Goal: Task Accomplishment & Management: Use online tool/utility

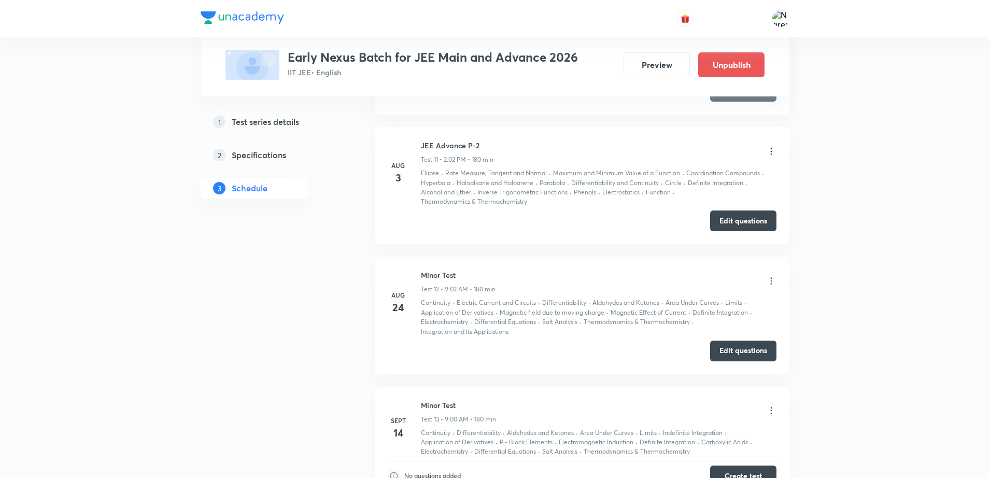
scroll to position [1805, 0]
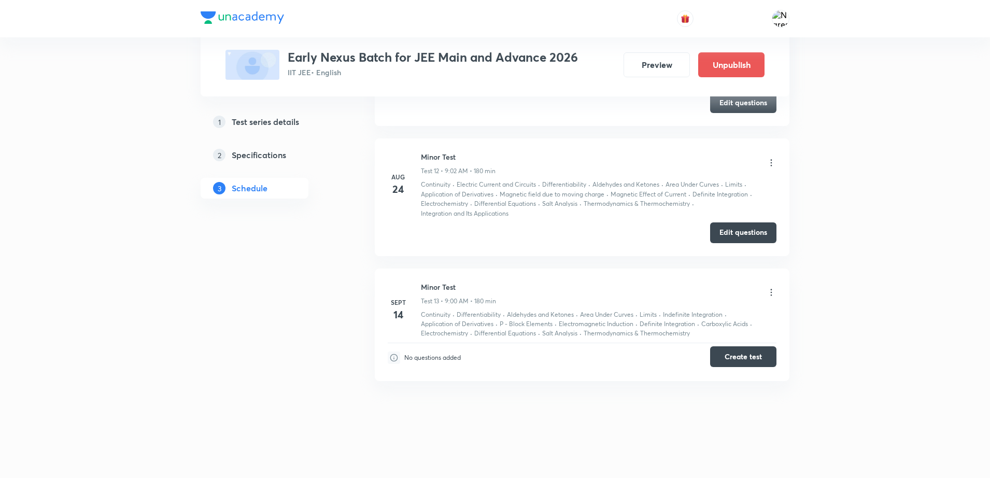
click at [750, 353] on button "Create test" at bounding box center [743, 356] width 66 height 21
click at [746, 228] on button "Edit questions" at bounding box center [743, 231] width 66 height 21
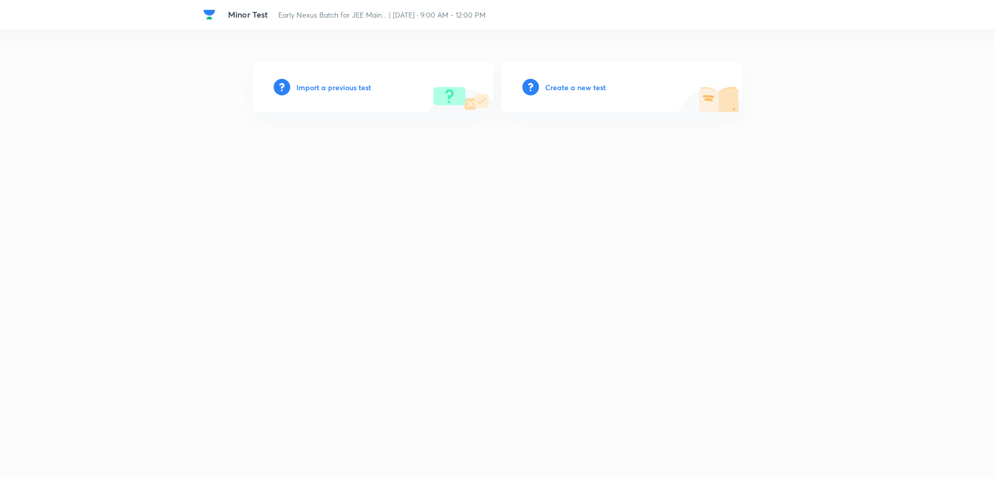
click at [566, 88] on h6 "Create a new test" at bounding box center [575, 87] width 61 height 11
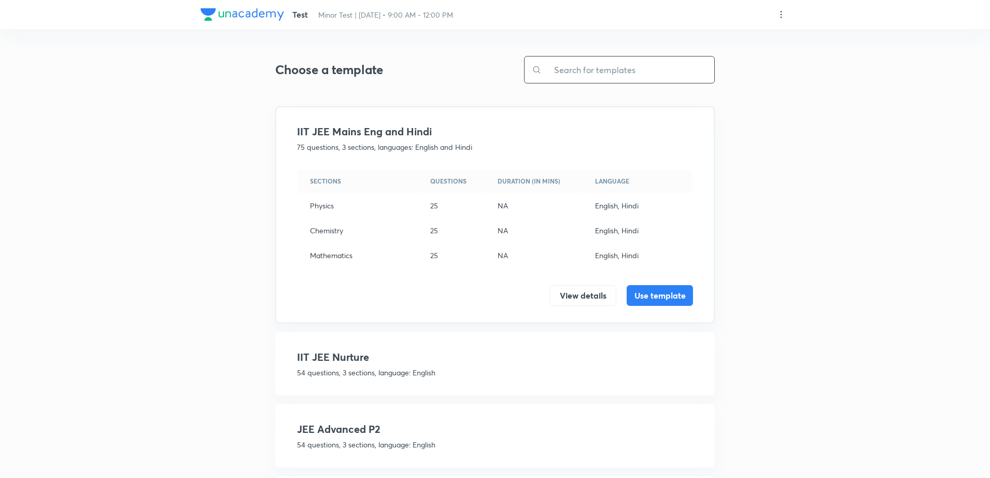
click at [593, 70] on input "text" at bounding box center [628, 69] width 173 height 26
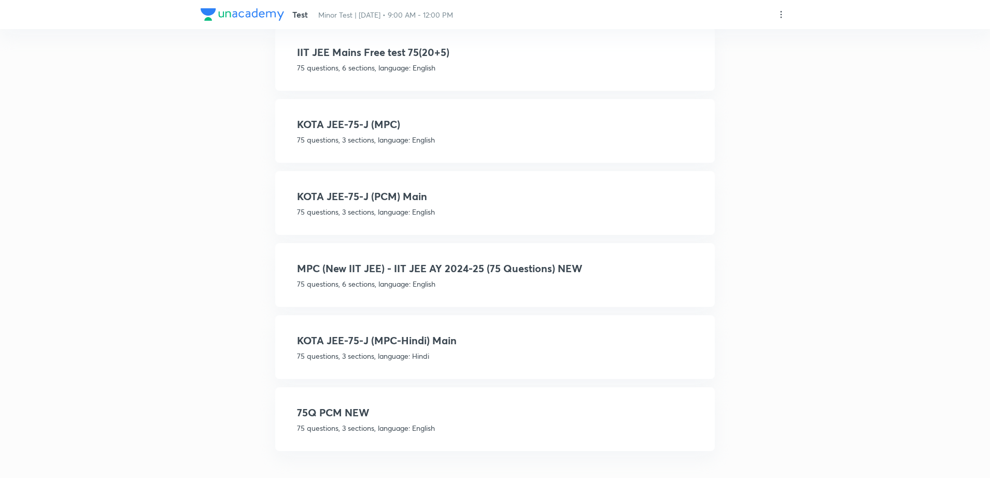
type input "75"
click at [616, 286] on p "75 questions, 6 sections, language: English" at bounding box center [495, 283] width 396 height 11
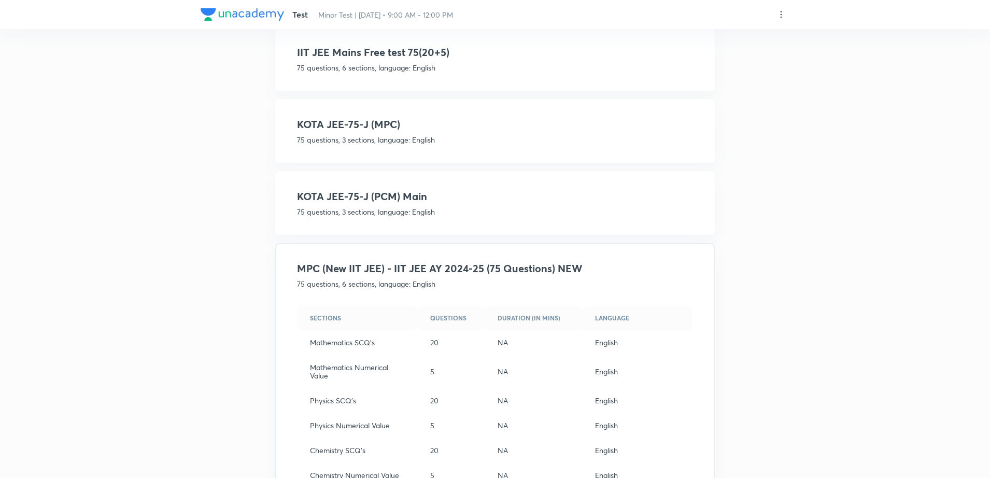
click at [829, 348] on div "Test Minor Test | Sept 14 • 9:00 AM - 12:00 PM Choose a template 75 ​ Patna min…" at bounding box center [495, 245] width 990 height 937
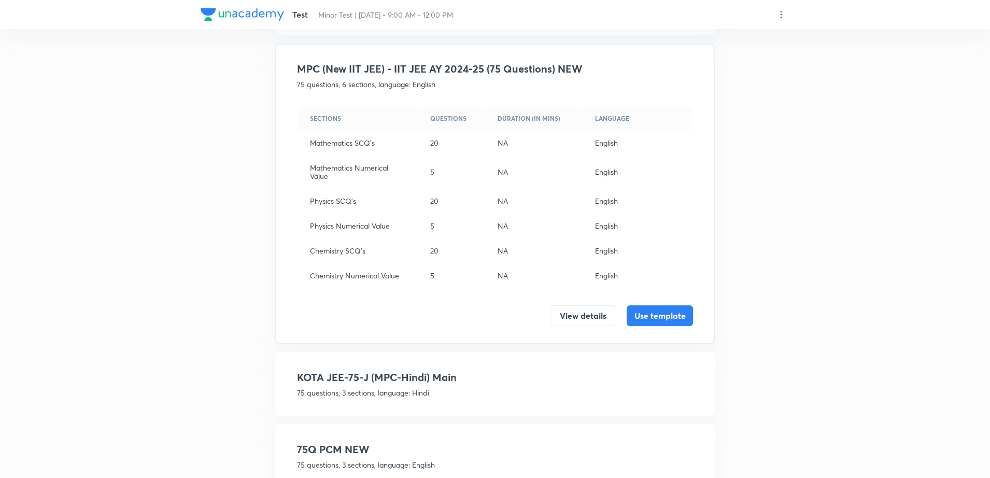
scroll to position [457, 0]
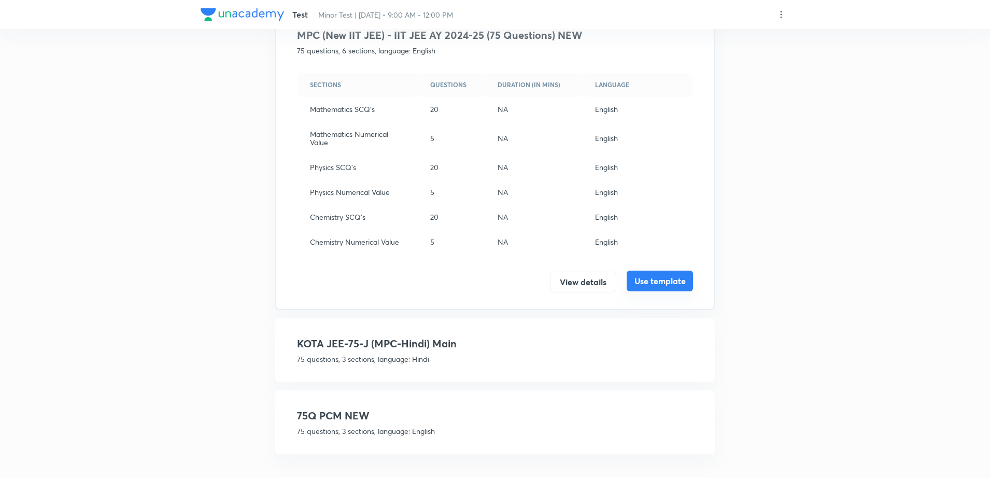
click at [652, 288] on button "Use template" at bounding box center [660, 281] width 66 height 21
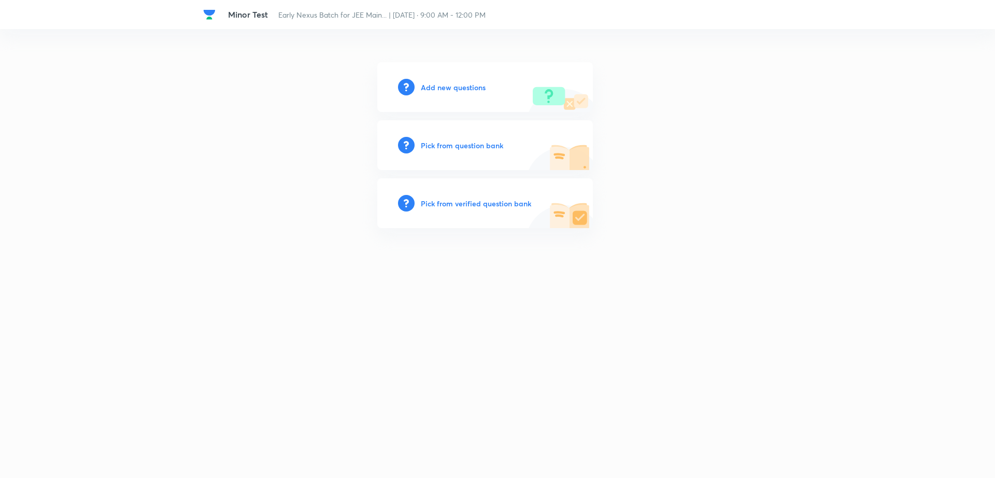
click at [443, 87] on h6 "Add new questions" at bounding box center [453, 87] width 65 height 11
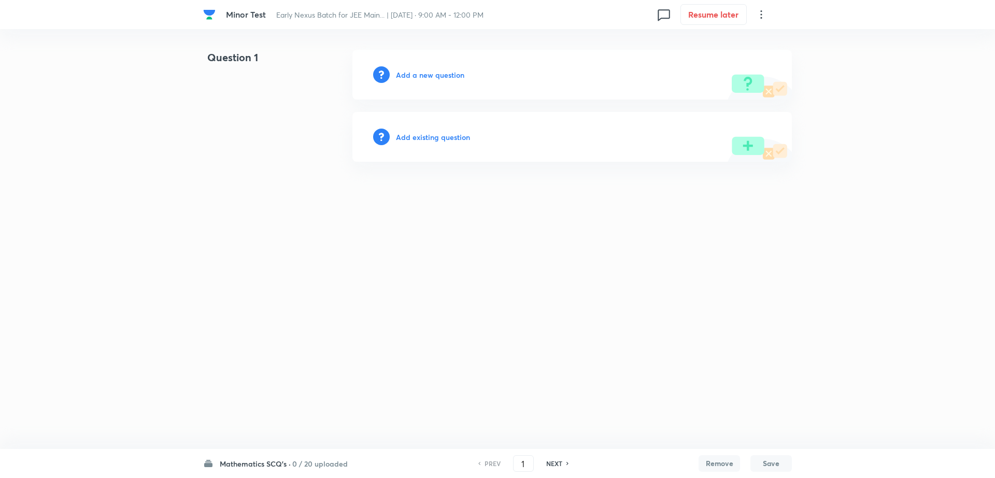
click at [433, 69] on h6 "Add a new question" at bounding box center [430, 74] width 68 height 11
click at [427, 76] on h6 "Choose a question type" at bounding box center [436, 74] width 80 height 11
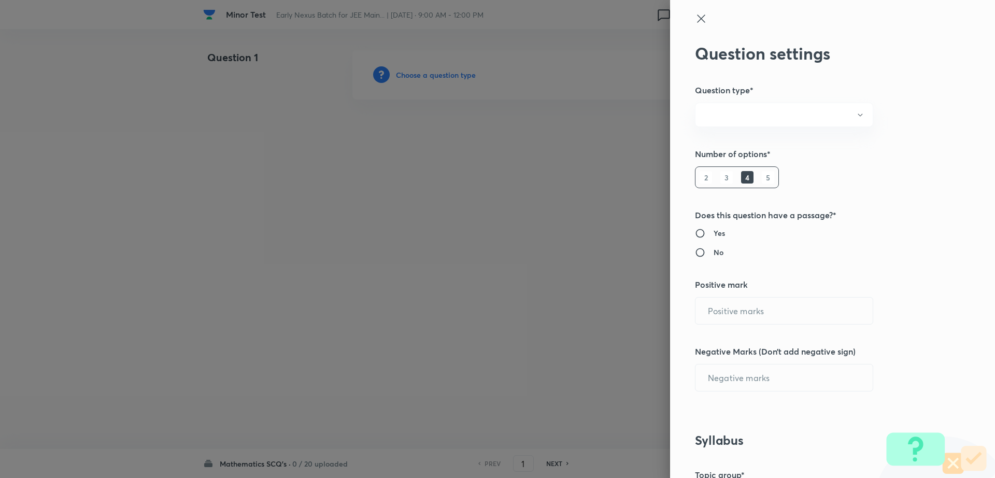
radio input "true"
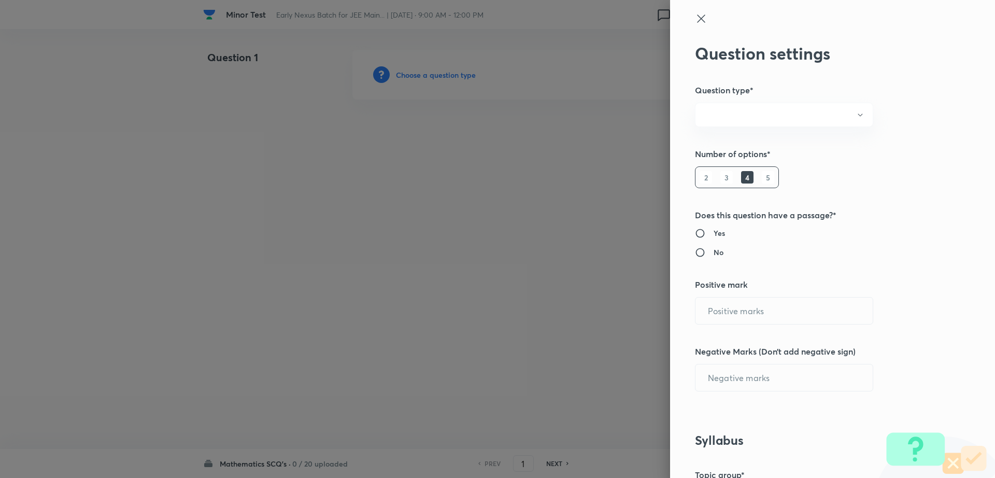
radio input "true"
type input "1"
type input "0"
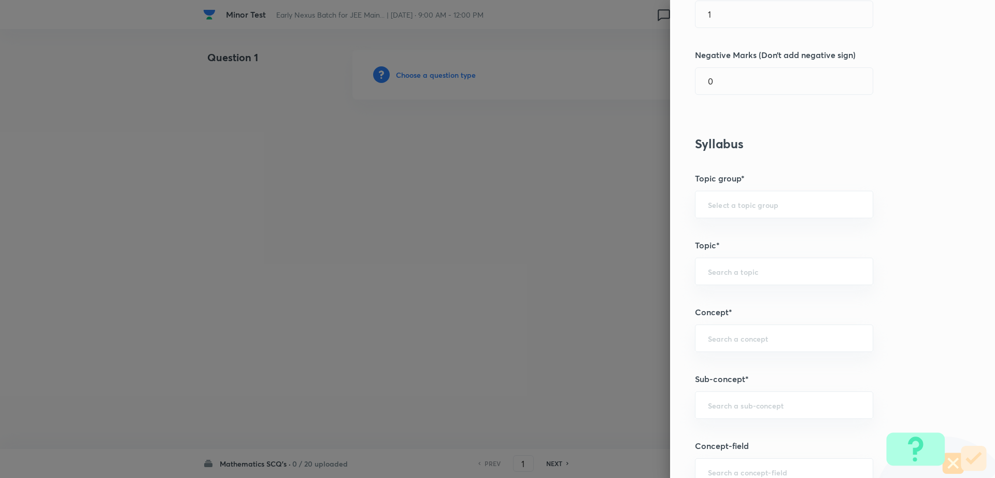
scroll to position [87, 0]
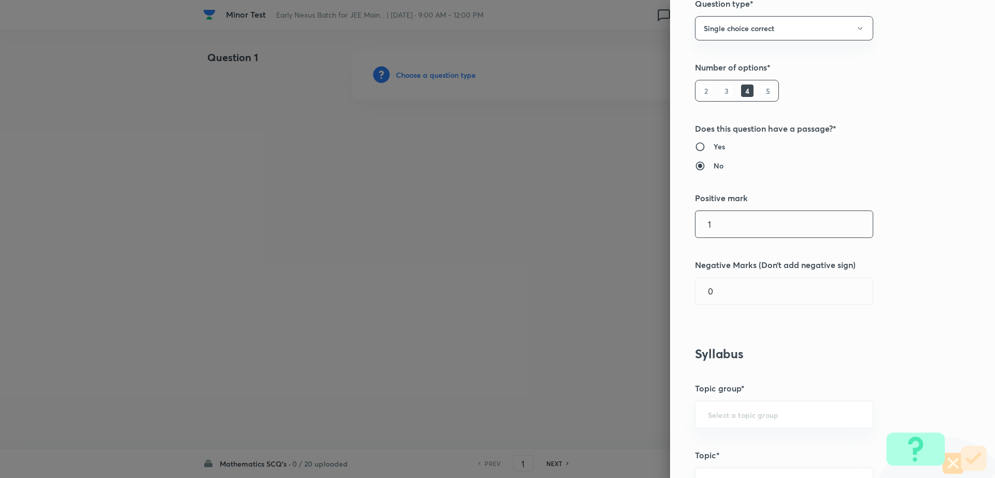
click at [753, 224] on input "1" at bounding box center [783, 224] width 177 height 26
type input "4"
click at [728, 291] on input "0" at bounding box center [783, 291] width 177 height 26
type input "1"
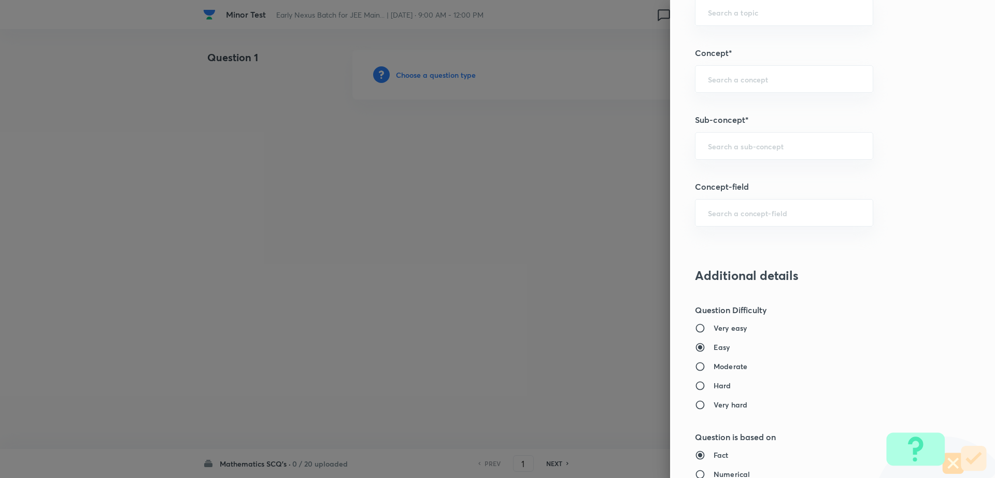
scroll to position [553, 0]
click at [755, 155] on div "​" at bounding box center [784, 147] width 178 height 27
click at [740, 181] on li "Maths Mock Questions" at bounding box center [774, 177] width 177 height 19
type input "Maths Mock Questions"
type input "Mathematics"
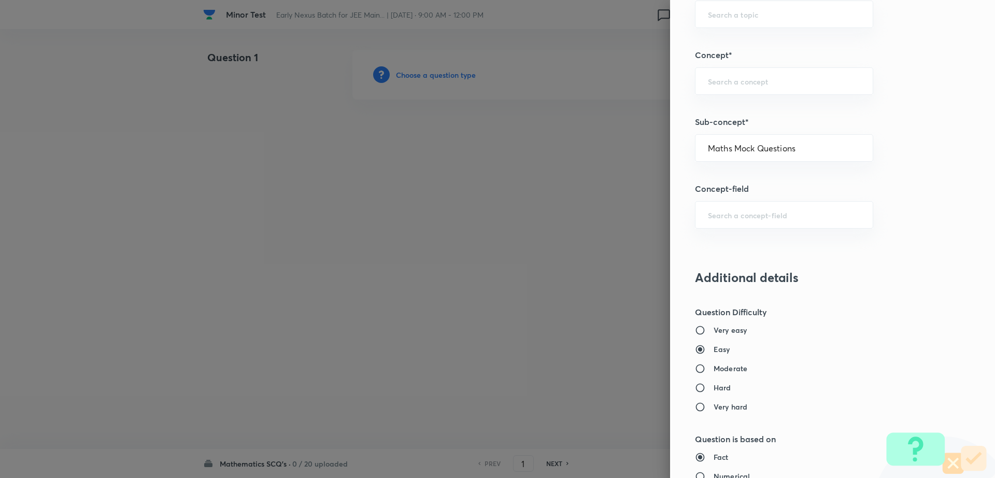
type input "Previous Year & Mock Questions"
type input "Maths Mock Questions"
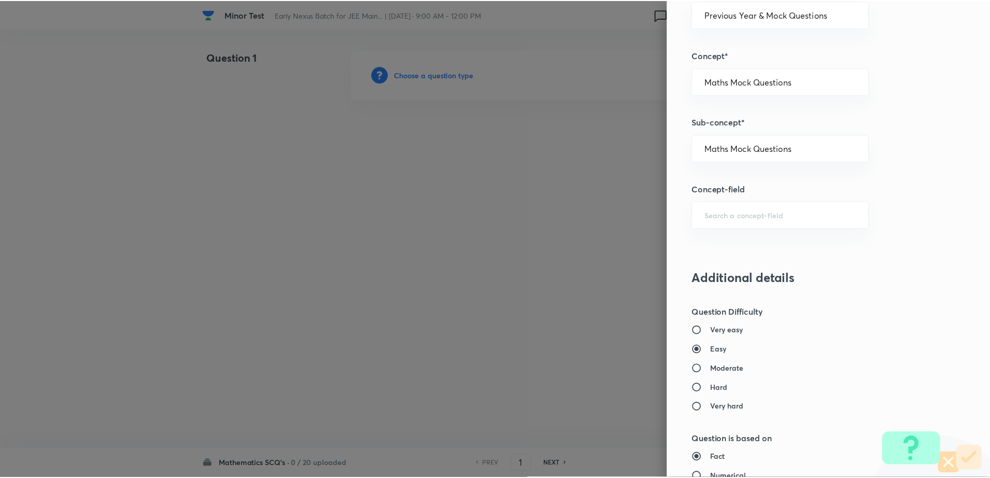
scroll to position [935, 0]
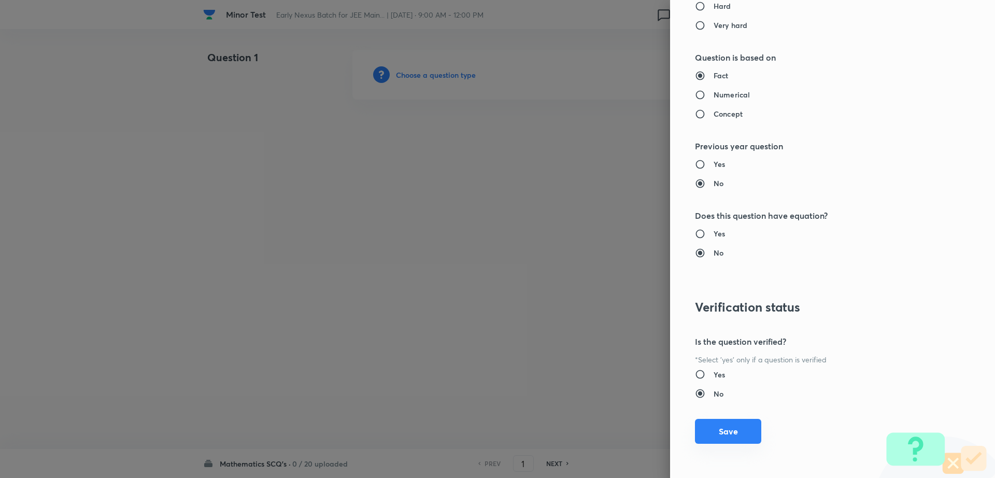
click at [719, 437] on button "Save" at bounding box center [728, 431] width 66 height 25
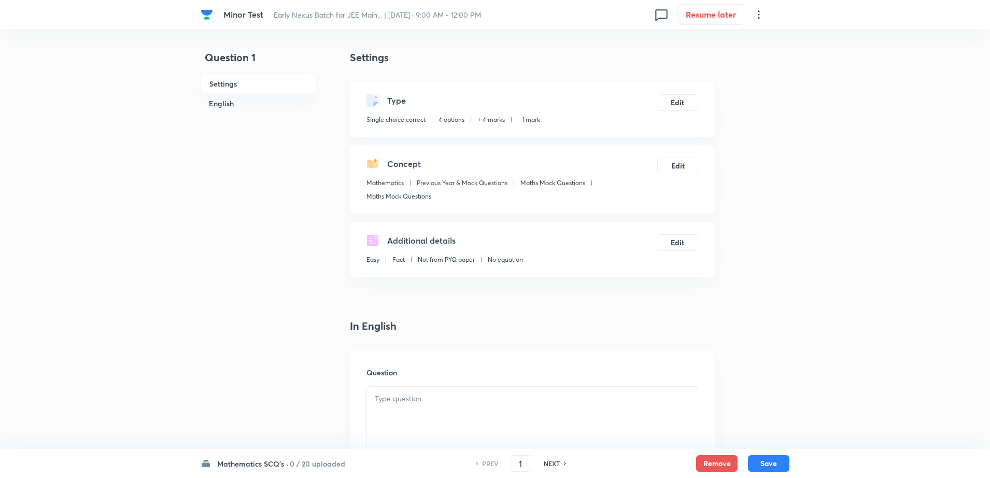
click at [420, 406] on div at bounding box center [532, 416] width 331 height 58
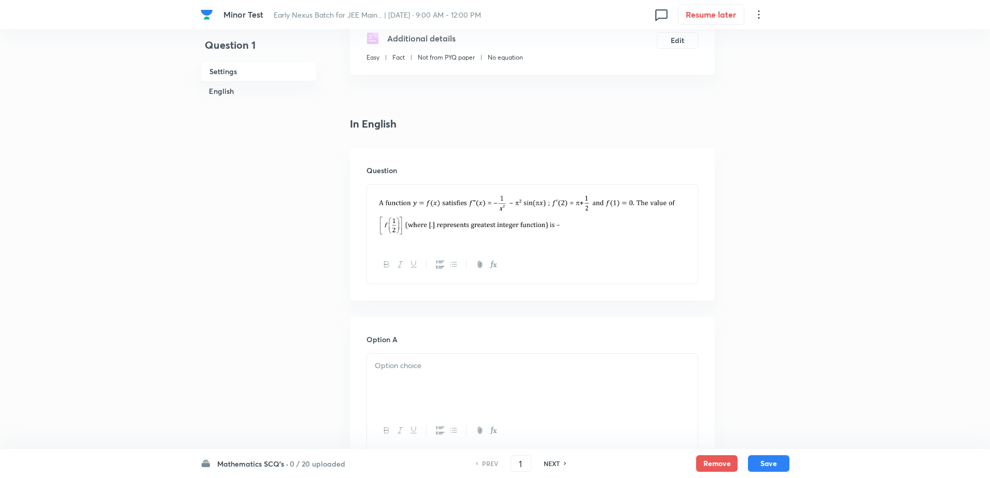
scroll to position [311, 0]
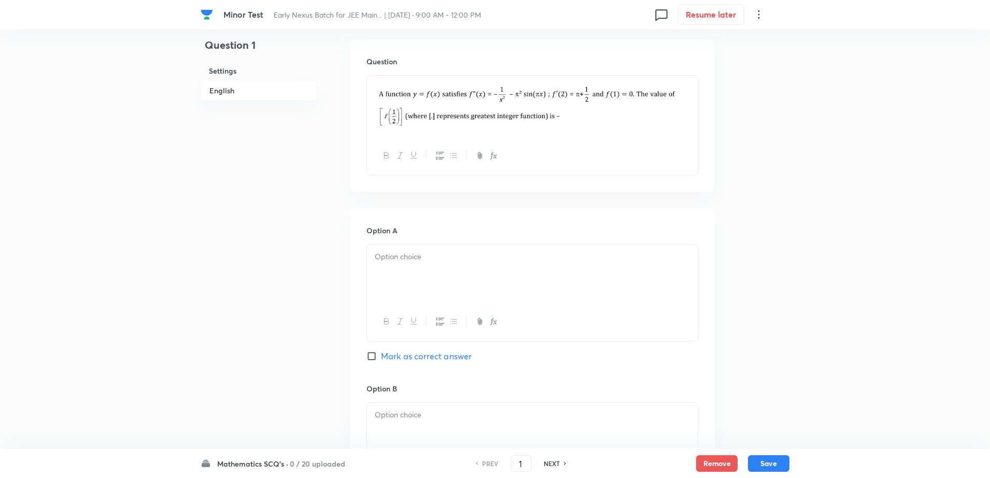
click at [470, 275] on div at bounding box center [532, 274] width 331 height 58
click at [404, 358] on span "Mark as correct answer" at bounding box center [426, 356] width 91 height 12
click at [381, 358] on input "Mark as correct answer" at bounding box center [373, 356] width 15 height 10
checkbox input "true"
click at [397, 423] on div at bounding box center [532, 432] width 331 height 58
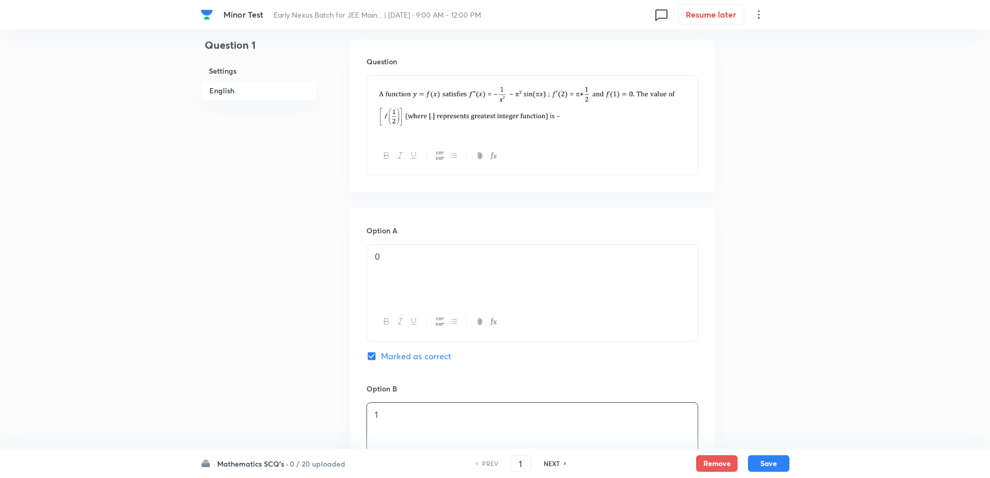
click at [764, 353] on div "Question 1 Settings English Settings Type Single choice correct 4 options + 4 m…" at bounding box center [495, 399] width 589 height 1320
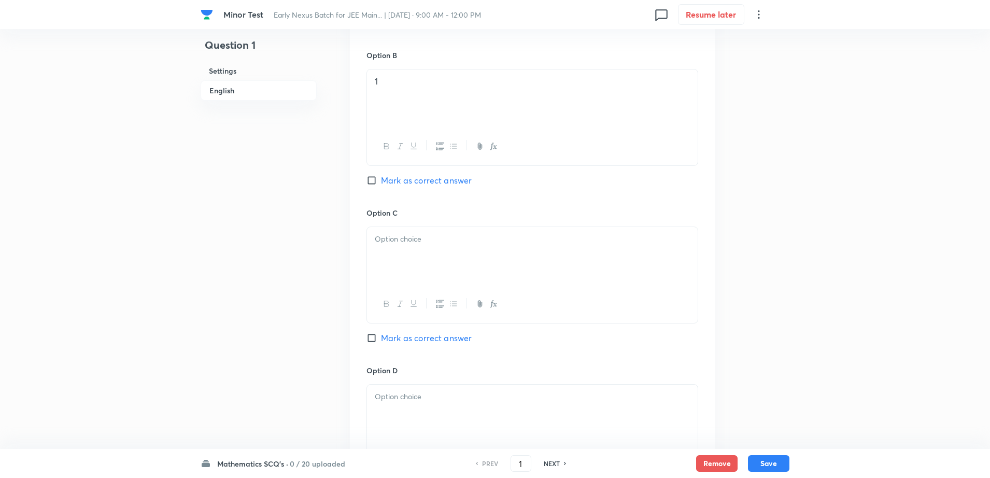
scroll to position [648, 0]
click at [468, 262] on div at bounding box center [532, 252] width 331 height 58
click at [391, 419] on div at bounding box center [532, 410] width 331 height 58
click at [216, 406] on div "Question 1 Settings English" at bounding box center [259, 62] width 116 height 1320
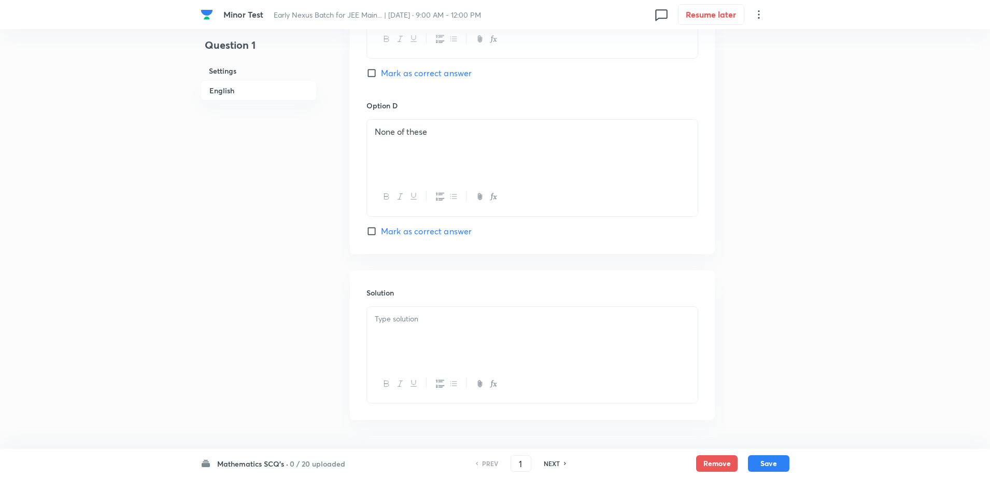
scroll to position [942, 0]
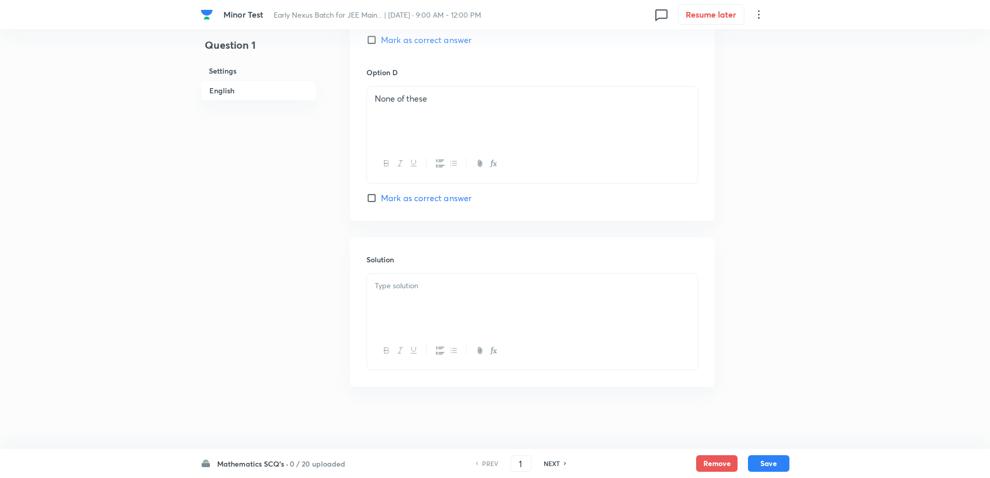
click at [432, 317] on div at bounding box center [532, 303] width 331 height 58
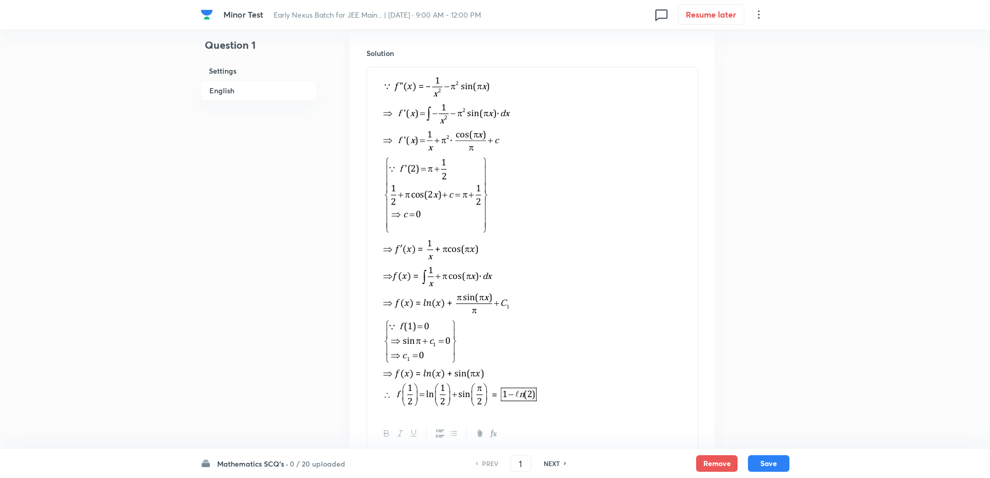
scroll to position [1149, 0]
click at [762, 463] on button "Save" at bounding box center [768, 462] width 41 height 17
type input "2"
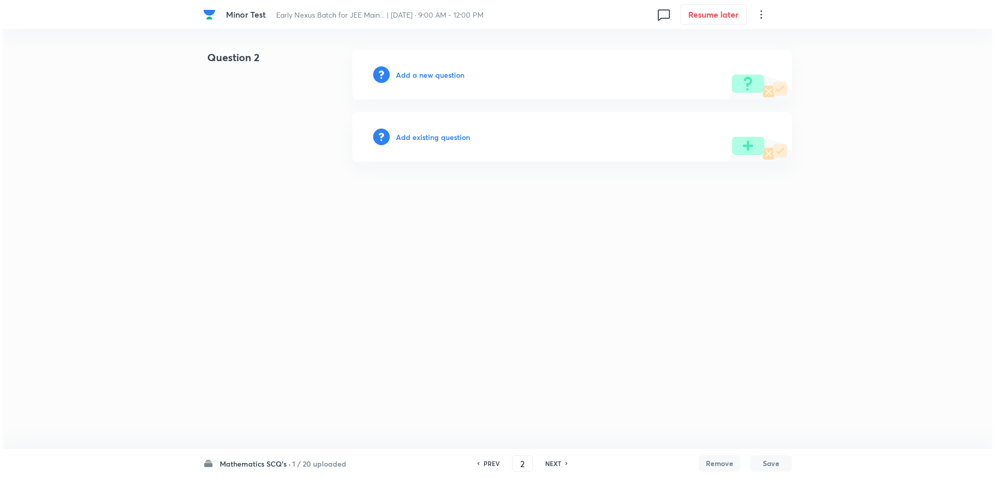
scroll to position [0, 0]
click at [436, 77] on h6 "Add a new question" at bounding box center [430, 74] width 68 height 11
click at [436, 77] on h6 "Choose a question type" at bounding box center [436, 74] width 80 height 11
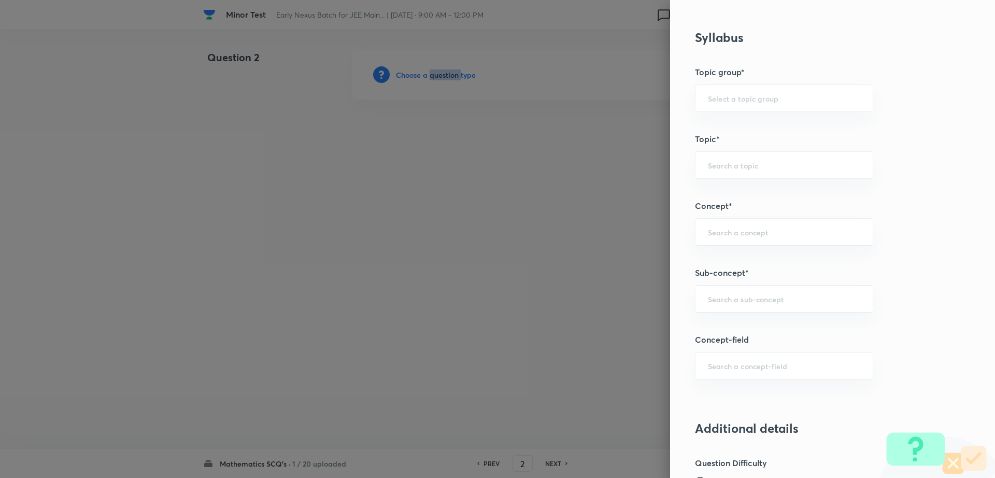
scroll to position [581, 0]
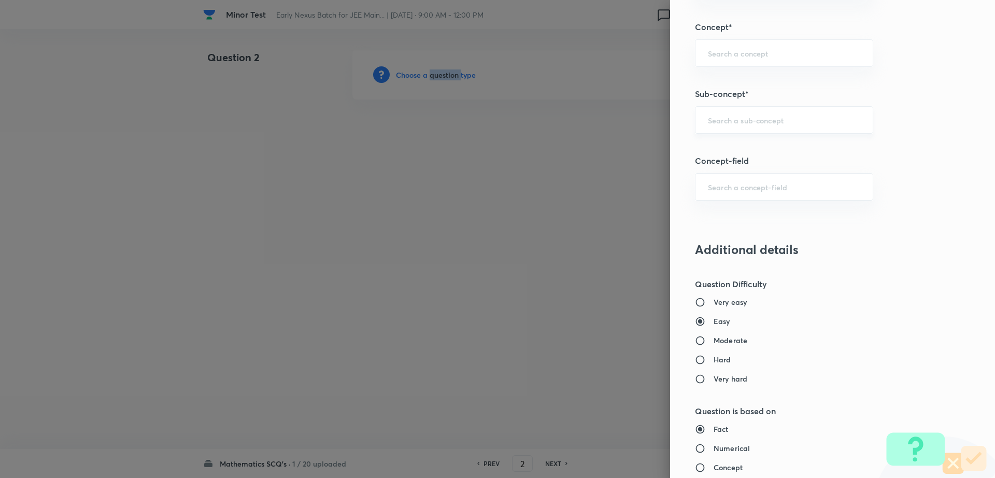
click at [801, 124] on input "text" at bounding box center [784, 120] width 152 height 10
click at [746, 149] on li "Maths Mock Questions" at bounding box center [774, 149] width 177 height 19
type input "Maths Mock Questions"
type input "Mathematics"
type input "Previous Year & Mock Questions"
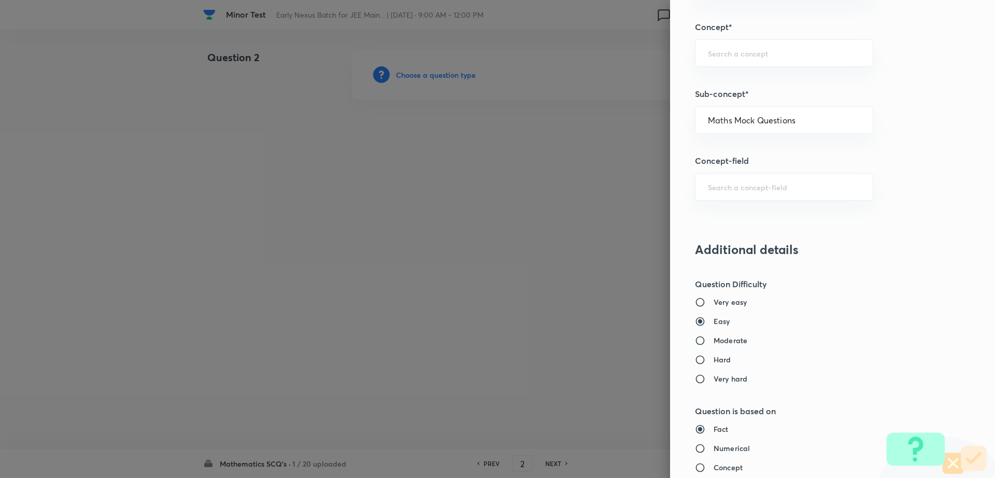
type input "Maths Mock Questions"
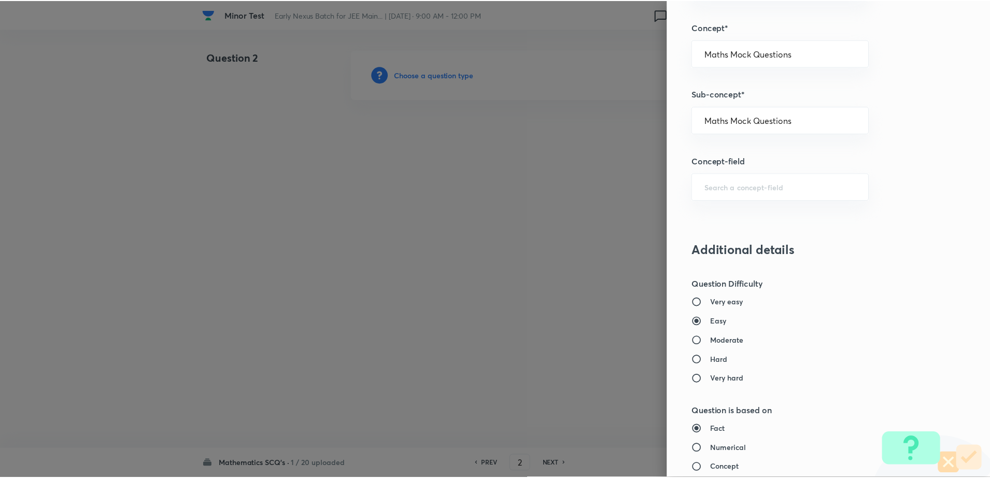
scroll to position [935, 0]
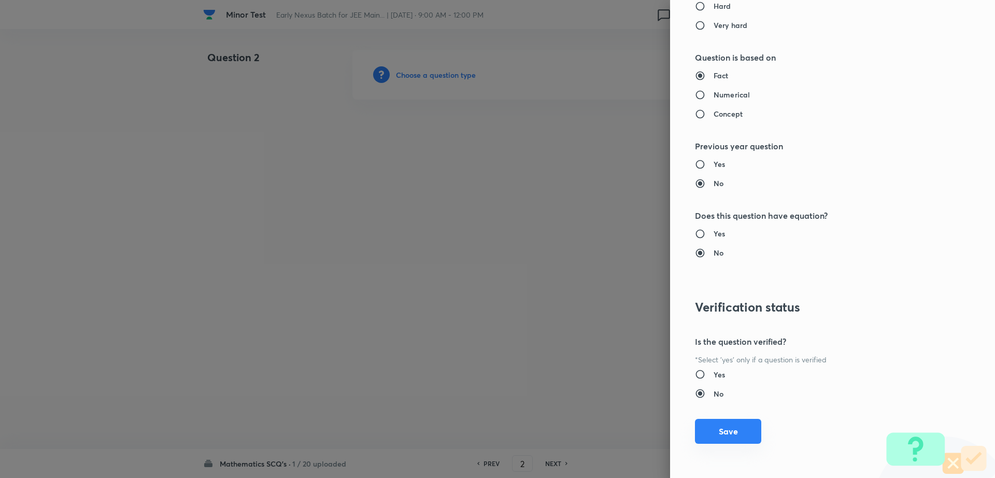
click at [716, 432] on button "Save" at bounding box center [728, 431] width 66 height 25
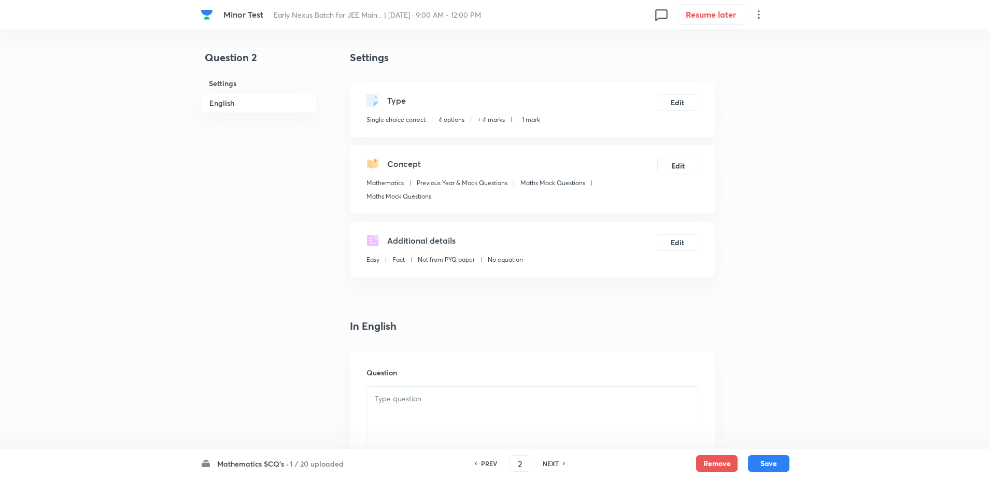
click at [407, 420] on div at bounding box center [532, 416] width 331 height 58
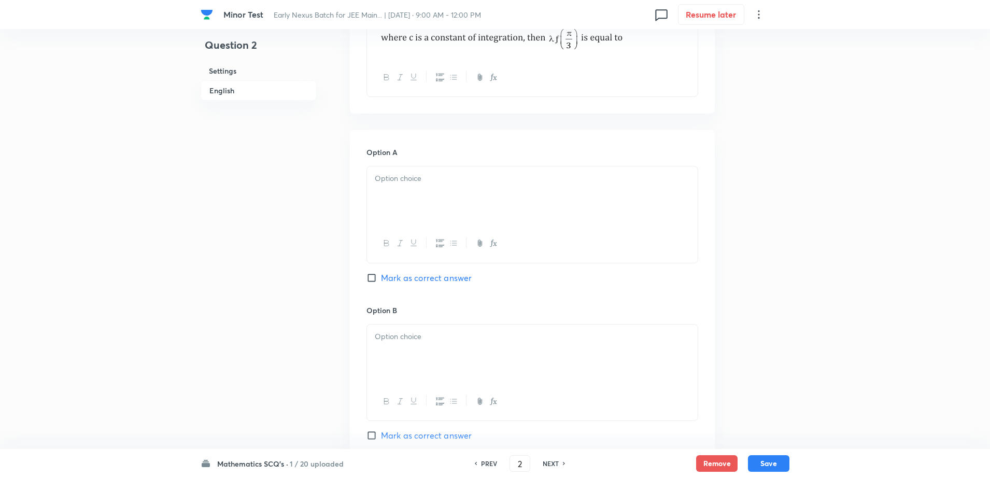
scroll to position [440, 0]
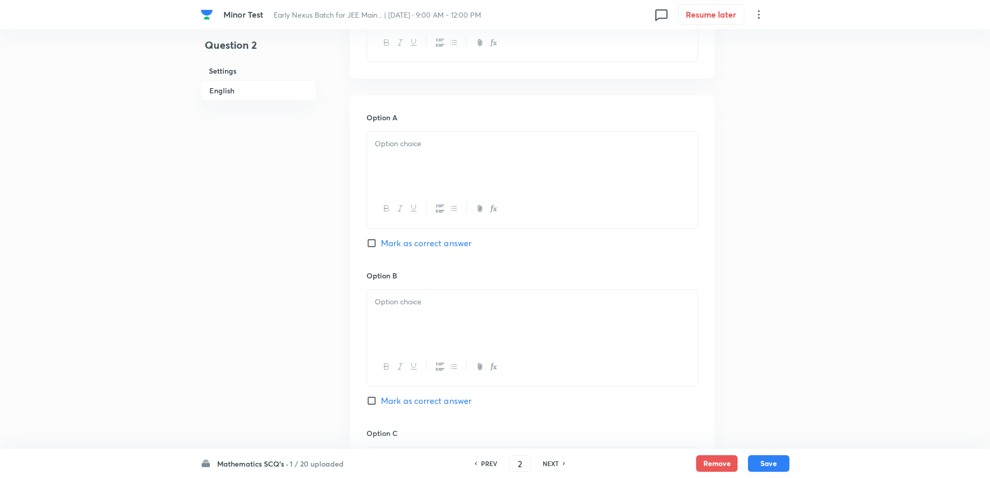
click at [426, 175] on div at bounding box center [532, 161] width 331 height 58
click at [403, 315] on div at bounding box center [532, 319] width 331 height 58
click at [217, 375] on div "Question 2 Settings English" at bounding box center [259, 277] width 116 height 1337
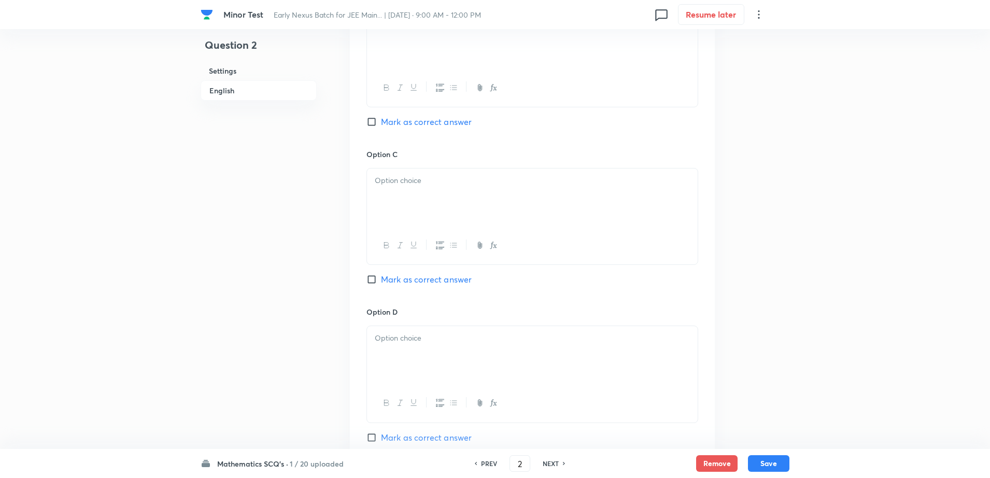
scroll to position [751, 0]
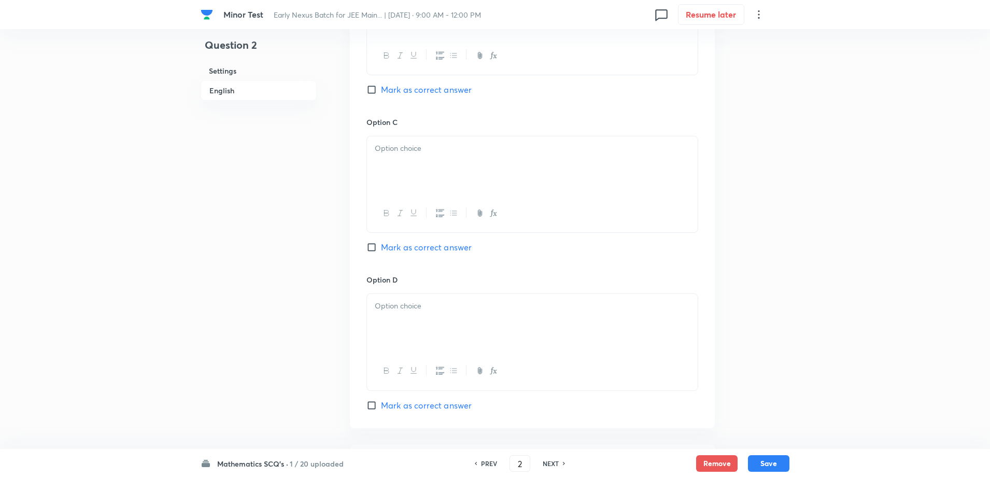
click at [462, 150] on p at bounding box center [532, 149] width 315 height 12
click at [410, 319] on div at bounding box center [532, 323] width 331 height 58
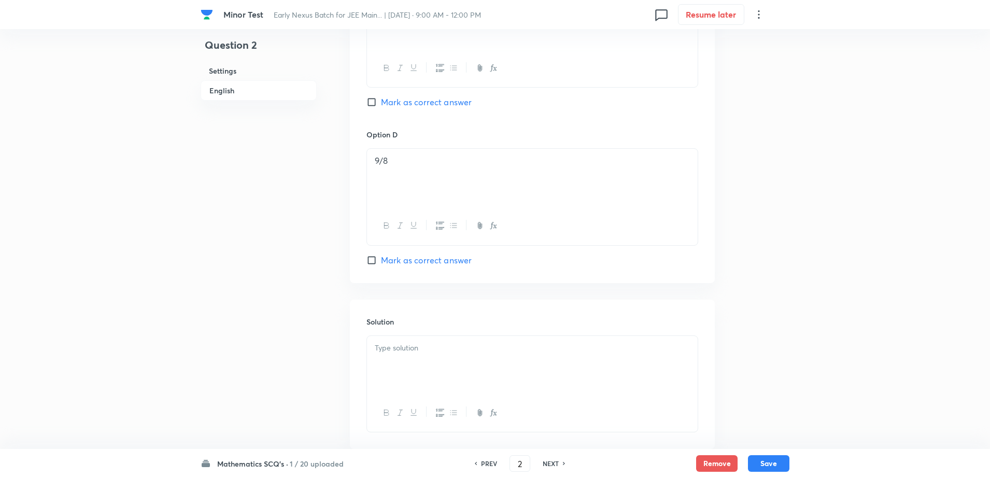
scroll to position [907, 0]
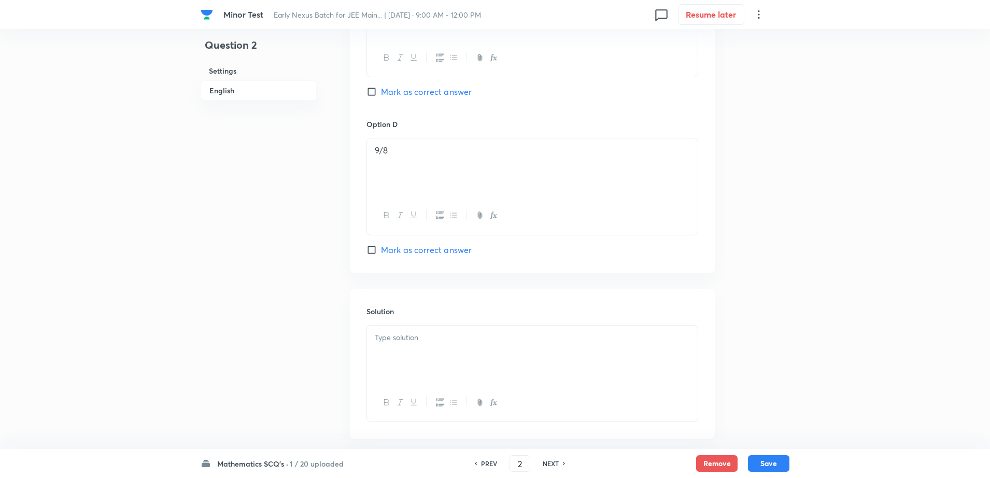
click at [418, 363] on div at bounding box center [532, 354] width 331 height 58
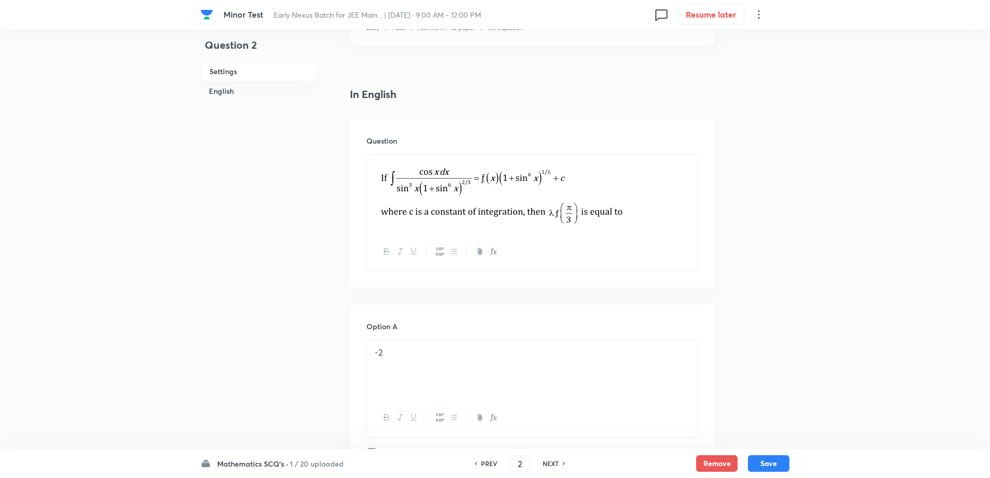
scroll to position [233, 0]
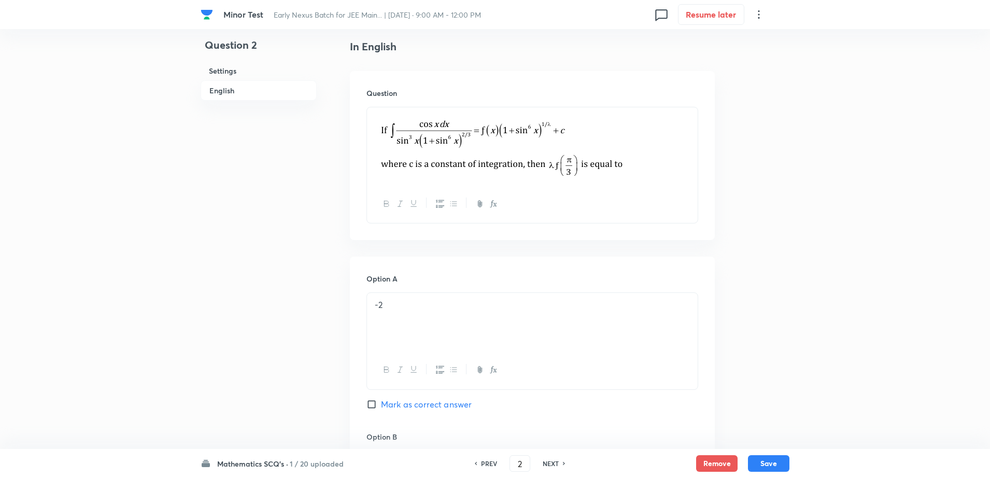
scroll to position [311, 0]
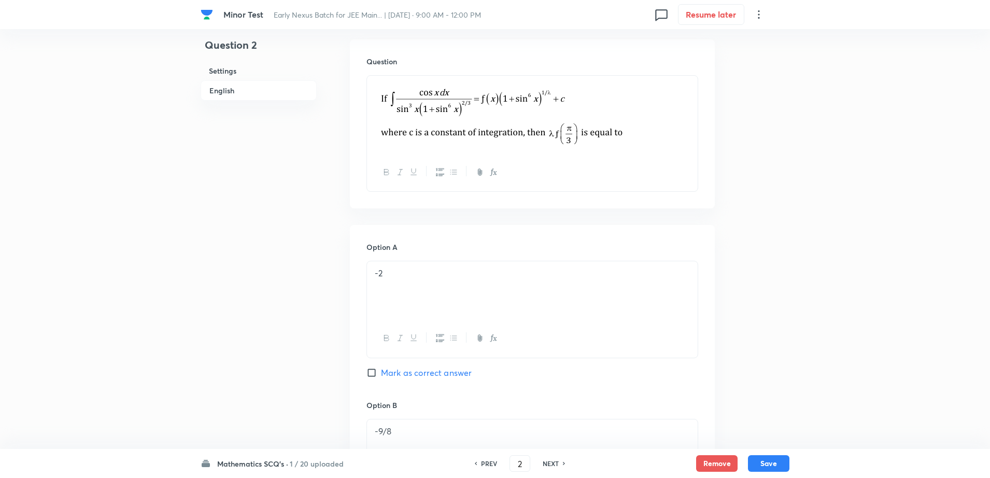
click at [393, 370] on span "Mark as correct answer" at bounding box center [426, 372] width 91 height 12
click at [381, 370] on input "Mark as correct answer" at bounding box center [373, 372] width 15 height 10
checkbox input "true"
click at [759, 459] on button "Save" at bounding box center [768, 462] width 41 height 17
type input "3"
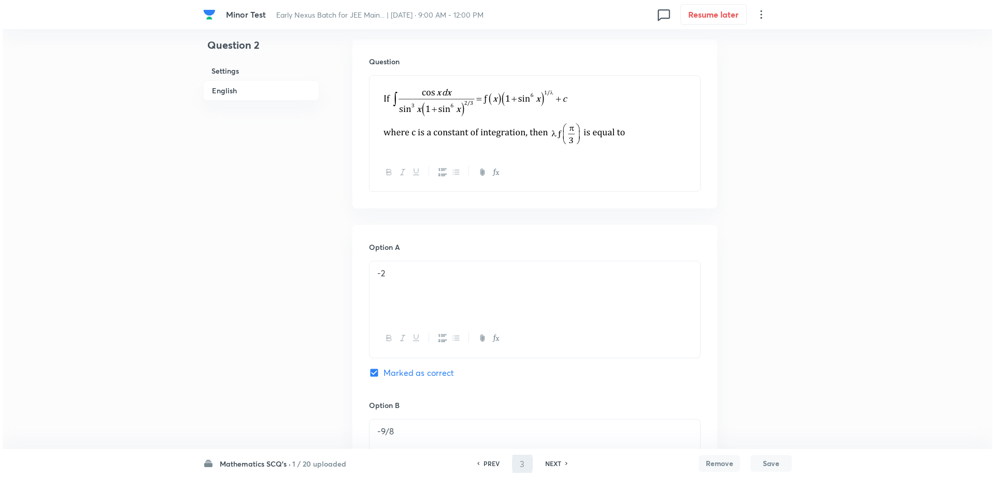
scroll to position [0, 0]
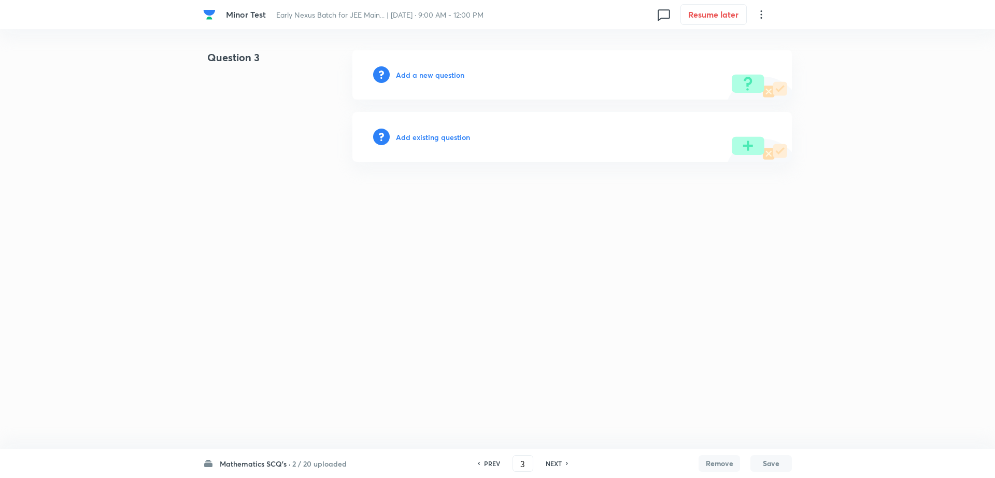
click at [439, 76] on h6 "Add a new question" at bounding box center [430, 74] width 68 height 11
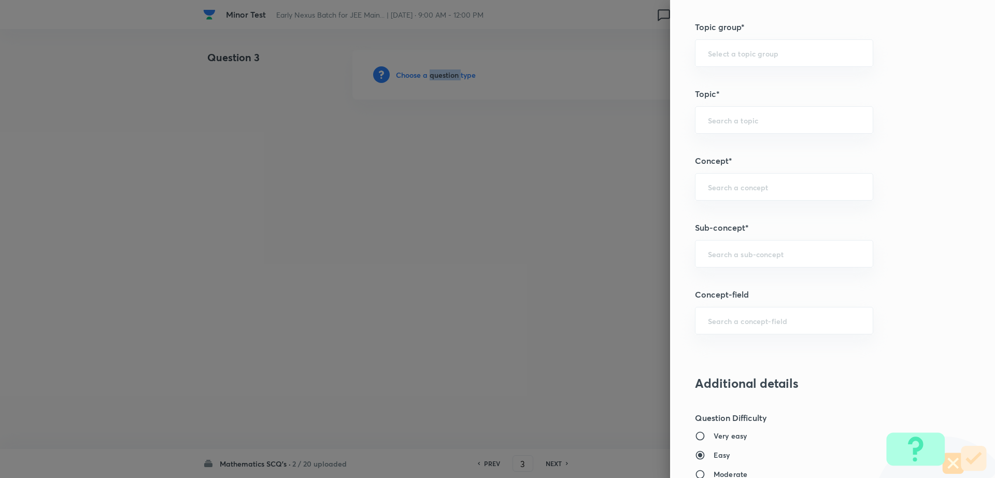
scroll to position [458, 0]
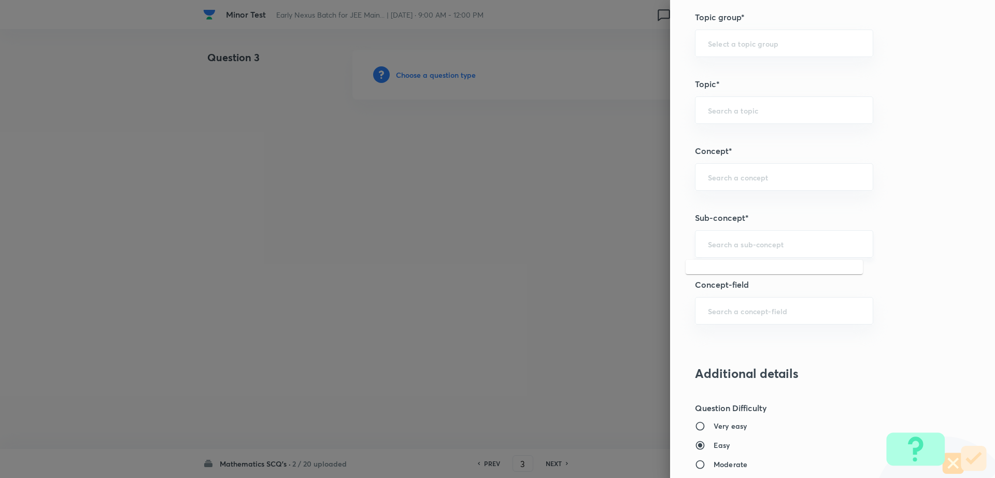
click at [813, 240] on input "text" at bounding box center [784, 244] width 152 height 10
click at [767, 267] on li "Maths Mock Questions" at bounding box center [774, 273] width 177 height 19
type input "Maths Mock Questions"
type input "Mathematics"
type input "Previous Year & Mock Questions"
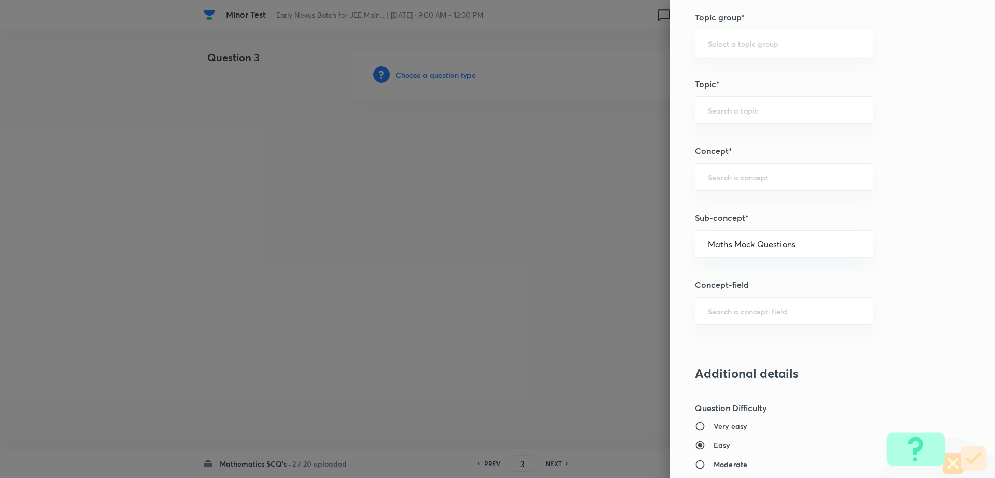
type input "Maths Mock Questions"
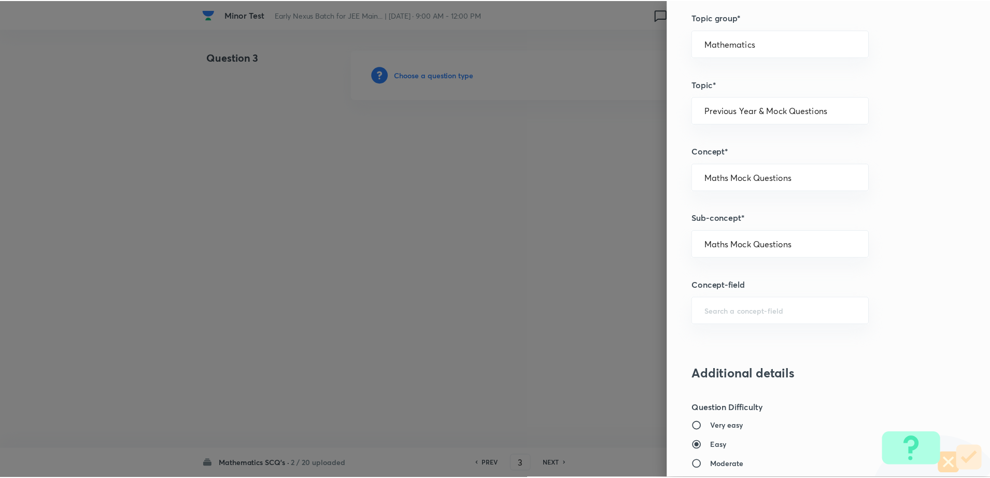
scroll to position [935, 0]
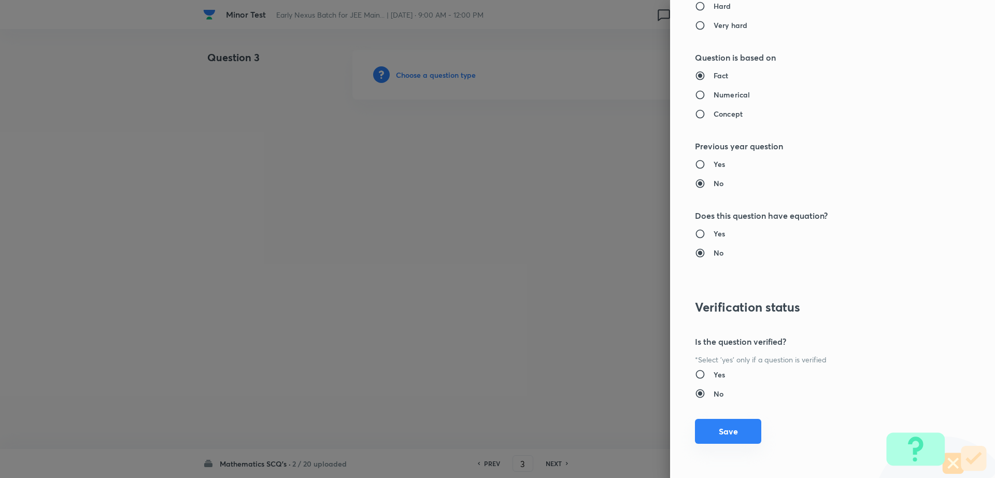
click at [719, 431] on button "Save" at bounding box center [728, 431] width 66 height 25
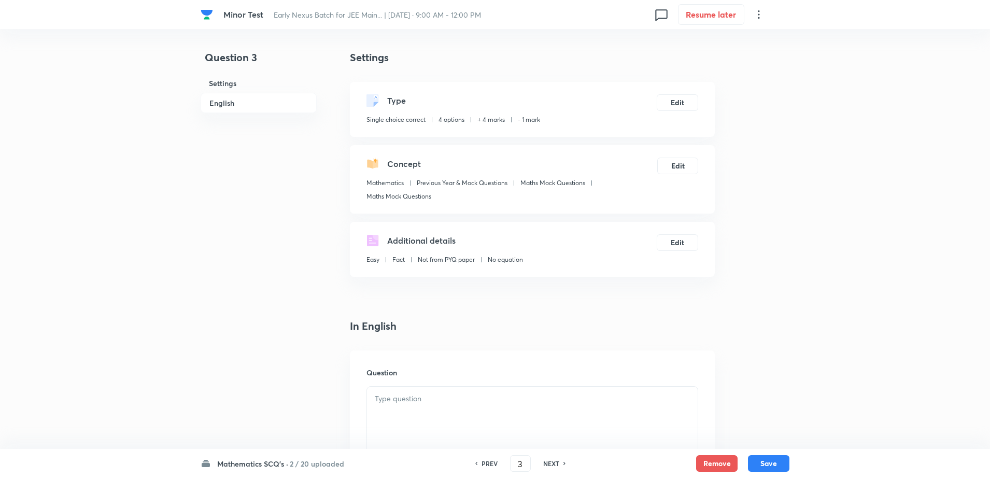
click at [421, 412] on div at bounding box center [532, 416] width 331 height 58
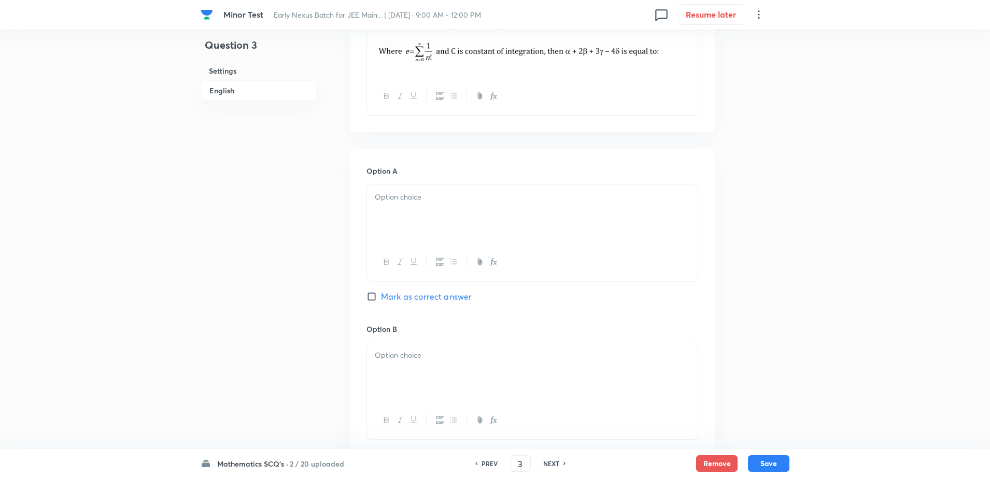
scroll to position [440, 0]
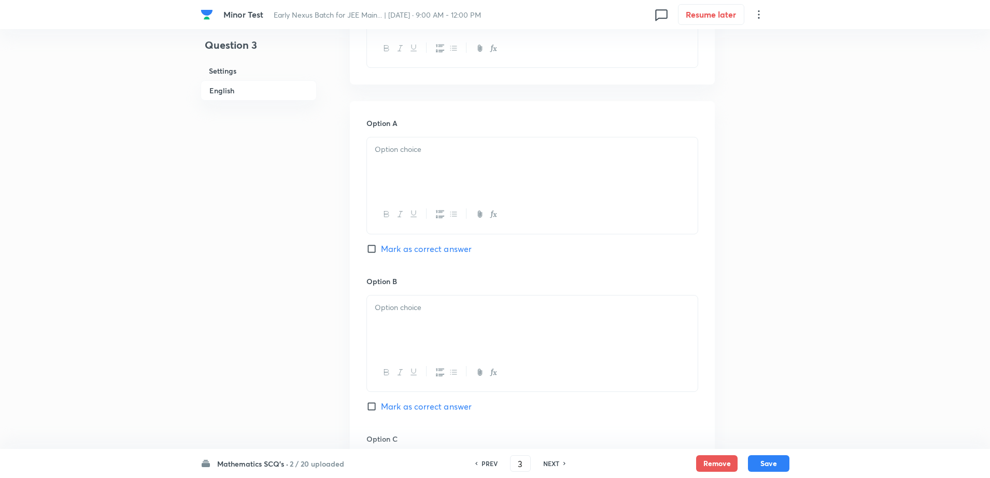
click at [491, 164] on div at bounding box center [532, 166] width 331 height 58
click at [397, 338] on div at bounding box center [532, 324] width 331 height 58
click at [263, 328] on div "Question 3 Settings English" at bounding box center [259, 280] width 116 height 1343
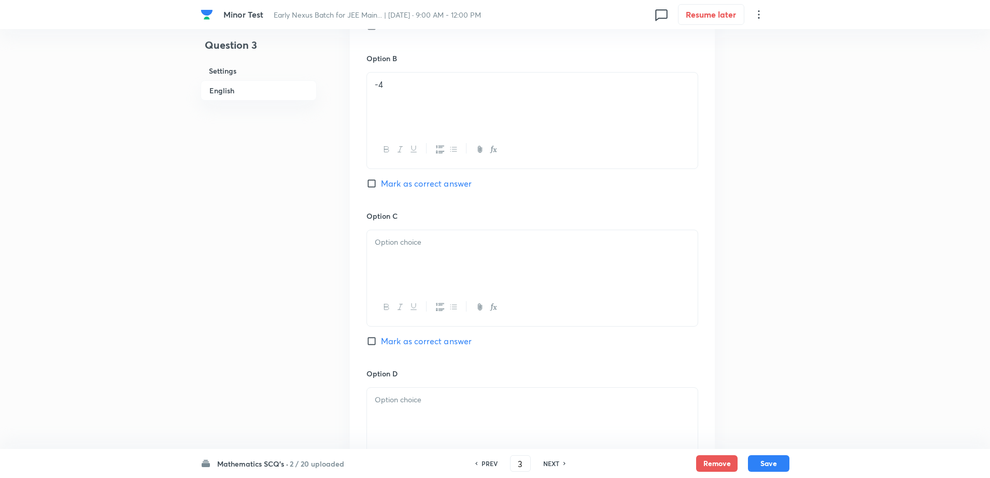
scroll to position [777, 0]
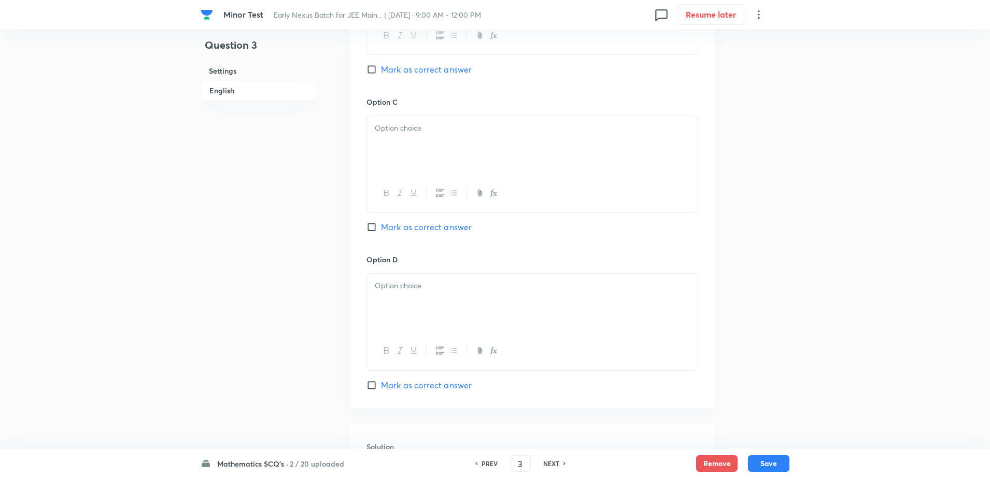
click at [471, 126] on p at bounding box center [532, 128] width 315 height 12
click at [410, 290] on p at bounding box center [532, 286] width 315 height 12
click at [417, 387] on span "Mark as correct answer" at bounding box center [426, 385] width 91 height 12
click at [381, 387] on input "Mark as correct answer" at bounding box center [373, 385] width 15 height 10
checkbox input "true"
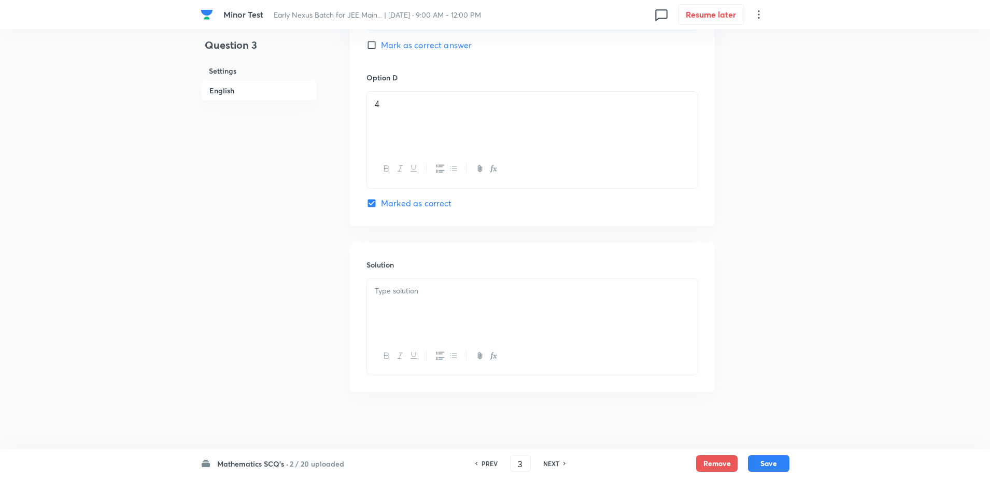
scroll to position [964, 0]
click at [450, 324] on div at bounding box center [532, 303] width 331 height 58
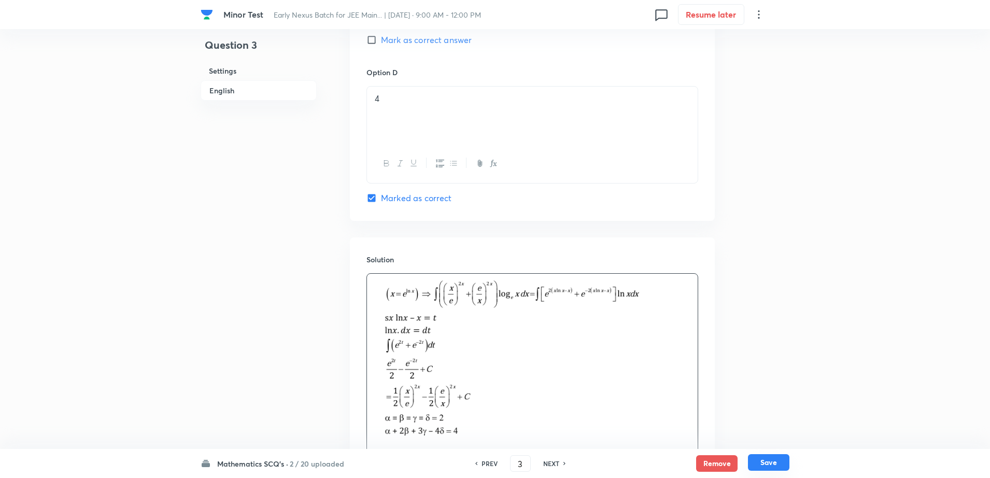
click at [776, 462] on button "Save" at bounding box center [768, 462] width 41 height 17
type input "4"
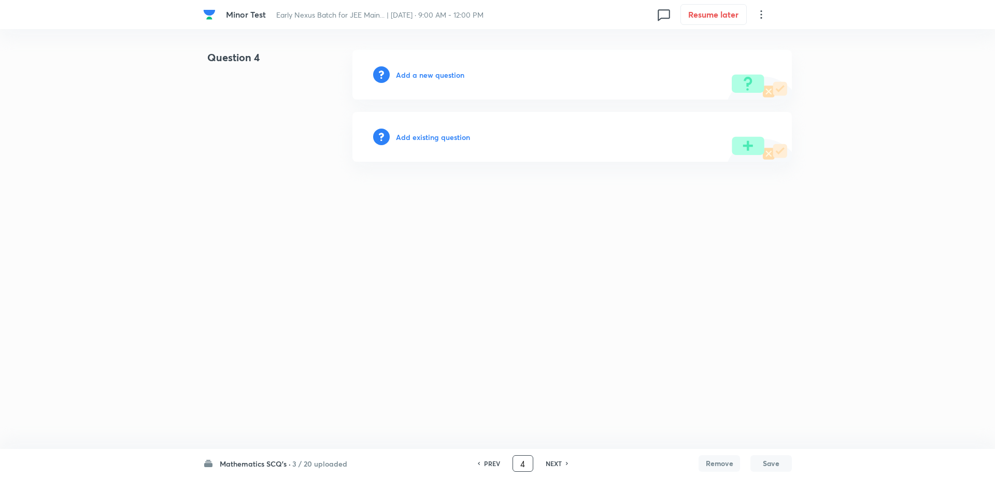
click at [530, 468] on input "4" at bounding box center [523, 463] width 20 height 18
type input "21"
click at [408, 79] on h6 "Add a new question" at bounding box center [430, 74] width 68 height 11
click at [408, 79] on h6 "Choose a question type" at bounding box center [436, 74] width 80 height 11
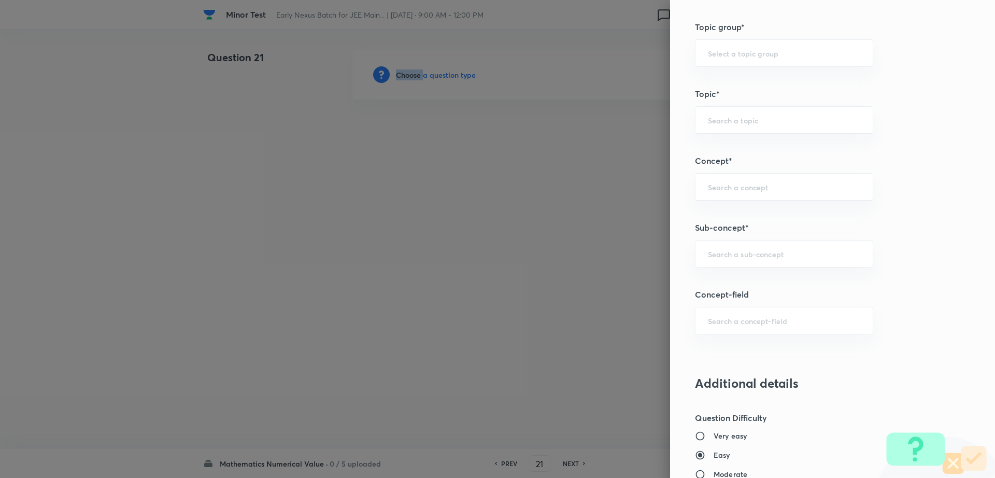
scroll to position [572, 0]
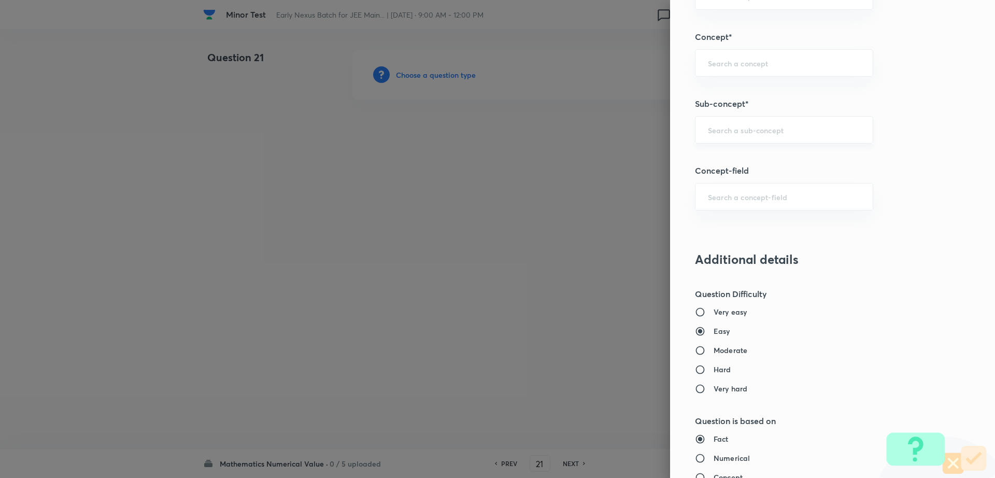
click at [790, 125] on input "text" at bounding box center [784, 130] width 152 height 10
click at [750, 159] on li "Maths Mock Questions" at bounding box center [774, 159] width 177 height 19
type input "Maths Mock Questions"
type input "Mathematics"
type input "Previous Year & Mock Questions"
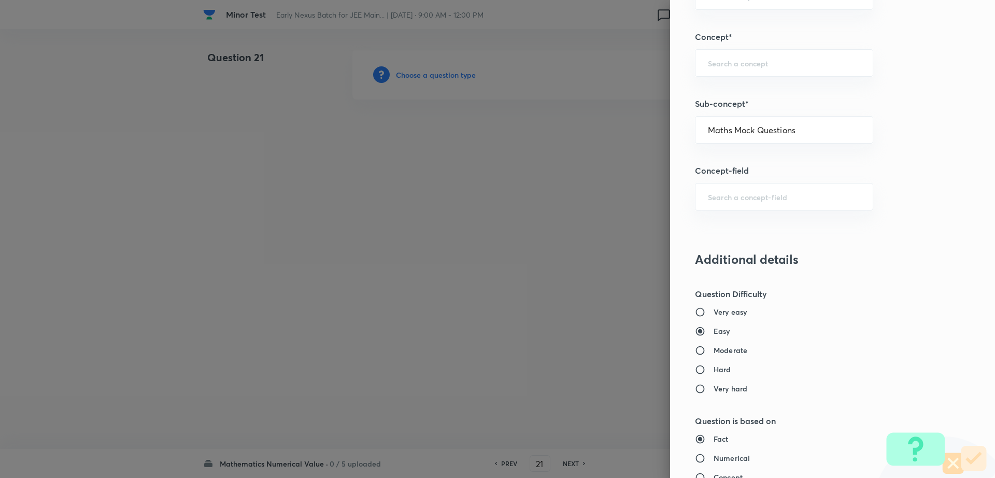
type input "Maths Mock Questions"
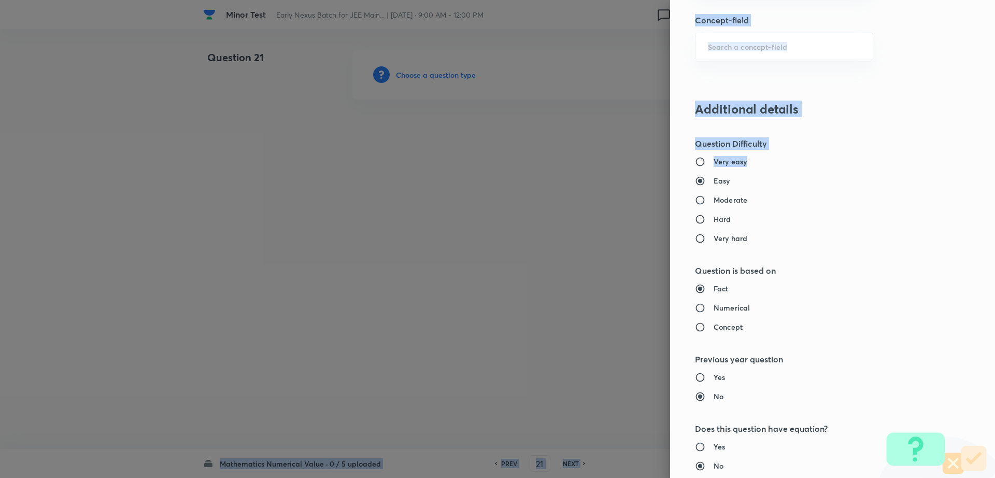
drag, startPoint x: 985, startPoint y: 309, endPoint x: 975, endPoint y: 503, distance: 193.5
click at [975, 149] on html "Minor Test Early Nexus Batch for JEE Main... | Sept 14, 2025 · 9:00 AM - 12:00 …" at bounding box center [497, 74] width 995 height 149
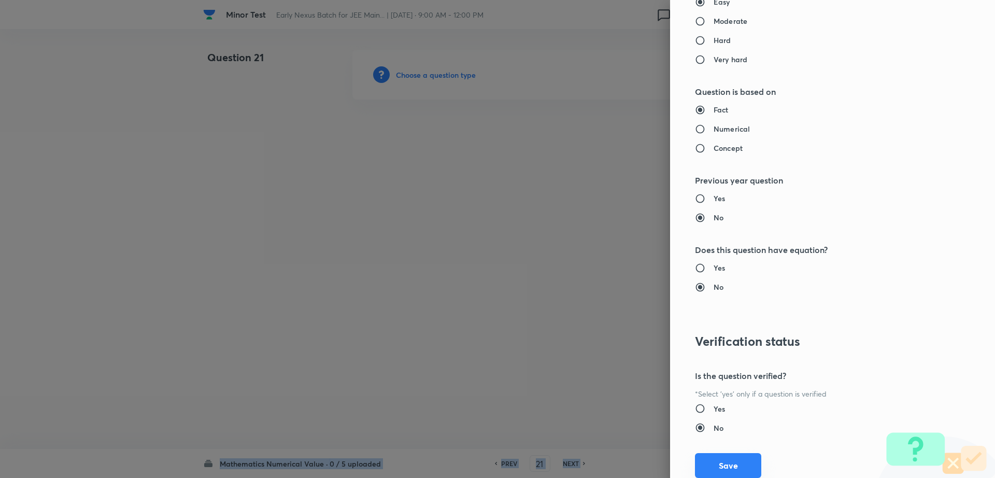
click at [698, 459] on button "Save" at bounding box center [728, 465] width 66 height 25
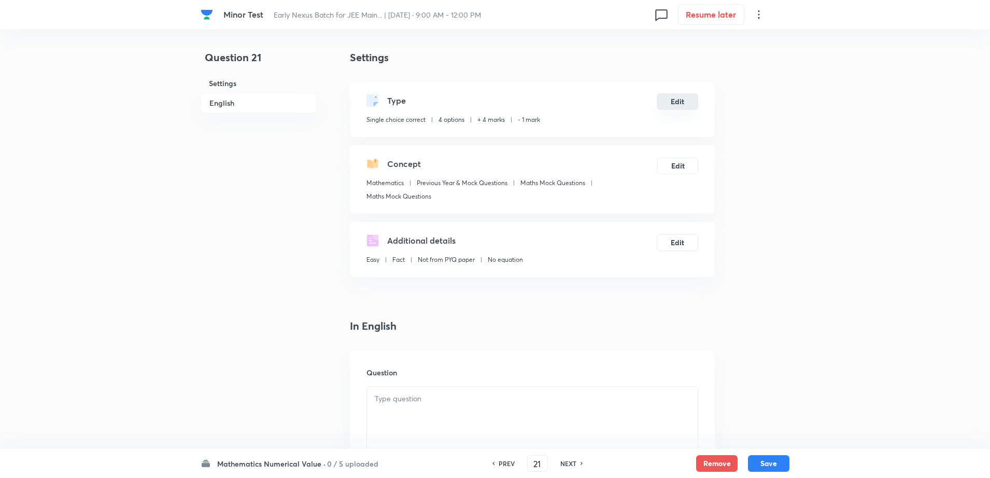
click at [671, 105] on button "Edit" at bounding box center [677, 101] width 41 height 17
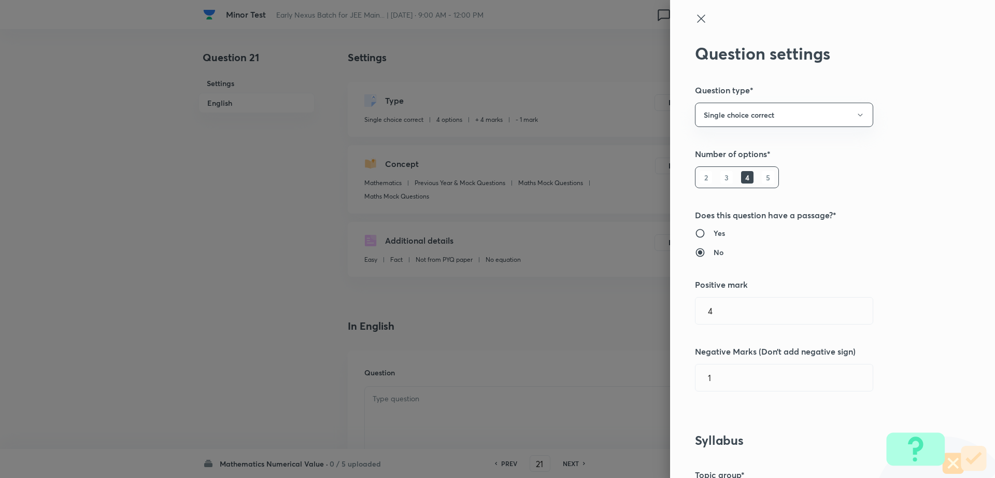
click at [751, 129] on div "Question settings Question type* Single choice correct Number of options* 2 3 4…" at bounding box center [832, 239] width 325 height 478
click at [743, 120] on button "Single choice correct" at bounding box center [784, 115] width 178 height 24
click at [699, 190] on span "Integer" at bounding box center [774, 184] width 165 height 11
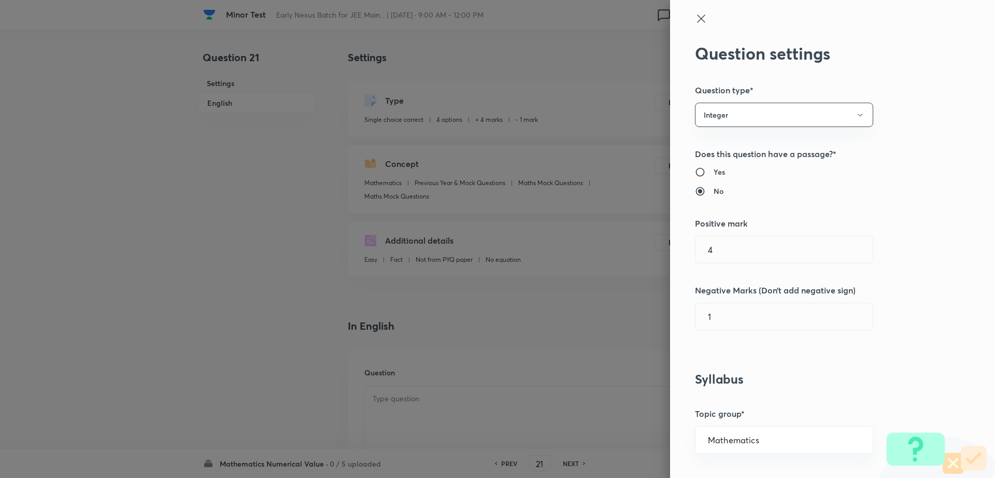
drag, startPoint x: 983, startPoint y: 113, endPoint x: 982, endPoint y: 119, distance: 6.2
click at [982, 119] on div "Question settings Question type* Integer Does this question have a passage?* Ye…" at bounding box center [832, 239] width 325 height 478
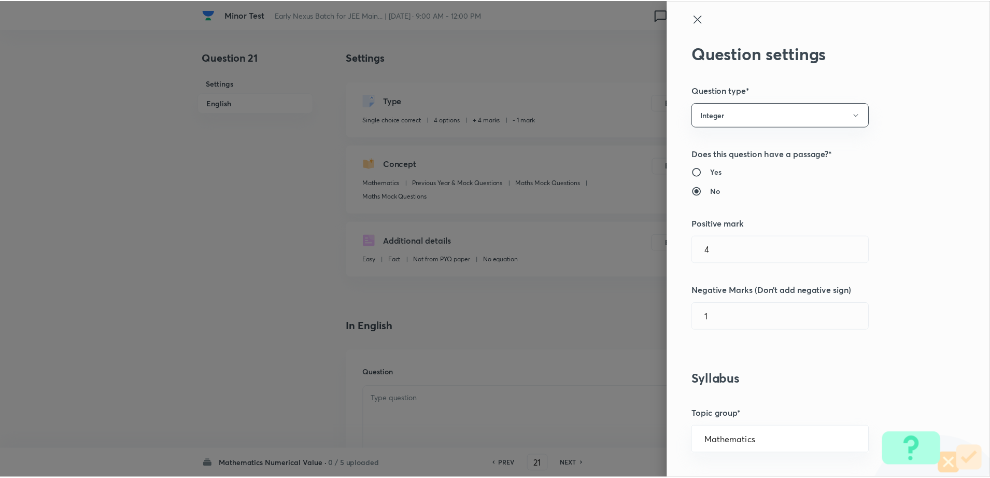
scroll to position [874, 0]
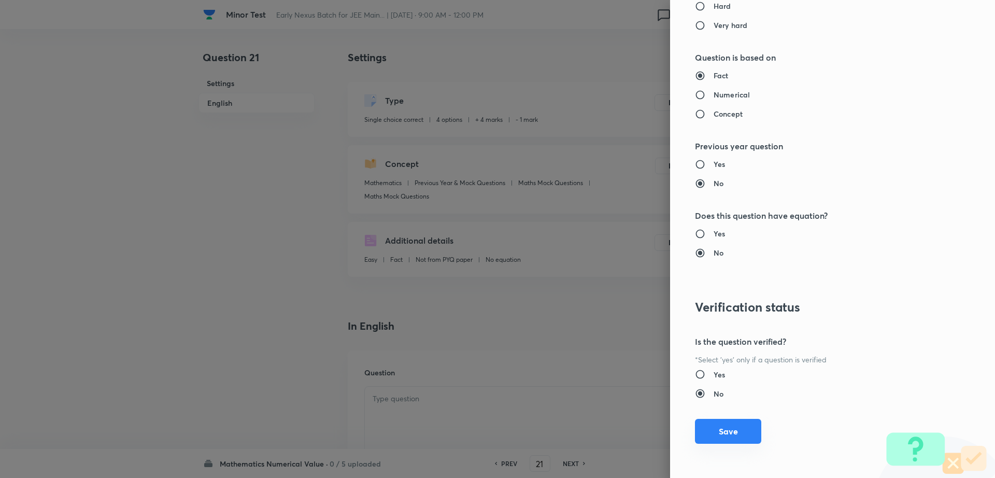
click at [707, 433] on button "Save" at bounding box center [728, 431] width 66 height 25
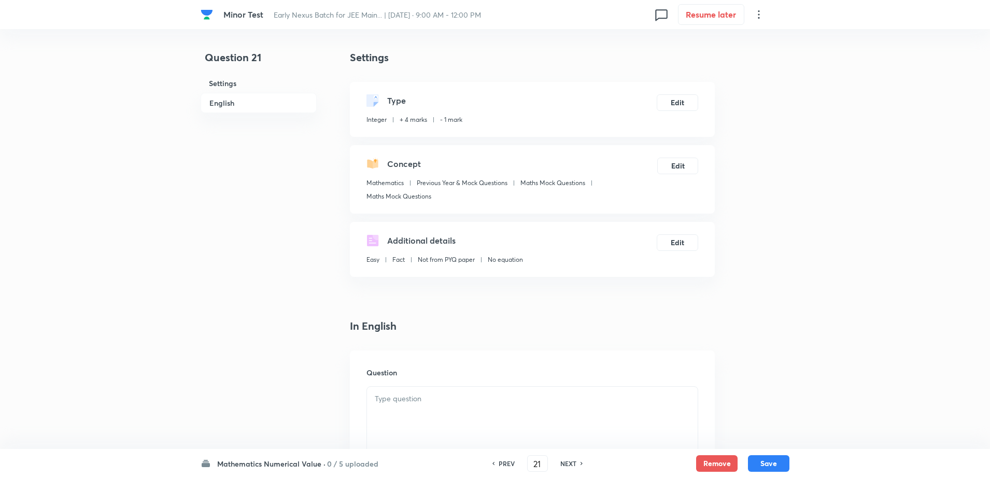
click at [427, 399] on p at bounding box center [532, 399] width 315 height 12
click at [235, 399] on div "Question 21 Settings English" at bounding box center [259, 437] width 116 height 775
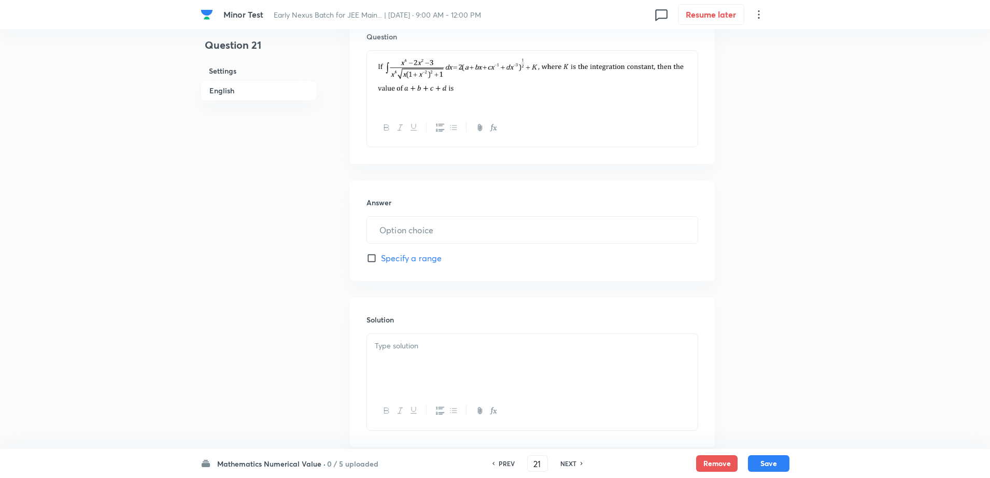
scroll to position [396, 0]
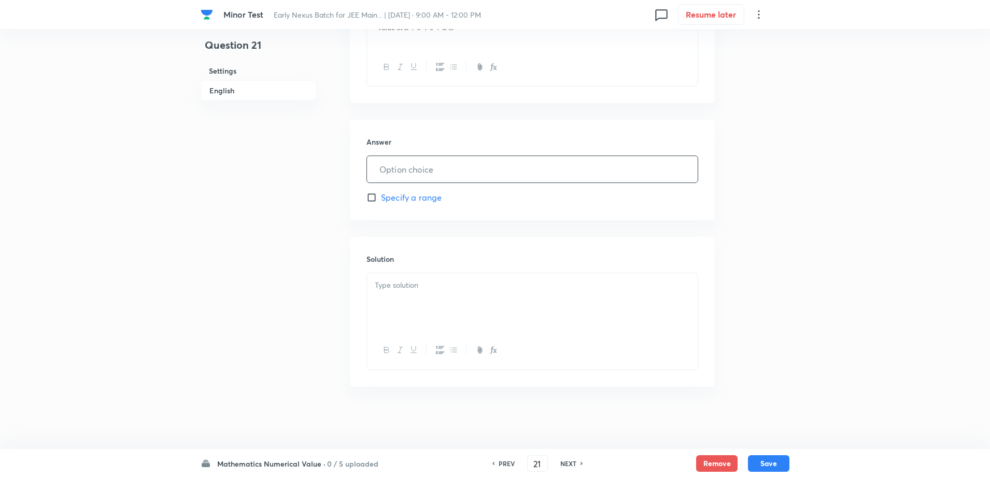
click at [414, 168] on input "text" at bounding box center [532, 169] width 331 height 26
type input "5"
click at [409, 298] on div at bounding box center [532, 302] width 331 height 58
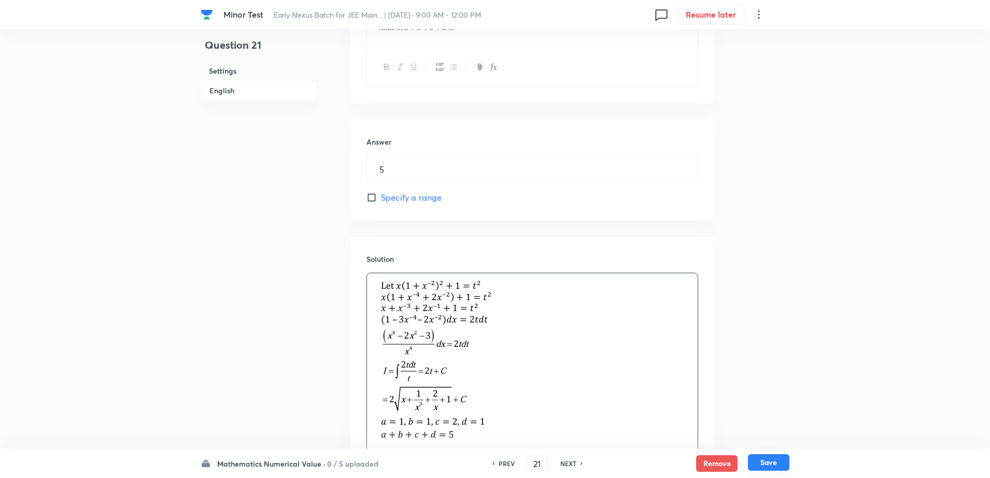
click at [773, 466] on button "Save" at bounding box center [768, 462] width 41 height 17
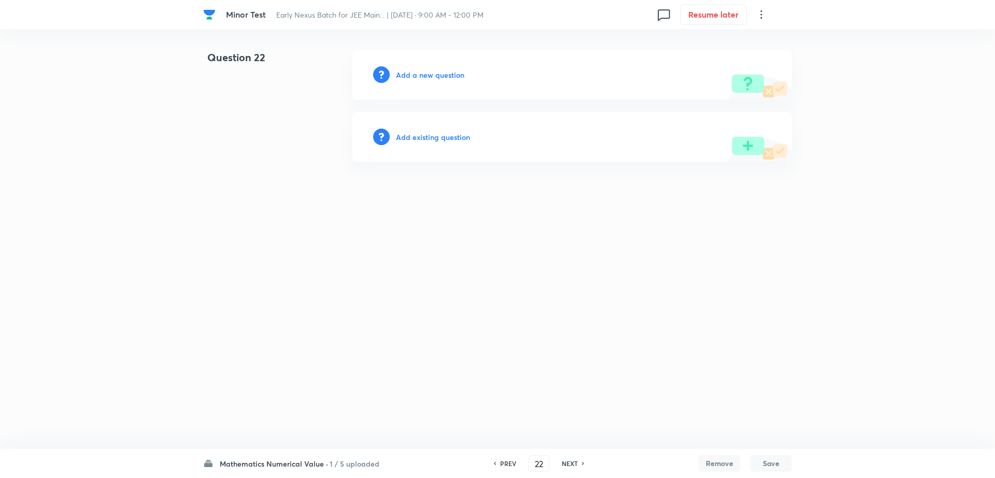
click at [496, 464] on div "PREV" at bounding box center [506, 463] width 27 height 9
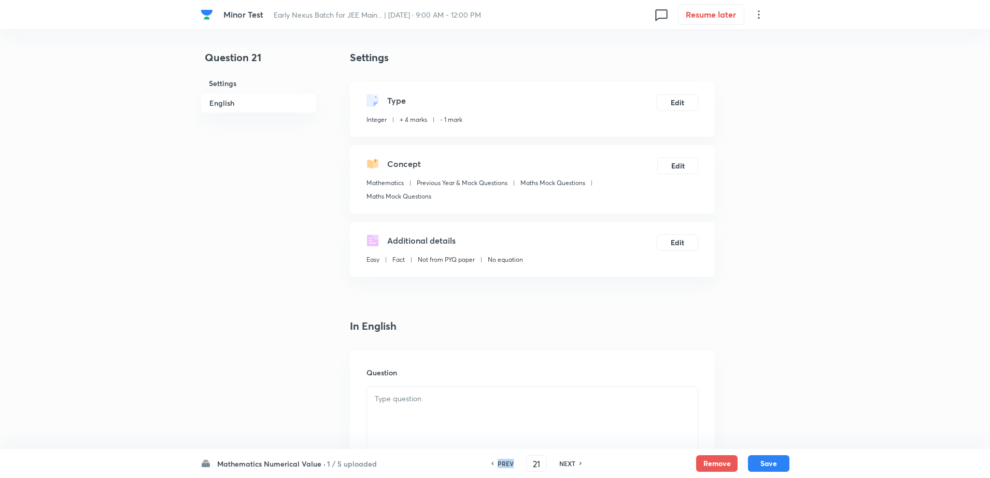
click at [497, 464] on h6 "PREV" at bounding box center [505, 463] width 16 height 9
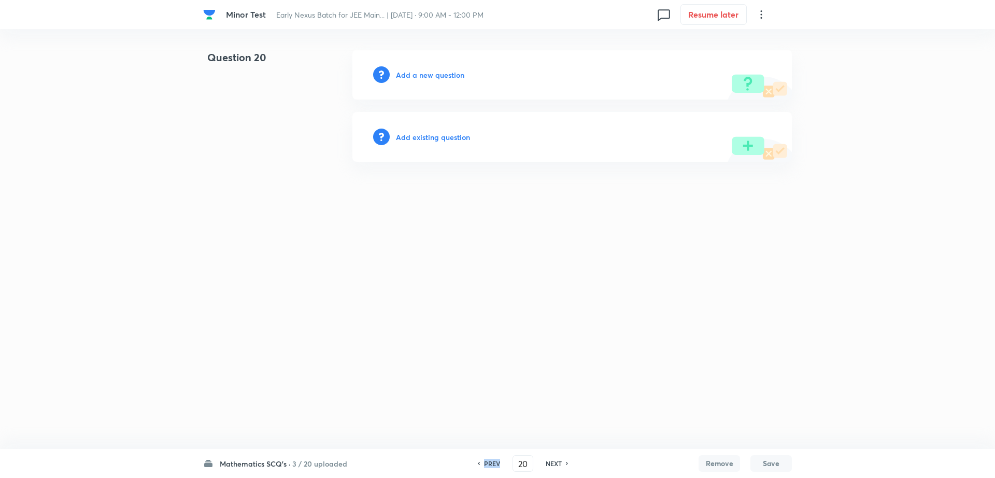
click at [496, 464] on h6 "PREV" at bounding box center [492, 463] width 16 height 9
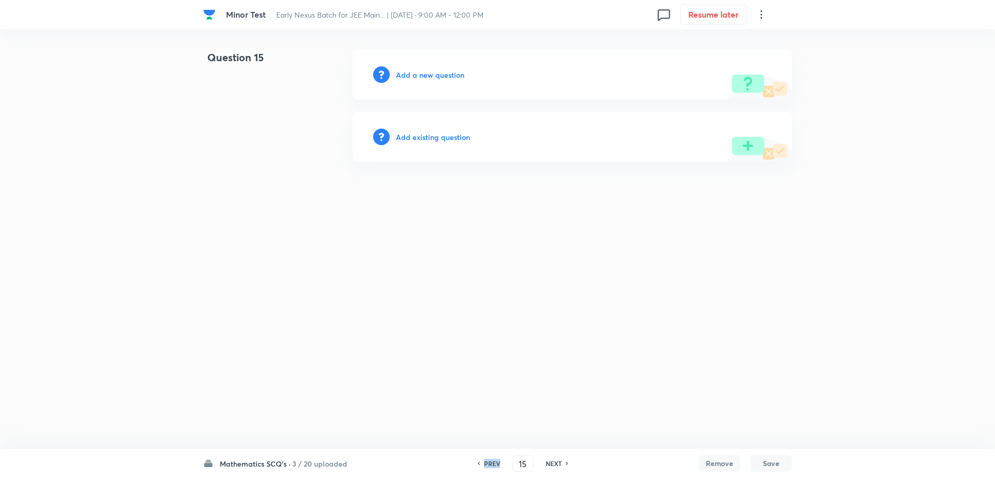
click at [496, 464] on h6 "PREV" at bounding box center [492, 463] width 16 height 9
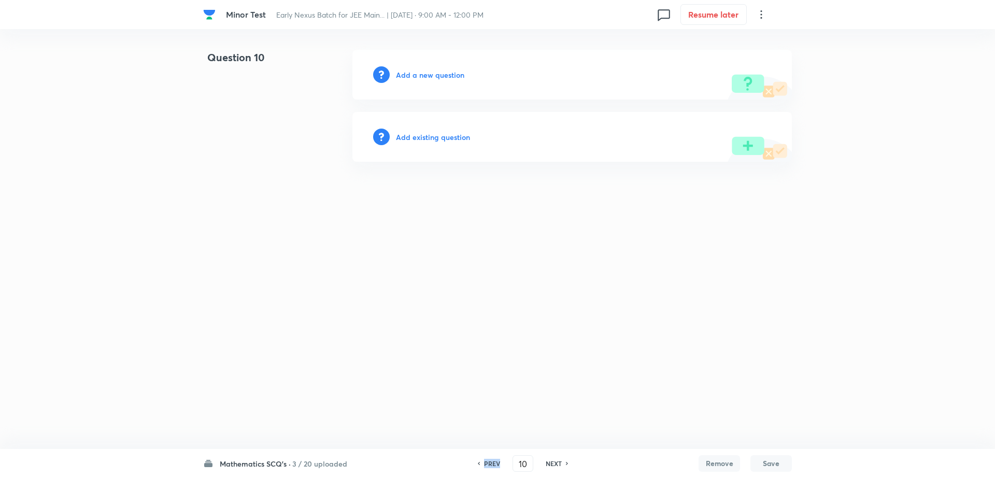
click at [496, 464] on h6 "PREV" at bounding box center [492, 463] width 16 height 9
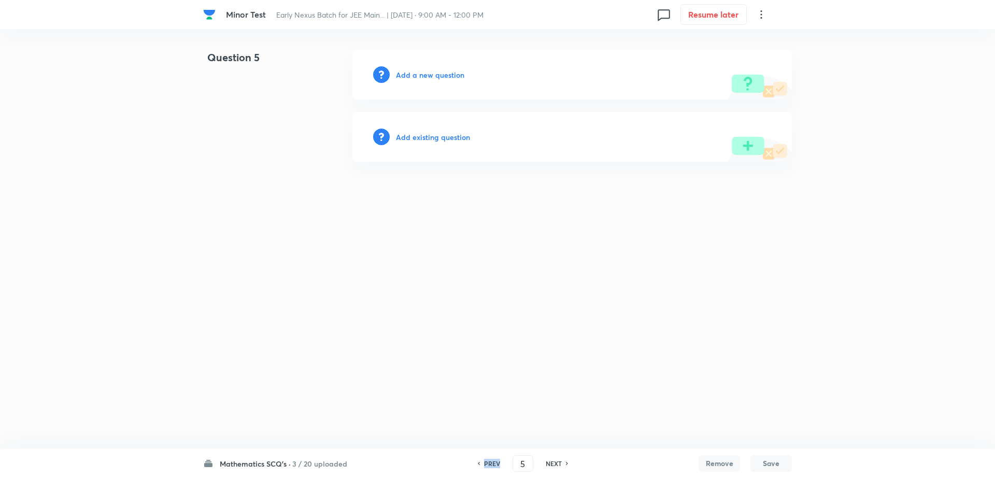
click at [496, 464] on h6 "PREV" at bounding box center [492, 463] width 16 height 9
type input "3"
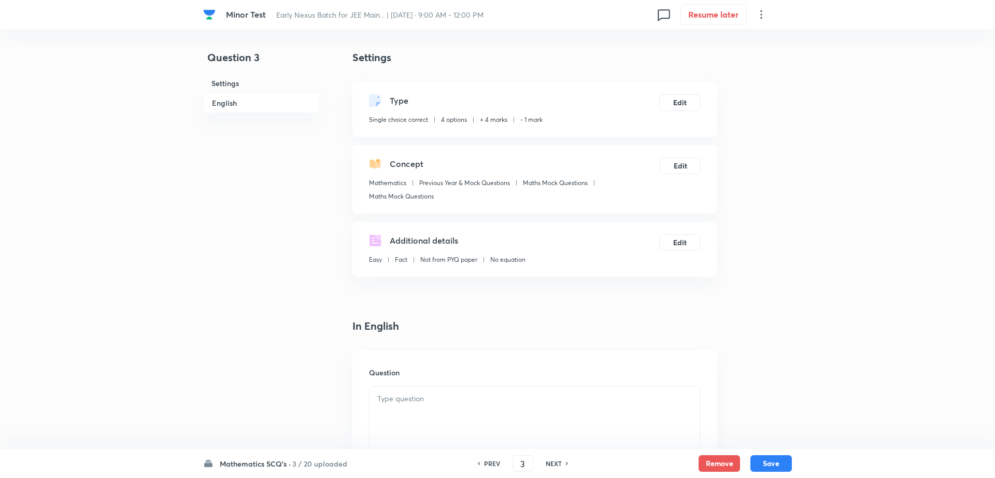
checkbox input "true"
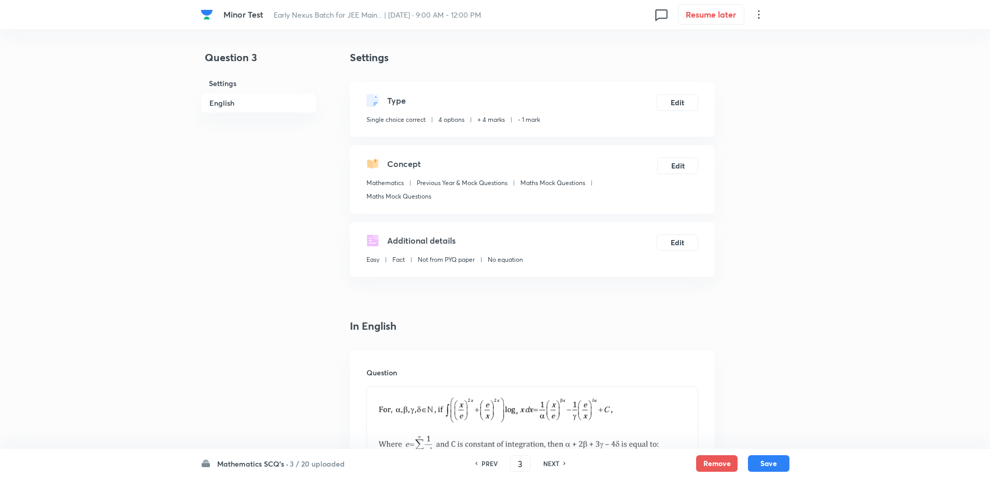
click at [554, 462] on h6 "NEXT" at bounding box center [551, 463] width 16 height 9
type input "4"
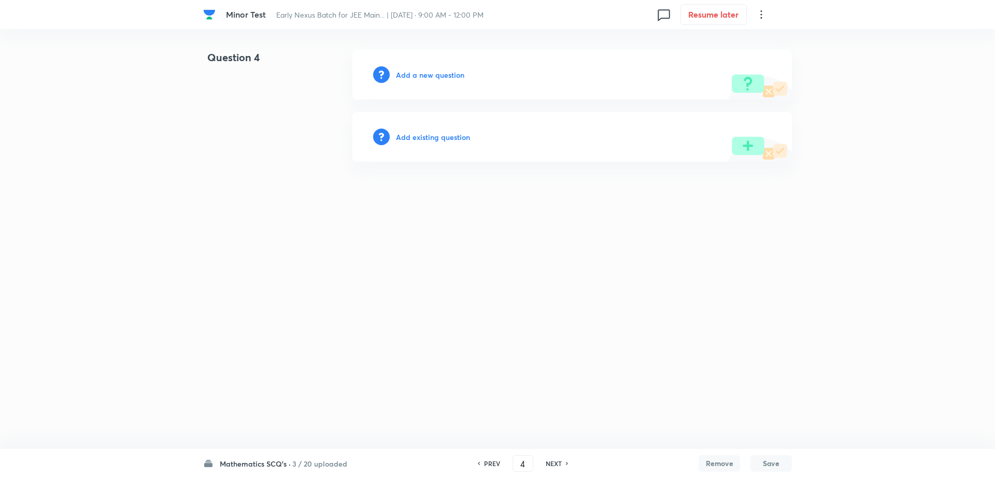
click at [449, 73] on h6 "Add a new question" at bounding box center [430, 74] width 68 height 11
click at [449, 73] on h6 "Choose a question type" at bounding box center [436, 74] width 80 height 11
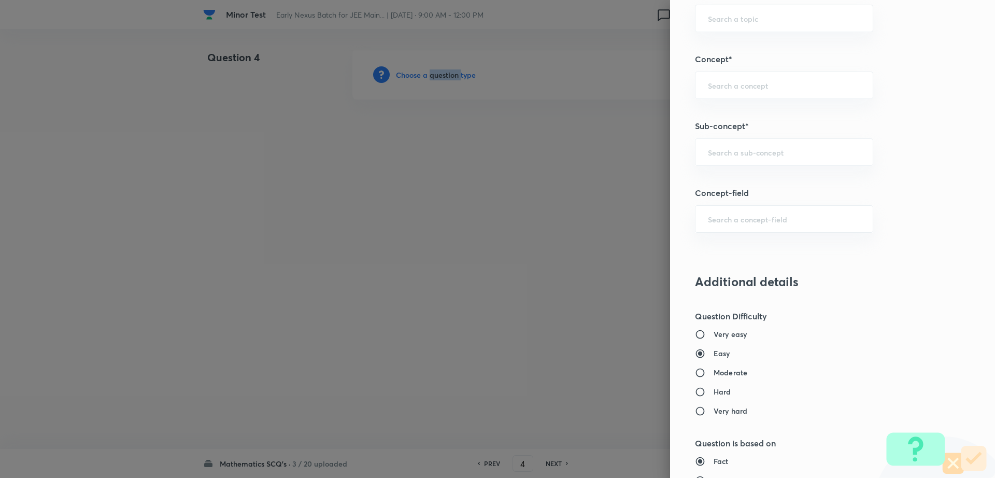
scroll to position [552, 0]
click at [787, 149] on input "text" at bounding box center [784, 149] width 152 height 10
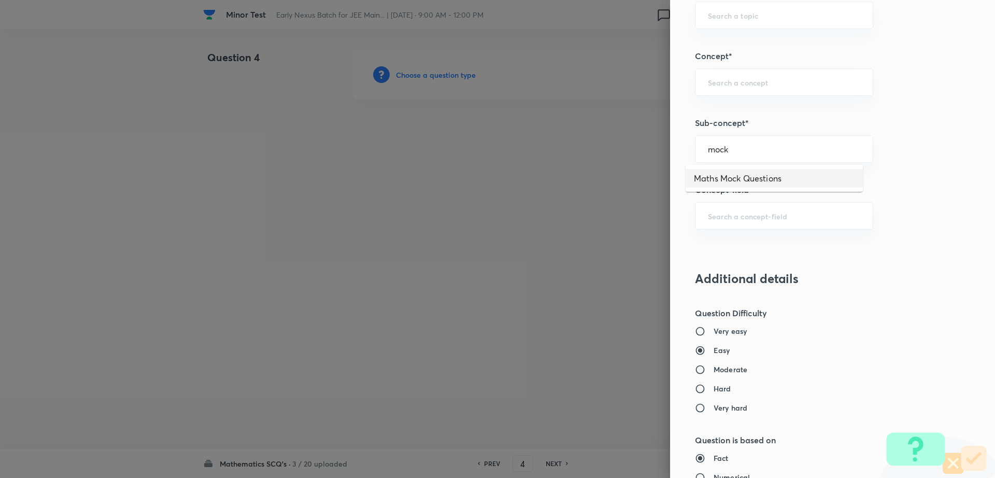
click at [753, 175] on li "Maths Mock Questions" at bounding box center [774, 178] width 177 height 19
type input "Maths Mock Questions"
type input "Mathematics"
type input "Previous Year & Mock Questions"
type input "Maths Mock Questions"
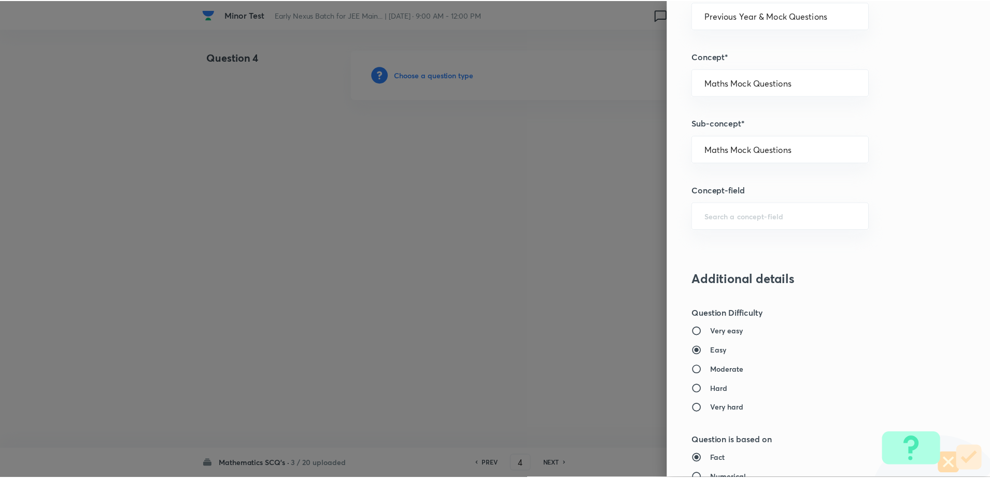
scroll to position [935, 0]
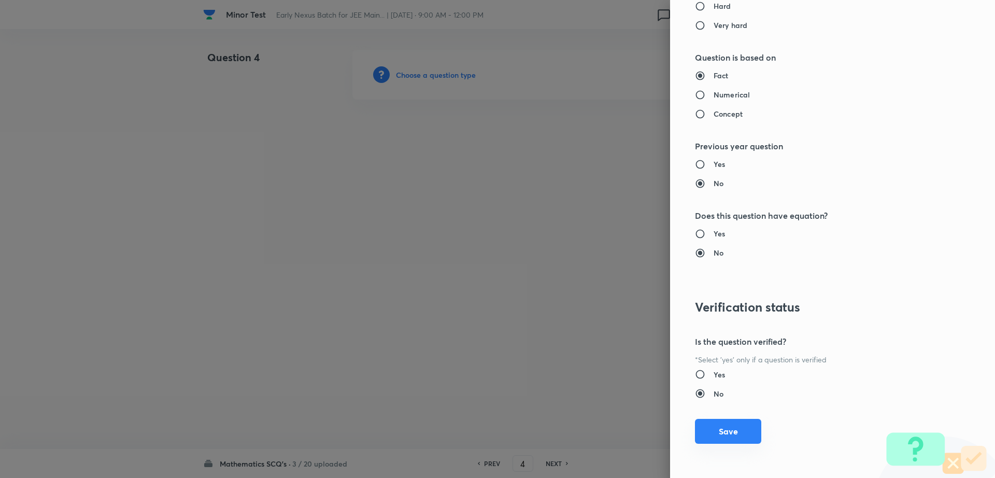
click at [717, 432] on button "Save" at bounding box center [728, 431] width 66 height 25
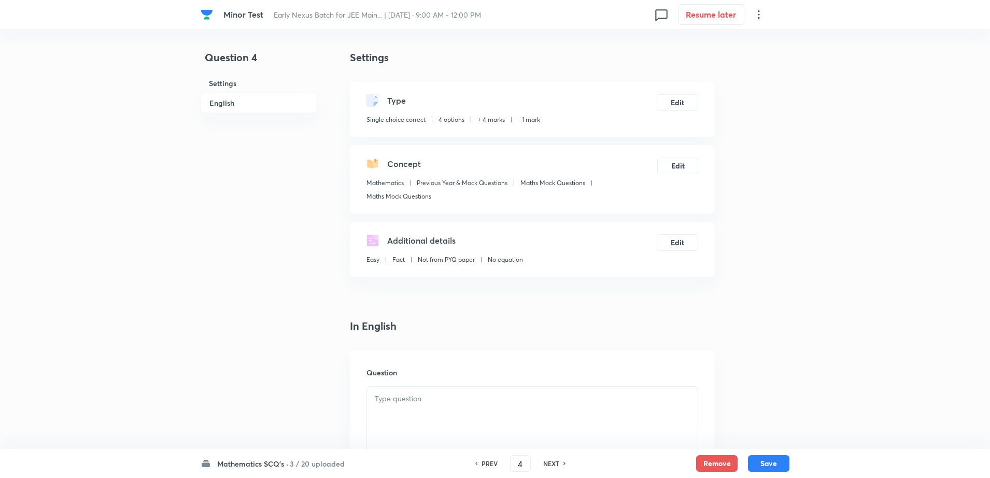
click at [497, 385] on div "Question" at bounding box center [532, 424] width 365 height 149
click at [443, 408] on div at bounding box center [532, 416] width 331 height 58
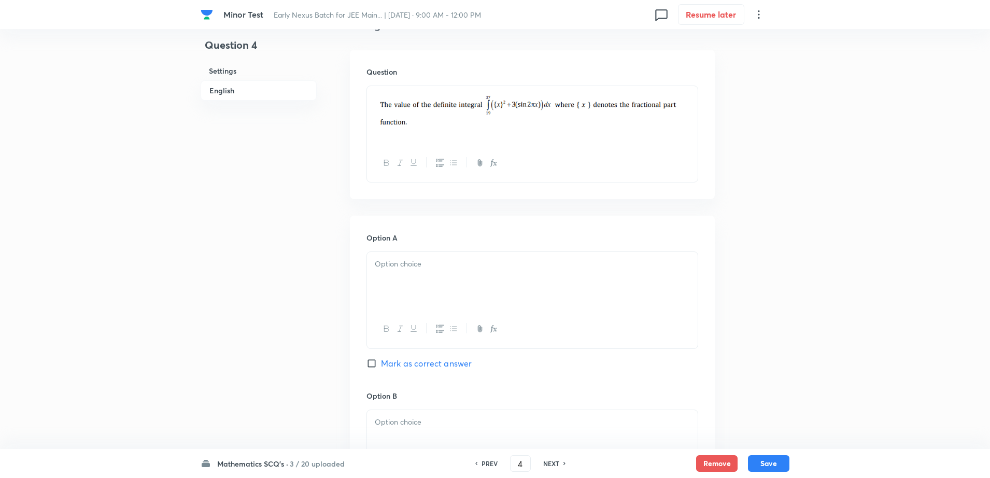
scroll to position [389, 0]
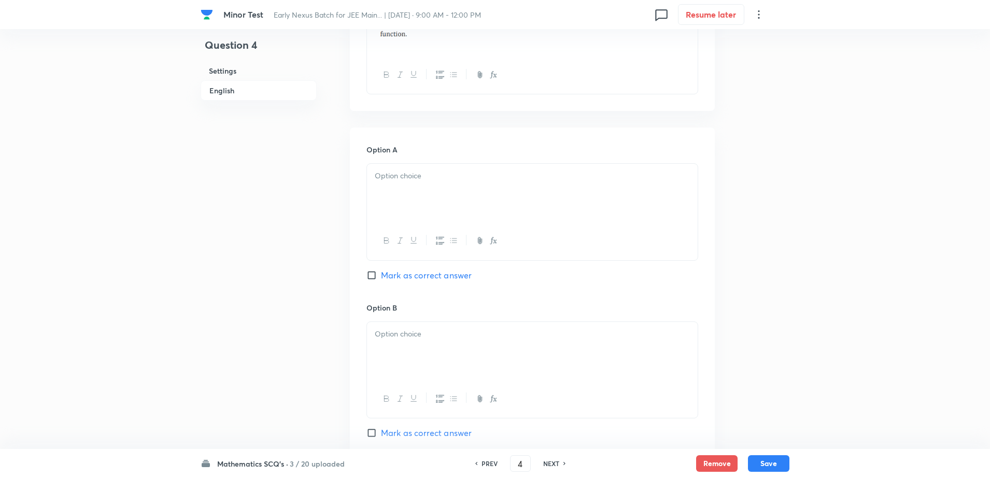
click at [484, 201] on div at bounding box center [532, 193] width 331 height 58
click at [436, 345] on div at bounding box center [532, 351] width 331 height 58
click at [217, 361] on div "Question 4 Settings English" at bounding box center [259, 319] width 116 height 1317
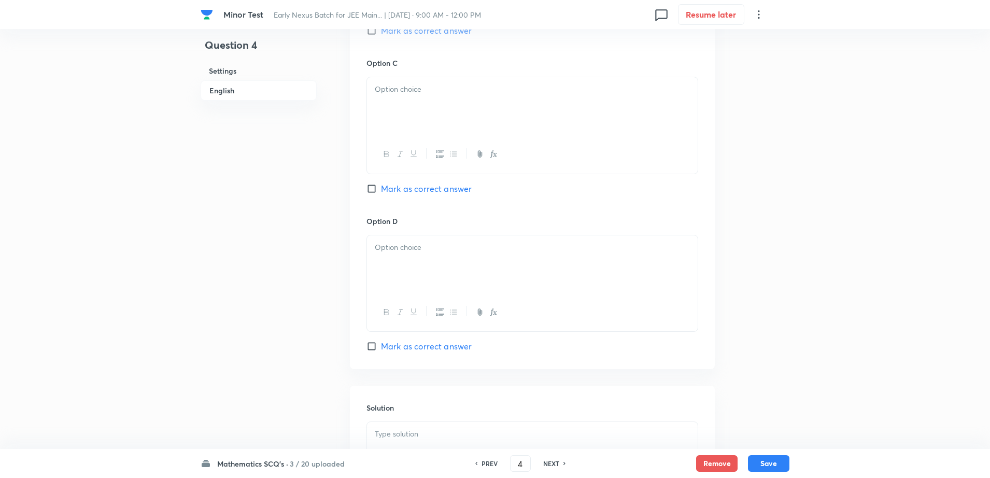
scroll to position [803, 0]
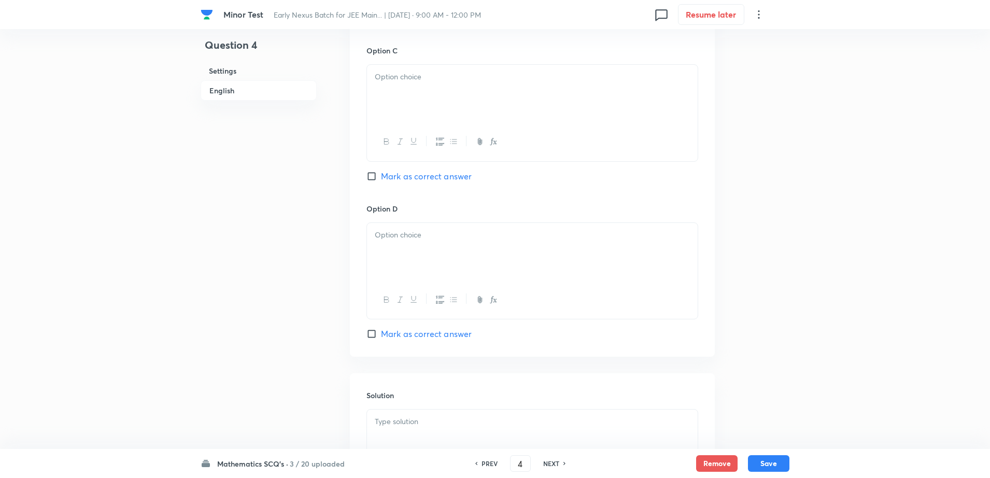
click at [422, 112] on div at bounding box center [532, 94] width 331 height 58
click at [431, 243] on div at bounding box center [532, 252] width 331 height 58
click at [393, 228] on div "can'tbe determined" at bounding box center [532, 252] width 331 height 58
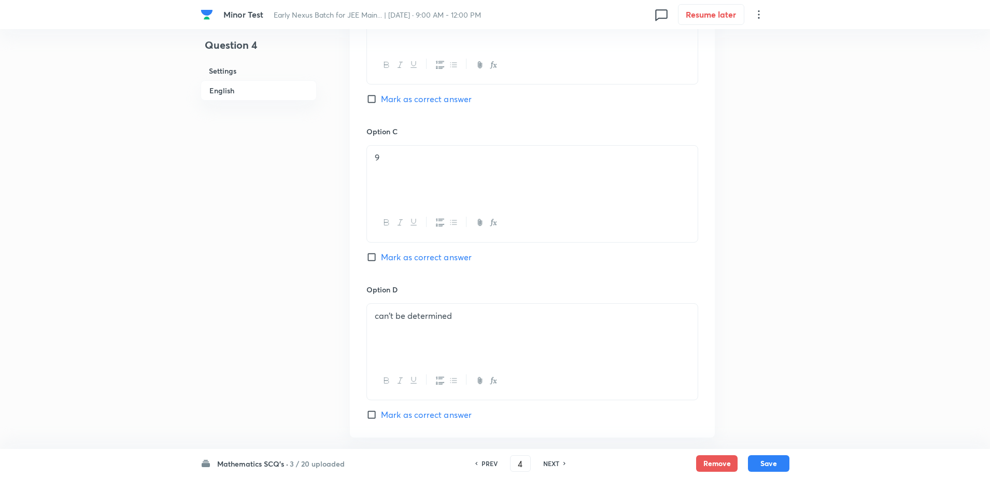
scroll to position [648, 0]
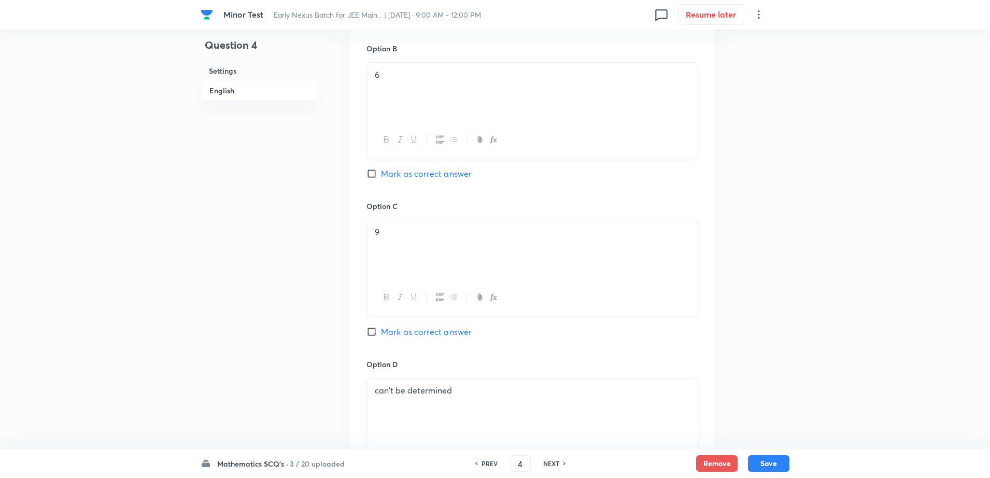
click at [396, 174] on span "Mark as correct answer" at bounding box center [426, 173] width 91 height 12
click at [381, 174] on input "Mark as correct answer" at bounding box center [373, 173] width 15 height 10
checkbox input "true"
click at [208, 315] on div "Question 4 Settings English" at bounding box center [259, 60] width 116 height 1317
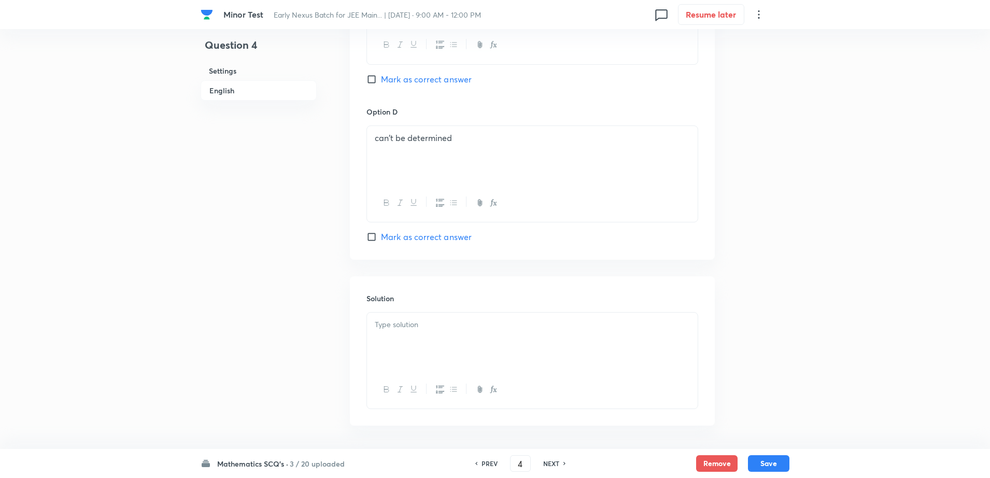
scroll to position [939, 0]
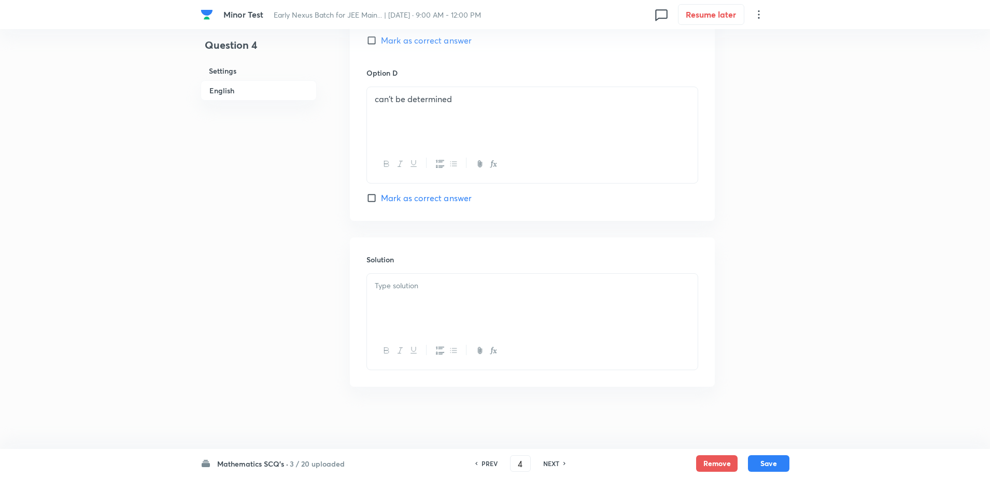
click at [441, 322] on div at bounding box center [532, 303] width 331 height 58
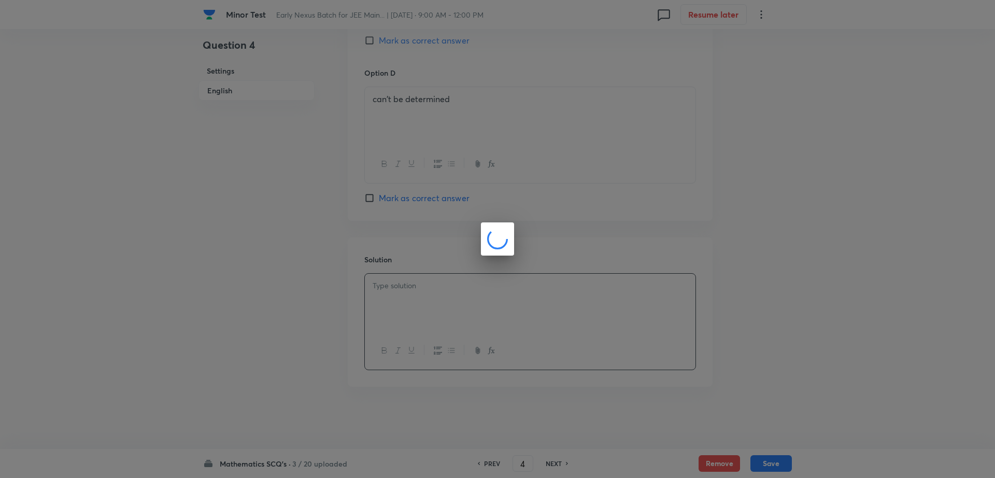
click at [765, 463] on div at bounding box center [497, 239] width 995 height 478
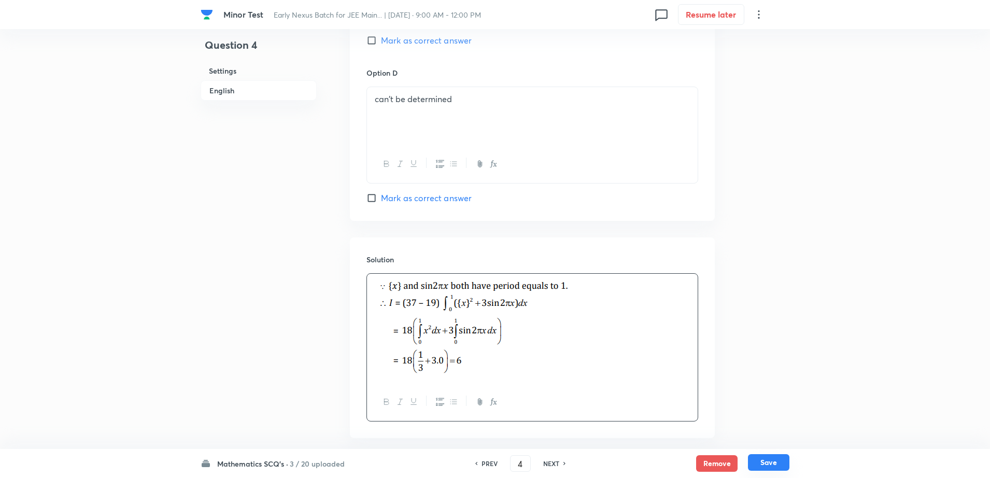
click at [765, 463] on button "Save" at bounding box center [768, 462] width 41 height 17
type input "5"
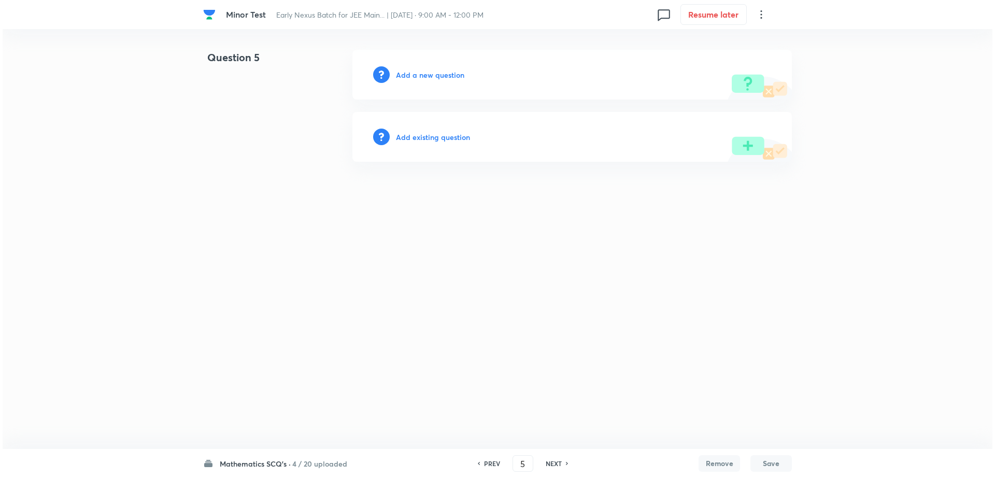
scroll to position [0, 0]
click at [425, 72] on h6 "Add a new question" at bounding box center [430, 74] width 68 height 11
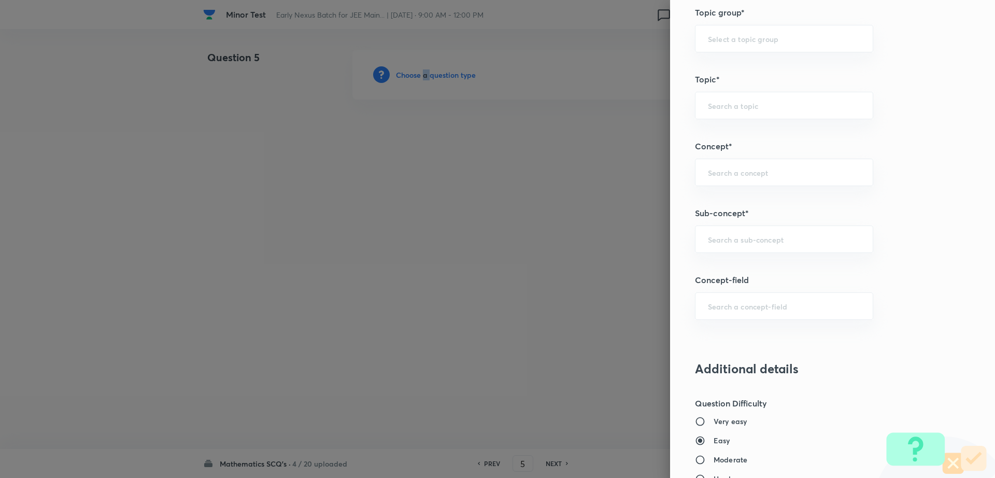
scroll to position [467, 0]
click at [760, 233] on input "text" at bounding box center [784, 235] width 152 height 10
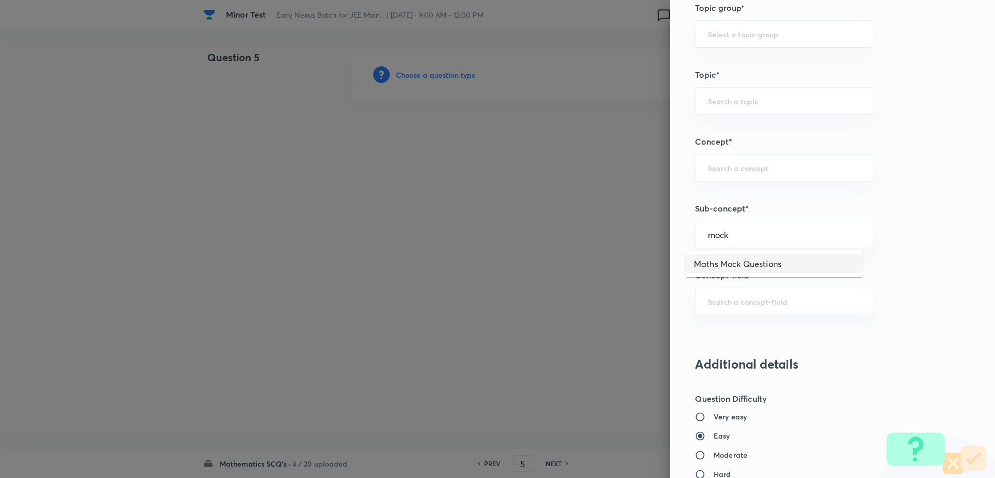
click at [722, 264] on li "Maths Mock Questions" at bounding box center [774, 263] width 177 height 19
type input "Maths Mock Questions"
type input "Mathematics"
type input "Previous Year & Mock Questions"
type input "Maths Mock Questions"
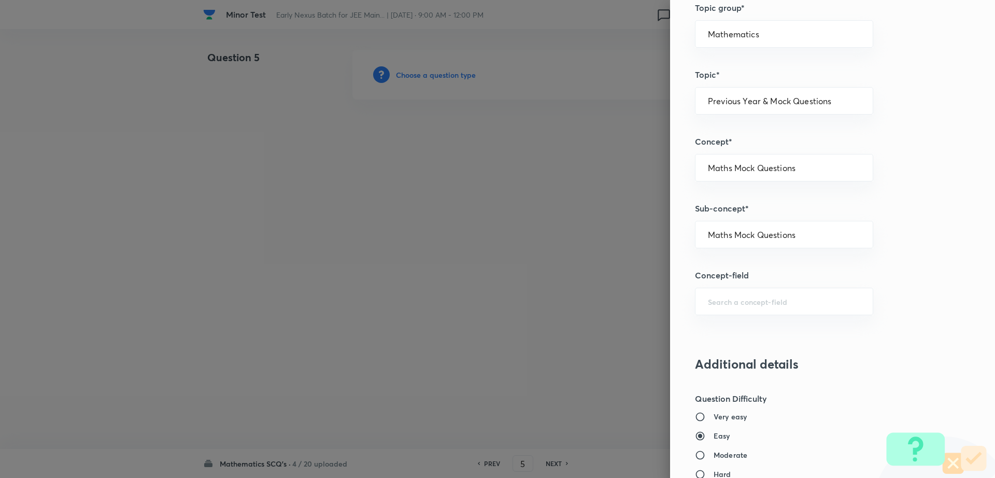
click at [980, 265] on div "Question settings Question type* Single choice correct Number of options* 2 3 4…" at bounding box center [832, 239] width 325 height 478
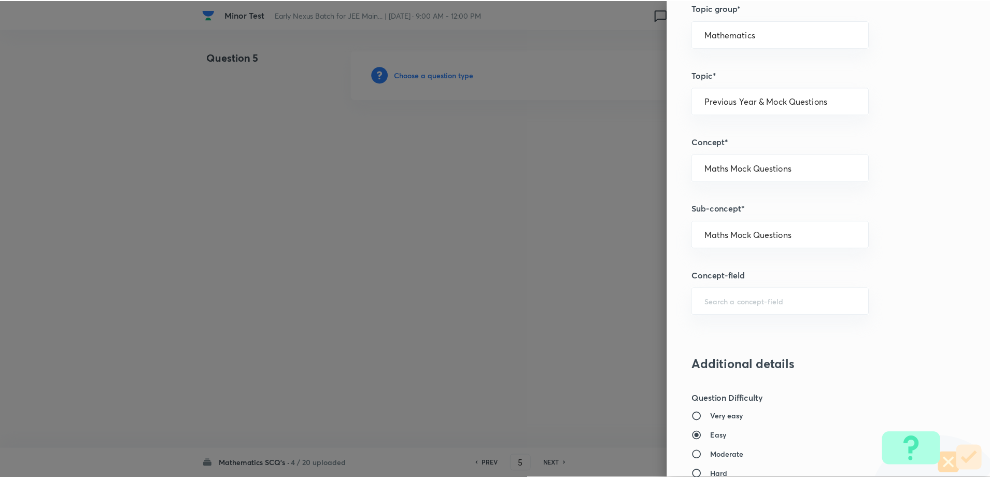
scroll to position [935, 0]
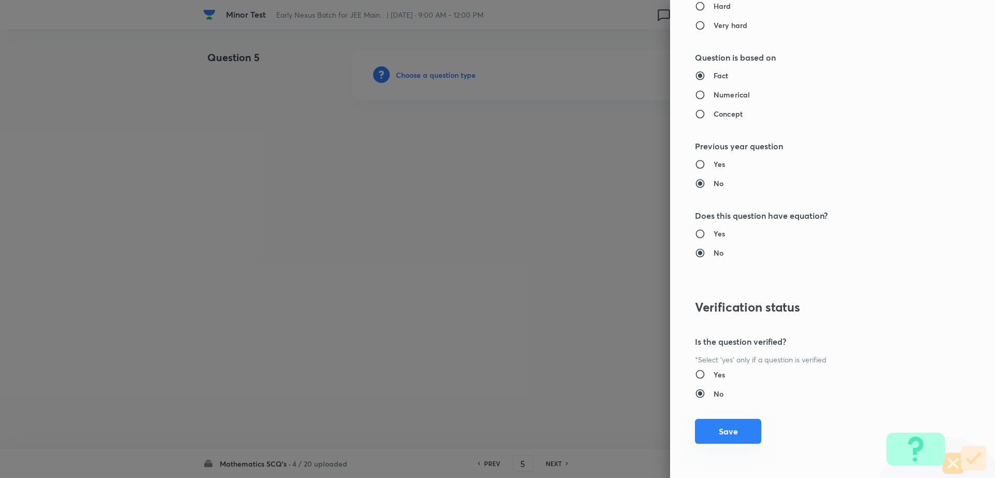
click at [723, 429] on button "Save" at bounding box center [728, 431] width 66 height 25
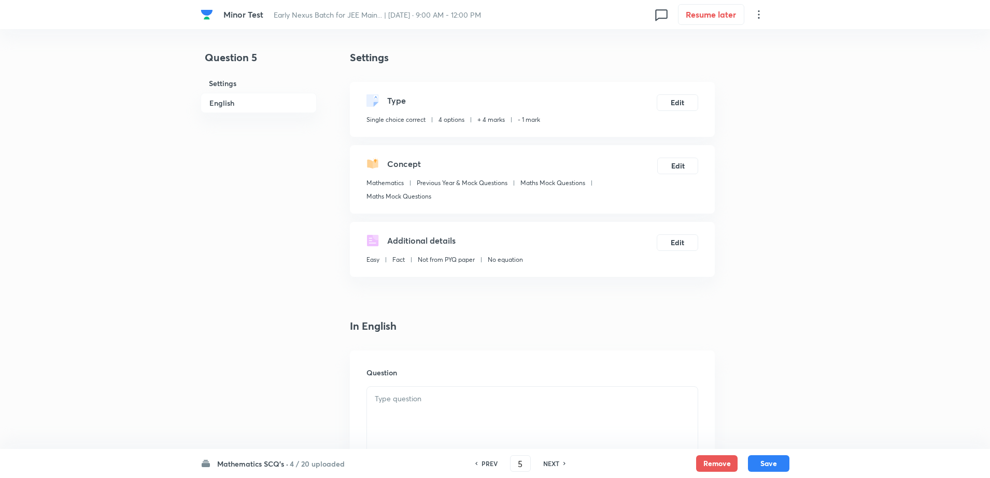
click at [443, 399] on p at bounding box center [532, 399] width 315 height 12
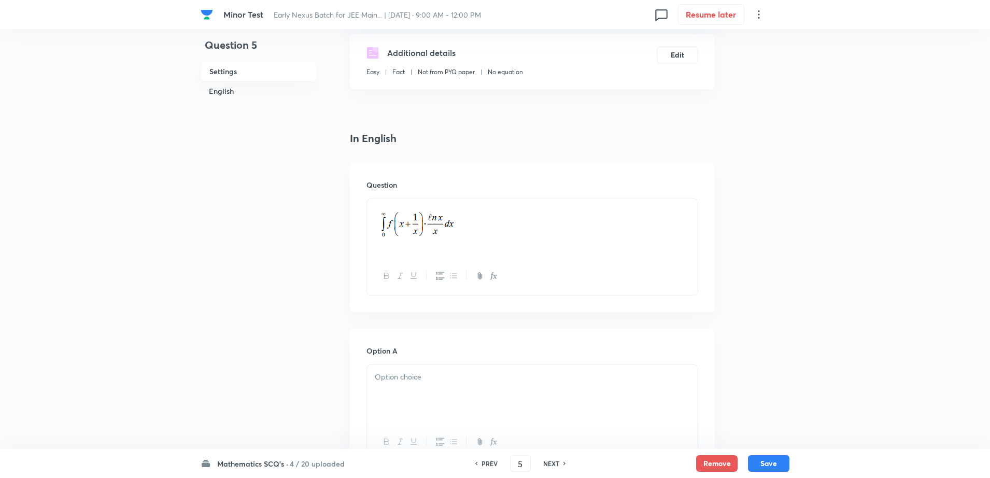
scroll to position [259, 0]
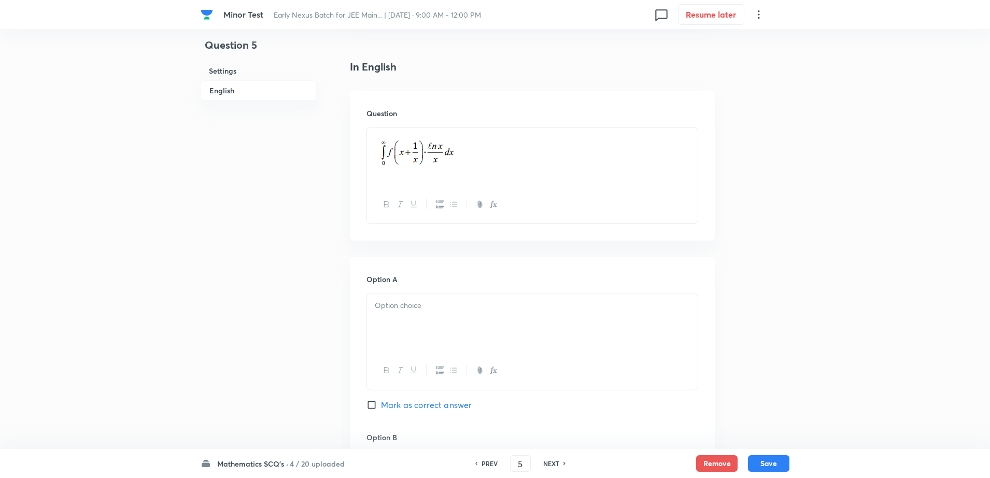
click at [418, 334] on div at bounding box center [532, 322] width 331 height 58
drag, startPoint x: 426, startPoint y: 309, endPoint x: 177, endPoint y: 346, distance: 251.9
click at [177, 346] on div "Minor Test Early Nexus Batch for JEE Main... | Sept 14, 2025 · 9:00 AM - 12:00 …" at bounding box center [495, 449] width 990 height 1317
copy p "equals to 0"
click at [177, 346] on div "Minor Test Early Nexus Batch for JEE Main... | Sept 14, 2025 · 9:00 AM - 12:00 …" at bounding box center [495, 449] width 990 height 1317
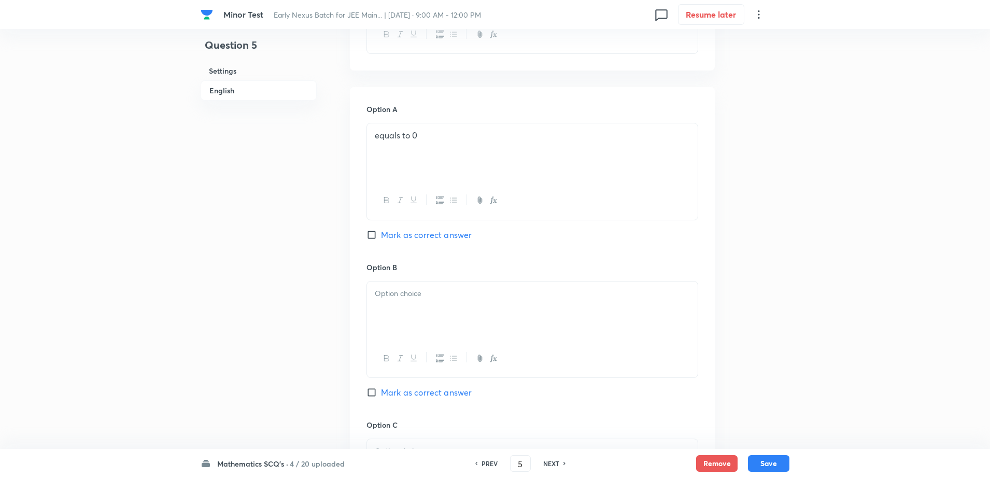
scroll to position [466, 0]
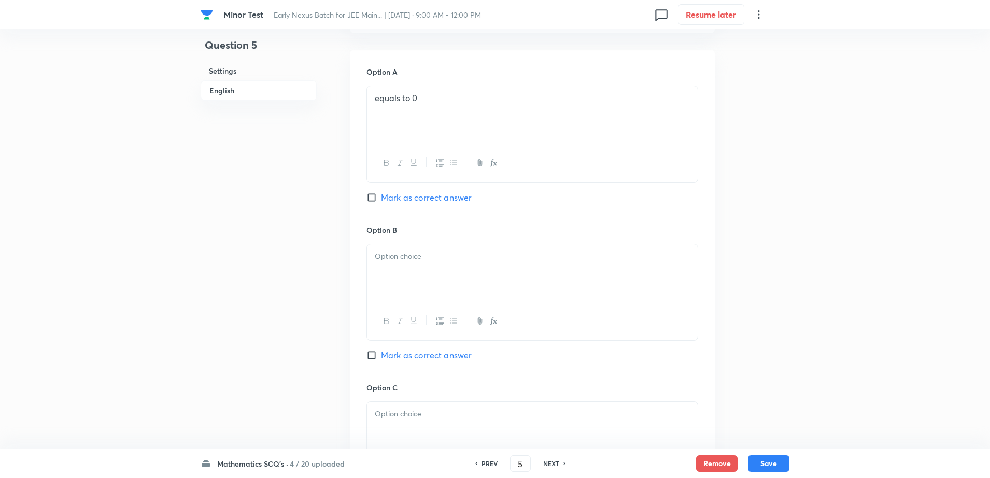
click at [428, 265] on div at bounding box center [532, 273] width 331 height 58
paste div
click at [390, 443] on div at bounding box center [532, 431] width 331 height 58
paste div
click at [235, 355] on div "Question 5 Settings English" at bounding box center [259, 241] width 116 height 1317
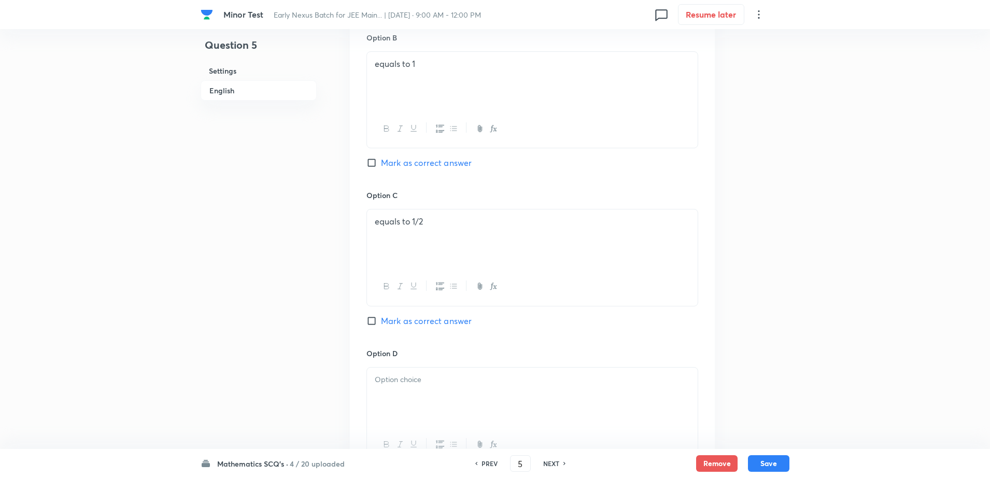
scroll to position [700, 0]
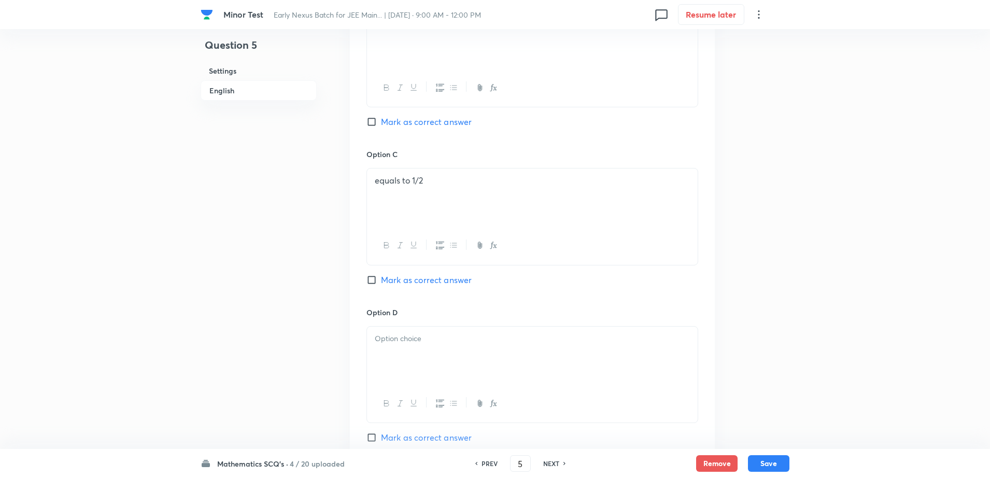
click at [413, 344] on p at bounding box center [532, 339] width 315 height 12
click at [300, 372] on div "Question 5 Settings English" at bounding box center [259, 8] width 116 height 1317
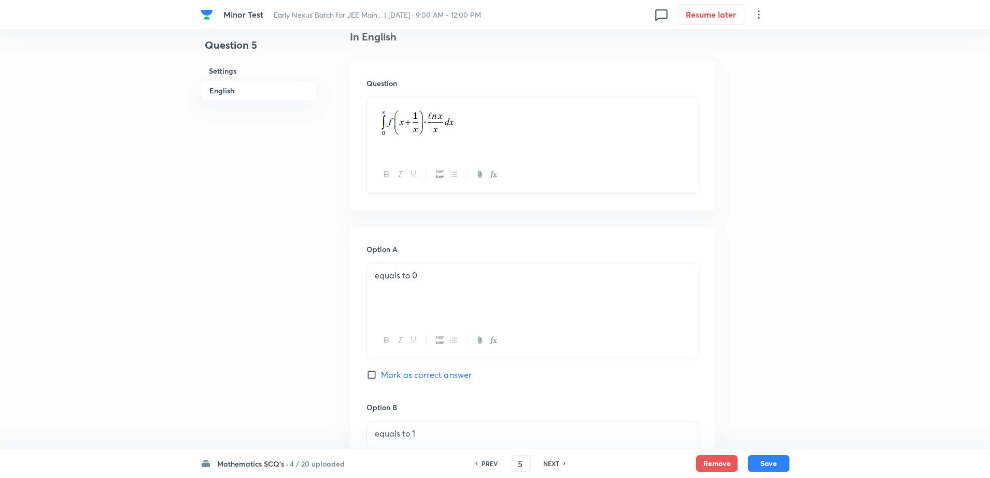
scroll to position [259, 0]
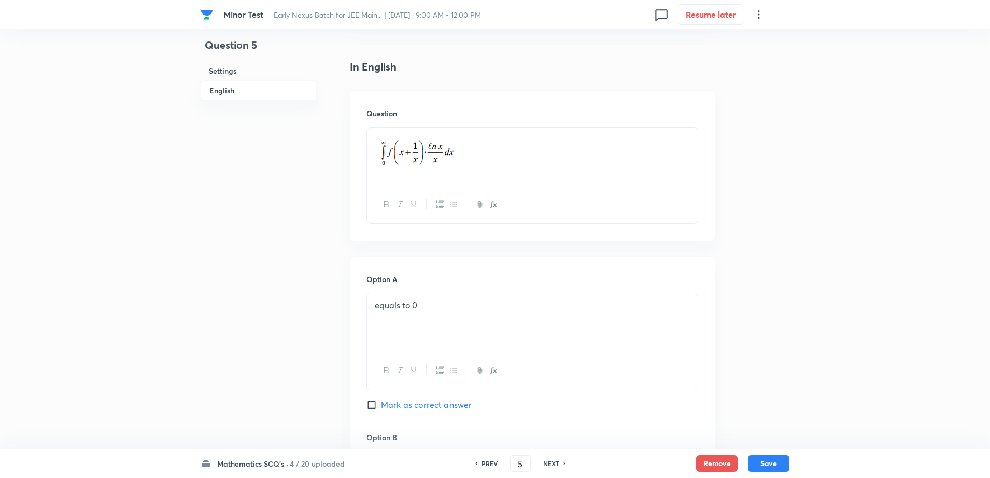
click at [399, 403] on span "Mark as correct answer" at bounding box center [426, 405] width 91 height 12
click at [381, 403] on input "Mark as correct answer" at bounding box center [373, 405] width 15 height 10
checkbox input "true"
click at [252, 387] on div "Question 5 Settings English" at bounding box center [259, 449] width 116 height 1317
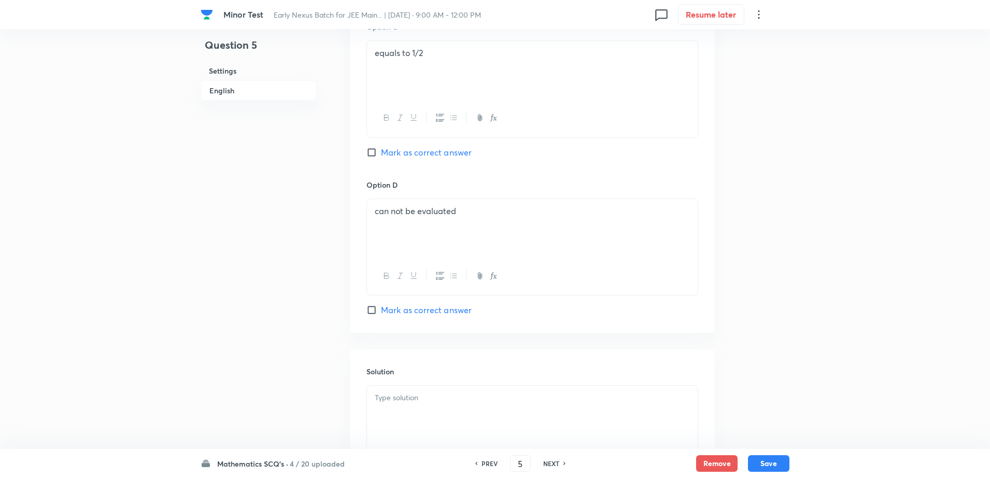
scroll to position [939, 0]
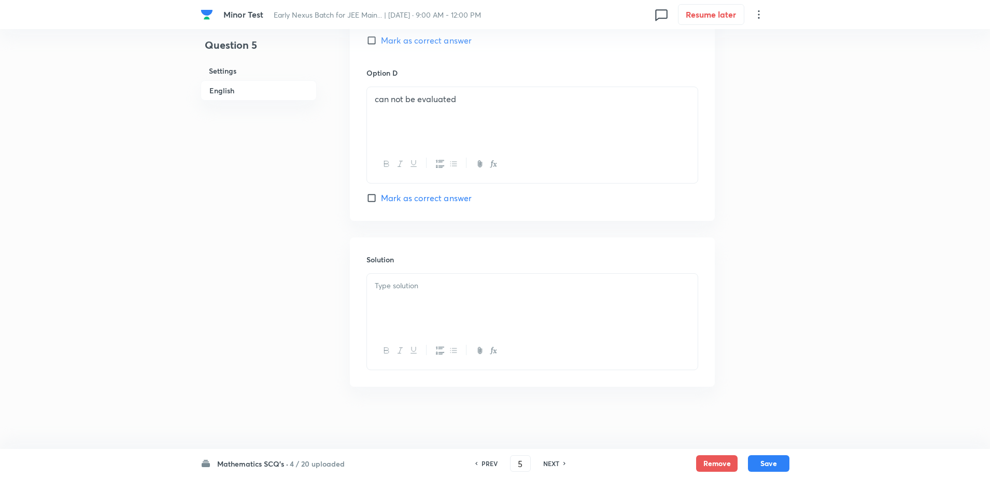
click at [412, 306] on div at bounding box center [532, 303] width 331 height 58
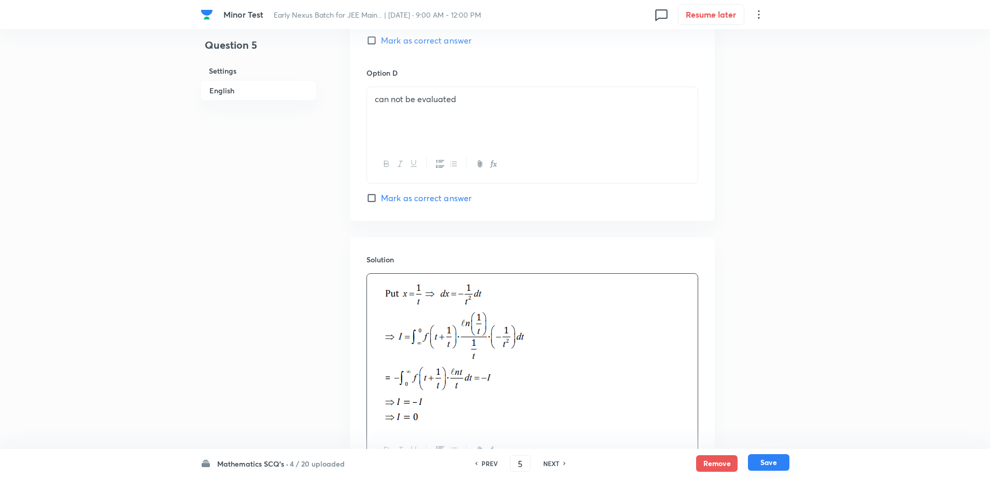
click at [763, 459] on button "Save" at bounding box center [768, 462] width 41 height 17
type input "6"
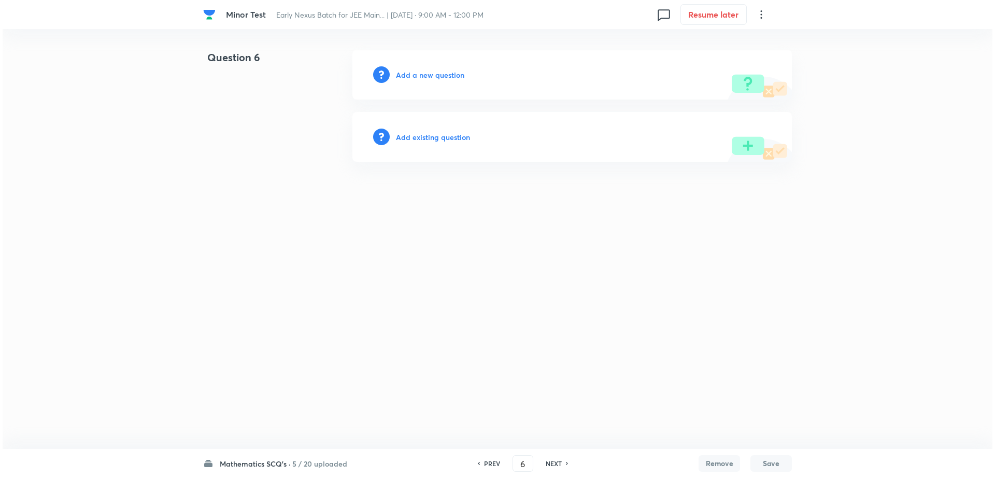
scroll to position [0, 0]
click at [435, 77] on h6 "Add a new question" at bounding box center [430, 74] width 68 height 11
click at [435, 77] on h6 "Choose a question type" at bounding box center [436, 74] width 80 height 11
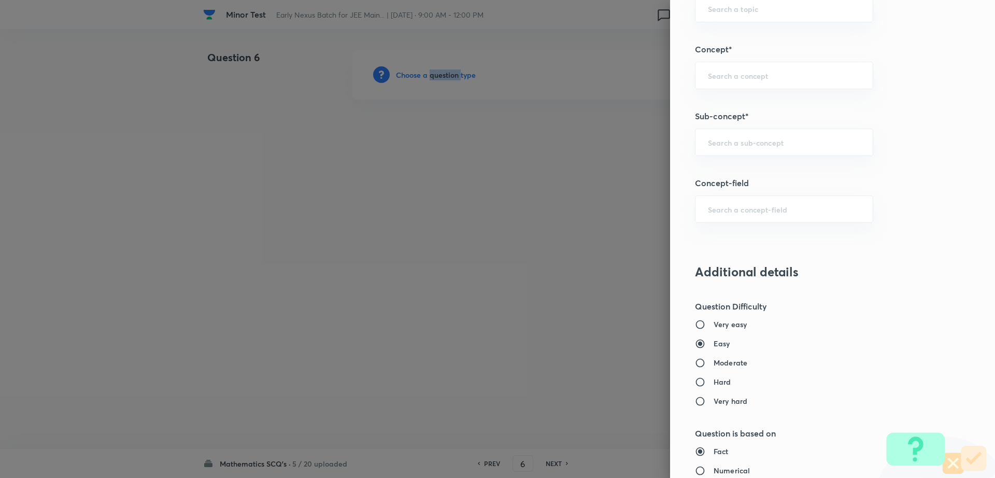
scroll to position [560, 0]
click at [823, 146] on div "​" at bounding box center [784, 140] width 178 height 27
click at [750, 173] on li "Maths Mock Questions" at bounding box center [774, 170] width 177 height 19
type input "Maths Mock Questions"
type input "Mathematics"
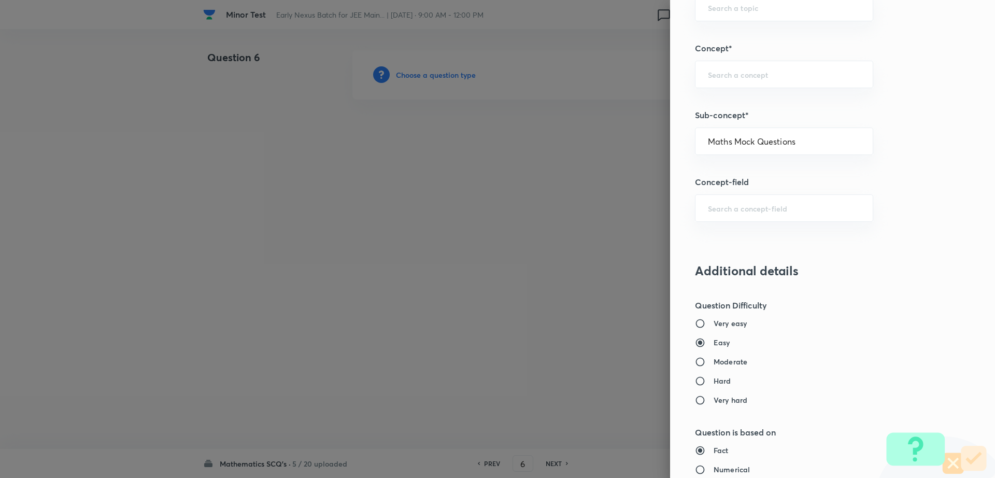
type input "Previous Year & Mock Questions"
type input "Maths Mock Questions"
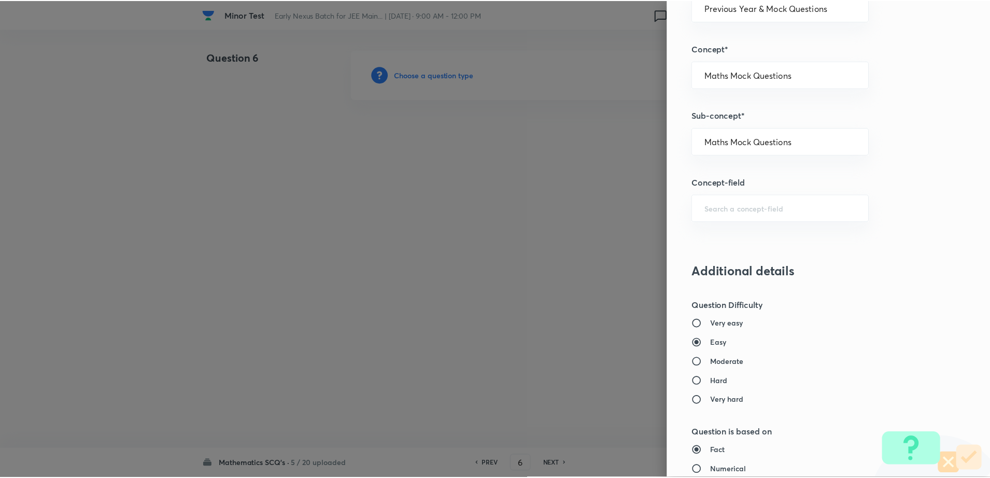
scroll to position [935, 0]
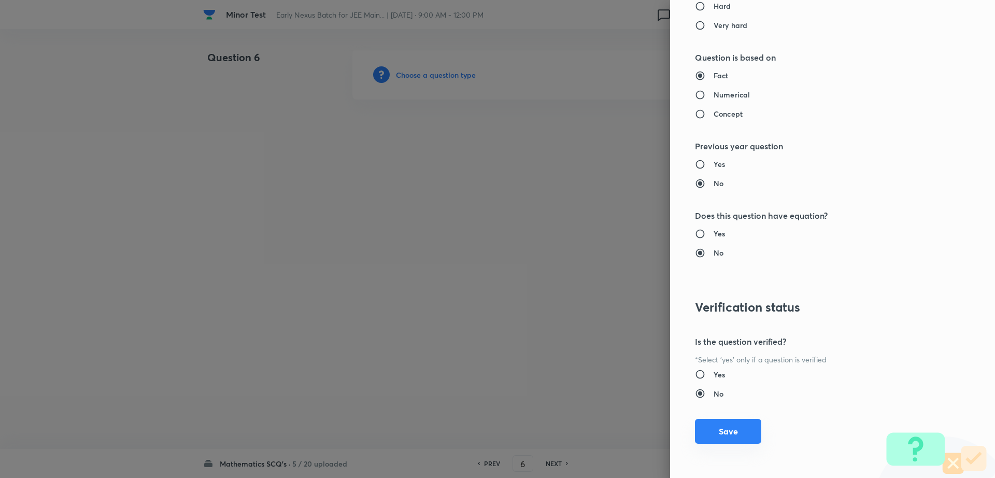
click at [713, 422] on button "Save" at bounding box center [728, 431] width 66 height 25
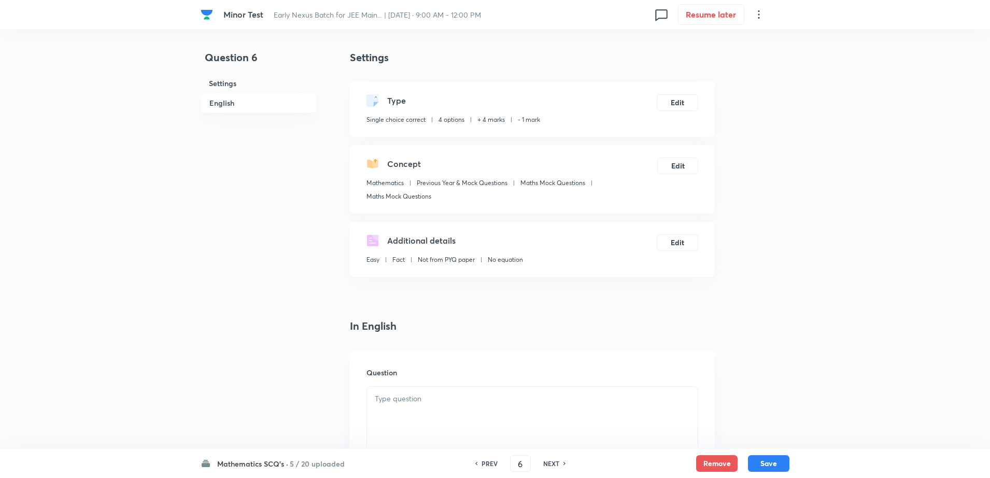
click at [406, 403] on p at bounding box center [532, 399] width 315 height 12
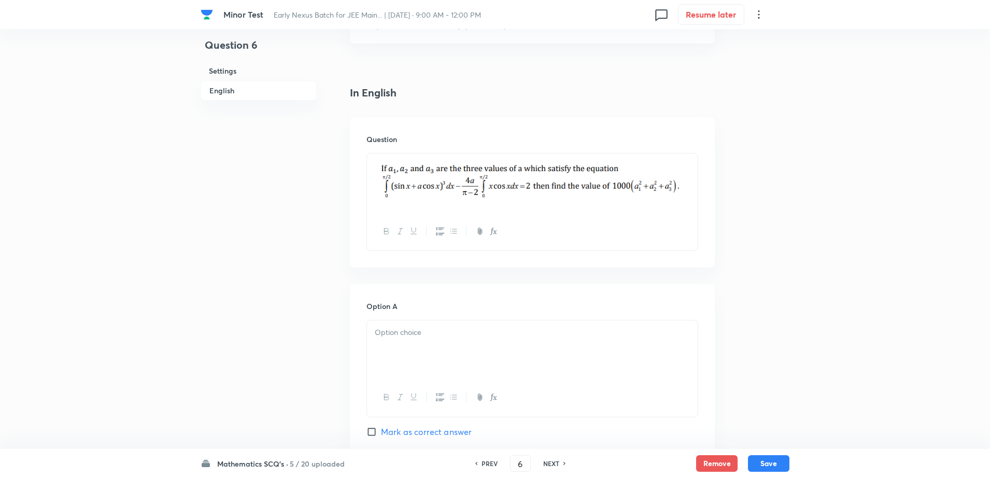
scroll to position [259, 0]
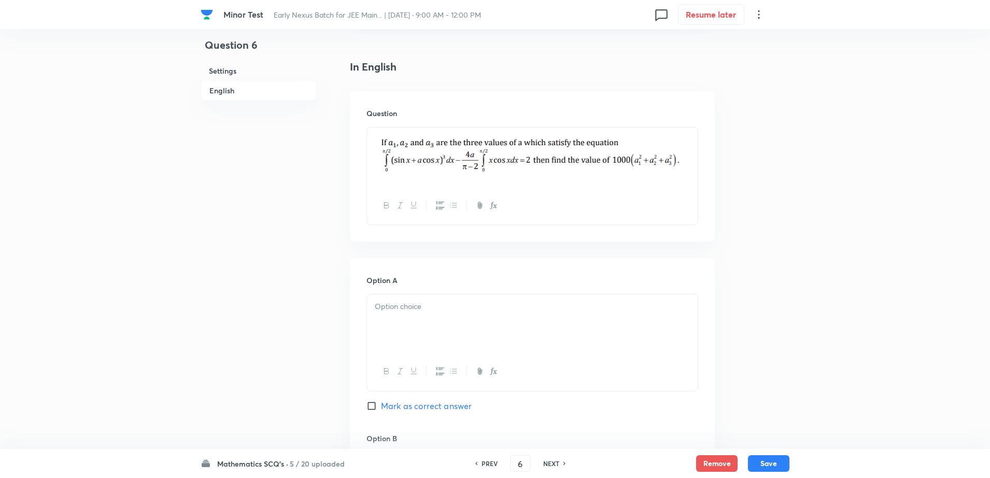
click at [271, 409] on div "Question 6 Settings English" at bounding box center [259, 450] width 116 height 1318
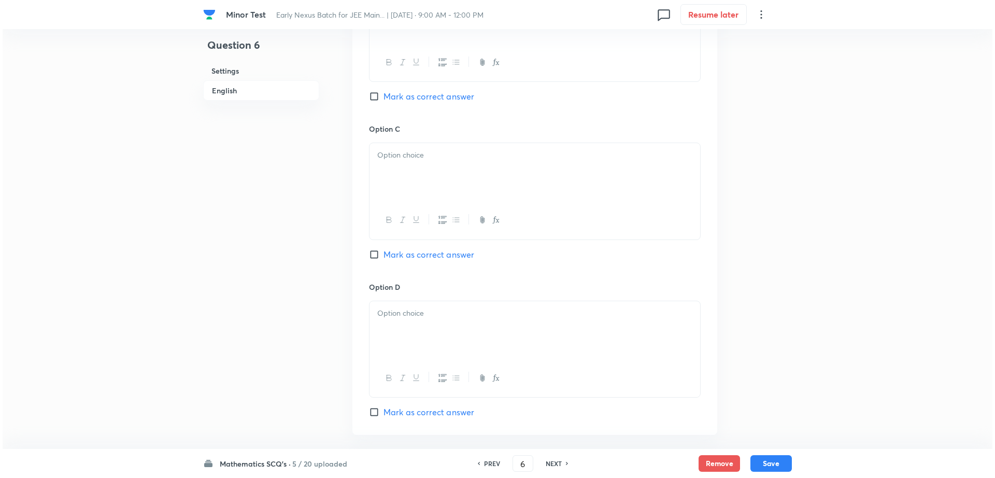
scroll to position [855, 0]
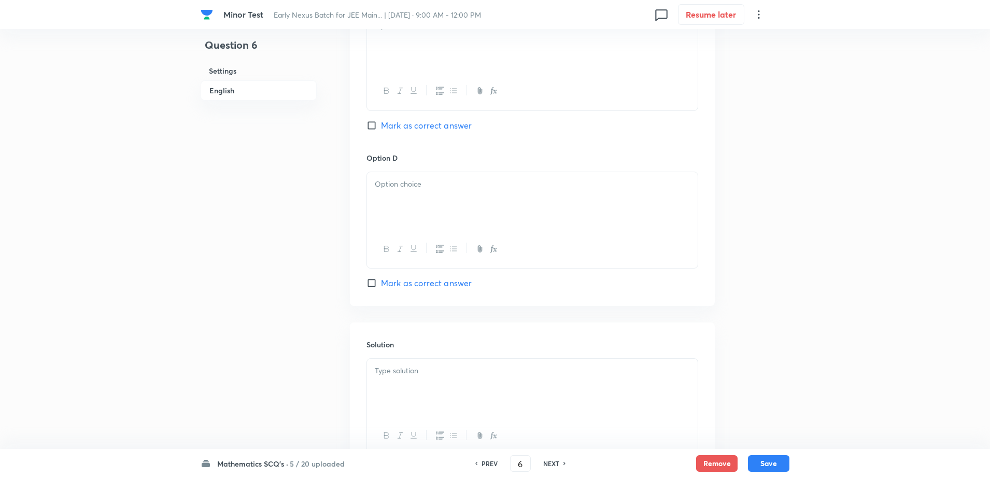
click at [461, 199] on div at bounding box center [532, 201] width 331 height 58
click at [464, 375] on p at bounding box center [532, 371] width 315 height 12
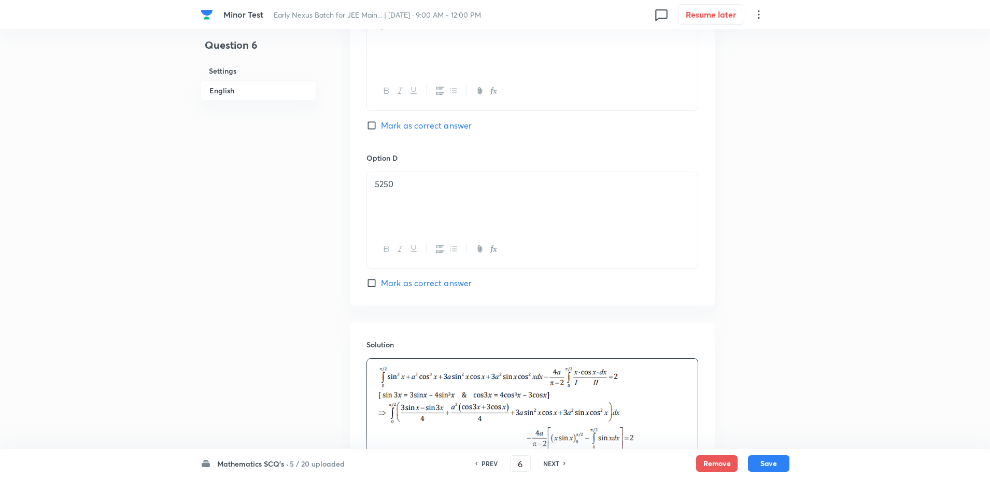
click at [413, 280] on span "Mark as correct answer" at bounding box center [426, 283] width 91 height 12
click at [381, 280] on input "Mark as correct answer" at bounding box center [373, 283] width 15 height 10
checkbox input "true"
click at [690, 413] on div at bounding box center [532, 459] width 331 height 200
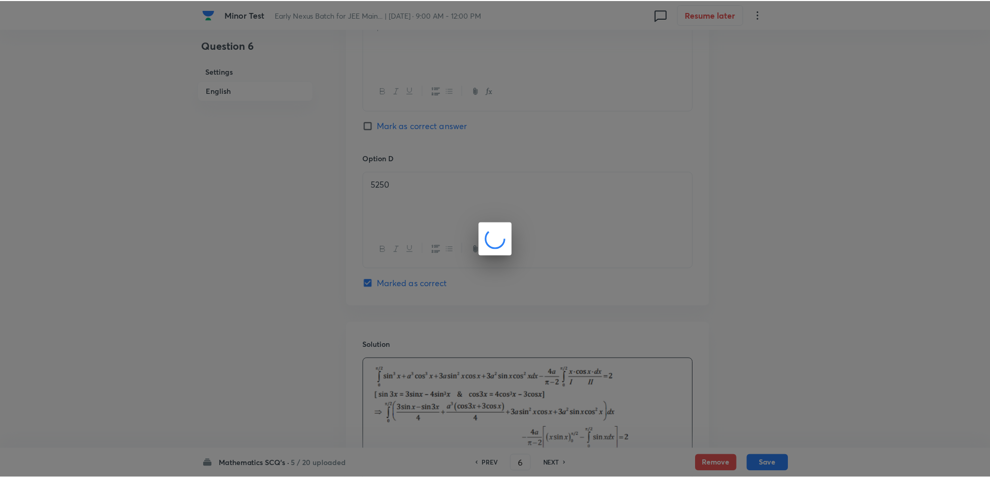
scroll to position [930, 0]
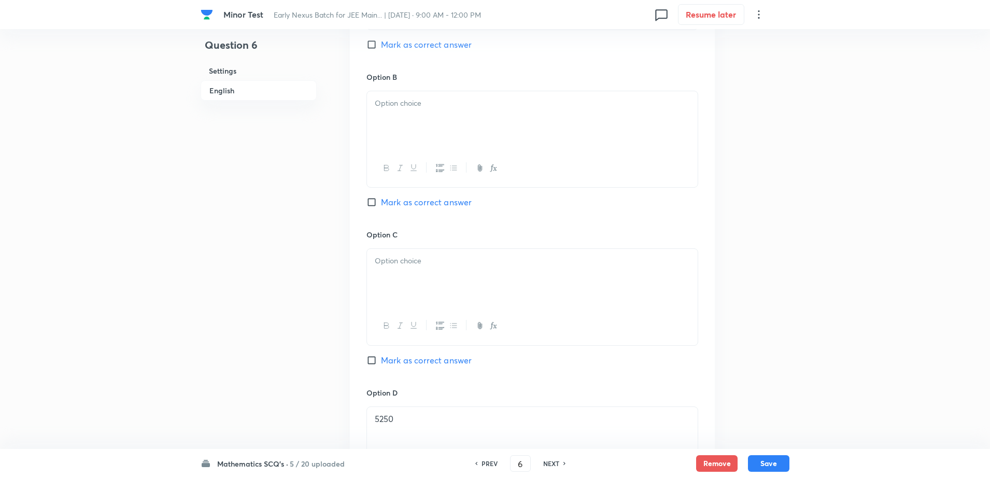
scroll to position [619, 0]
click at [457, 284] on div at bounding box center [532, 279] width 331 height 58
click at [422, 111] on div at bounding box center [532, 122] width 331 height 58
click at [288, 248] on div "Question 6 Settings English" at bounding box center [259, 203] width 116 height 1544
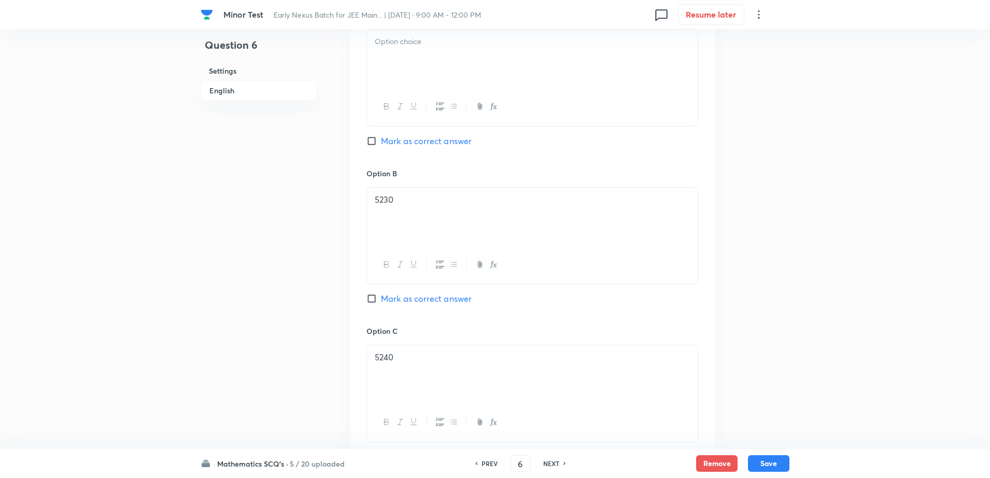
scroll to position [515, 0]
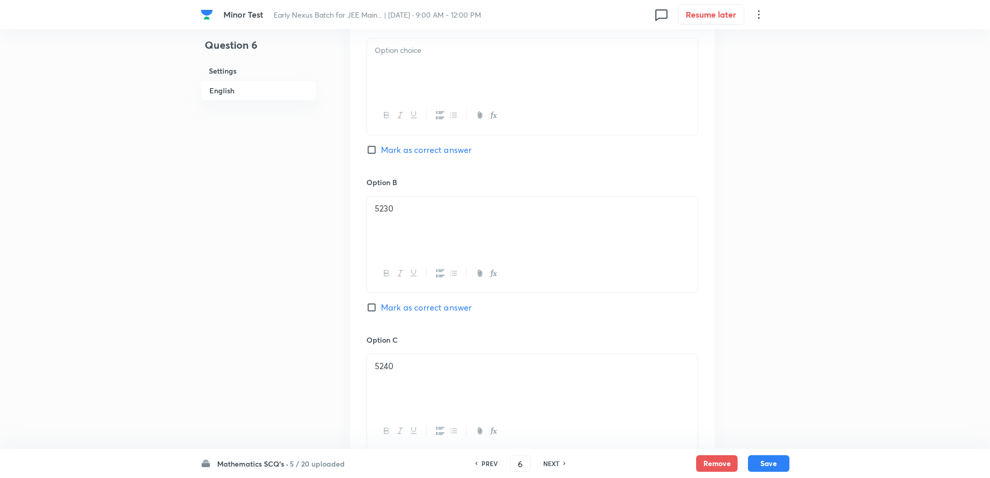
click at [446, 60] on div at bounding box center [532, 67] width 331 height 58
click at [238, 279] on div "Question 6 Settings English" at bounding box center [259, 307] width 116 height 1544
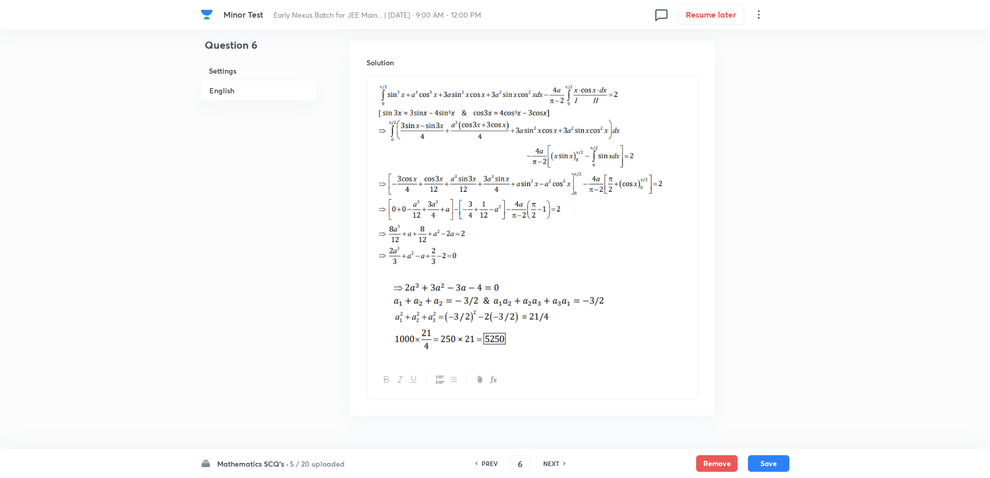
scroll to position [1166, 0]
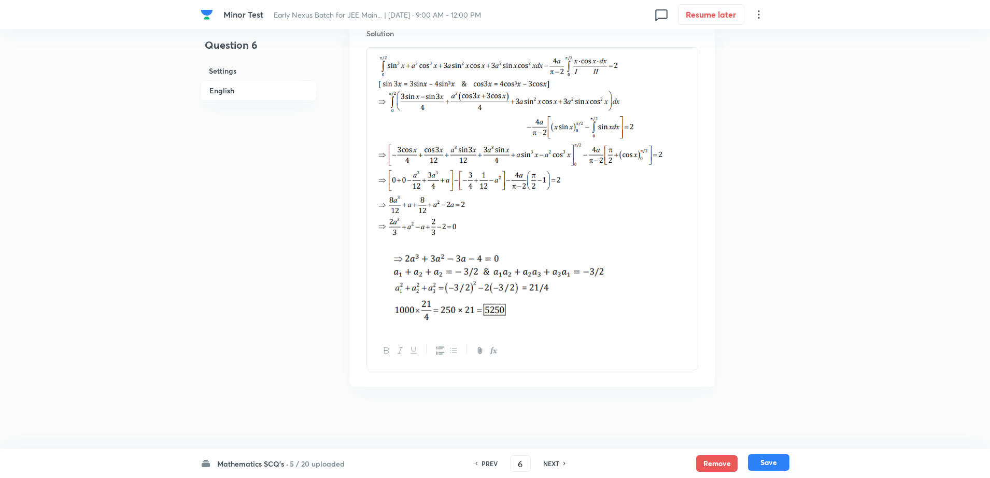
click at [761, 465] on button "Save" at bounding box center [768, 462] width 41 height 17
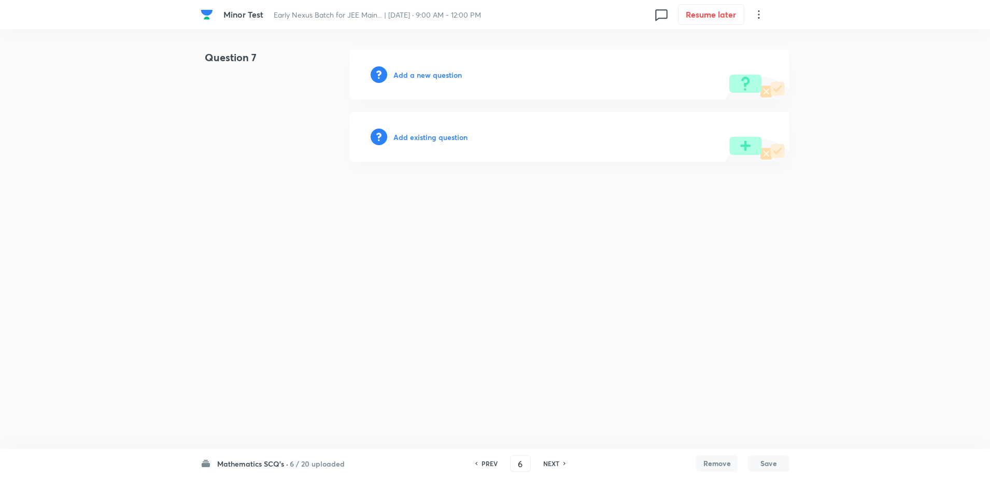
type input "7"
click at [531, 461] on input "7" at bounding box center [523, 463] width 20 height 18
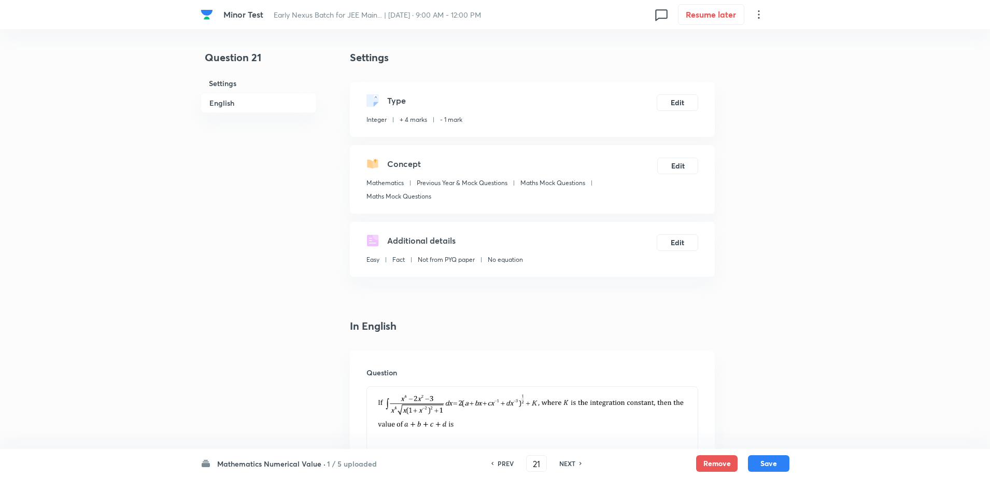
click at [562, 467] on h6 "NEXT" at bounding box center [567, 463] width 16 height 9
type input "22"
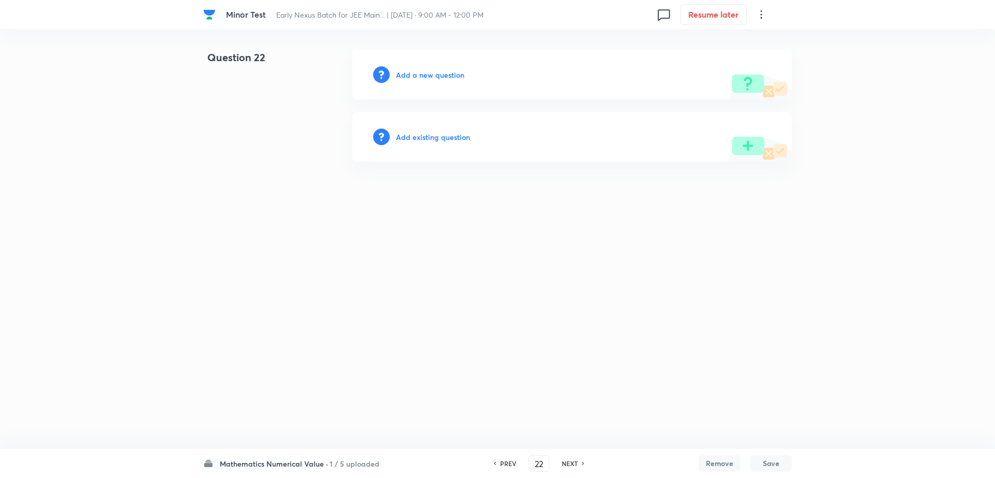
click at [414, 72] on h6 "Add a new question" at bounding box center [430, 74] width 68 height 11
click at [414, 72] on h6 "Choose a question type" at bounding box center [436, 74] width 80 height 11
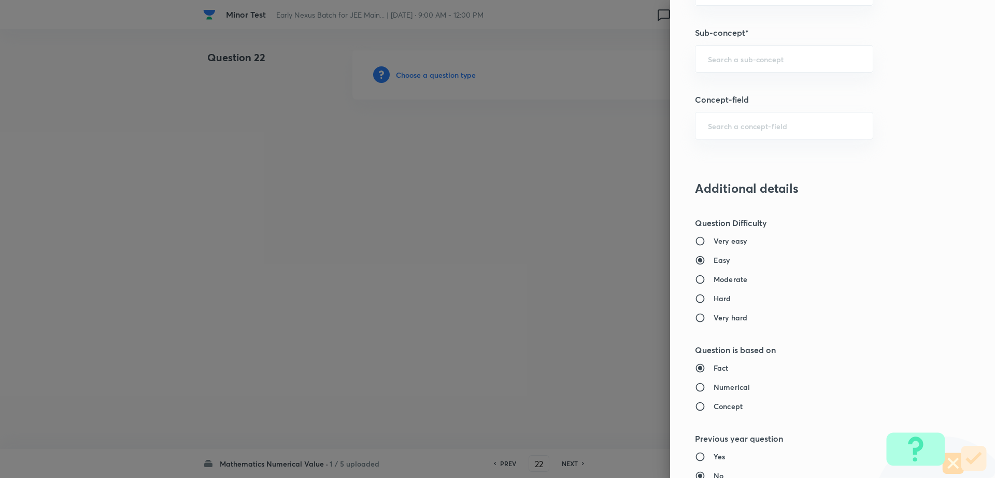
scroll to position [567, 0]
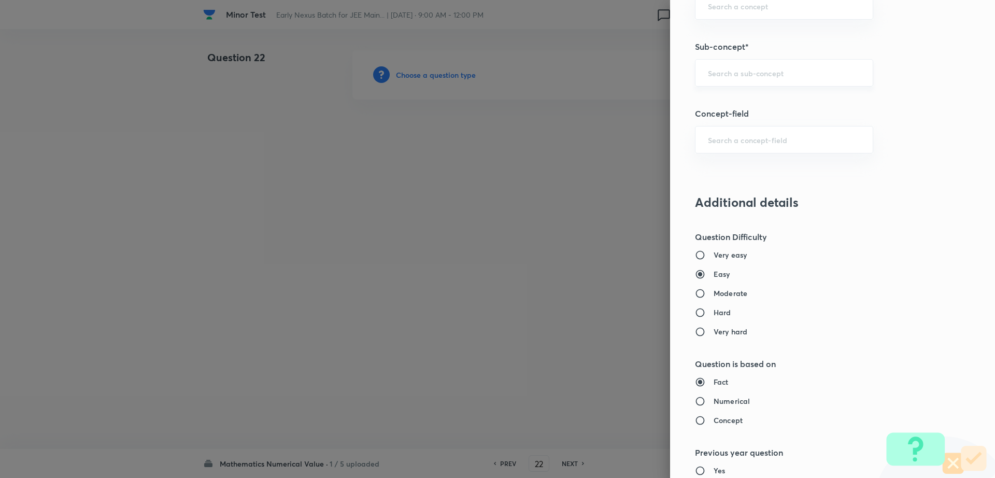
click at [734, 68] on input "text" at bounding box center [784, 73] width 152 height 10
click at [730, 96] on li "Maths Mock Questions" at bounding box center [774, 102] width 177 height 19
type input "Maths Mock Questions"
type input "Mathematics"
type input "Previous Year & Mock Questions"
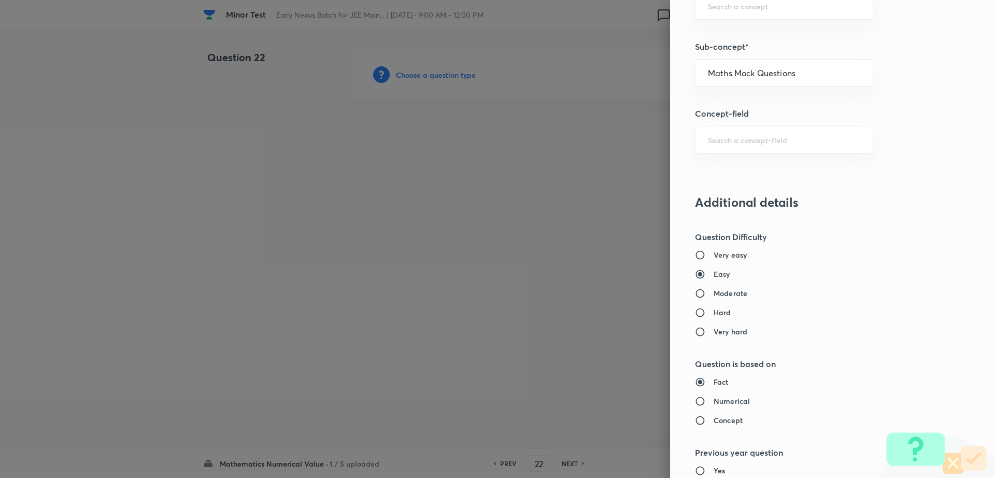
type input "Maths Mock Questions"
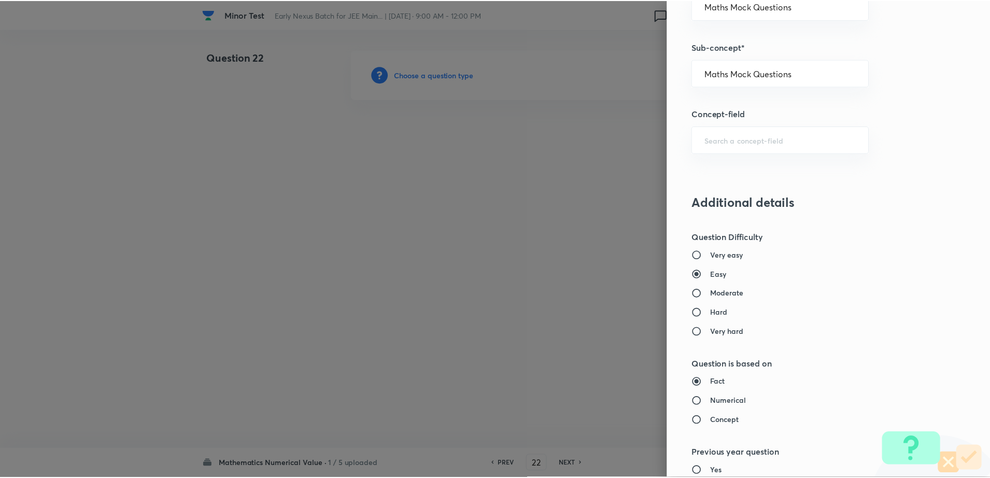
scroll to position [874, 0]
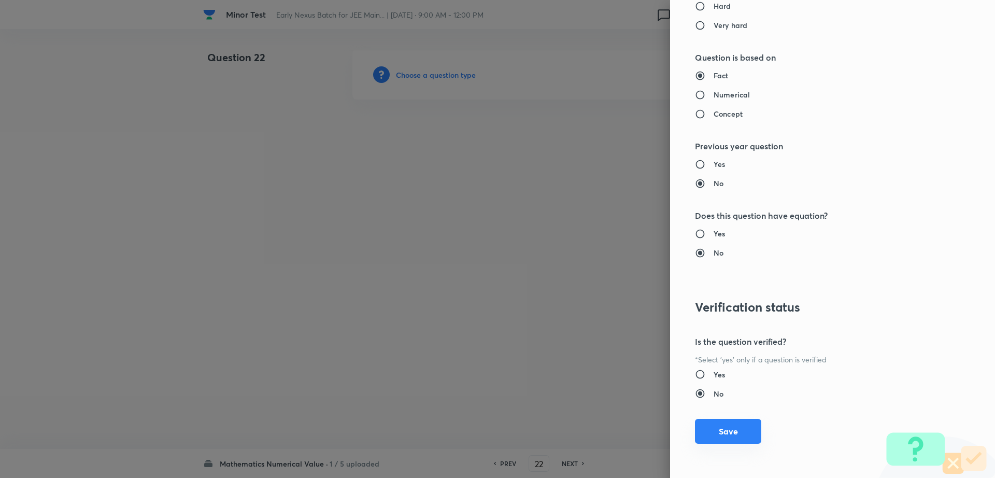
click at [699, 432] on button "Save" at bounding box center [728, 431] width 66 height 25
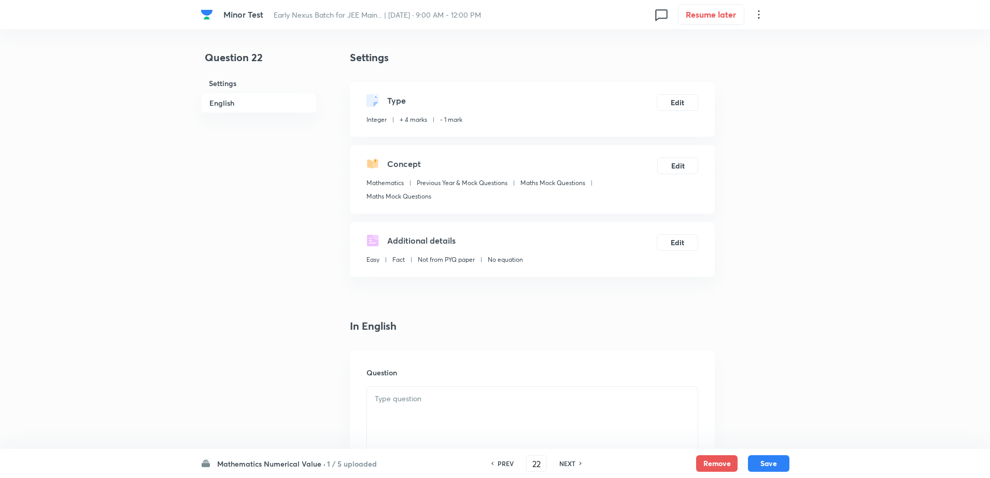
click at [459, 412] on div at bounding box center [532, 416] width 331 height 58
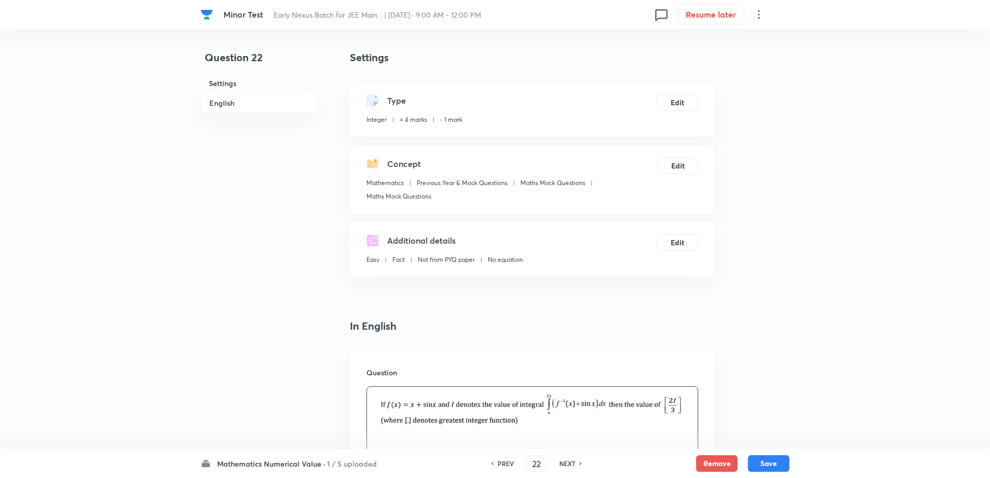
click at [260, 361] on div "Question 22 Settings English" at bounding box center [259, 437] width 116 height 775
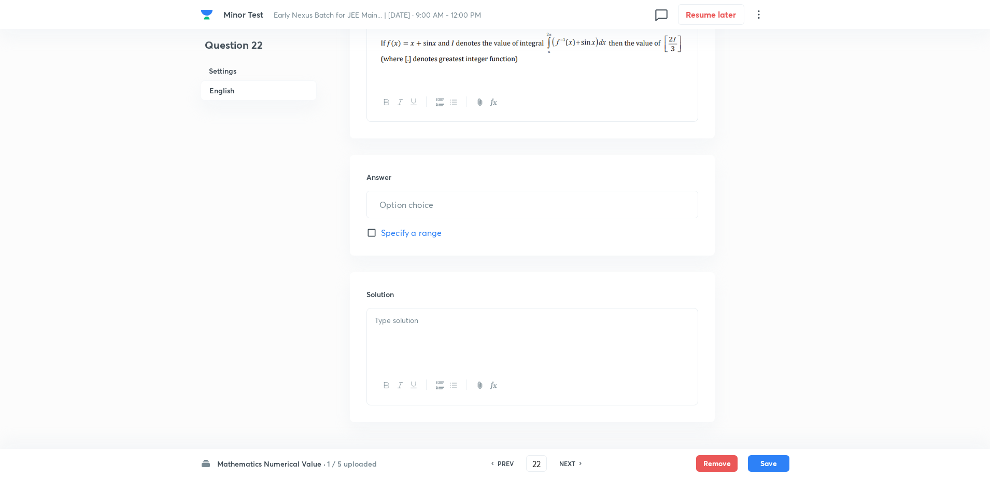
scroll to position [363, 0]
click at [441, 205] on input "text" at bounding box center [532, 203] width 331 height 26
type input "9"
click at [414, 352] on div at bounding box center [532, 336] width 331 height 58
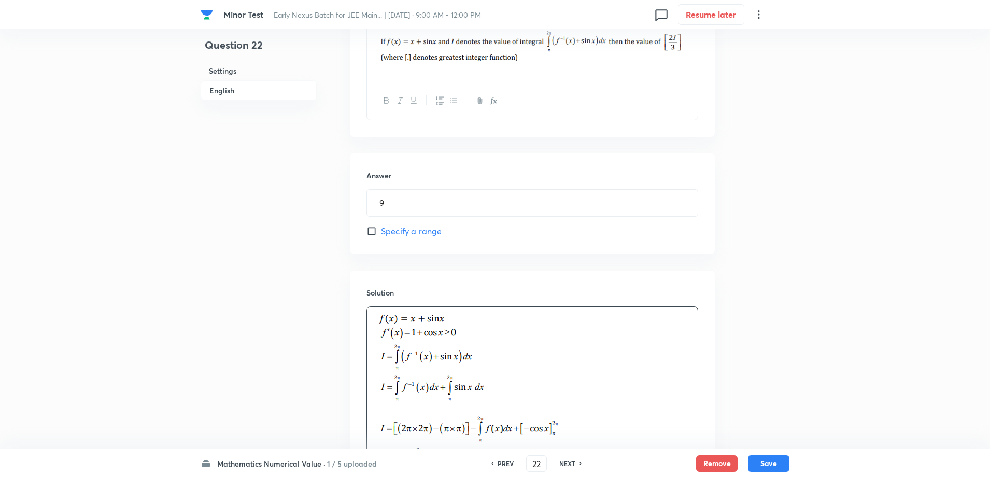
click at [219, 330] on div "Question 22 Settings English" at bounding box center [259, 188] width 116 height 1002
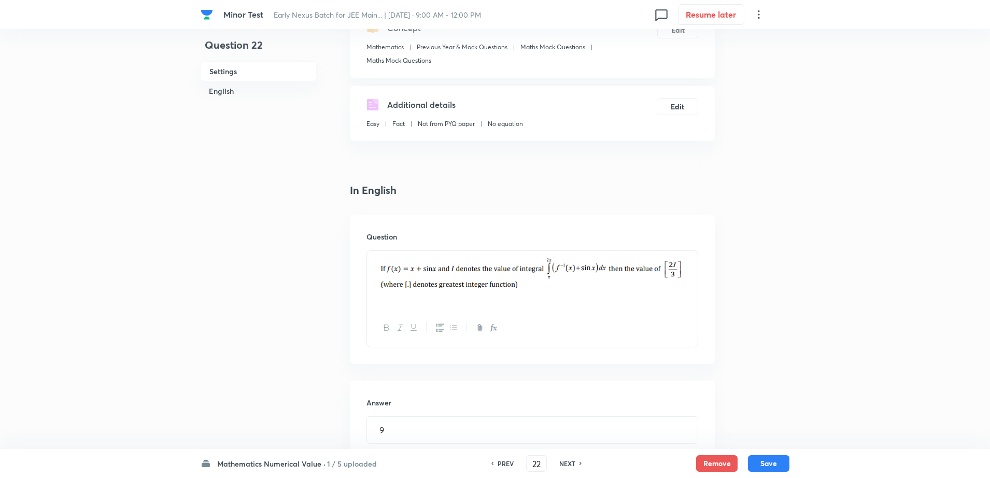
scroll to position [106, 0]
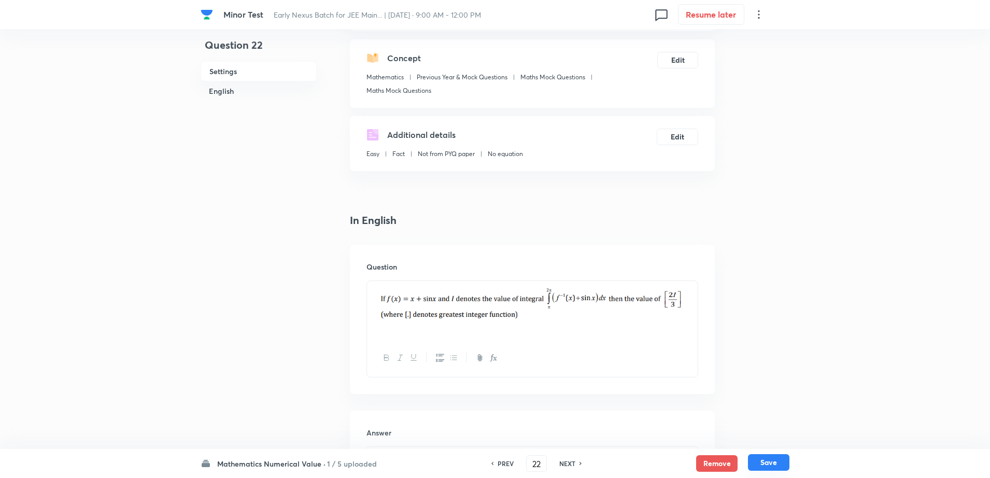
click at [763, 464] on button "Save" at bounding box center [768, 462] width 41 height 17
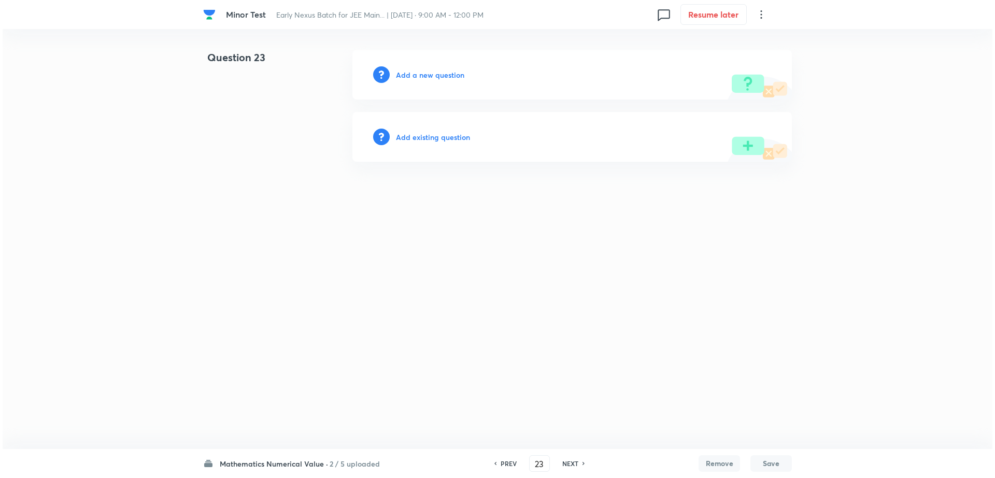
scroll to position [0, 0]
click at [544, 465] on input "23" at bounding box center [540, 463] width 20 height 18
type input "2"
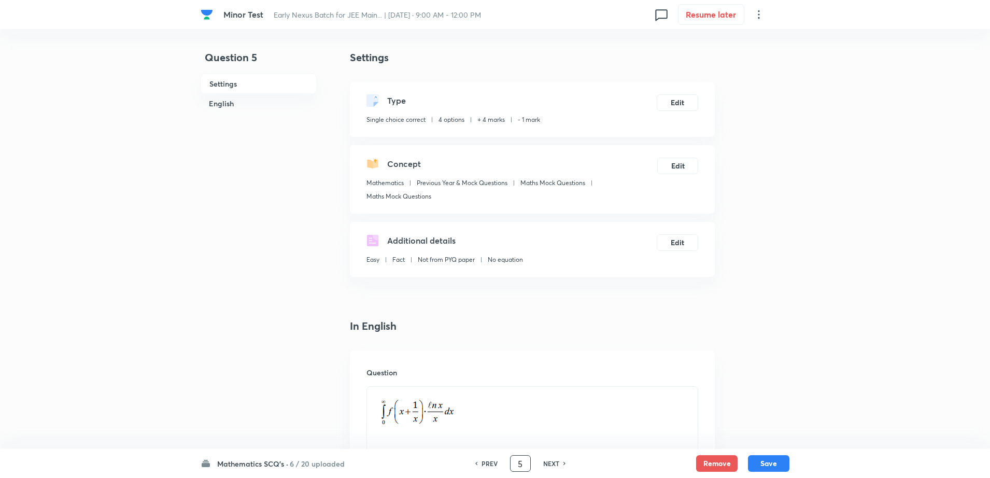
click at [554, 465] on h6 "NEXT" at bounding box center [551, 463] width 16 height 9
type input "6"
checkbox input "false"
checkbox input "true"
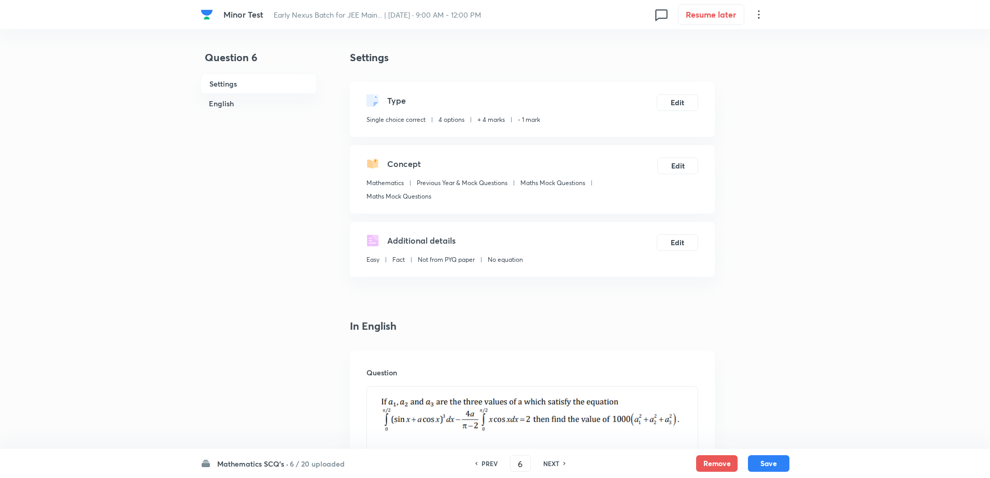
click at [554, 465] on h6 "NEXT" at bounding box center [551, 463] width 16 height 9
type input "7"
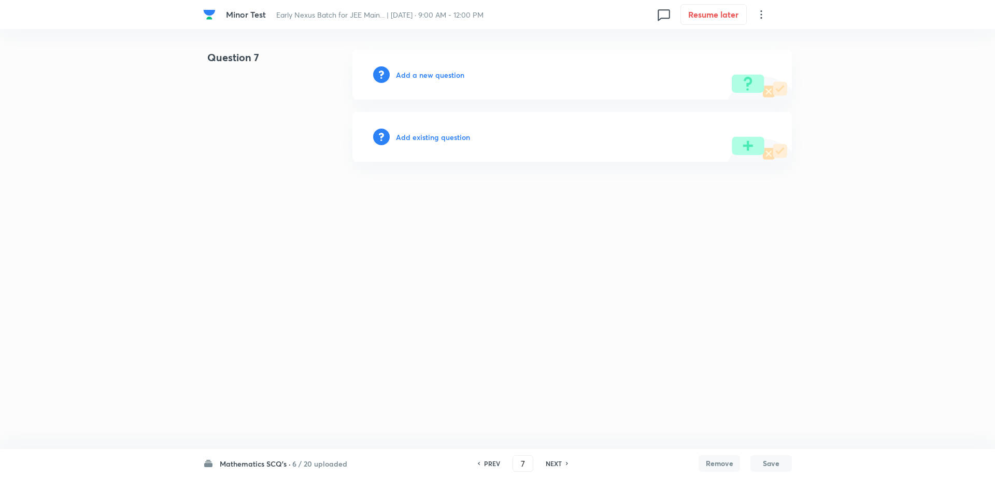
click at [426, 73] on h6 "Add a new question" at bounding box center [430, 74] width 68 height 11
click at [426, 73] on h6 "Choose a question type" at bounding box center [436, 74] width 80 height 11
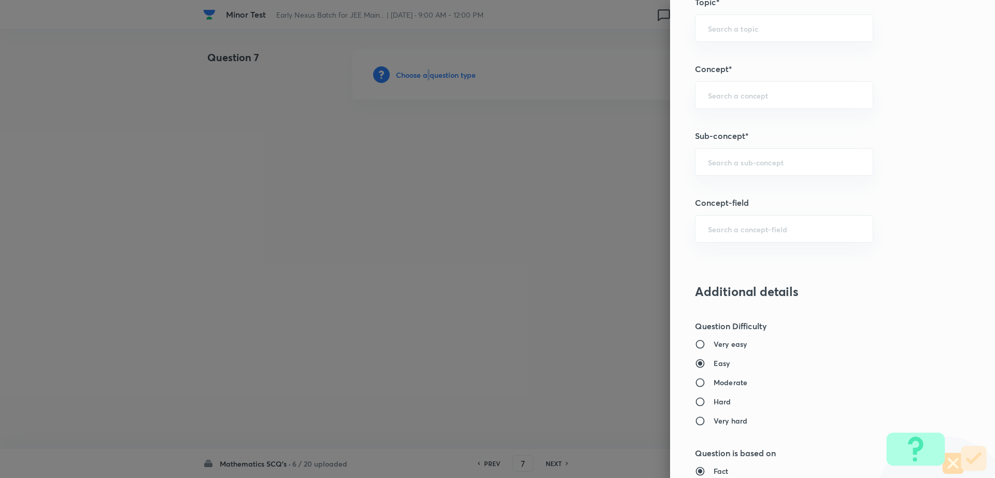
scroll to position [541, 0]
click at [793, 157] on input "text" at bounding box center [784, 160] width 152 height 10
click at [756, 191] on li "Maths Mock Questions" at bounding box center [774, 189] width 177 height 19
type input "Maths Mock Questions"
type input "Mathematics"
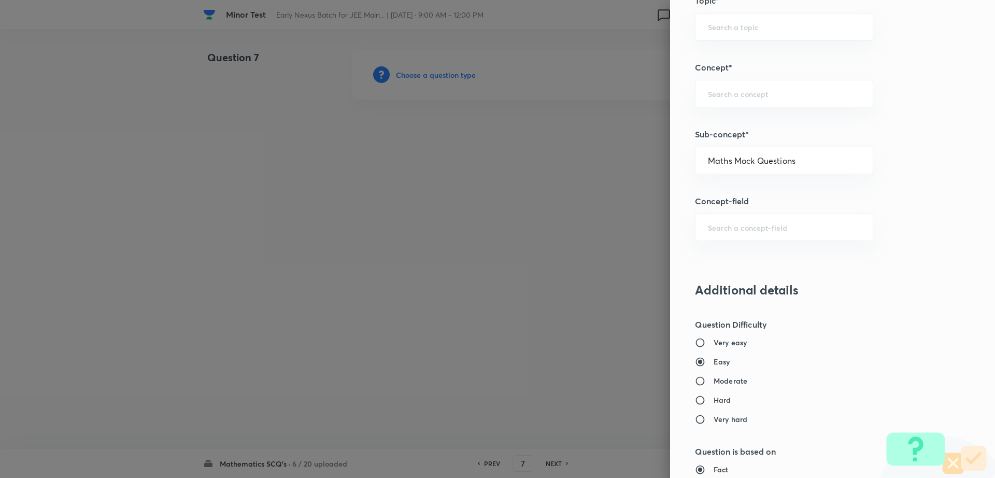
type input "Previous Year & Mock Questions"
type input "Maths Mock Questions"
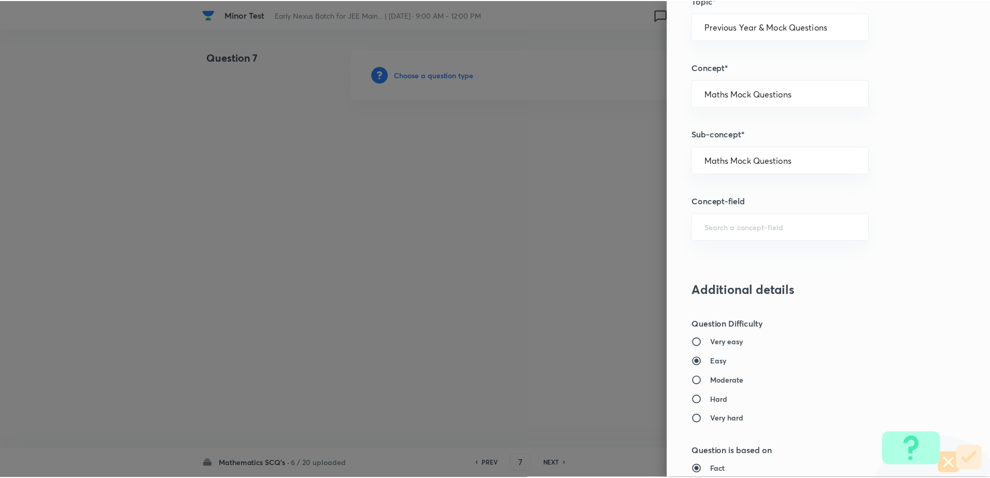
scroll to position [935, 0]
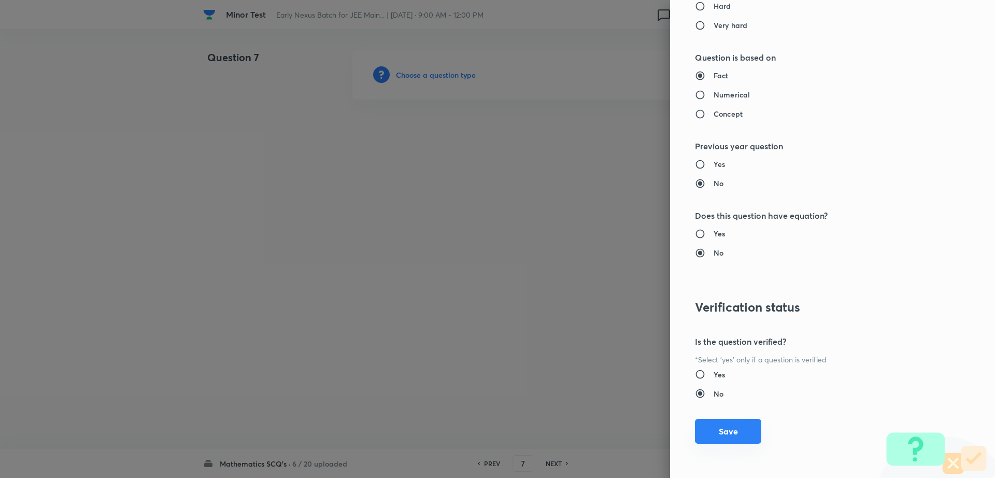
click at [724, 438] on button "Save" at bounding box center [728, 431] width 66 height 25
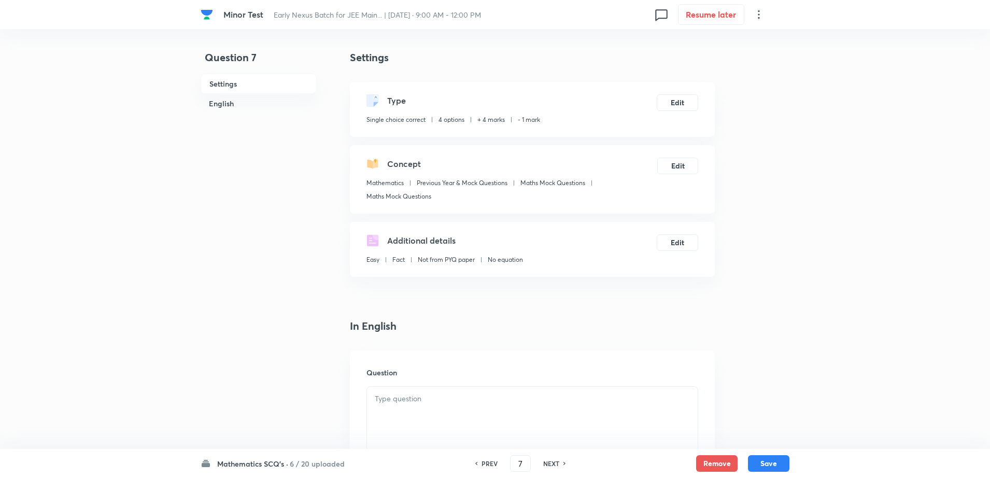
click at [422, 429] on div at bounding box center [532, 416] width 331 height 58
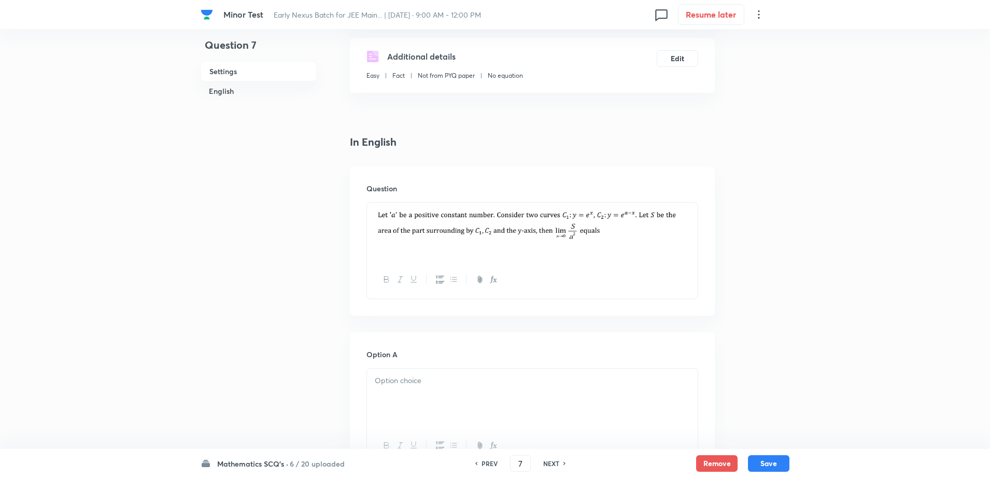
scroll to position [337, 0]
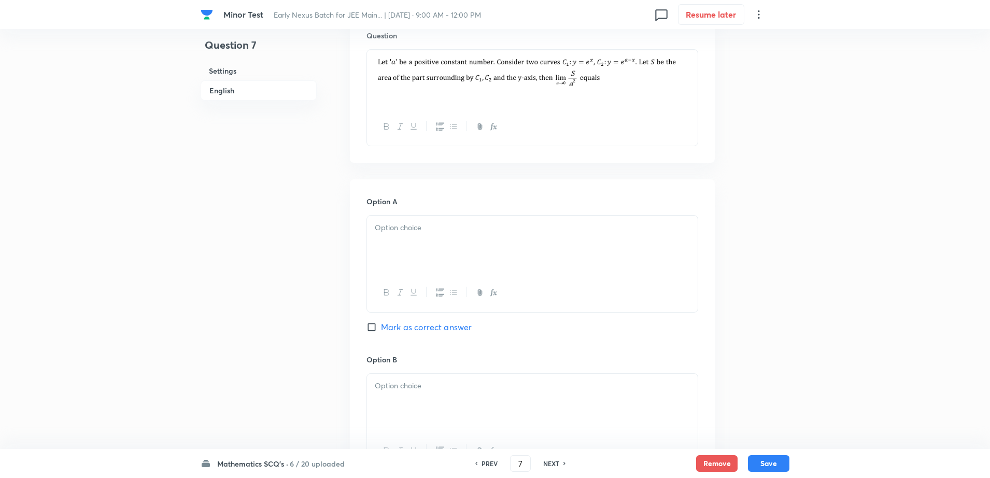
click at [435, 233] on p at bounding box center [532, 228] width 315 height 12
click at [385, 397] on div at bounding box center [532, 403] width 331 height 58
click at [273, 376] on div "Question 7 Settings English" at bounding box center [259, 371] width 116 height 1317
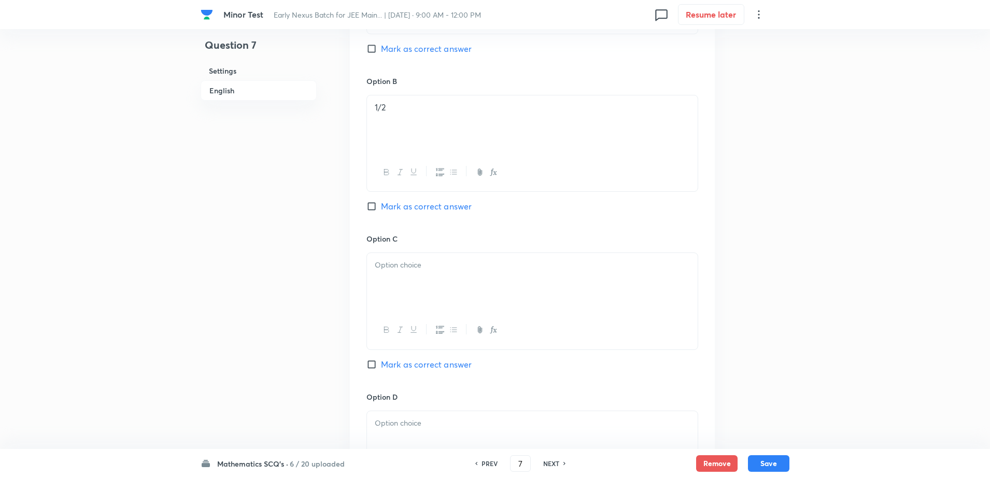
scroll to position [622, 0]
click at [389, 277] on div at bounding box center [532, 275] width 331 height 58
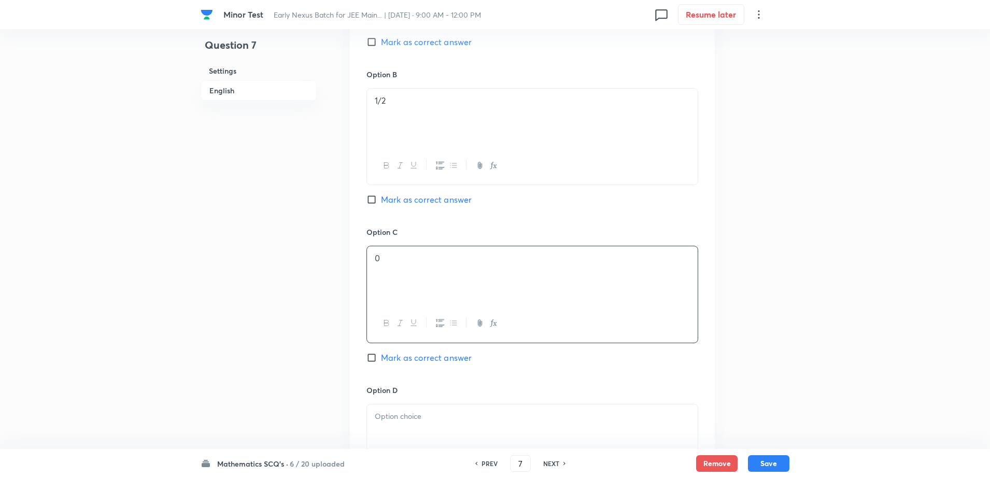
click at [396, 415] on p at bounding box center [532, 416] width 315 height 12
click at [226, 367] on div "Question 7 Settings English" at bounding box center [259, 86] width 116 height 1317
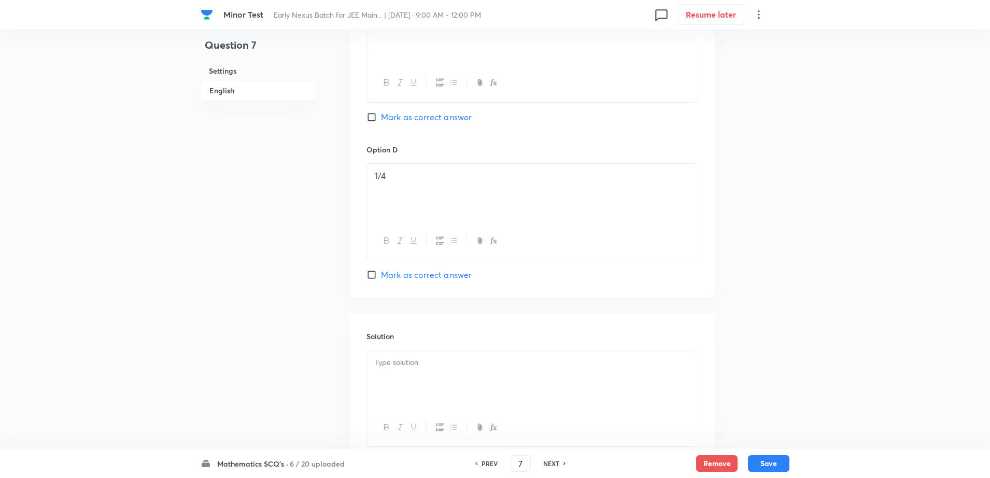
scroll to position [939, 0]
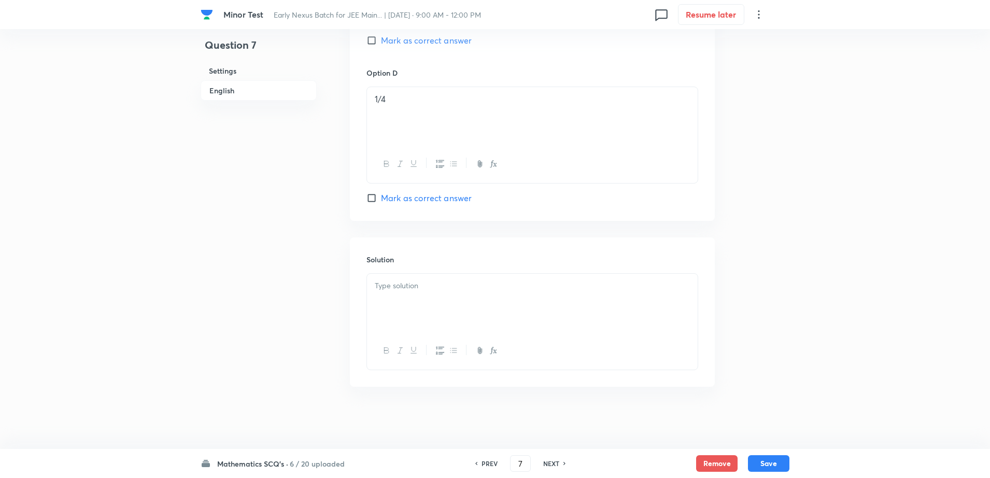
click at [407, 201] on span "Mark as correct answer" at bounding box center [426, 198] width 91 height 12
click at [381, 201] on input "Mark as correct answer" at bounding box center [373, 198] width 15 height 10
checkbox input "true"
click at [410, 303] on div at bounding box center [532, 303] width 331 height 58
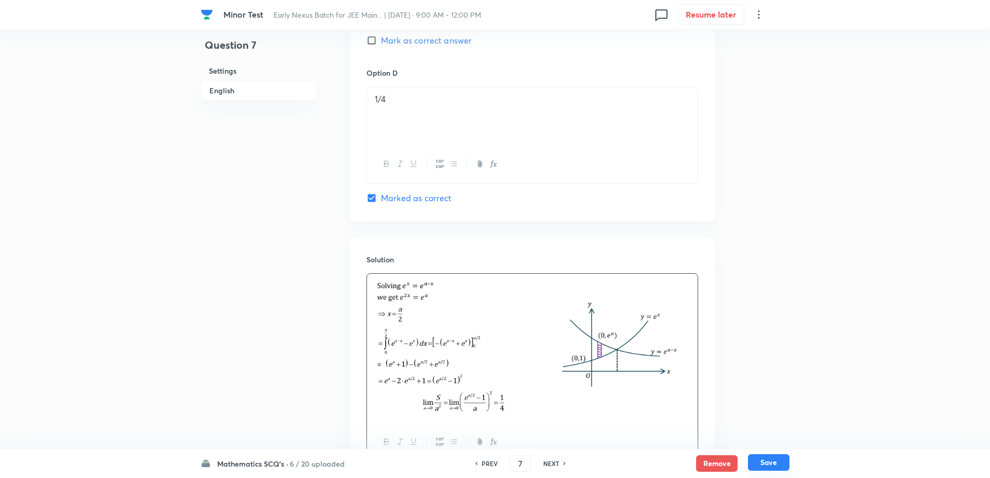
click at [766, 458] on button "Save" at bounding box center [768, 462] width 41 height 17
type input "8"
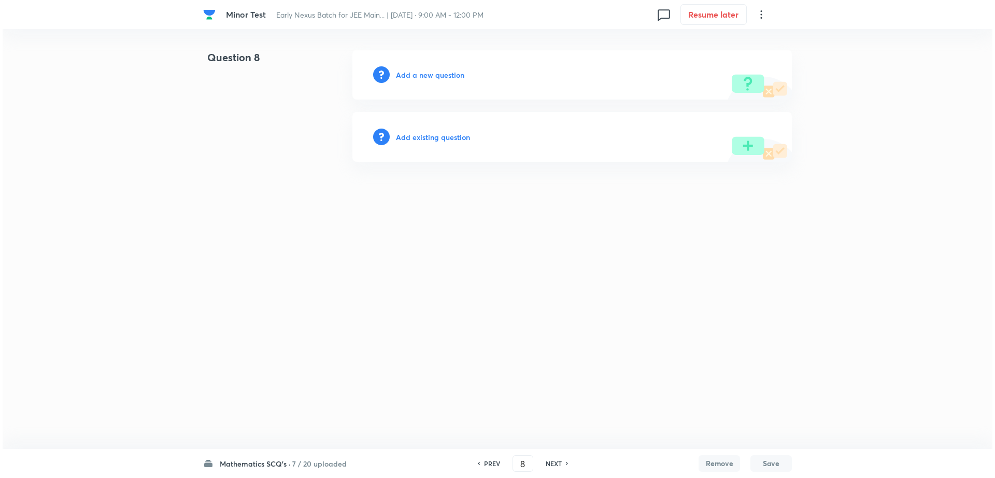
scroll to position [0, 0]
click at [422, 75] on h6 "Add a new question" at bounding box center [430, 74] width 68 height 11
click at [422, 75] on h6 "Choose a question type" at bounding box center [436, 74] width 80 height 11
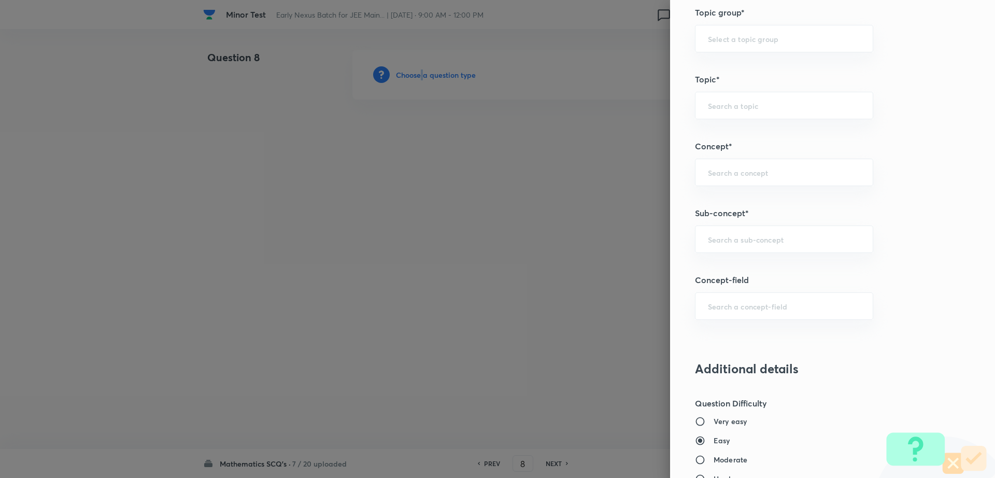
scroll to position [468, 0]
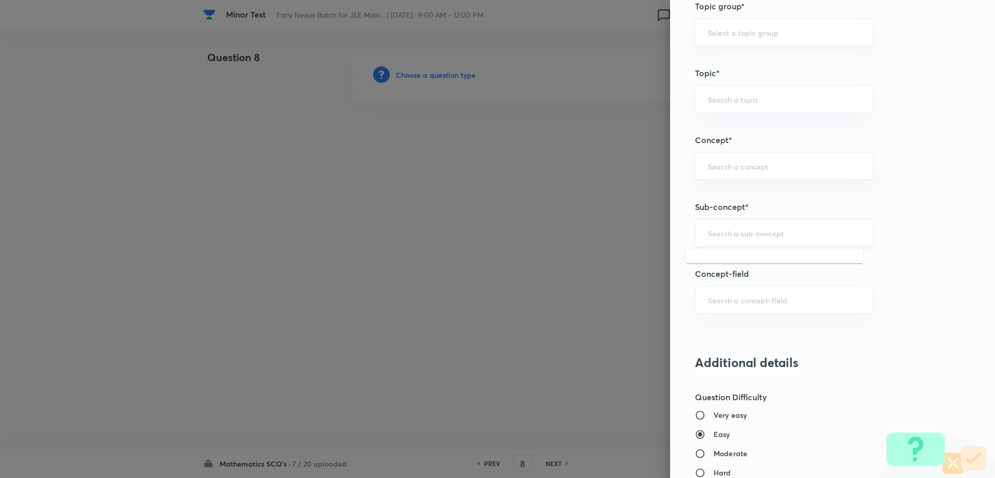
click at [753, 231] on input "text" at bounding box center [784, 233] width 152 height 10
click at [737, 260] on li "Maths Mock Questions" at bounding box center [774, 262] width 177 height 19
type input "Maths Mock Questions"
type input "Mathematics"
type input "Previous Year & Mock Questions"
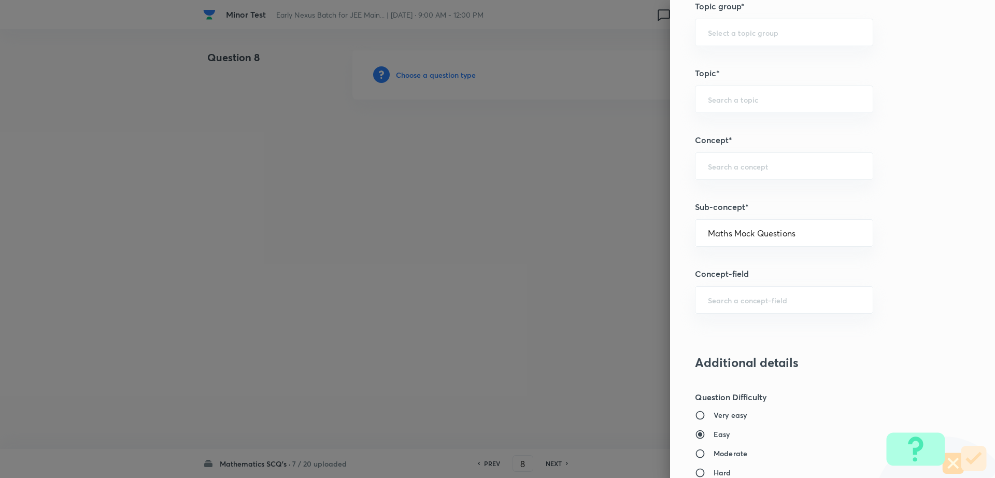
type input "Maths Mock Questions"
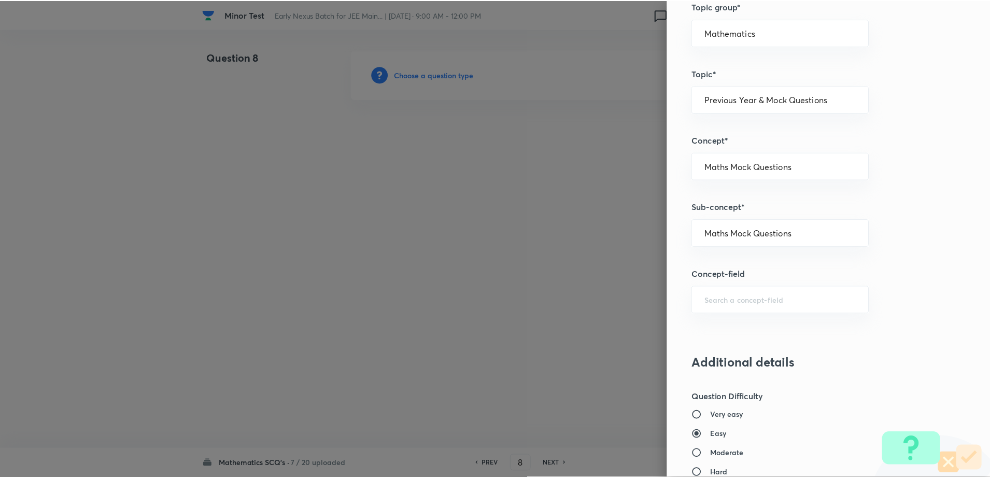
scroll to position [935, 0]
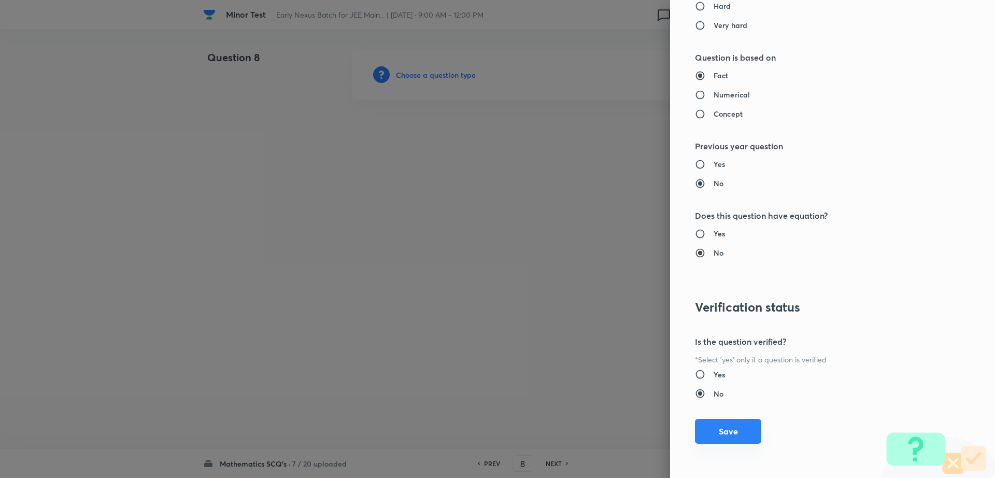
click at [714, 432] on button "Save" at bounding box center [728, 431] width 66 height 25
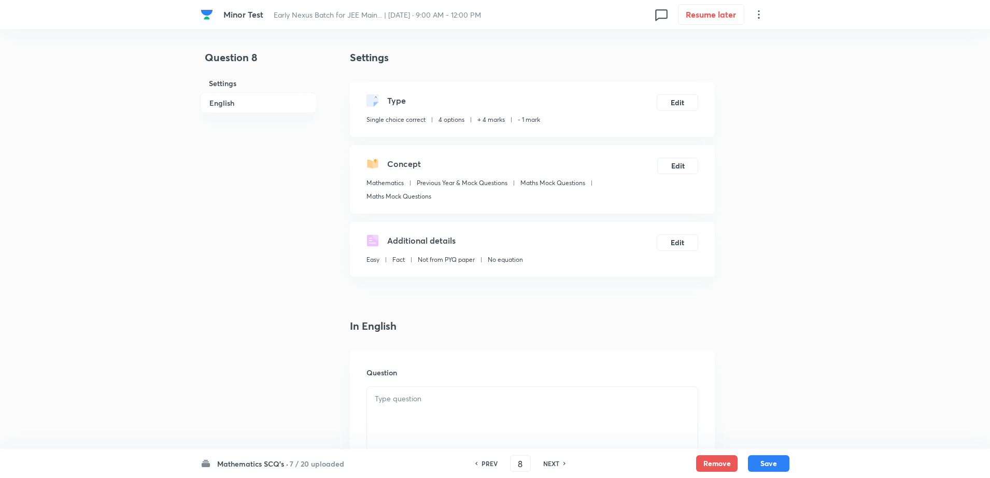
click at [443, 440] on div at bounding box center [532, 416] width 331 height 58
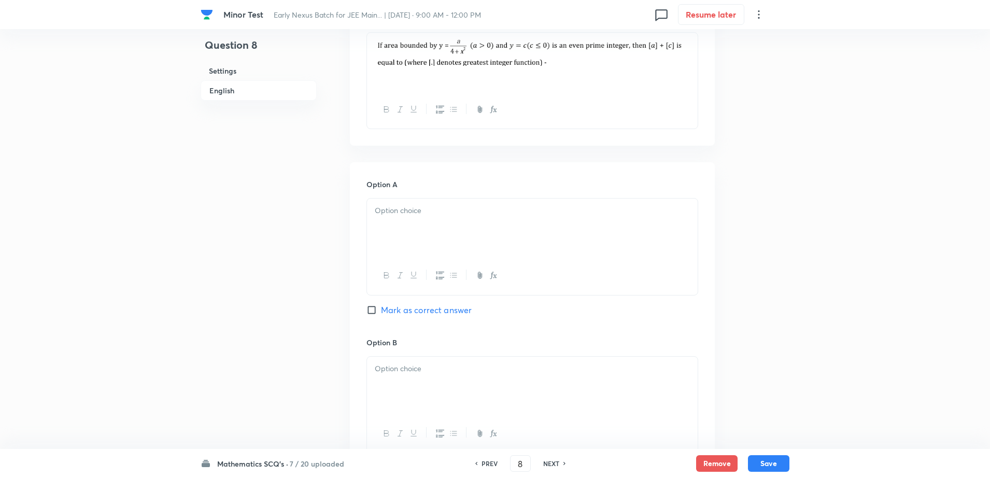
scroll to position [363, 0]
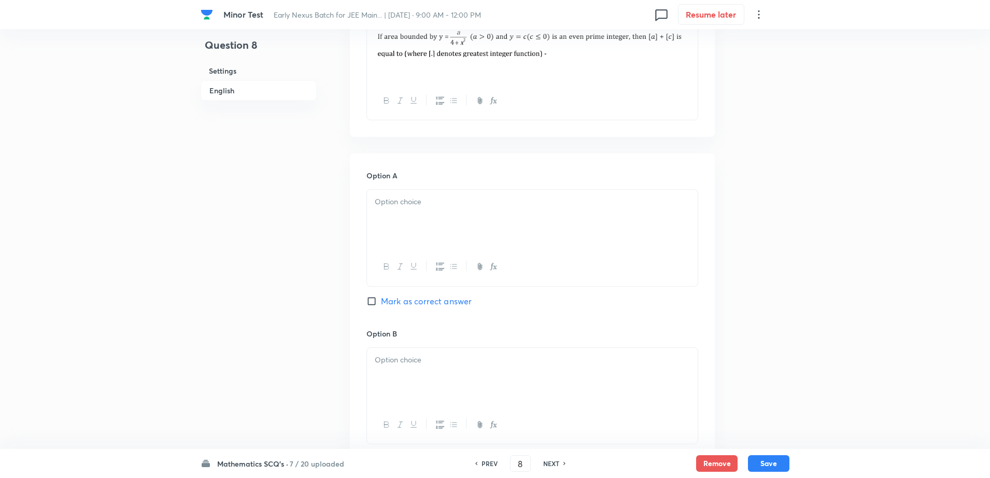
click at [514, 193] on div at bounding box center [532, 219] width 331 height 58
click at [442, 383] on div at bounding box center [532, 377] width 331 height 58
click at [249, 364] on div "Question 8 Settings English" at bounding box center [259, 345] width 116 height 1317
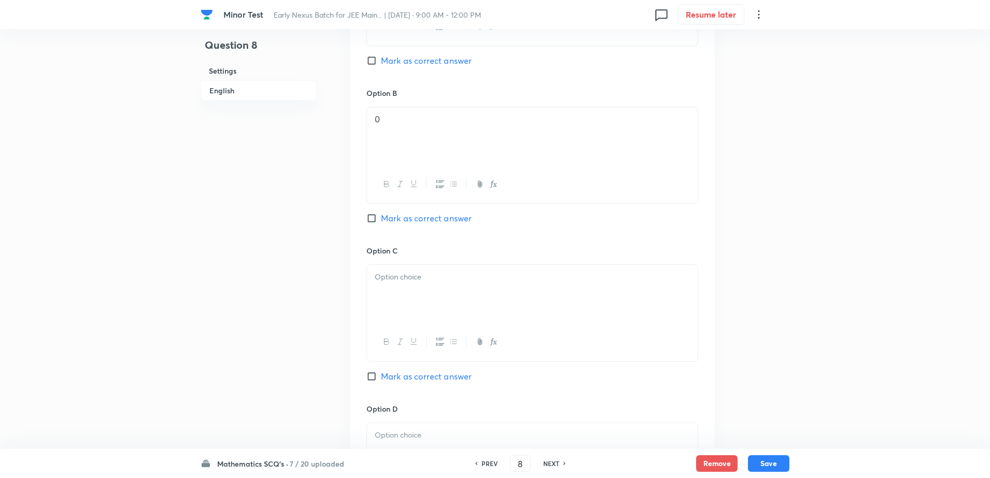
scroll to position [622, 0]
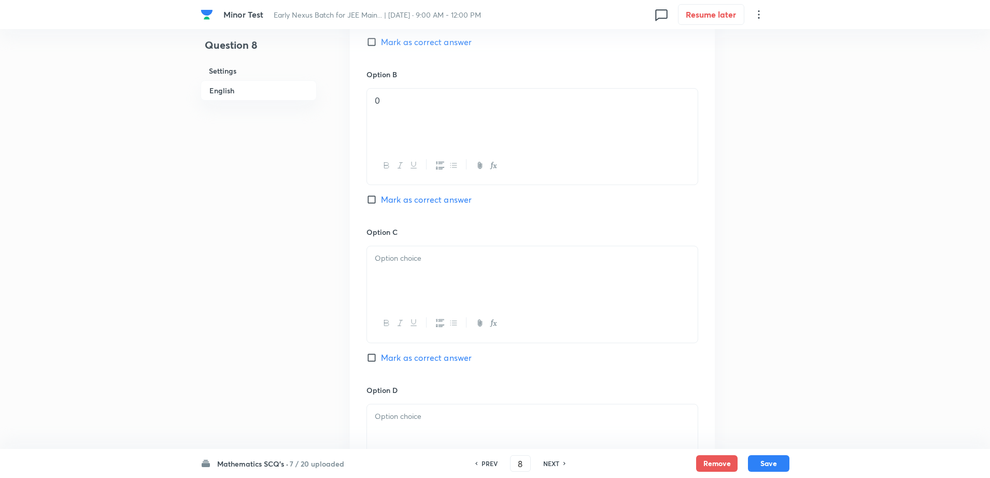
click at [466, 263] on p at bounding box center [532, 258] width 315 height 12
click at [406, 419] on p at bounding box center [532, 416] width 315 height 12
click at [409, 265] on div "-1" at bounding box center [532, 275] width 331 height 58
click at [394, 98] on p "0" at bounding box center [532, 101] width 315 height 12
click at [244, 308] on div "Question 8 Settings English" at bounding box center [259, 86] width 116 height 1317
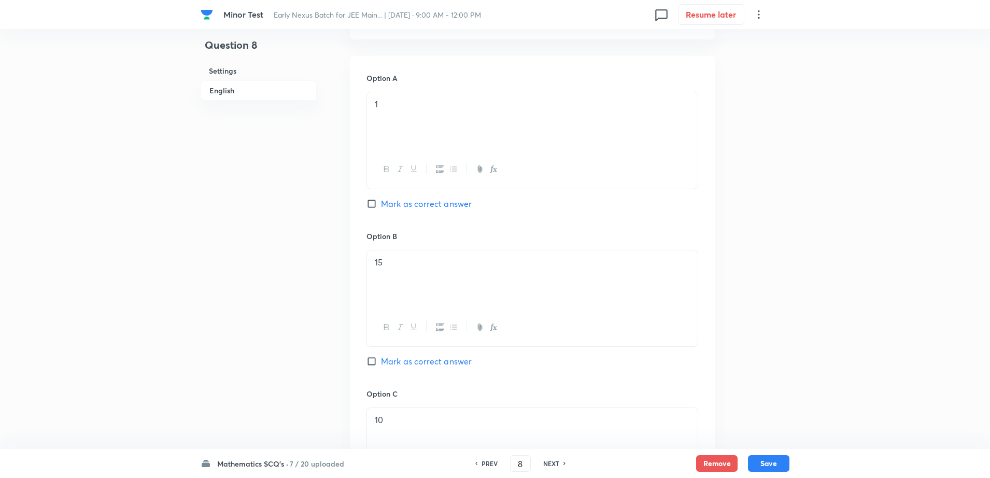
scroll to position [389, 0]
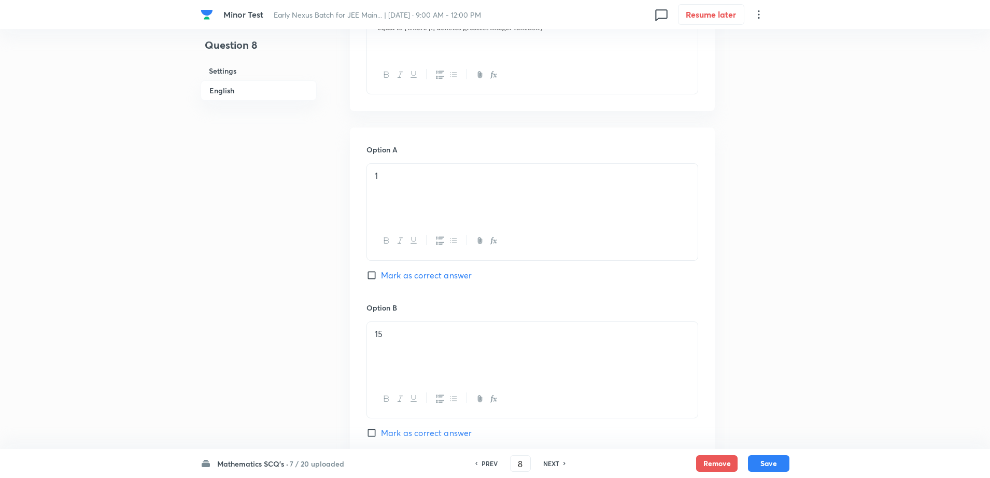
click at [431, 199] on div "1" at bounding box center [532, 193] width 331 height 58
click at [260, 341] on div "Question 8 Settings English" at bounding box center [259, 319] width 116 height 1317
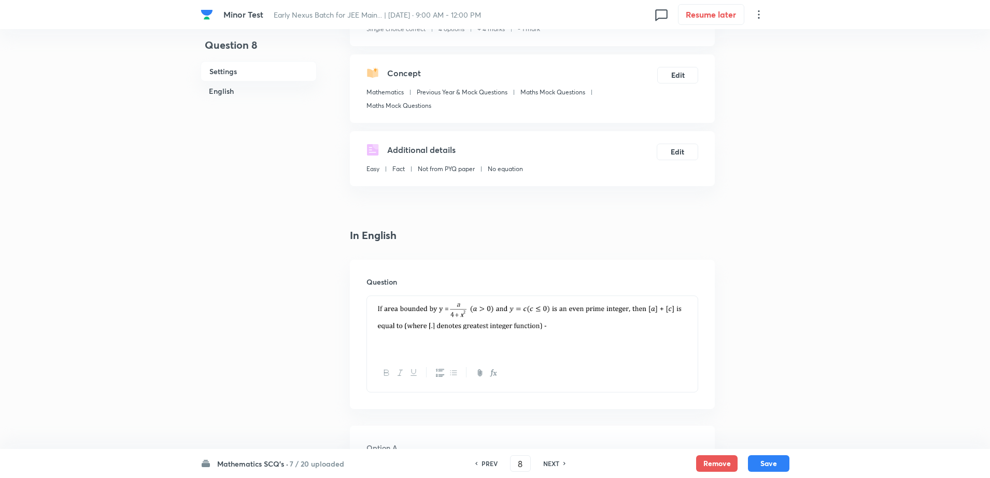
scroll to position [78, 0]
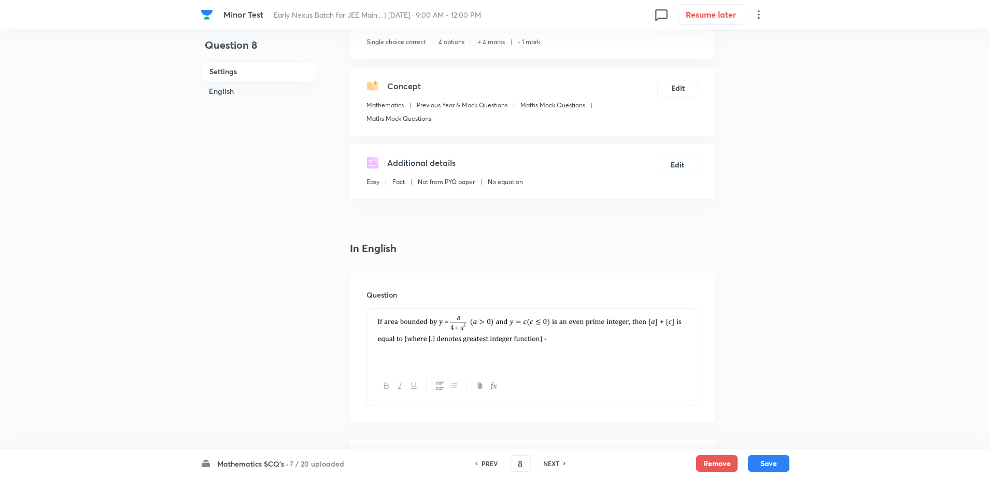
click at [364, 329] on div "Question" at bounding box center [532, 347] width 365 height 149
click at [372, 331] on div at bounding box center [532, 338] width 331 height 58
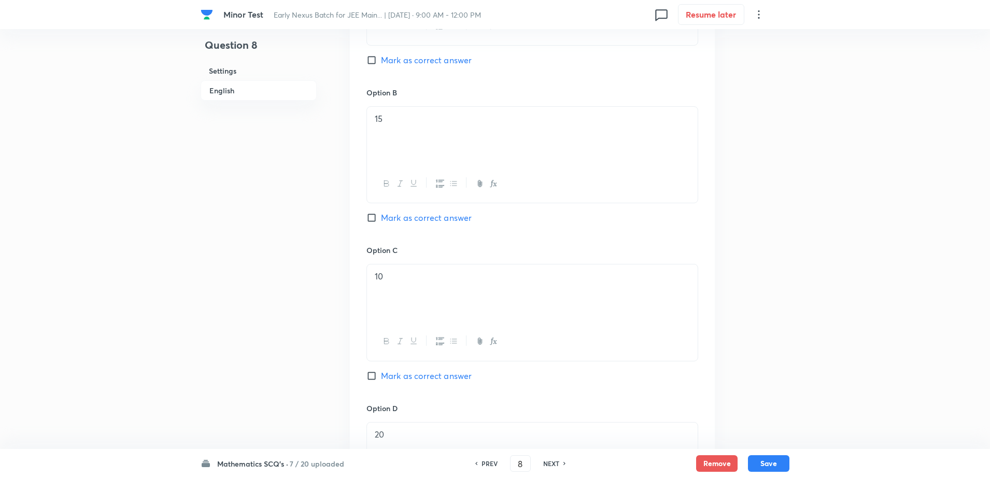
scroll to position [648, 0]
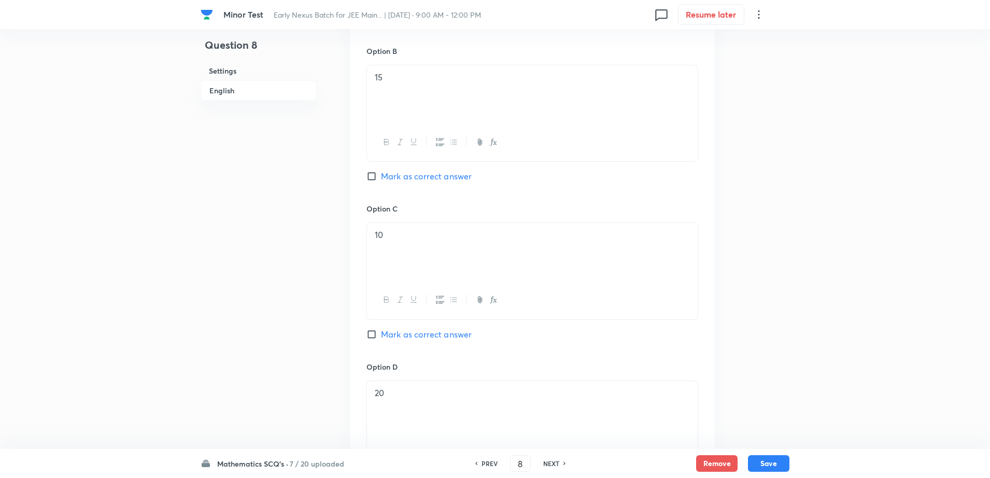
click at [410, 173] on span "Mark as correct answer" at bounding box center [426, 176] width 91 height 12
click at [381, 173] on input "Mark as correct answer" at bounding box center [373, 176] width 15 height 10
checkbox input "true"
click at [206, 268] on div "Question 8 Settings English" at bounding box center [259, 62] width 116 height 1320
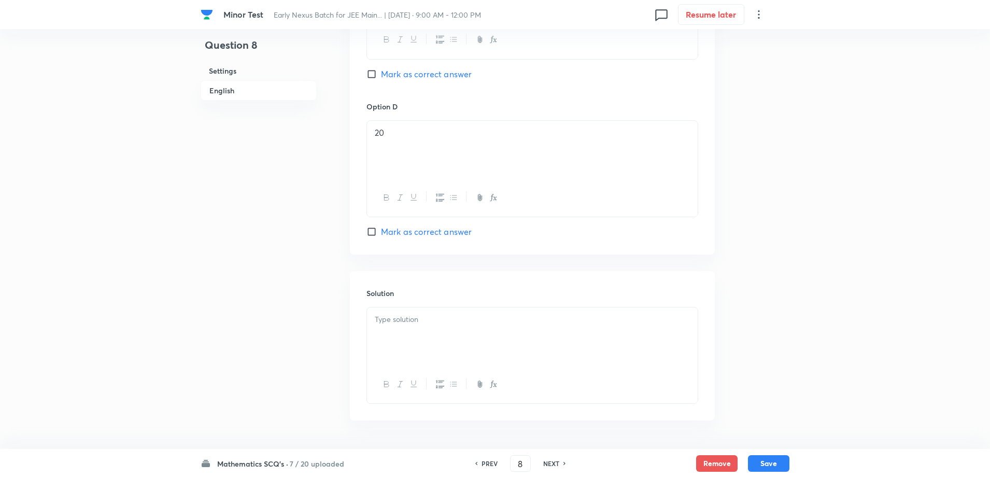
scroll to position [942, 0]
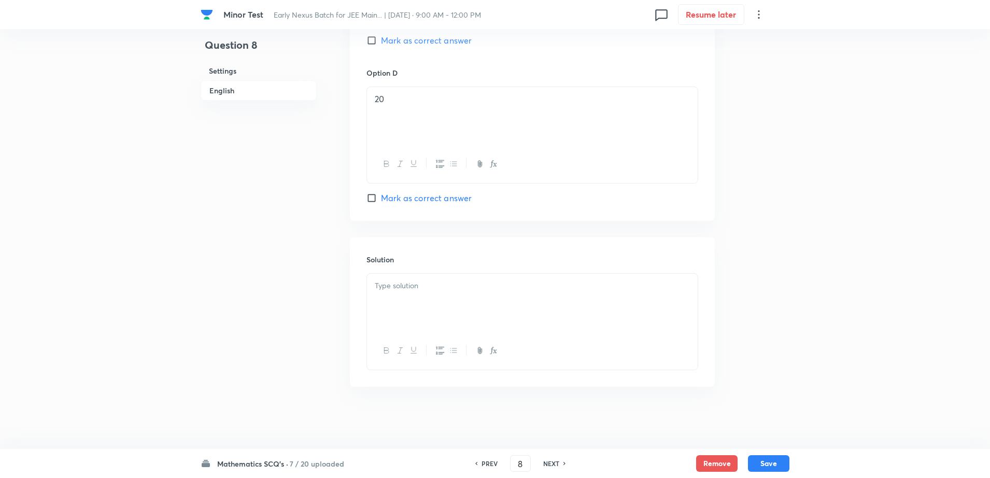
click at [458, 311] on div at bounding box center [532, 303] width 331 height 58
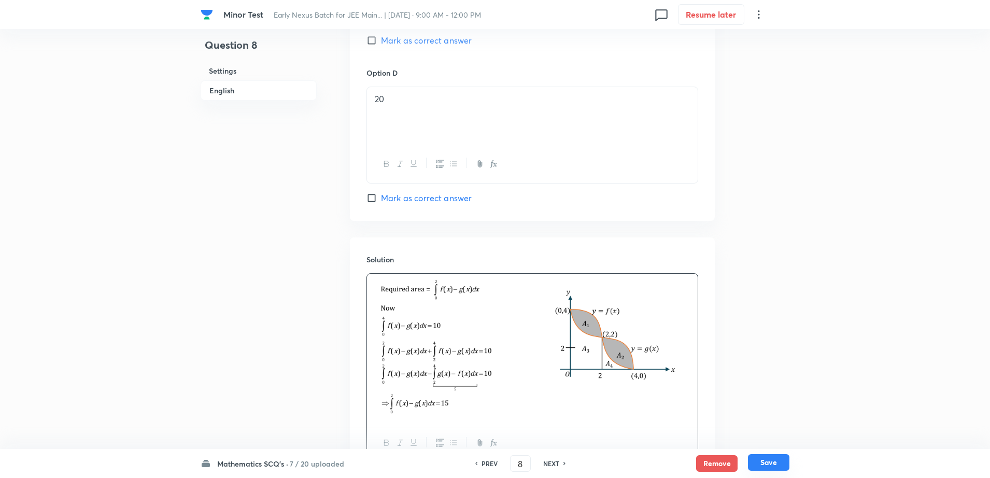
click at [769, 465] on button "Save" at bounding box center [768, 462] width 41 height 17
type input "9"
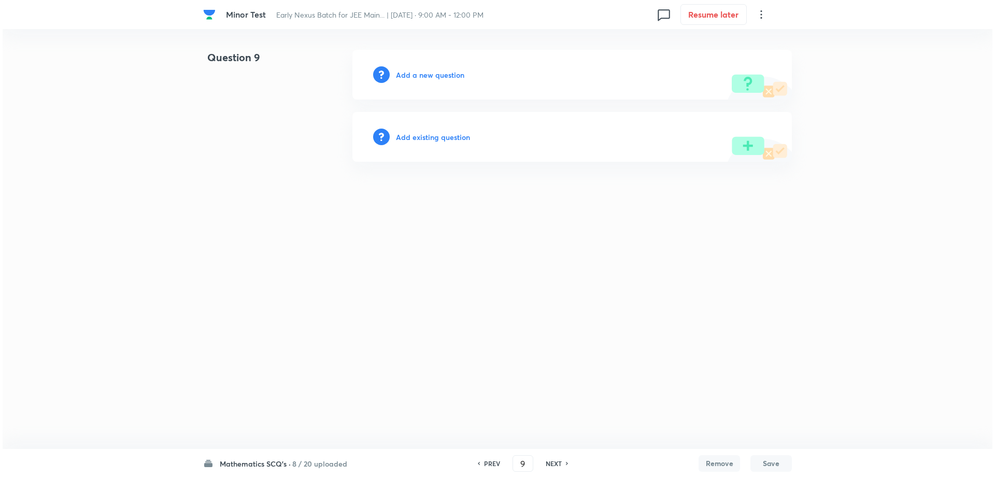
scroll to position [0, 0]
click at [432, 76] on h6 "Add a new question" at bounding box center [430, 74] width 68 height 11
click at [432, 76] on h6 "Choose a question type" at bounding box center [436, 74] width 80 height 11
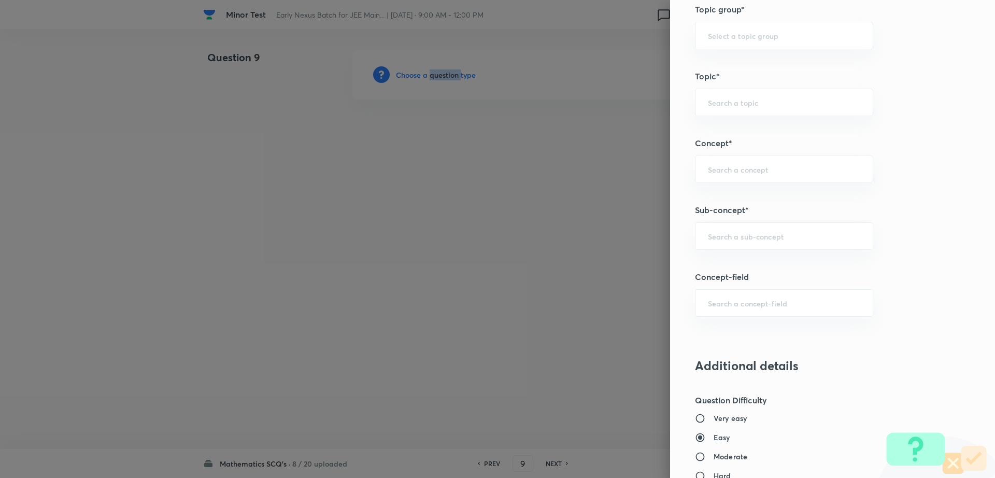
scroll to position [491, 0]
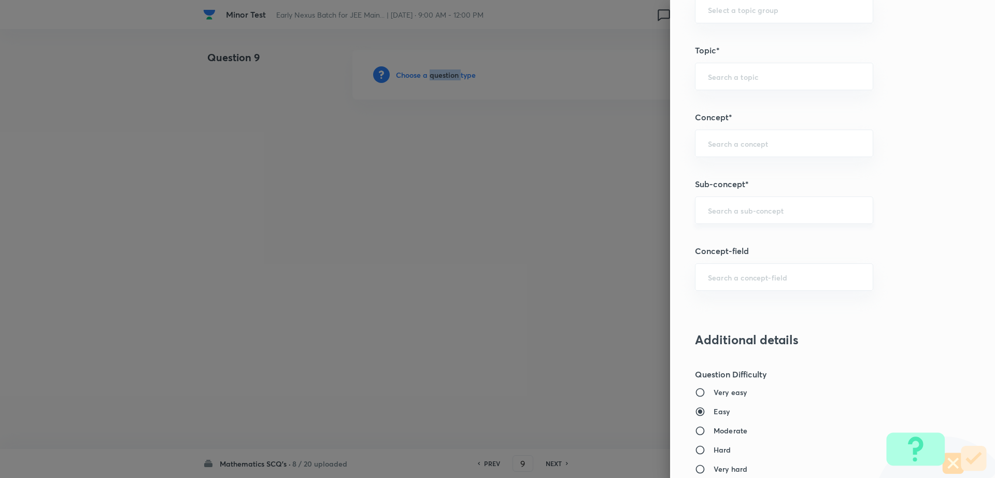
click at [753, 212] on input "text" at bounding box center [784, 210] width 152 height 10
click at [733, 243] on li "Maths Mock Questions" at bounding box center [774, 239] width 177 height 19
type input "Maths Mock Questions"
type input "Mathematics"
type input "Previous Year & Mock Questions"
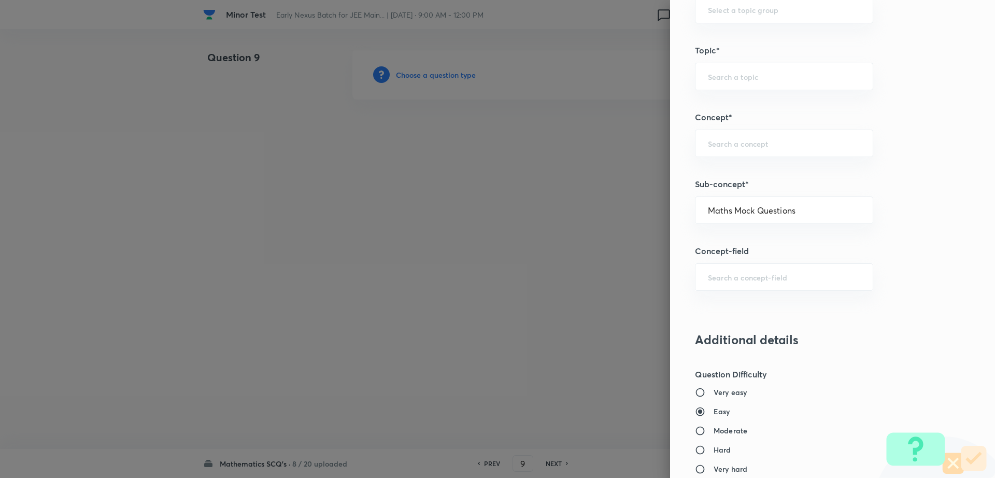
type input "Maths Mock Questions"
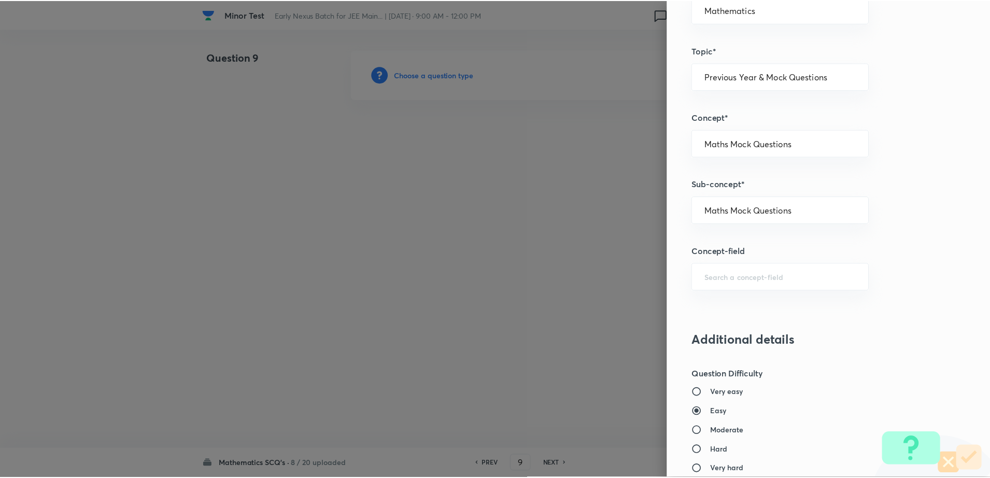
scroll to position [935, 0]
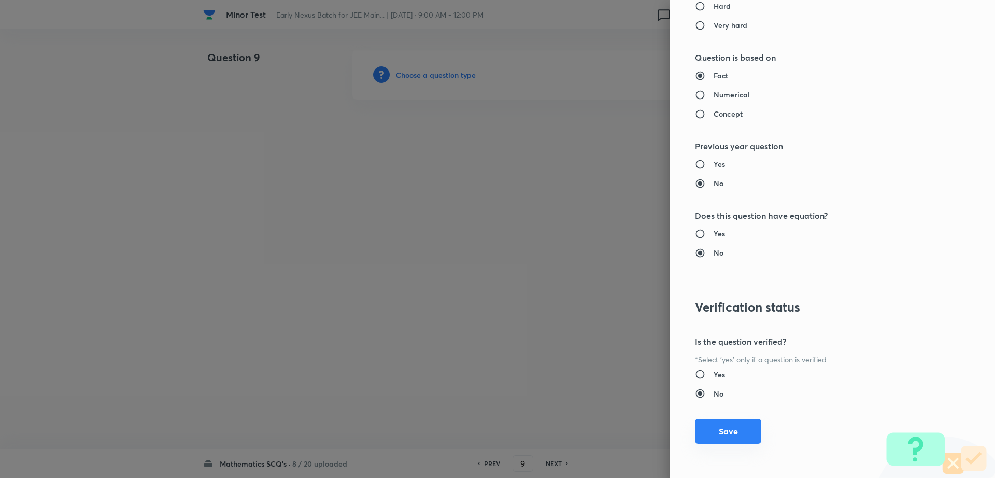
click at [713, 432] on button "Save" at bounding box center [728, 431] width 66 height 25
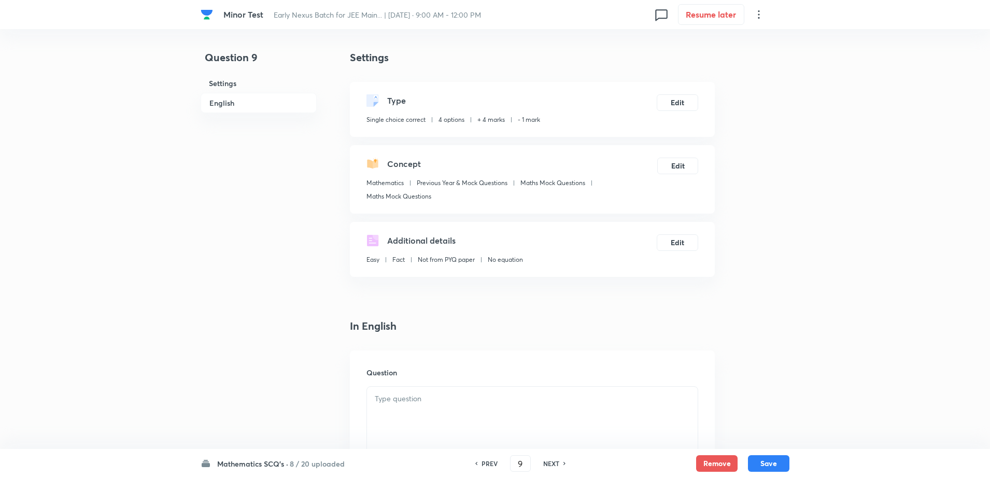
click at [415, 419] on div at bounding box center [532, 416] width 331 height 58
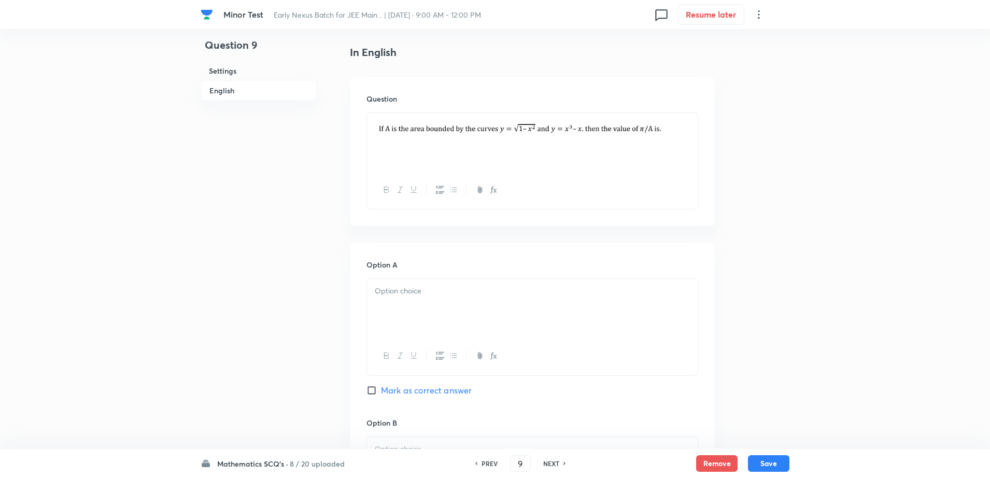
scroll to position [285, 0]
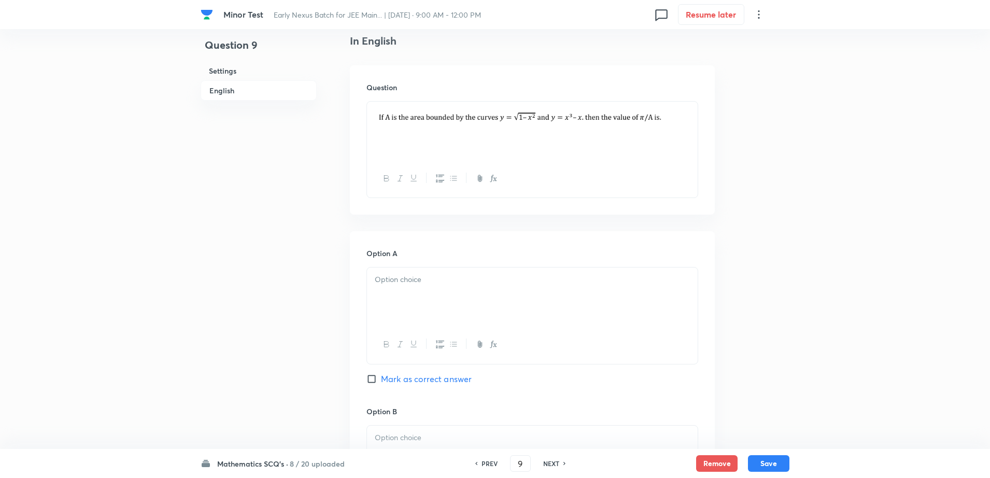
click at [519, 305] on div at bounding box center [532, 296] width 331 height 58
click at [434, 430] on div at bounding box center [532, 454] width 331 height 58
click at [261, 367] on div "Question 9 Settings English" at bounding box center [259, 423] width 116 height 1317
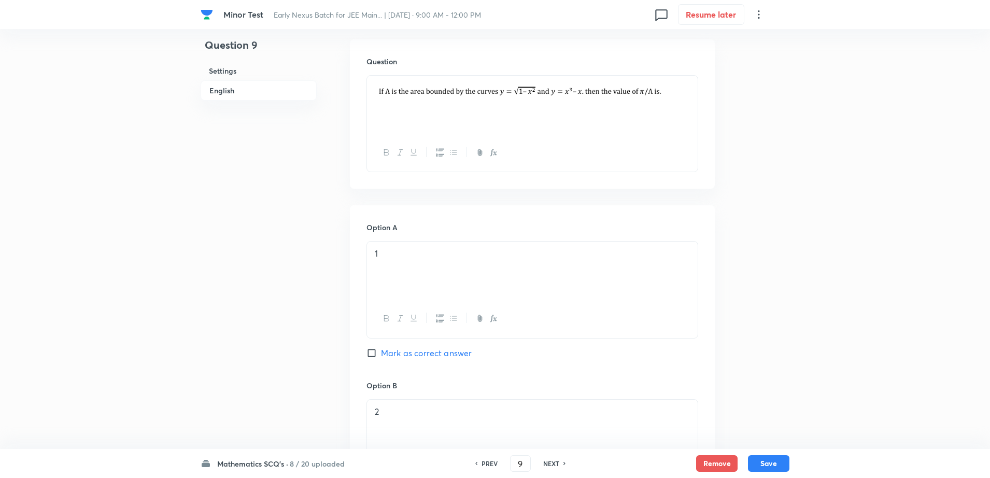
scroll to position [440, 0]
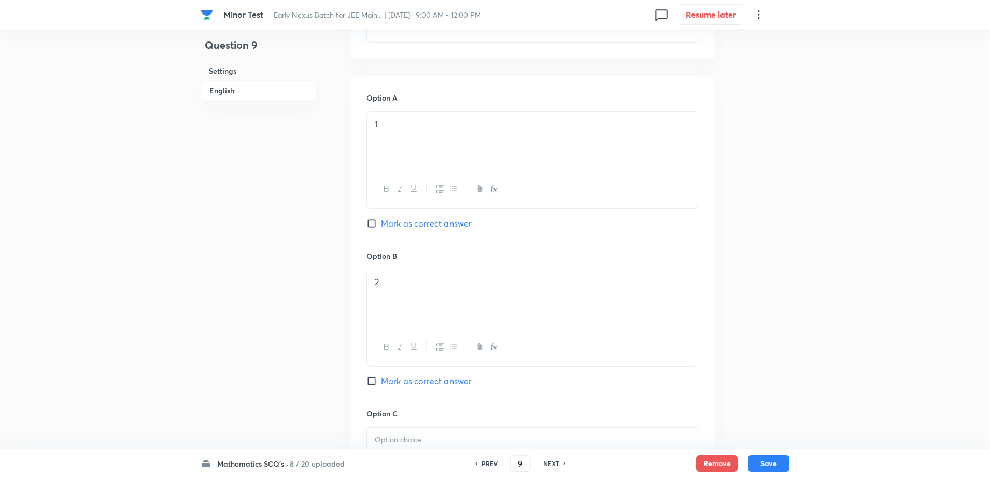
click at [419, 387] on span "Mark as correct answer" at bounding box center [426, 381] width 91 height 12
click at [381, 386] on input "Mark as correct answer" at bounding box center [373, 381] width 15 height 10
checkbox input "true"
click at [404, 428] on div at bounding box center [532, 457] width 331 height 58
click at [240, 376] on div "Question 9 Settings English" at bounding box center [259, 267] width 116 height 1317
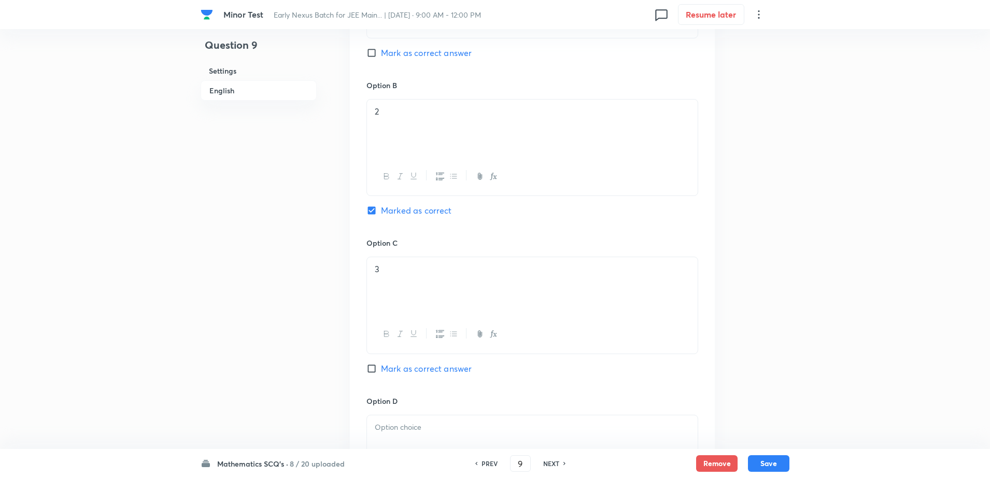
scroll to position [648, 0]
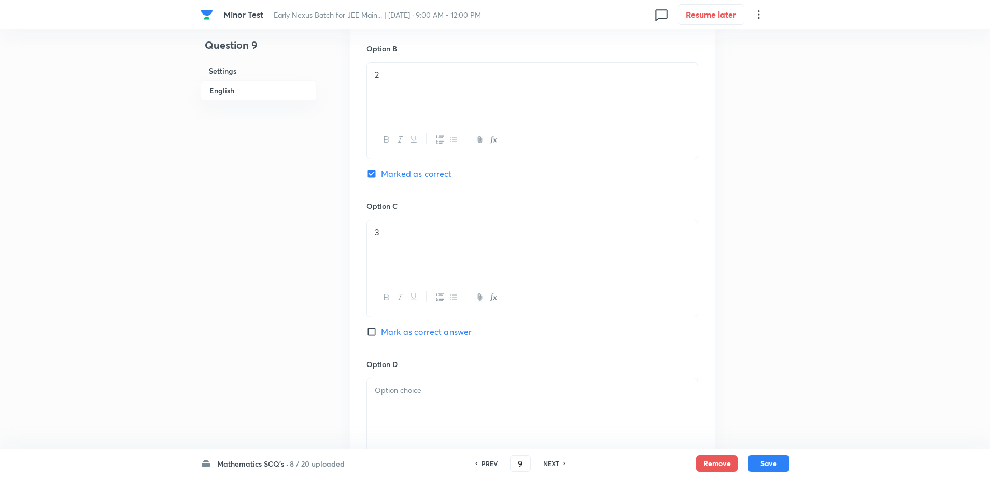
click at [405, 417] on div at bounding box center [532, 407] width 331 height 58
click at [230, 352] on div "Question 9 Settings English" at bounding box center [259, 60] width 116 height 1317
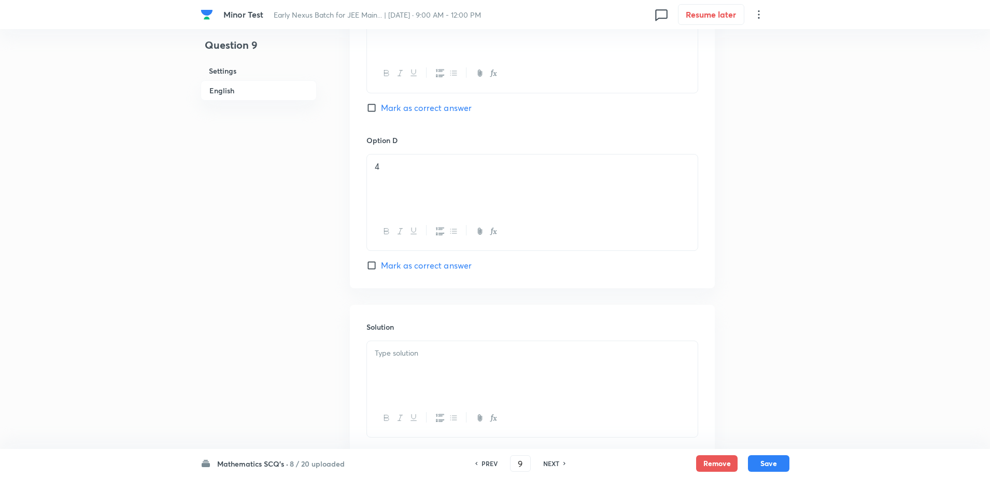
scroll to position [939, 0]
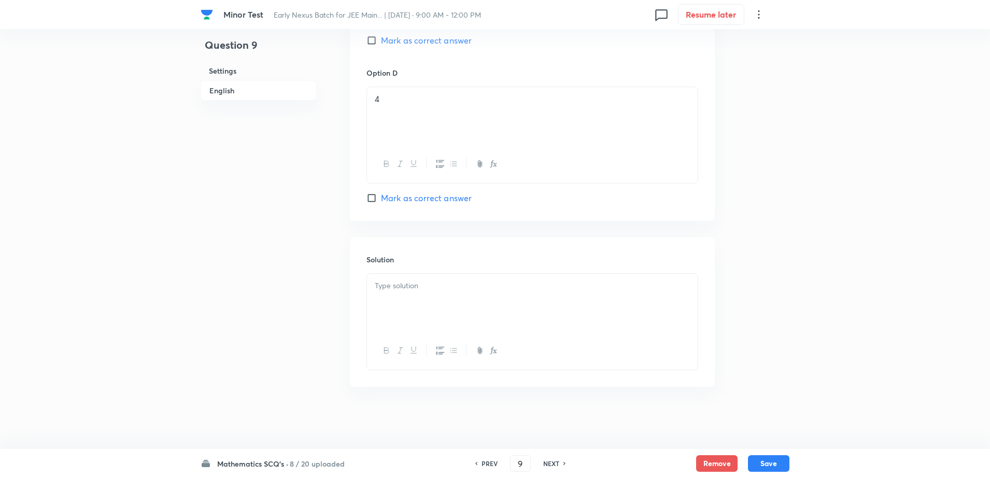
click at [430, 301] on div at bounding box center [532, 303] width 331 height 58
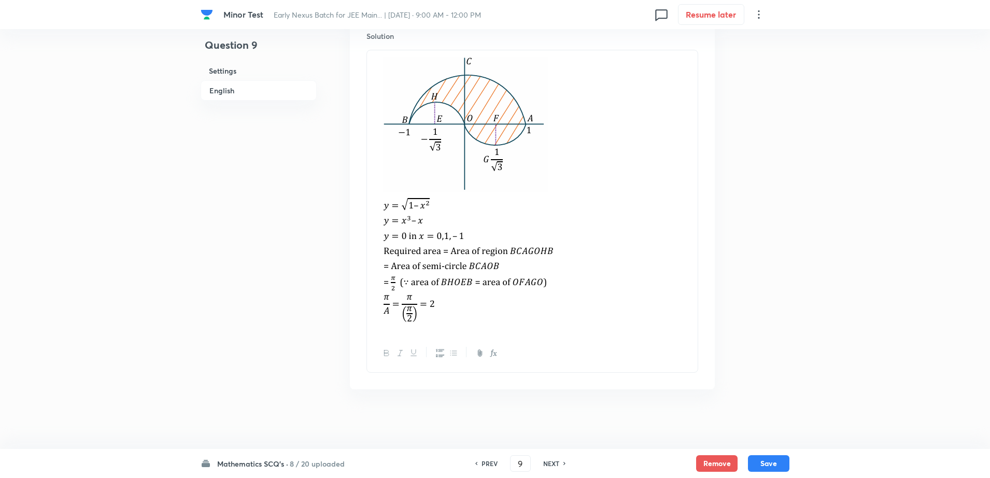
scroll to position [1165, 0]
click at [769, 460] on button "Save" at bounding box center [768, 462] width 41 height 17
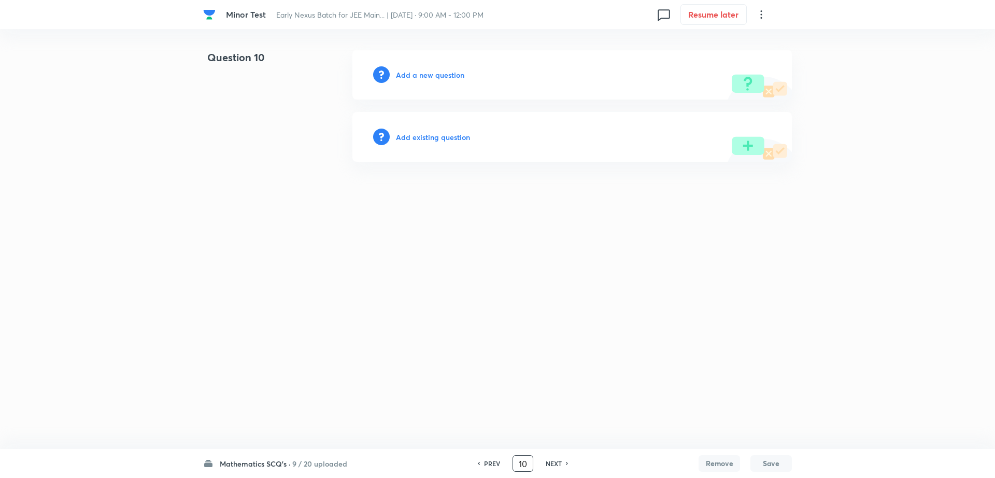
click at [523, 464] on input "10" at bounding box center [523, 463] width 20 height 18
type input "0"
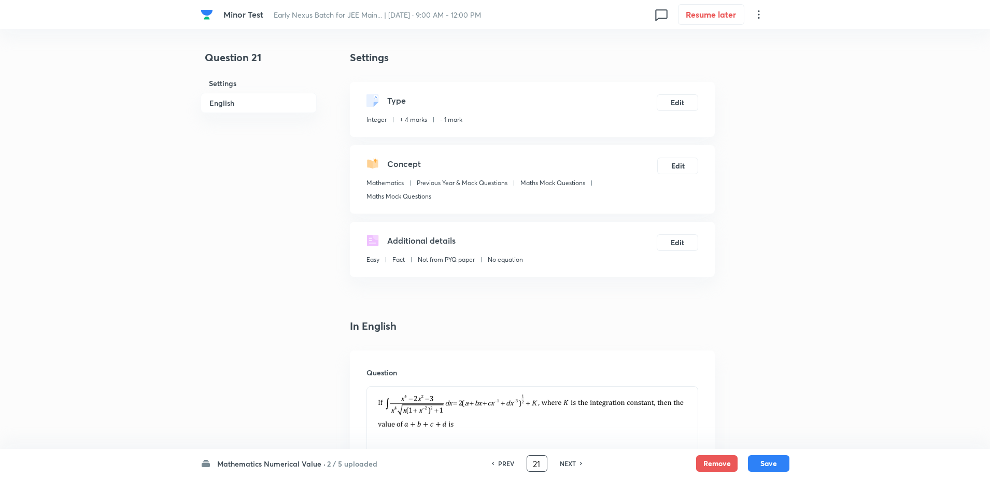
click at [565, 460] on h6 "NEXT" at bounding box center [568, 463] width 16 height 9
type input "22"
type input "9"
click at [565, 460] on h6 "NEXT" at bounding box center [568, 463] width 16 height 9
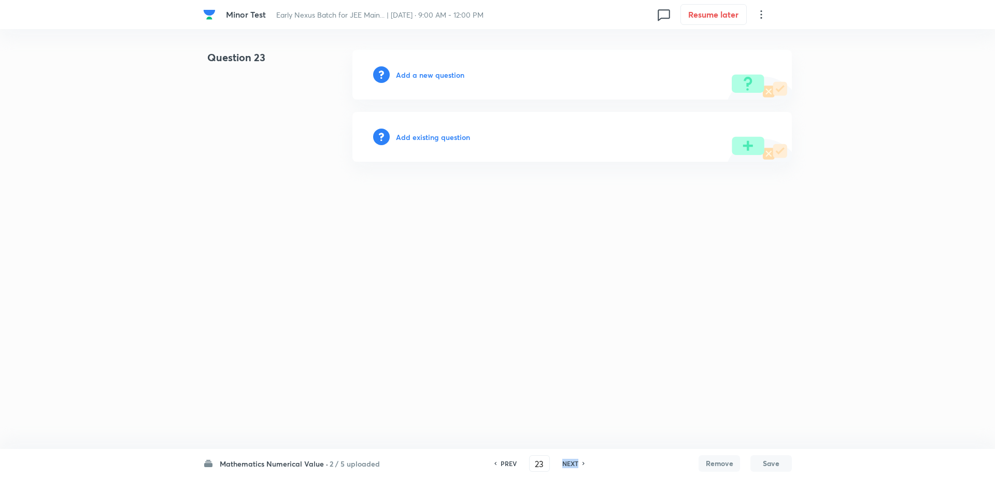
click at [565, 460] on h6 "NEXT" at bounding box center [570, 463] width 16 height 9
click at [502, 463] on h6 "PREV" at bounding box center [509, 463] width 16 height 9
type input "23"
click at [420, 75] on h6 "Add a new question" at bounding box center [430, 74] width 68 height 11
click at [420, 75] on h6 "Choose a question type" at bounding box center [436, 74] width 80 height 11
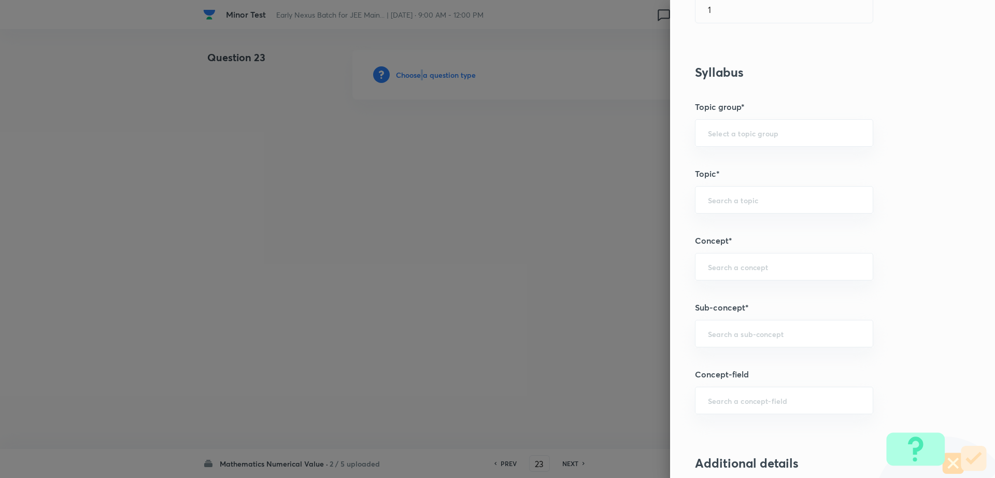
scroll to position [364, 0]
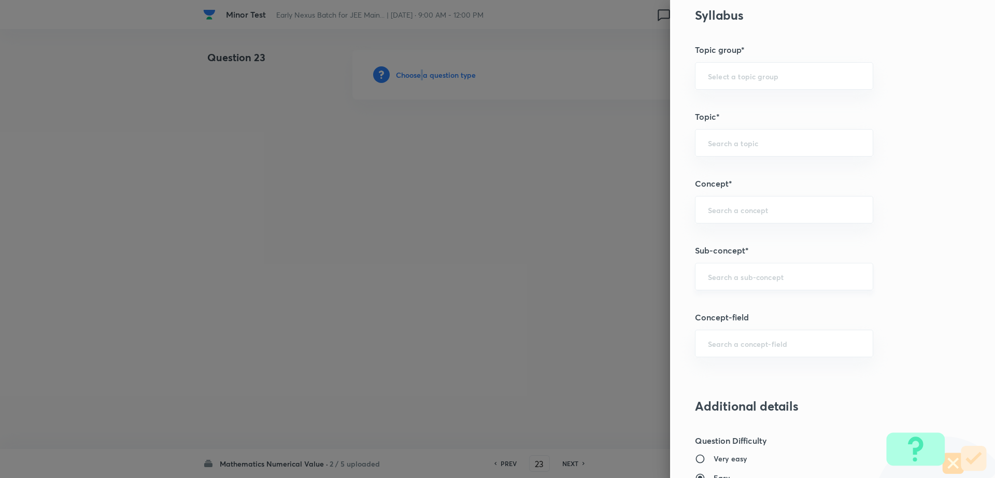
click at [798, 266] on div "​" at bounding box center [784, 276] width 178 height 27
click at [754, 300] on li "Maths Mock Questions" at bounding box center [774, 305] width 177 height 19
type input "Maths Mock Questions"
type input "Mathematics"
type input "Previous Year & Mock Questions"
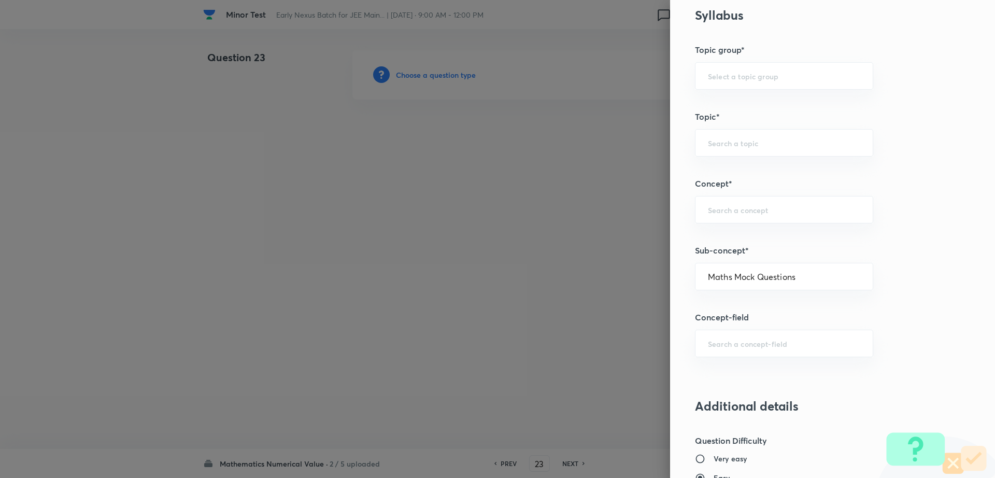
type input "Maths Mock Questions"
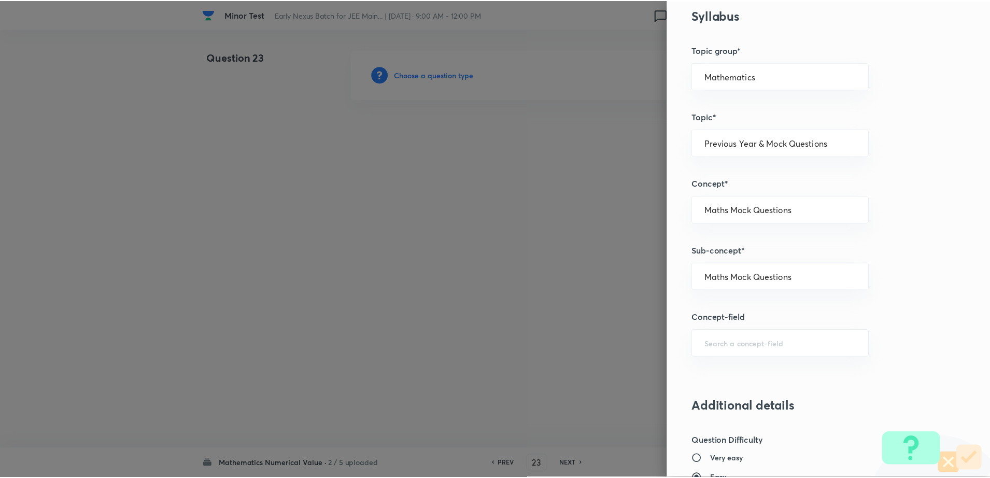
scroll to position [874, 0]
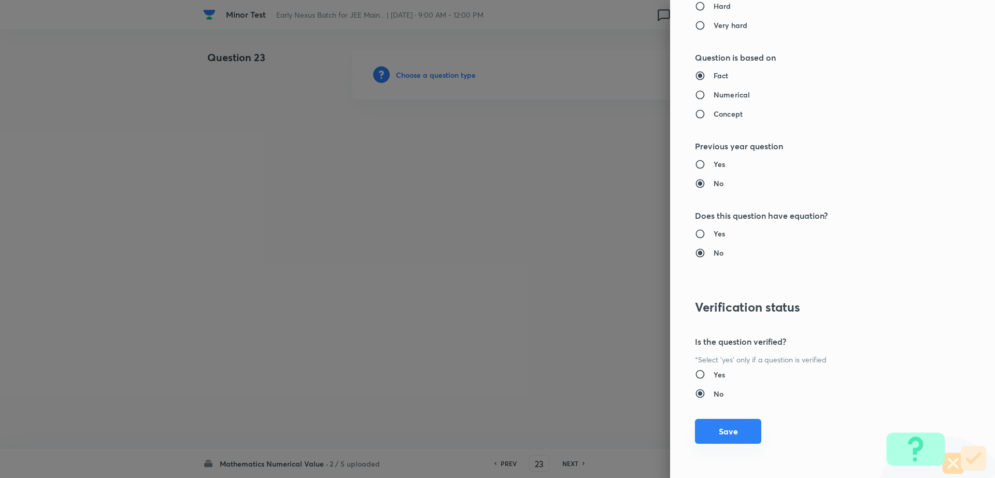
click at [731, 432] on button "Save" at bounding box center [728, 431] width 66 height 25
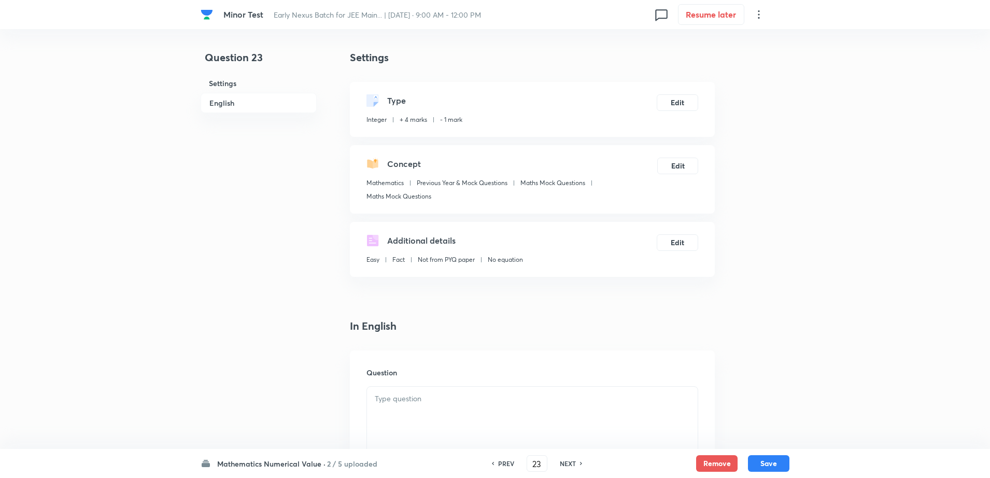
click at [416, 415] on div at bounding box center [532, 416] width 331 height 58
click at [270, 347] on div "Question 23 Settings English" at bounding box center [259, 437] width 116 height 775
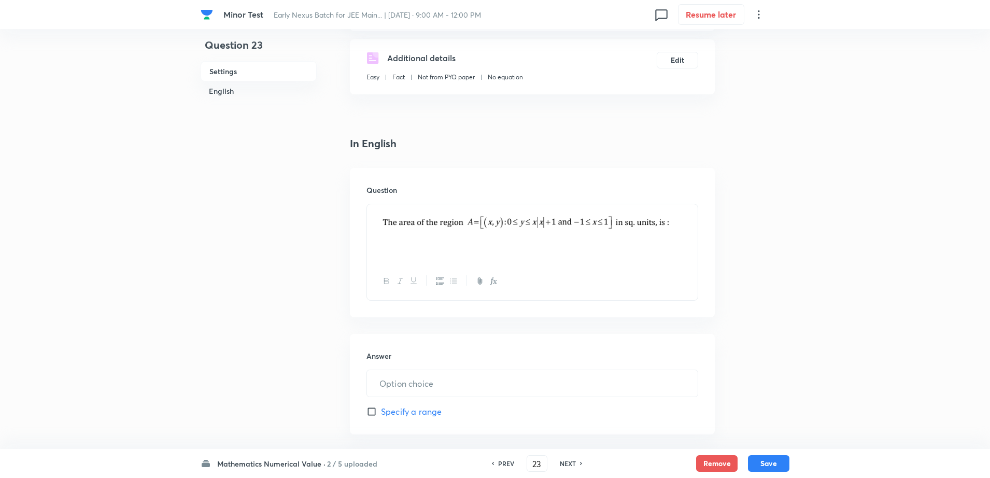
scroll to position [233, 0]
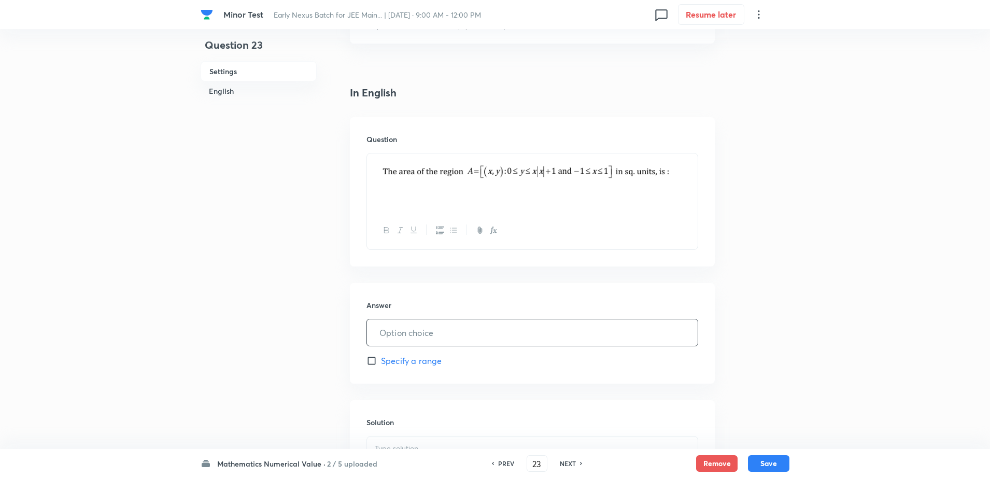
click at [436, 331] on input "text" at bounding box center [532, 332] width 331 height 26
type input "2"
click at [176, 375] on div "Minor Test Early Nexus Batch for JEE Main... | Sept 14, 2025 · 9:00 AM - 12:00 …" at bounding box center [495, 204] width 990 height 775
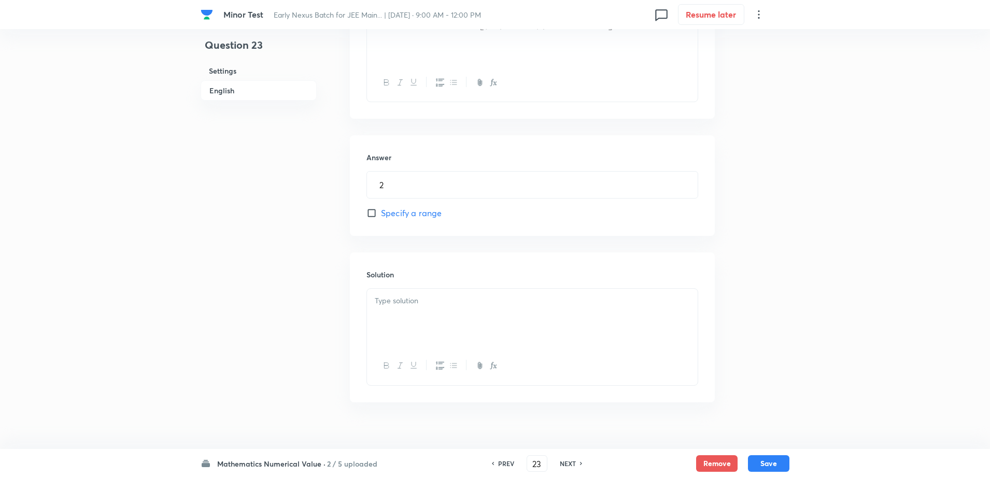
scroll to position [389, 0]
click at [423, 326] on div at bounding box center [532, 310] width 331 height 58
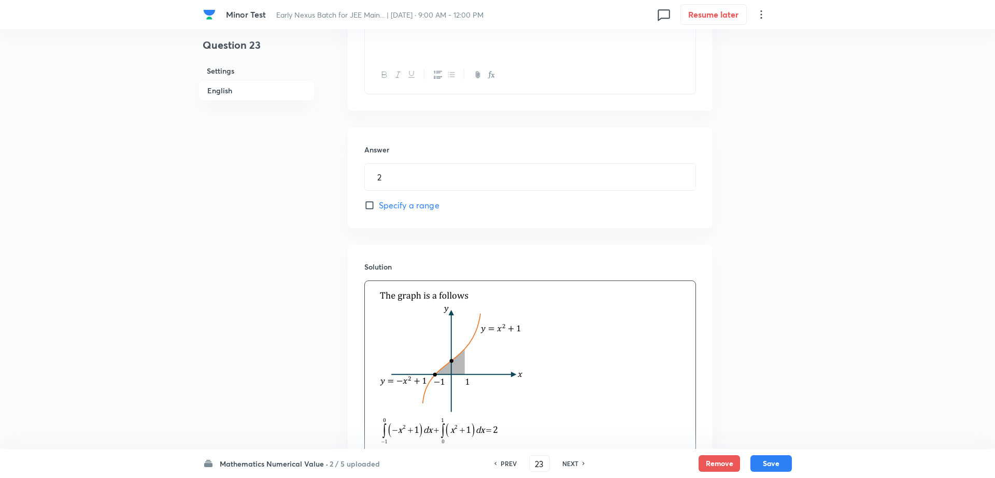
click at [206, 281] on div at bounding box center [497, 239] width 995 height 478
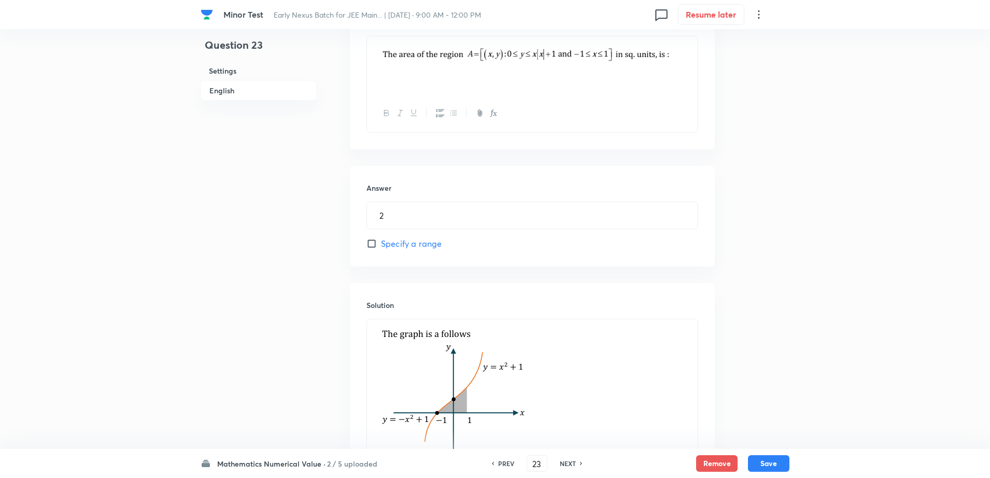
scroll to position [337, 0]
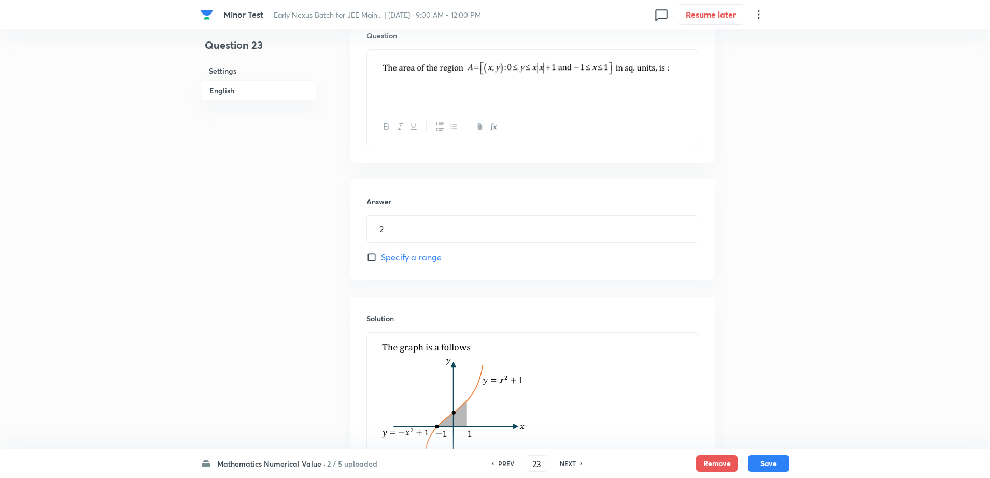
click at [766, 455] on button "Save" at bounding box center [768, 463] width 41 height 17
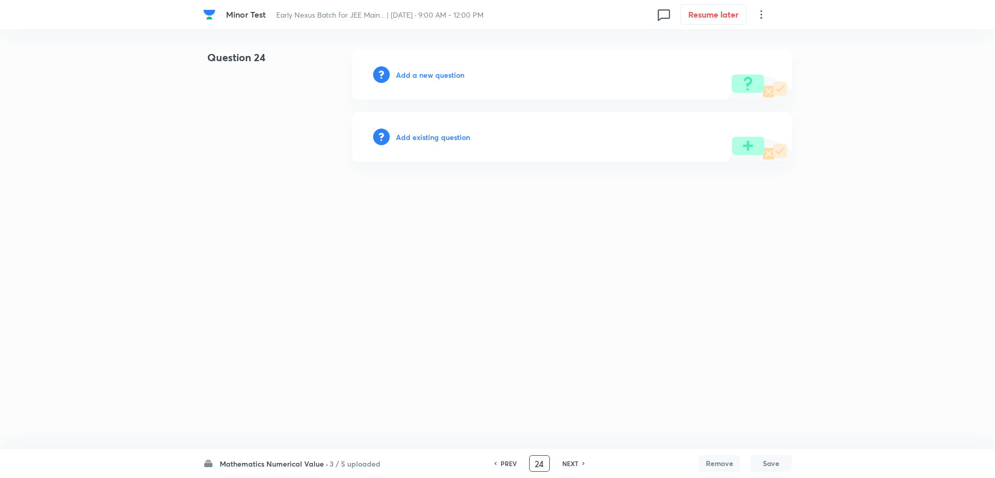
click at [545, 468] on input "24" at bounding box center [540, 463] width 20 height 18
type input "2"
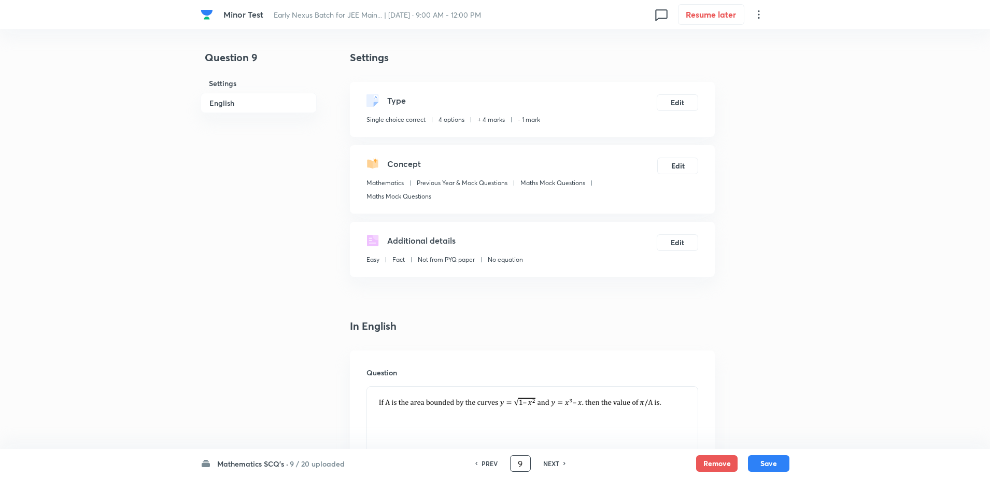
click at [550, 462] on h6 "NEXT" at bounding box center [551, 463] width 16 height 9
type input "10"
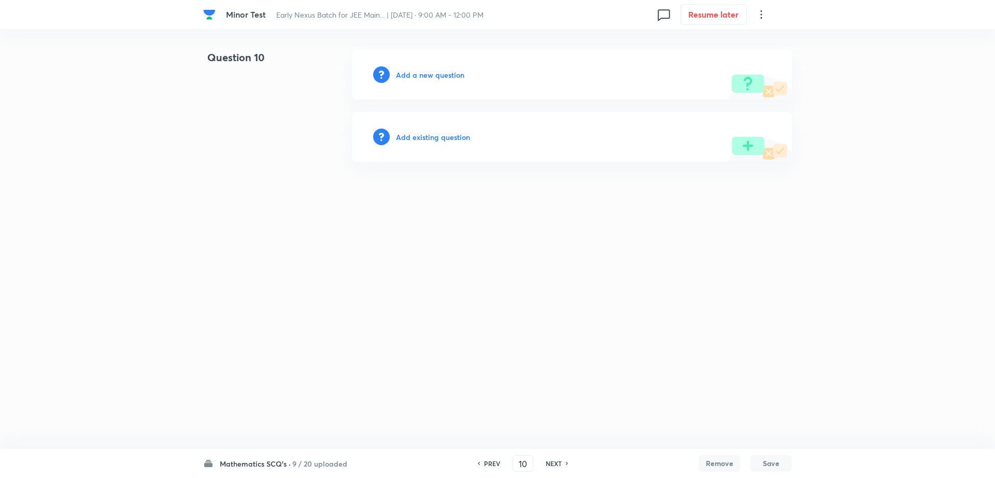
click at [416, 78] on h6 "Add a new question" at bounding box center [430, 74] width 68 height 11
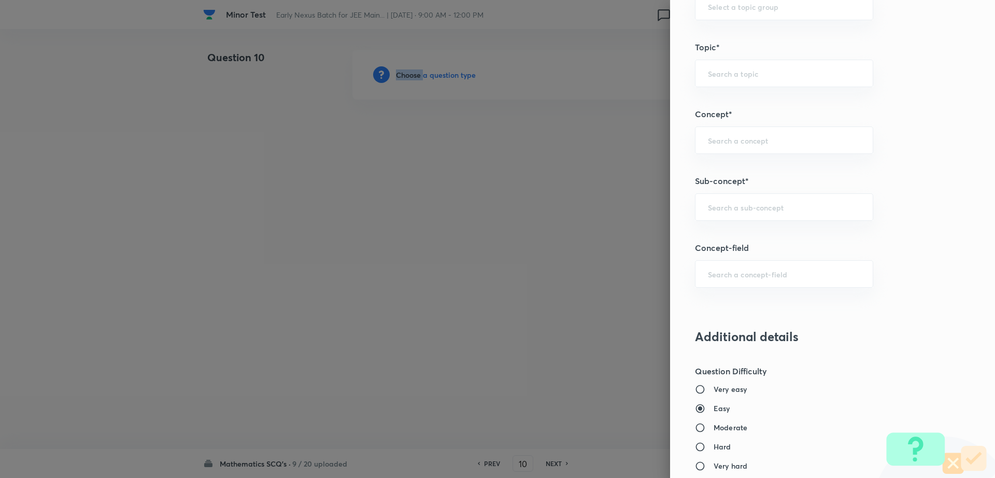
scroll to position [519, 0]
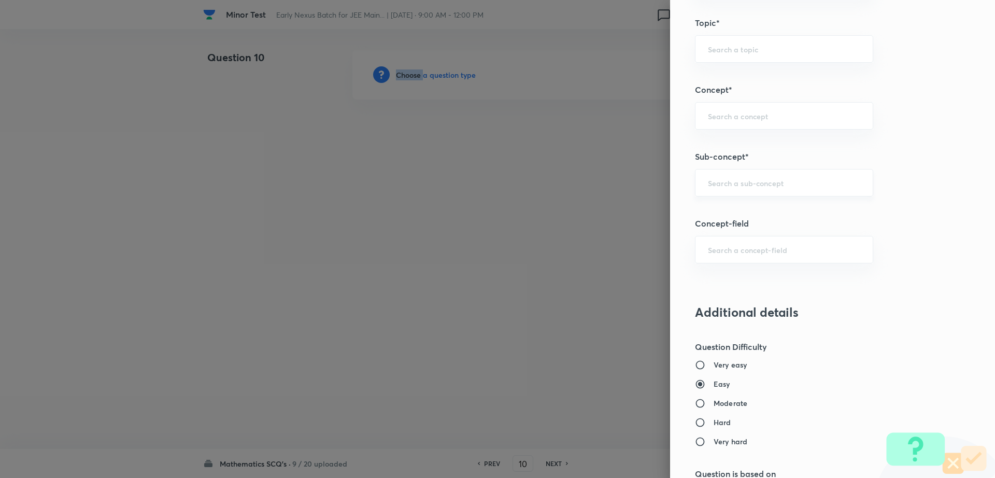
click at [743, 190] on div "​" at bounding box center [784, 182] width 178 height 27
click at [728, 213] on li "Maths Mock Questions" at bounding box center [774, 212] width 177 height 19
type input "Maths Mock Questions"
type input "Mathematics"
type input "Previous Year & Mock Questions"
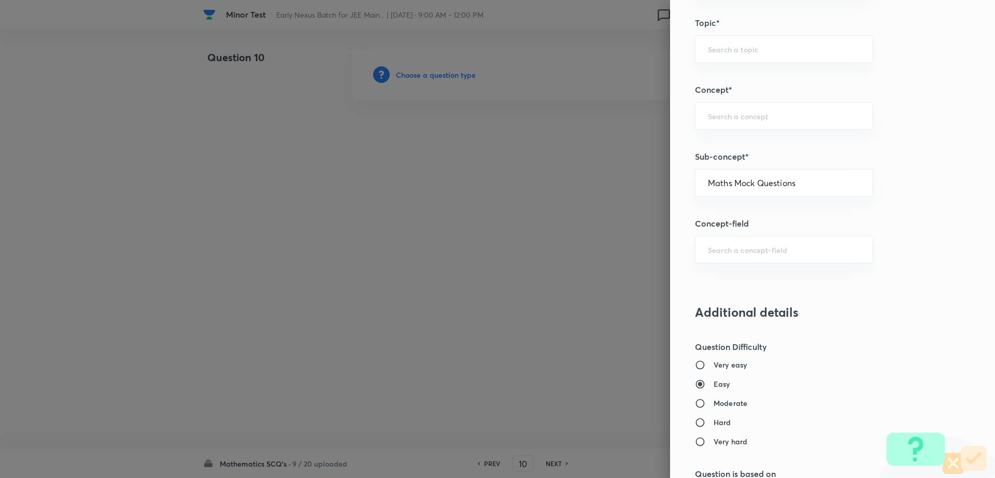
type input "Maths Mock Questions"
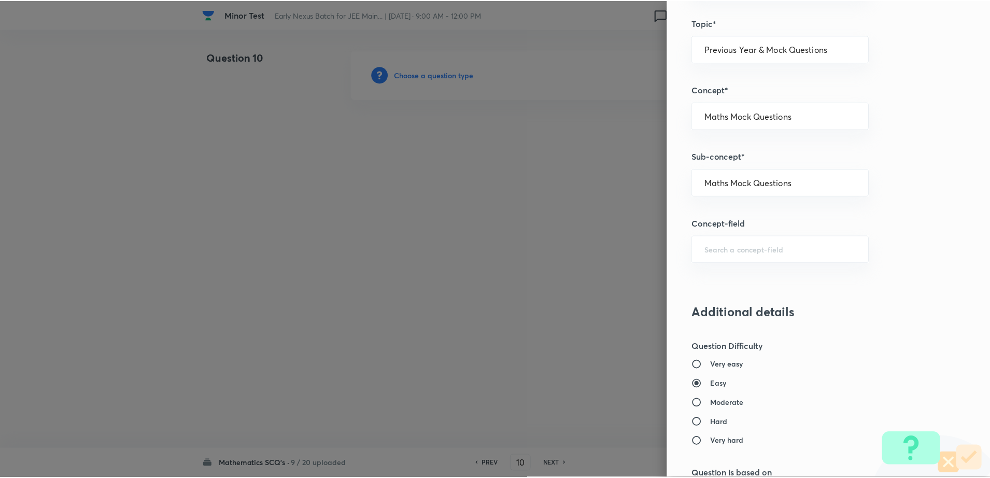
scroll to position [935, 0]
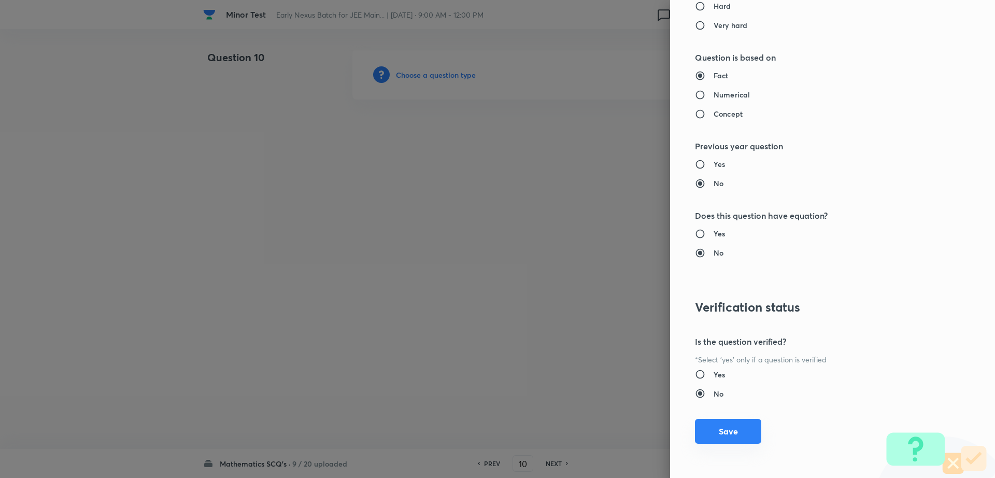
click at [728, 430] on button "Save" at bounding box center [728, 431] width 66 height 25
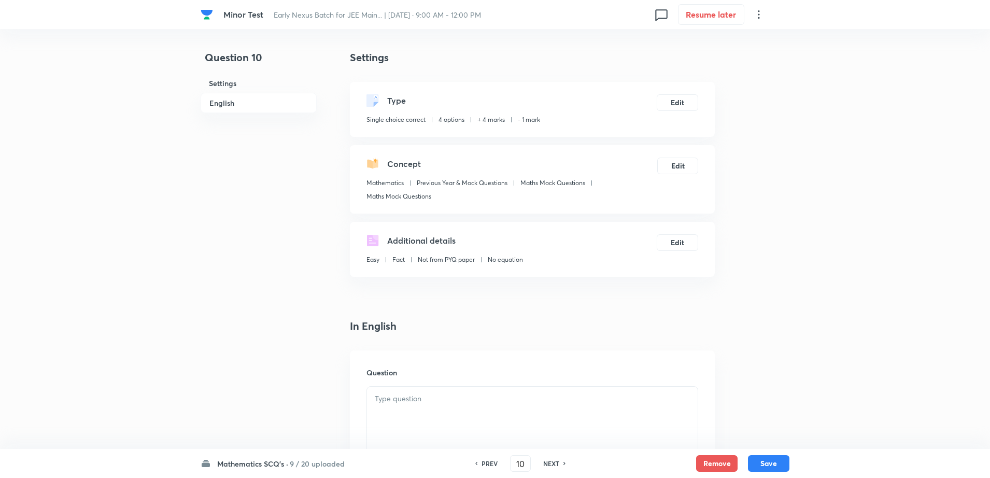
click at [391, 405] on div at bounding box center [532, 416] width 331 height 58
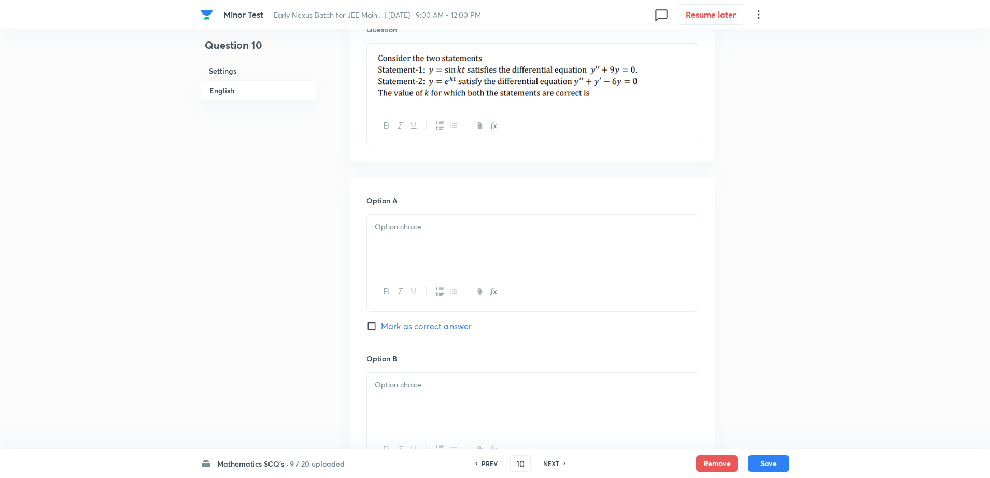
scroll to position [363, 0]
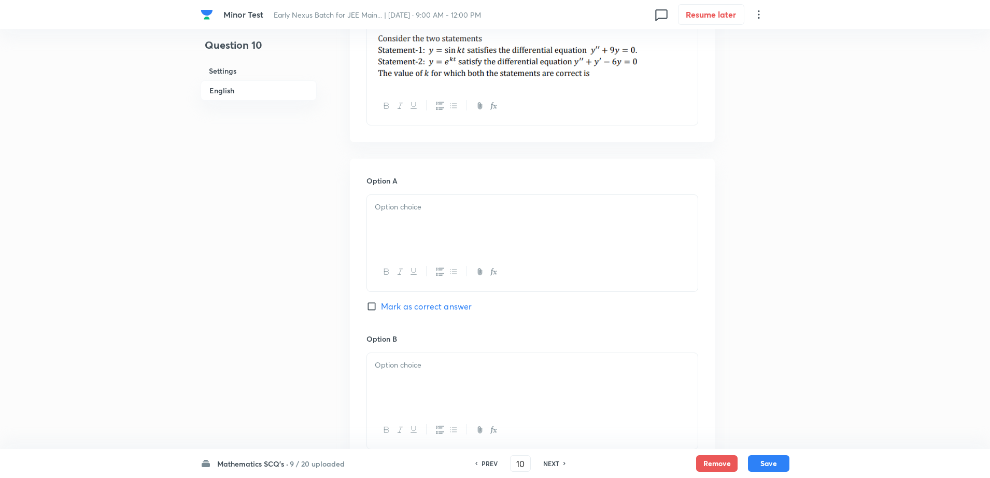
click at [440, 231] on div at bounding box center [532, 224] width 331 height 58
click at [395, 307] on span "Mark as correct answer" at bounding box center [426, 306] width 91 height 12
click at [381, 307] on input "Mark as correct answer" at bounding box center [373, 306] width 15 height 10
checkbox input "true"
click at [407, 397] on div at bounding box center [532, 382] width 331 height 58
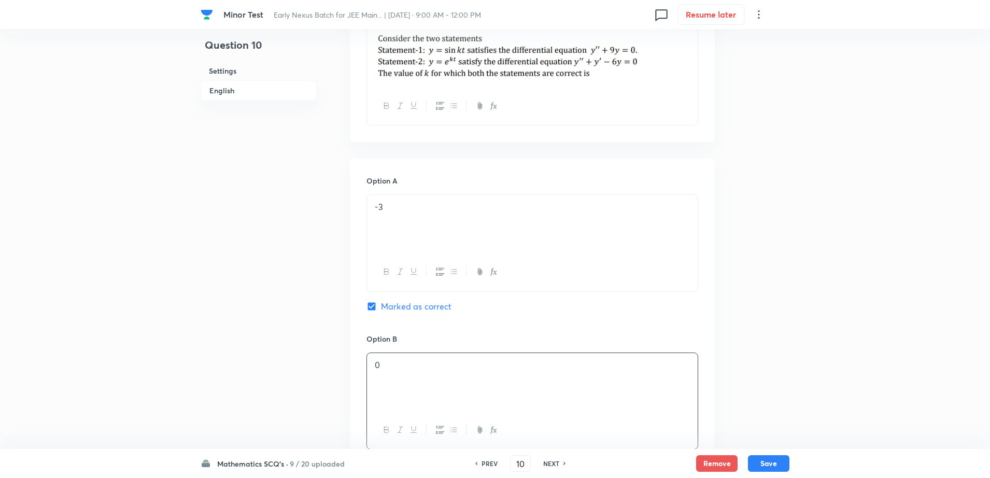
click at [269, 330] on div "Question 10 Settings English" at bounding box center [259, 348] width 116 height 1322
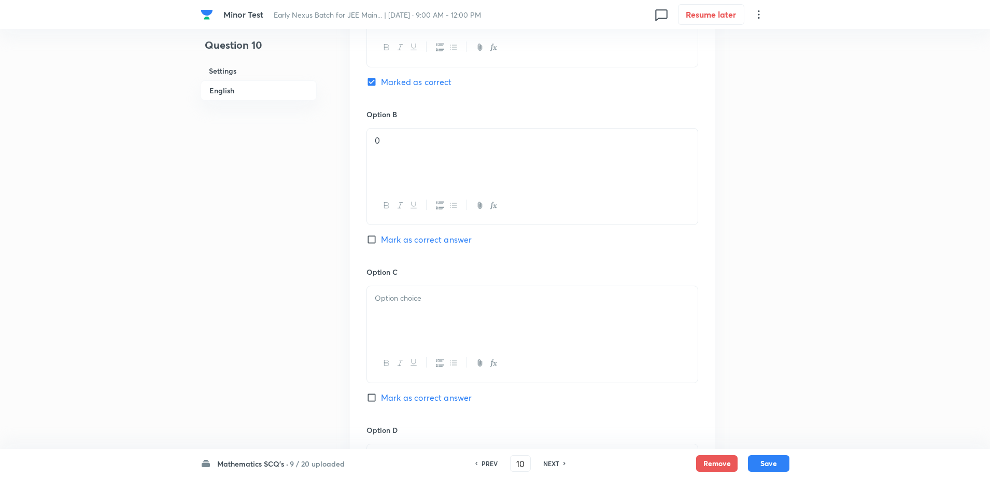
scroll to position [596, 0]
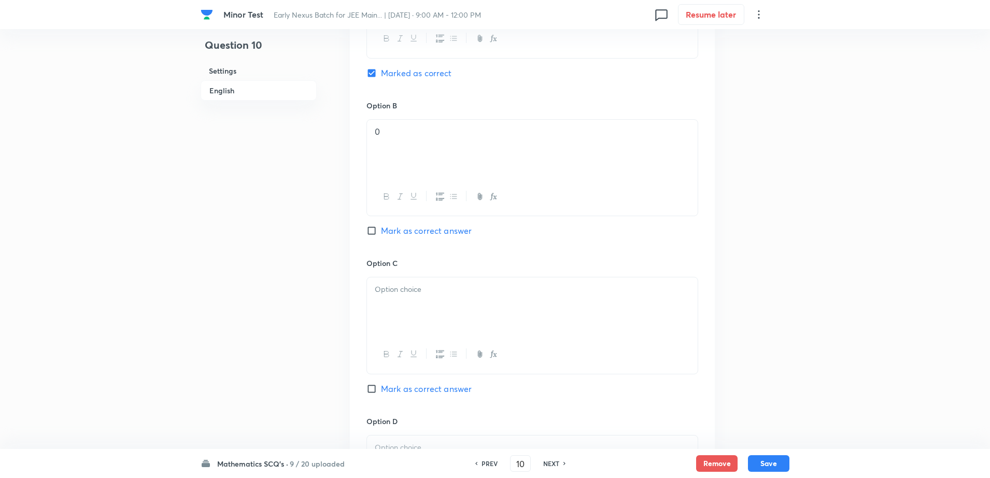
click at [458, 291] on p at bounding box center [532, 289] width 315 height 12
click at [243, 386] on div "Question 10 Settings English" at bounding box center [259, 115] width 116 height 1322
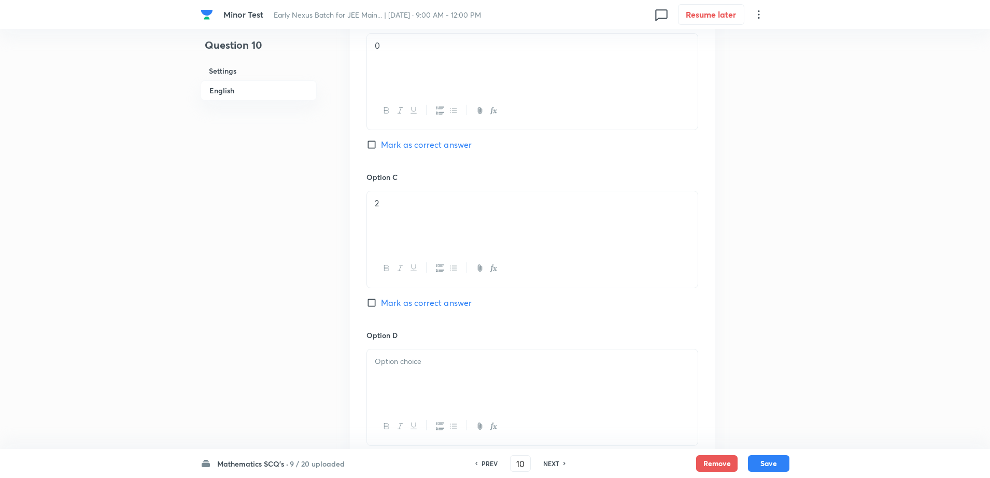
scroll to position [726, 0]
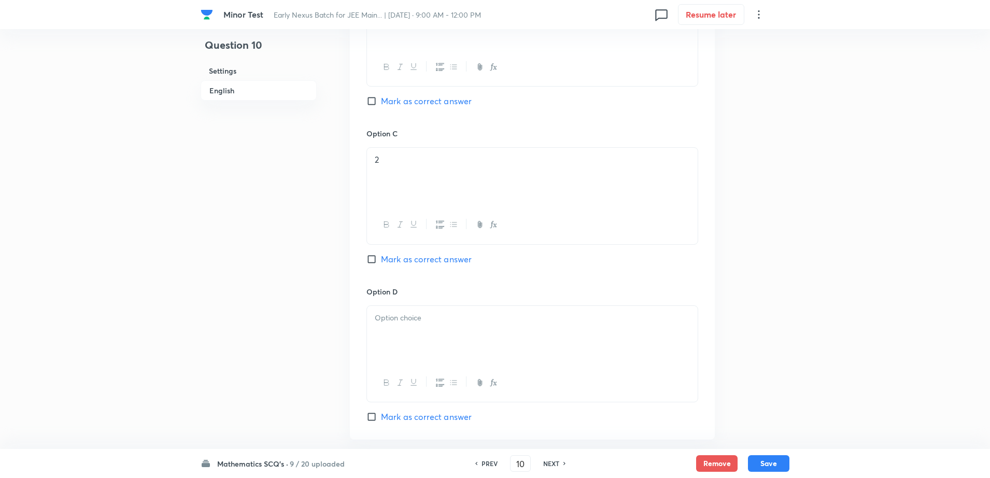
click at [482, 329] on div at bounding box center [532, 335] width 331 height 58
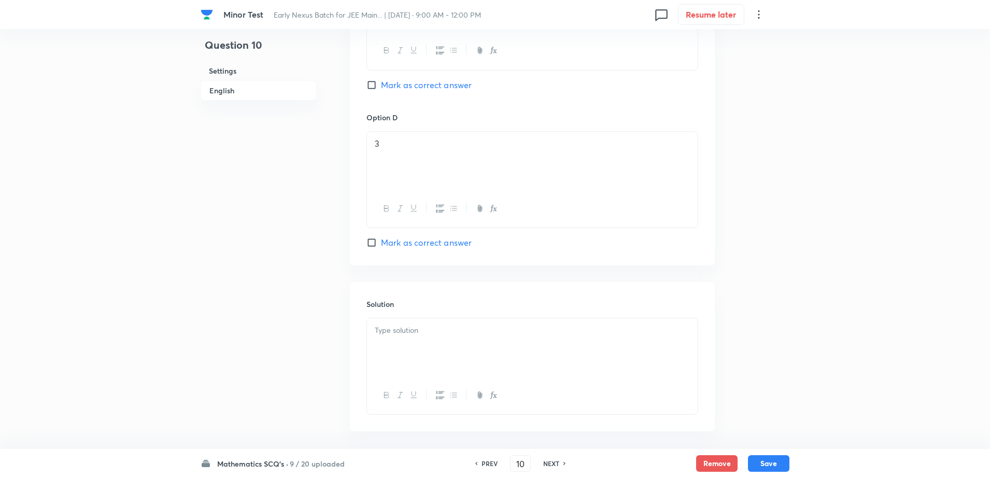
scroll to position [944, 0]
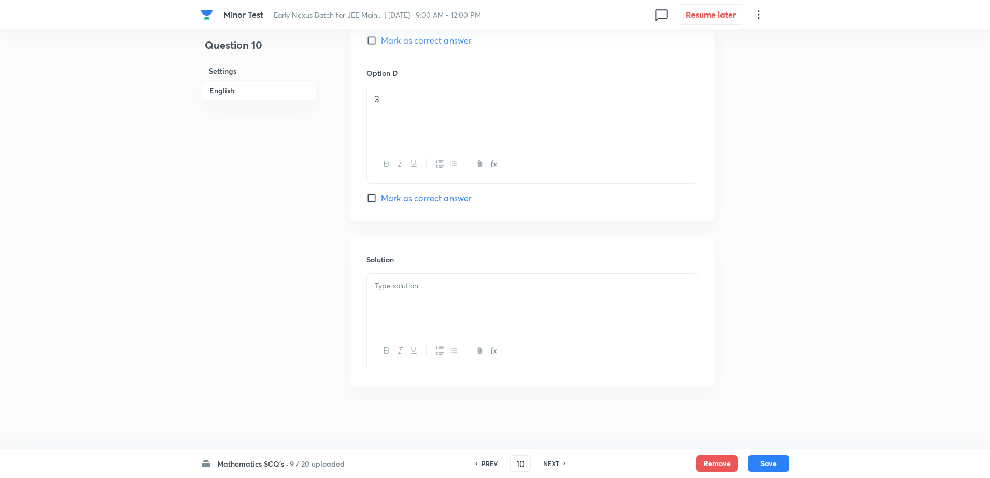
click at [457, 302] on div at bounding box center [532, 303] width 331 height 58
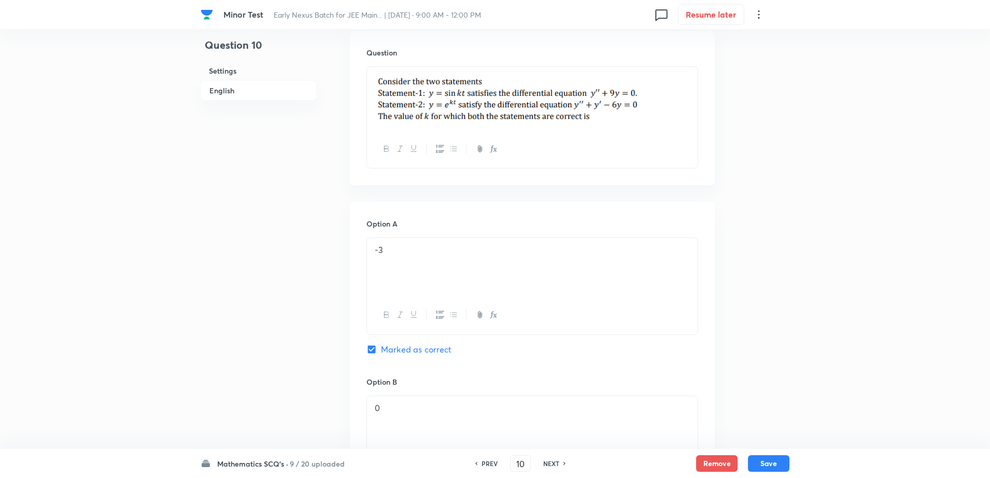
scroll to position [314, 0]
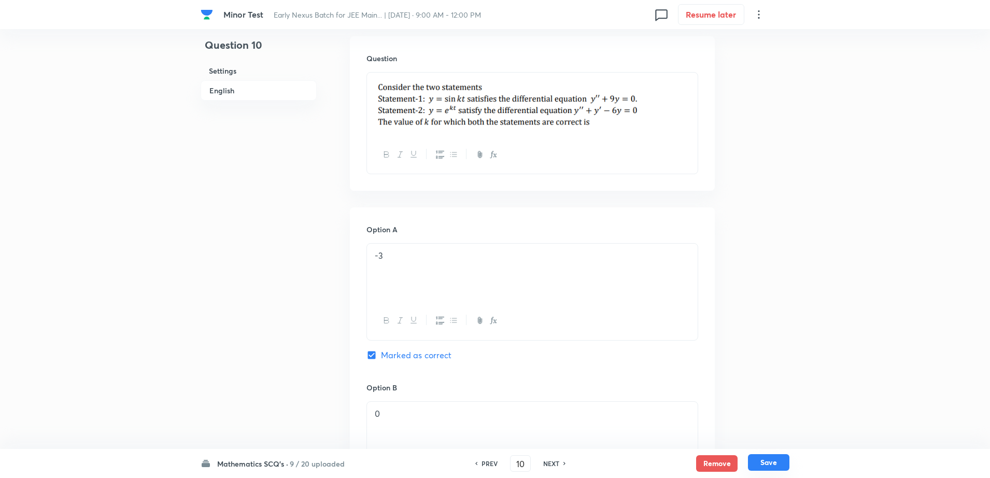
click at [774, 461] on button "Save" at bounding box center [768, 462] width 41 height 17
type input "11"
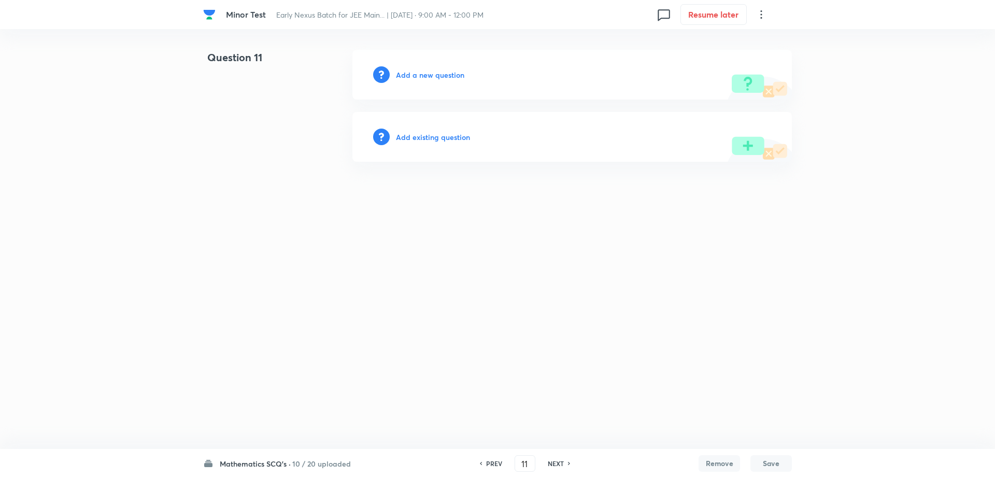
click at [437, 77] on h6 "Add a new question" at bounding box center [430, 74] width 68 height 11
click at [437, 77] on h6 "Choose a question type" at bounding box center [436, 74] width 80 height 11
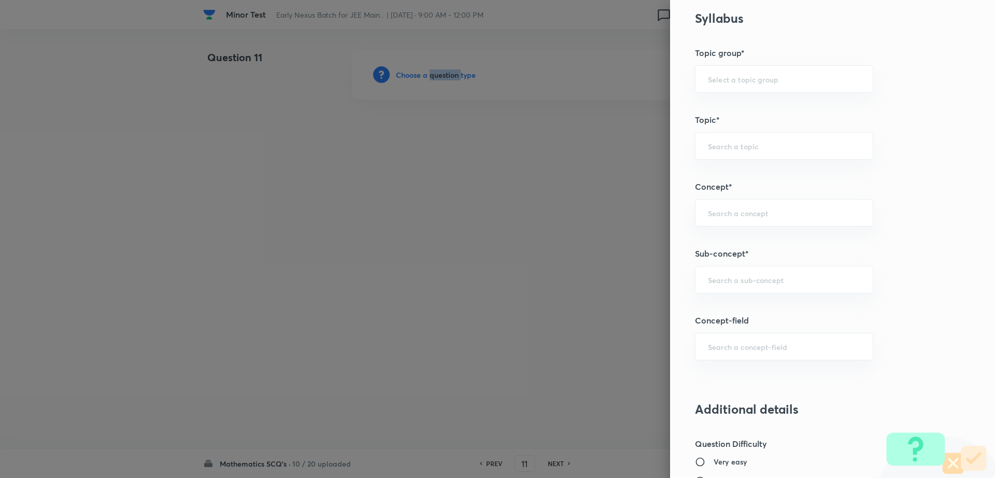
scroll to position [423, 0]
click at [731, 272] on div "​" at bounding box center [784, 277] width 178 height 27
click at [694, 303] on li "Maths Mock Questions" at bounding box center [774, 307] width 177 height 19
type input "Maths Mock Questions"
type input "Mathematics"
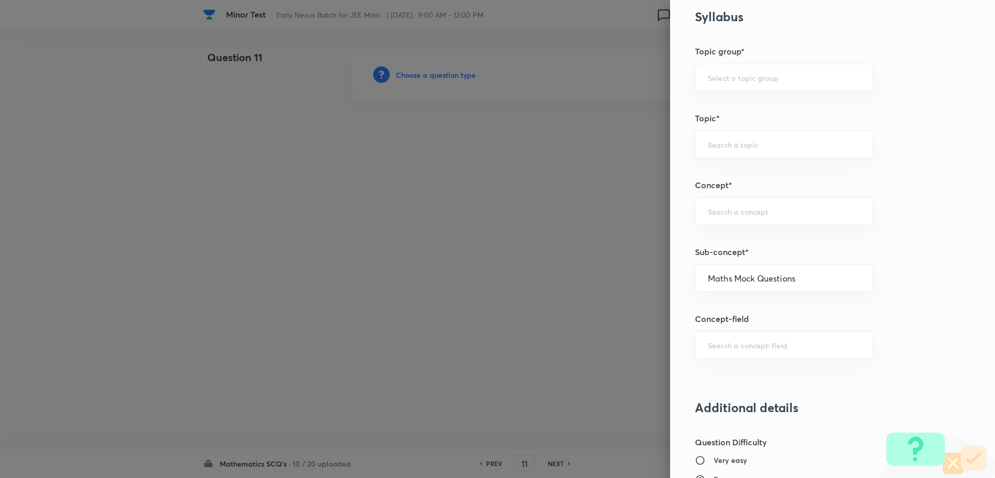
type input "Previous Year & Mock Questions"
type input "Maths Mock Questions"
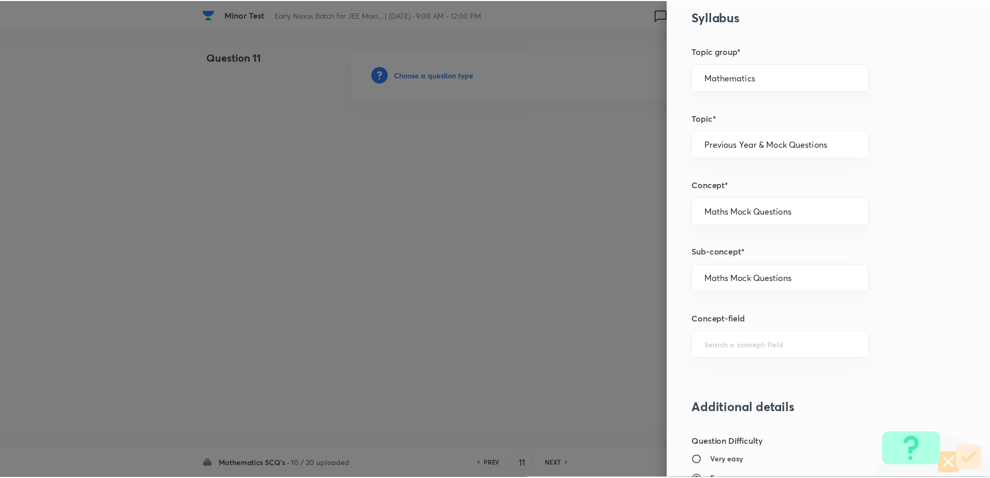
scroll to position [935, 0]
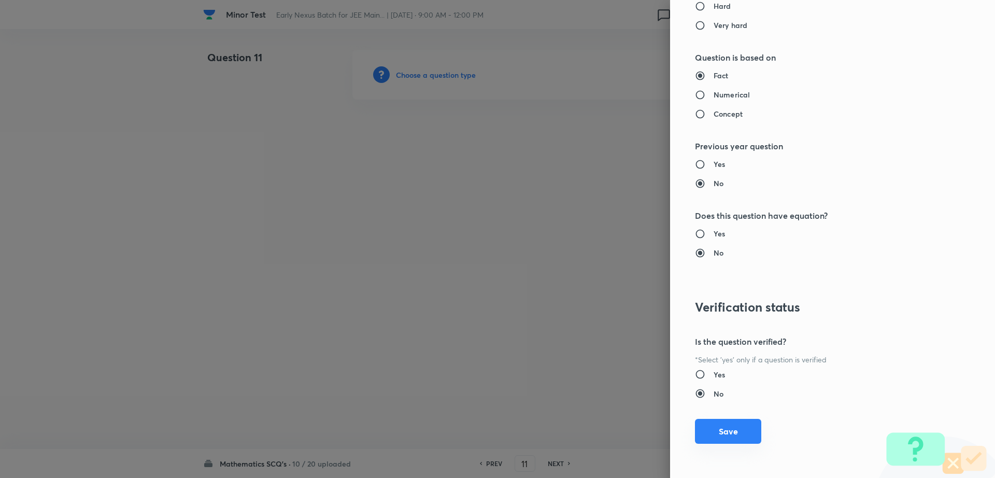
click at [704, 434] on button "Save" at bounding box center [728, 431] width 66 height 25
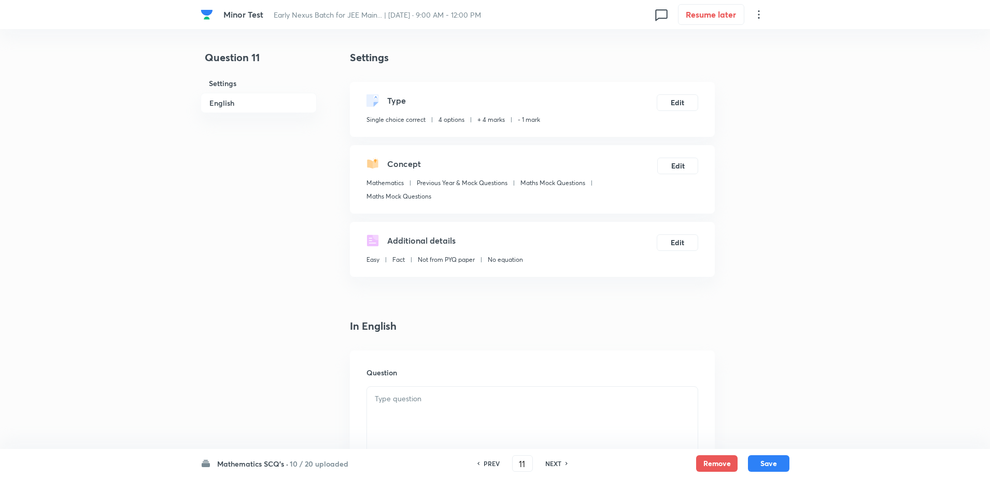
click at [409, 410] on div at bounding box center [532, 416] width 331 height 58
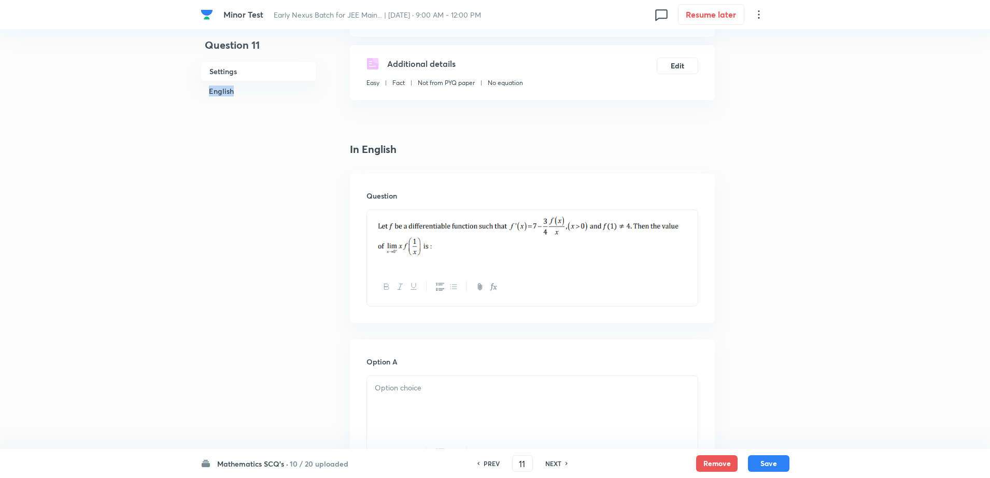
scroll to position [233, 0]
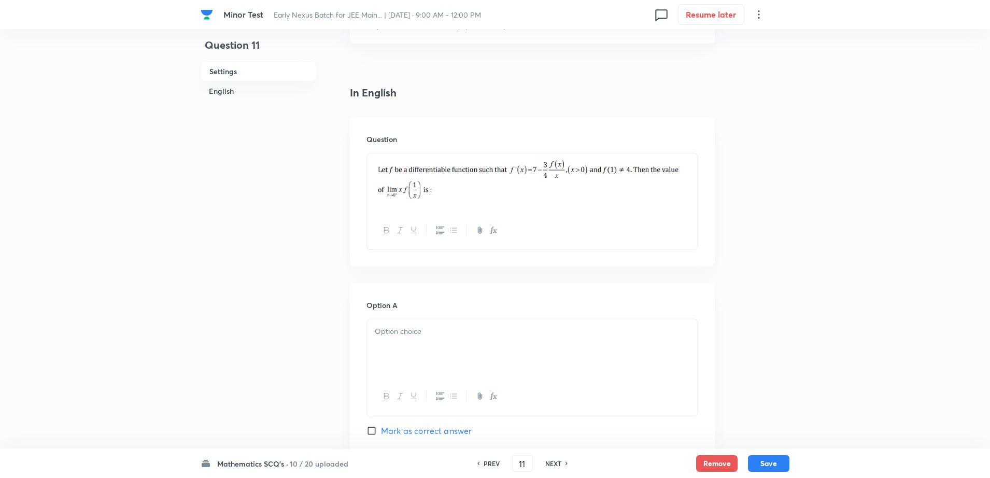
click at [423, 359] on div at bounding box center [532, 348] width 331 height 58
click at [291, 382] on div "Question 11 Settings English" at bounding box center [259, 475] width 116 height 1317
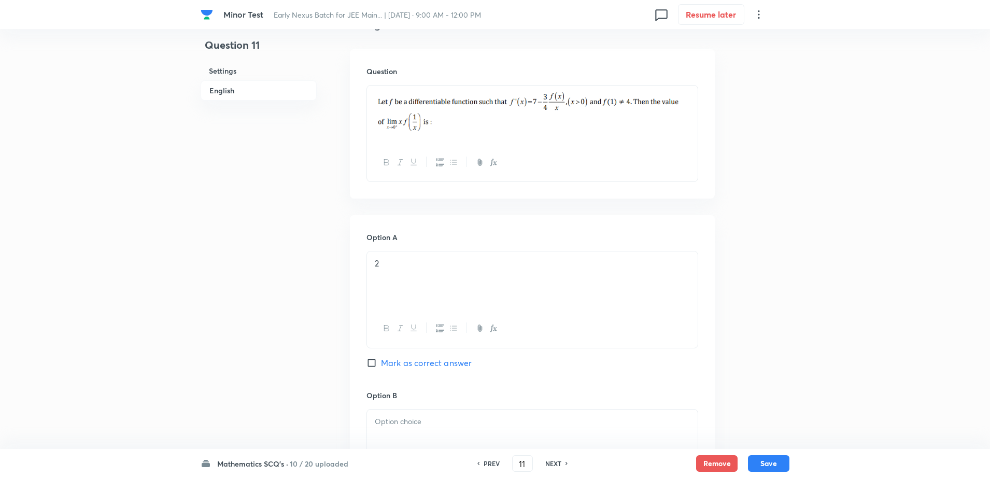
scroll to position [311, 0]
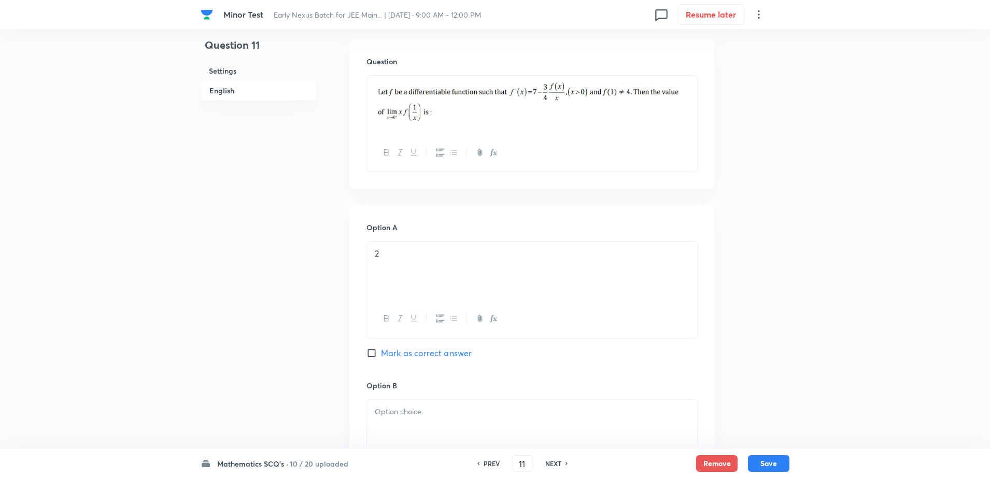
click at [414, 426] on div at bounding box center [532, 429] width 331 height 58
click at [232, 356] on div "Question 11 Settings English" at bounding box center [259, 397] width 116 height 1317
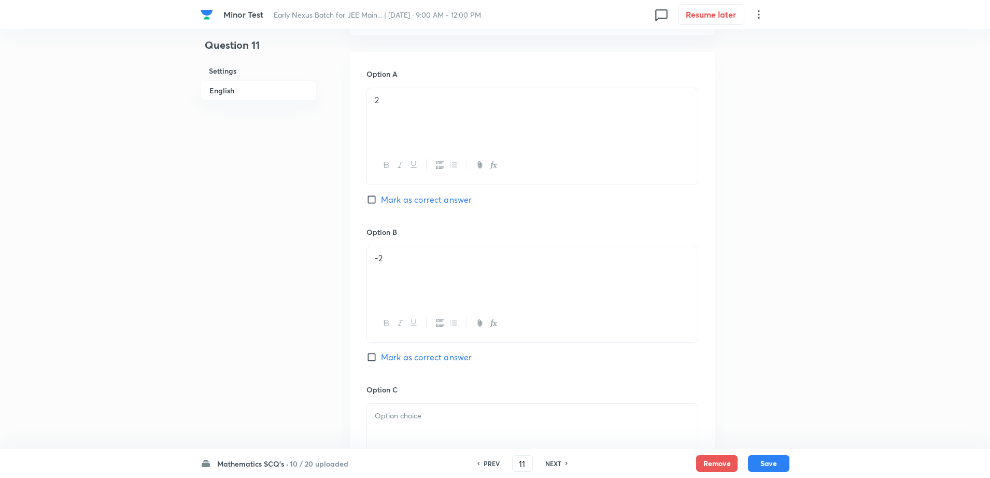
scroll to position [466, 0]
click at [396, 433] on div at bounding box center [532, 431] width 331 height 58
click at [295, 373] on div "Question 11 Settings English" at bounding box center [259, 241] width 116 height 1317
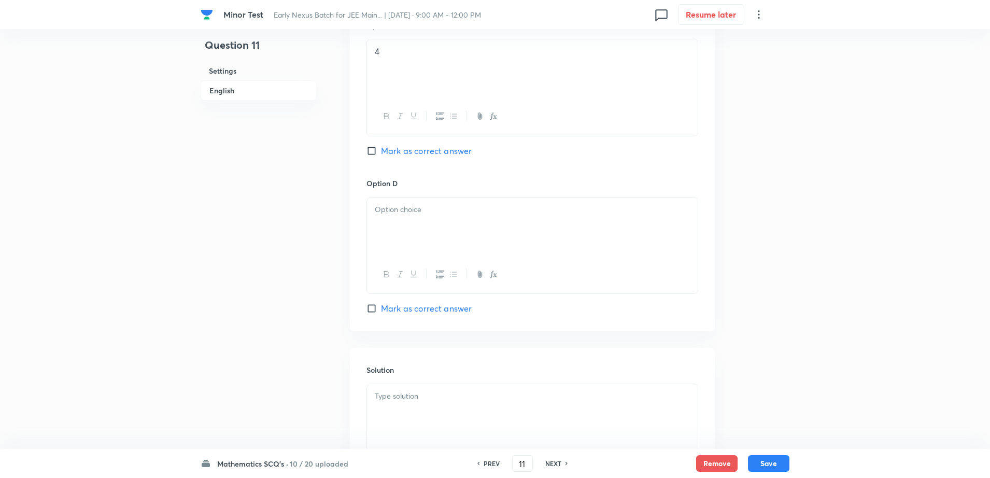
scroll to position [829, 0]
click at [412, 149] on span "Mark as correct answer" at bounding box center [426, 150] width 91 height 12
click at [381, 149] on input "Mark as correct answer" at bounding box center [373, 150] width 15 height 10
checkbox input "true"
click at [392, 233] on div at bounding box center [532, 226] width 331 height 58
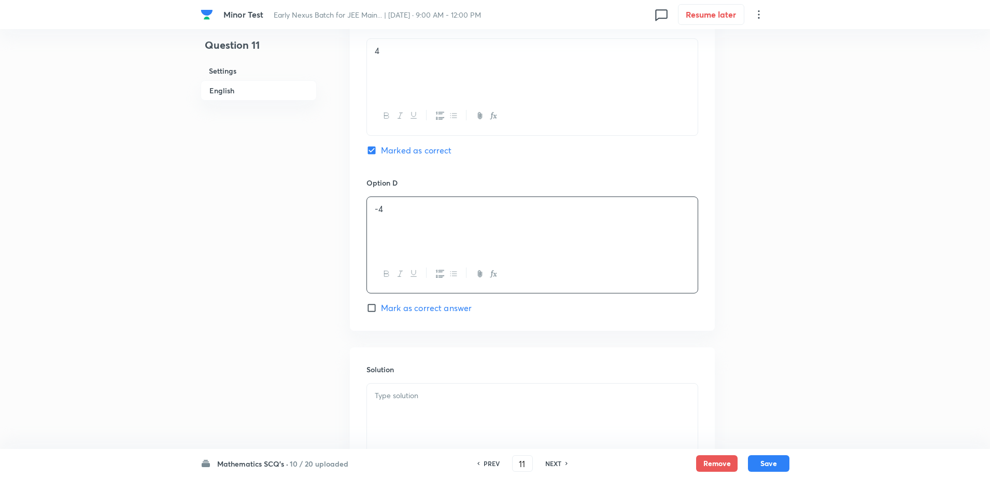
click at [401, 417] on div at bounding box center [532, 412] width 331 height 58
click at [780, 460] on button "Save" at bounding box center [768, 462] width 41 height 17
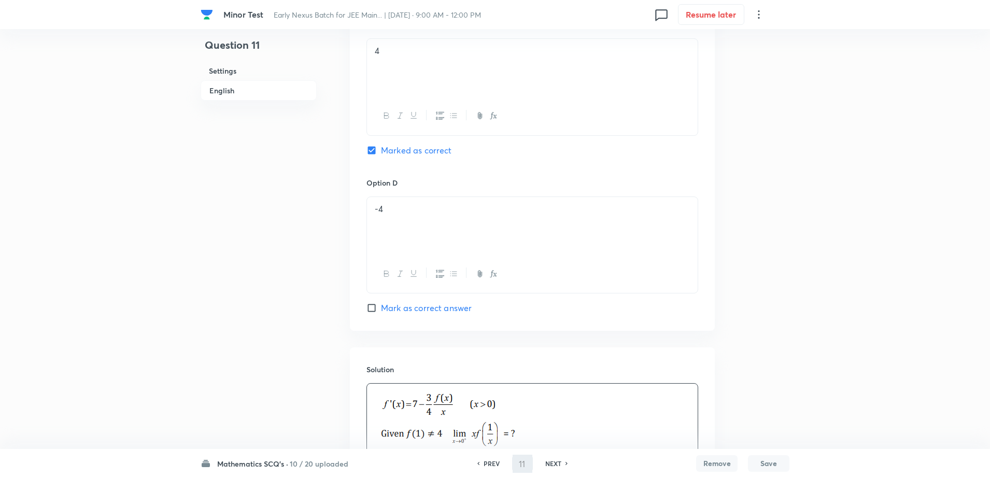
type input "12"
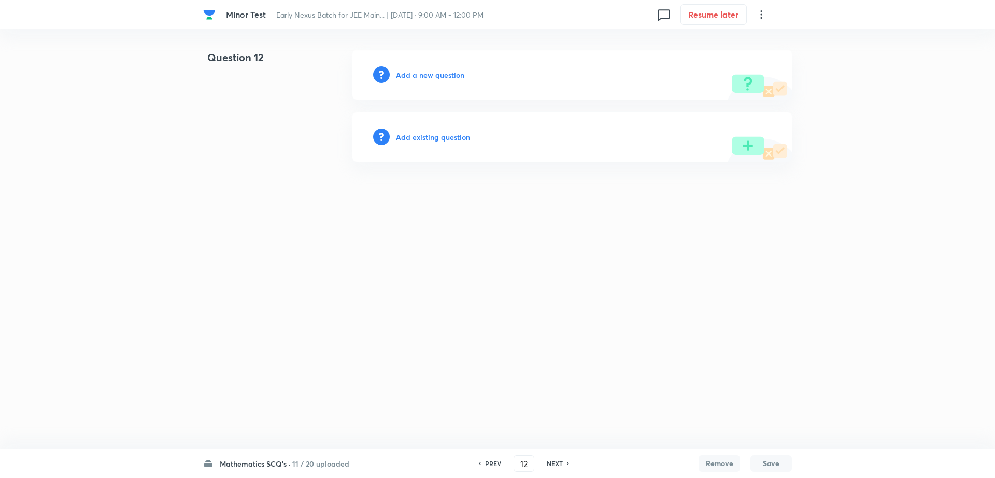
click at [419, 74] on h6 "Add a new question" at bounding box center [430, 74] width 68 height 11
click at [419, 74] on h6 "Choose a question type" at bounding box center [436, 74] width 80 height 11
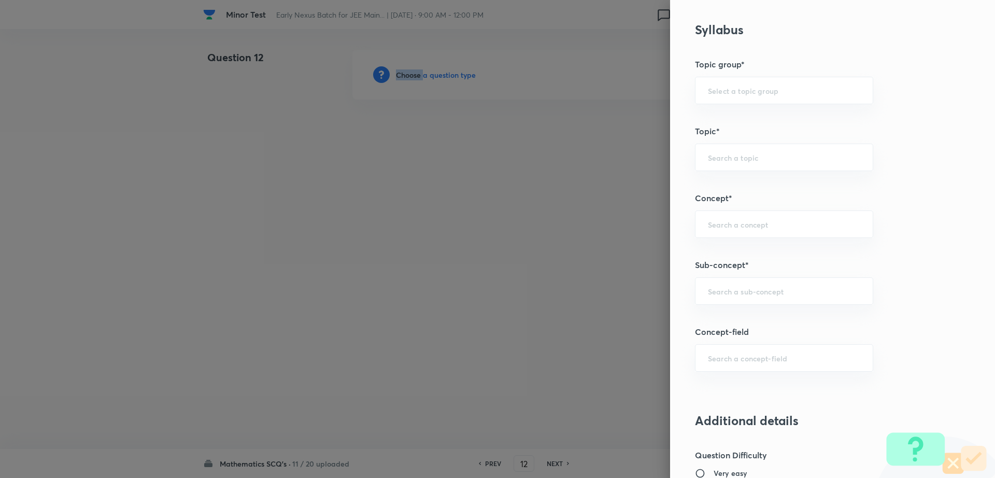
scroll to position [467, 0]
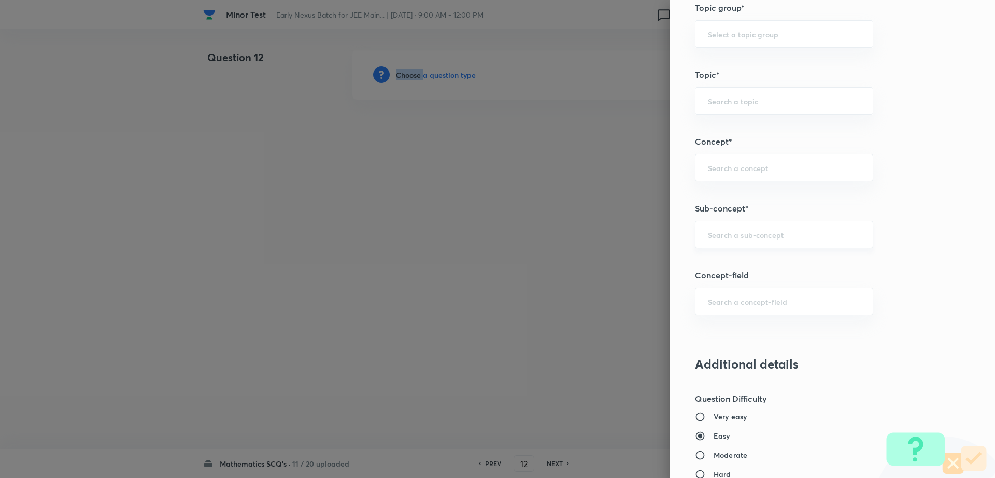
click at [760, 232] on input "text" at bounding box center [784, 235] width 152 height 10
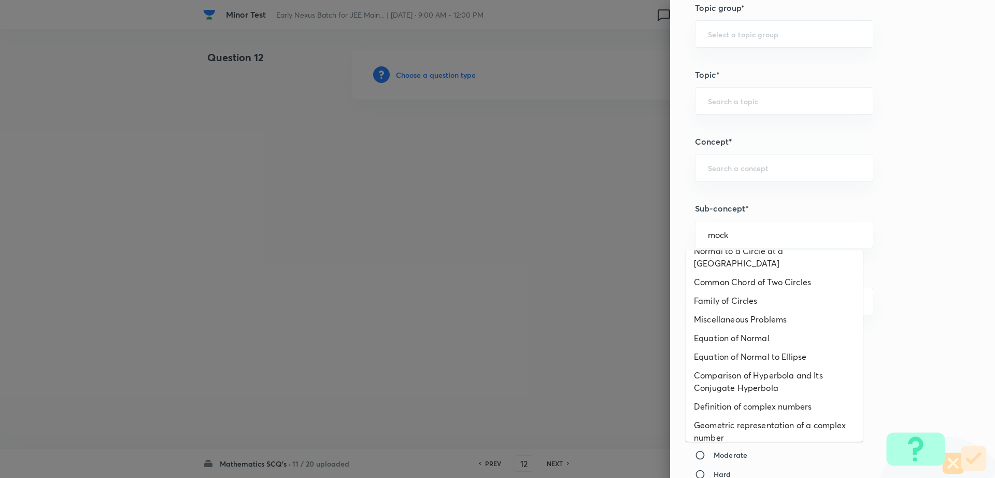
scroll to position [700, 0]
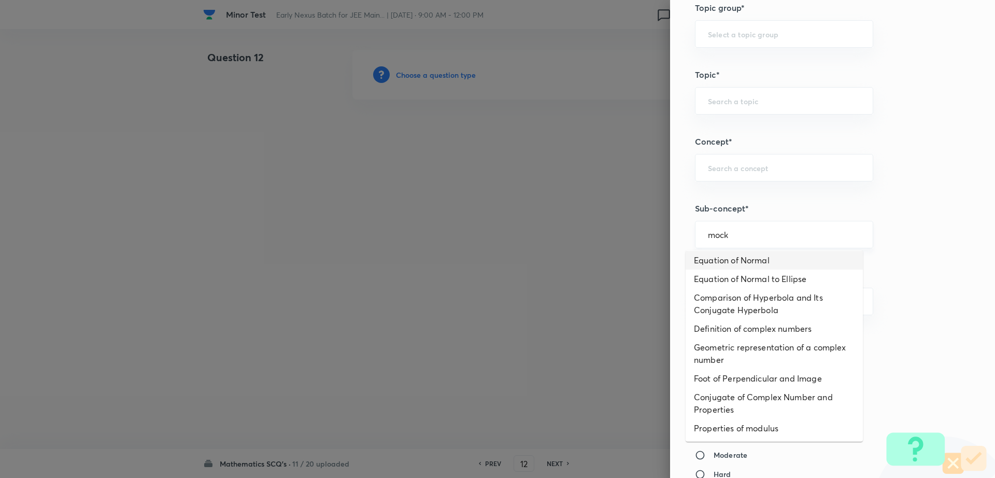
click at [746, 242] on div "mock ​" at bounding box center [784, 234] width 178 height 27
type input "mock"
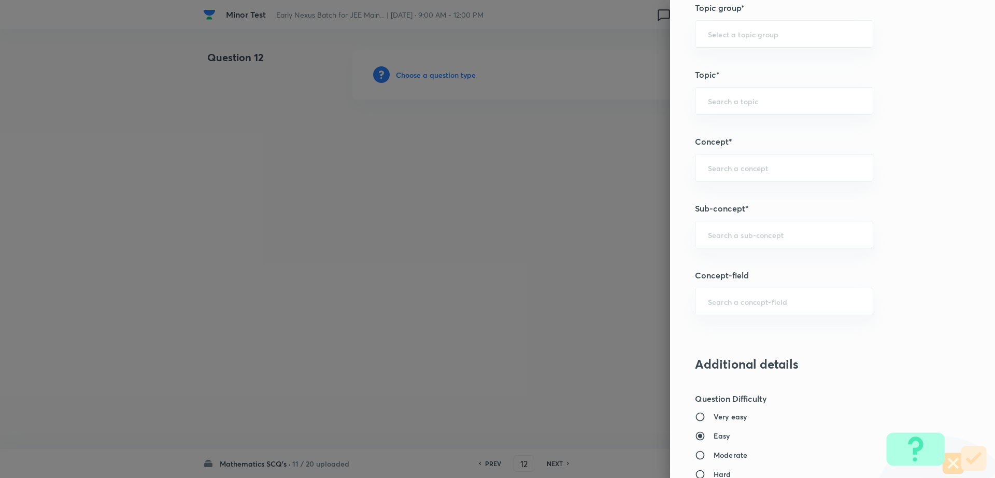
click at [506, 344] on div at bounding box center [497, 239] width 995 height 478
click at [724, 236] on input "text" at bounding box center [784, 235] width 152 height 10
click at [721, 264] on li "Maths Mock Questions" at bounding box center [774, 263] width 177 height 19
type input "Maths Mock Questions"
type input "Mathematics"
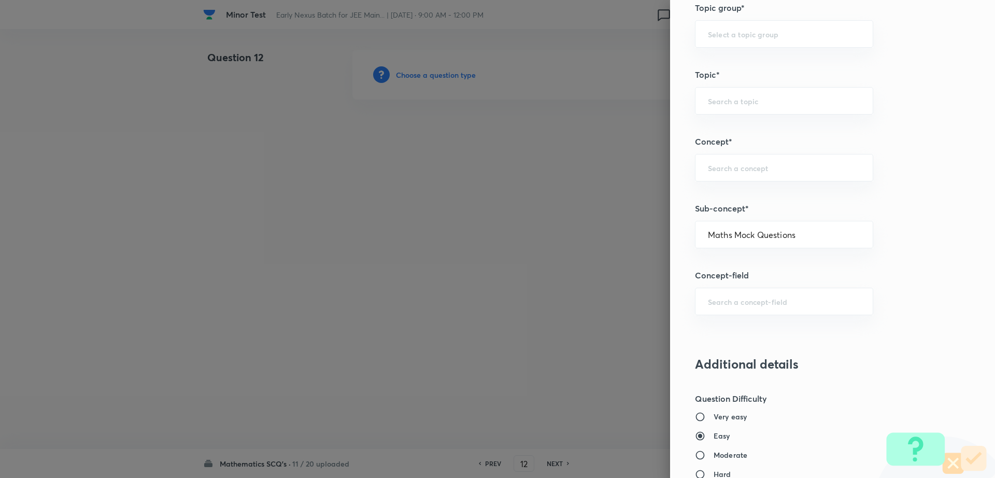
type input "Previous Year & Mock Questions"
type input "Maths Mock Questions"
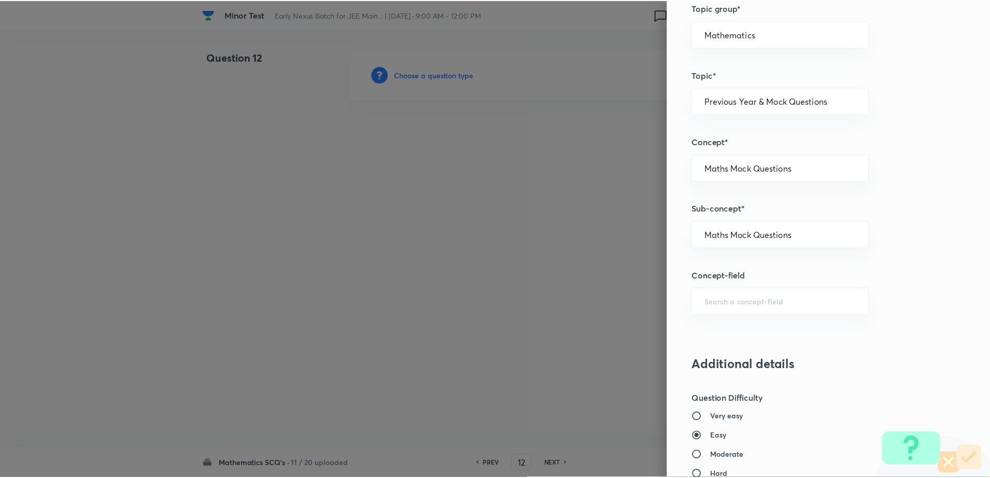
scroll to position [935, 0]
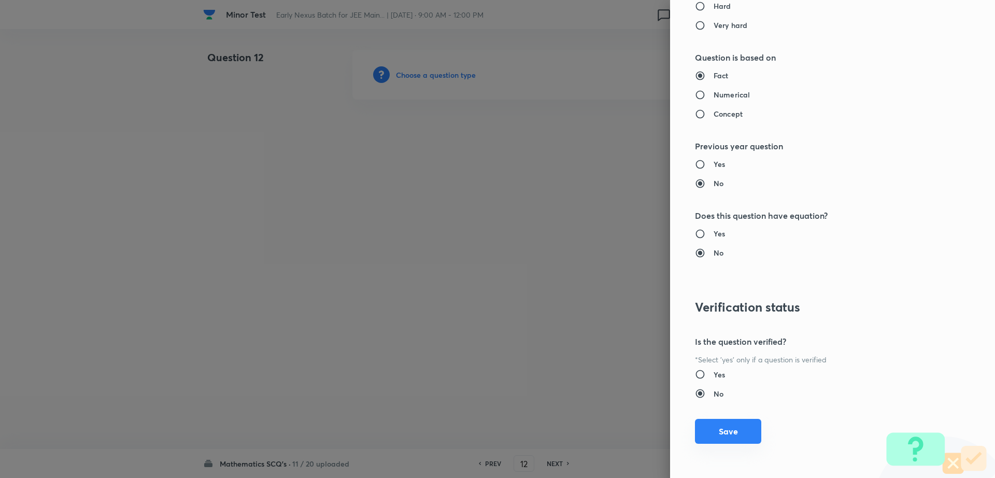
click at [713, 435] on button "Save" at bounding box center [728, 431] width 66 height 25
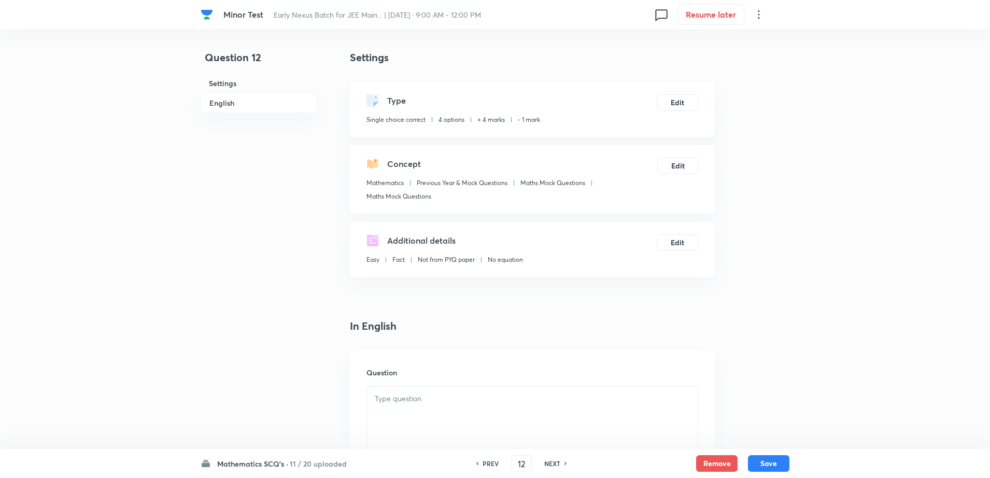
click at [527, 430] on div at bounding box center [532, 416] width 331 height 58
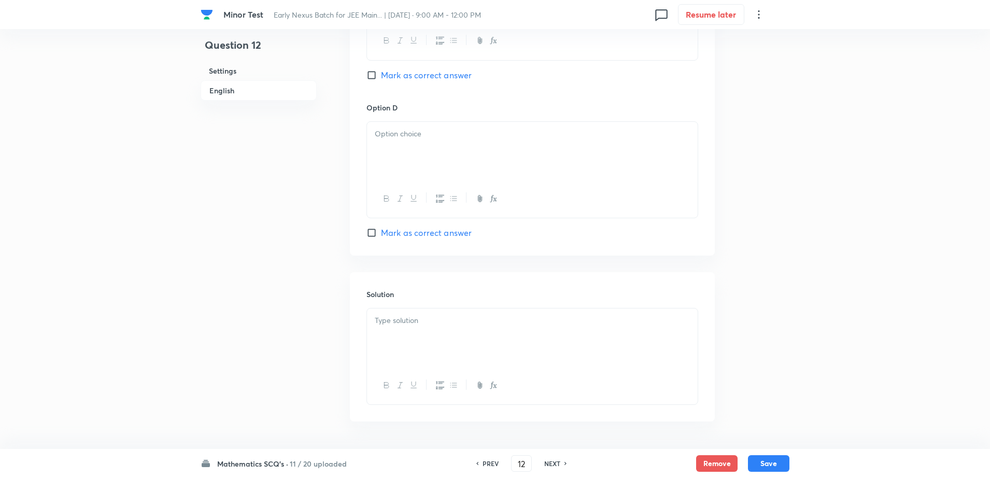
scroll to position [939, 0]
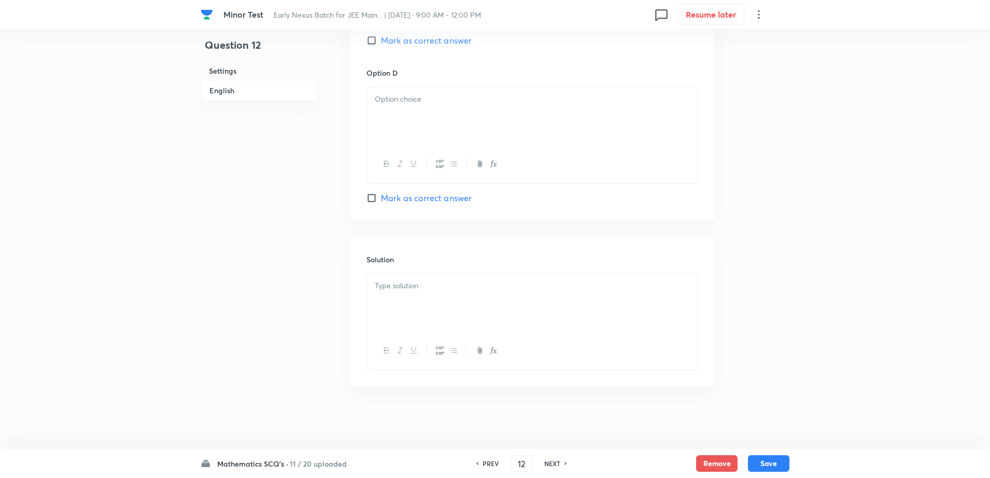
click at [459, 310] on div at bounding box center [532, 303] width 331 height 58
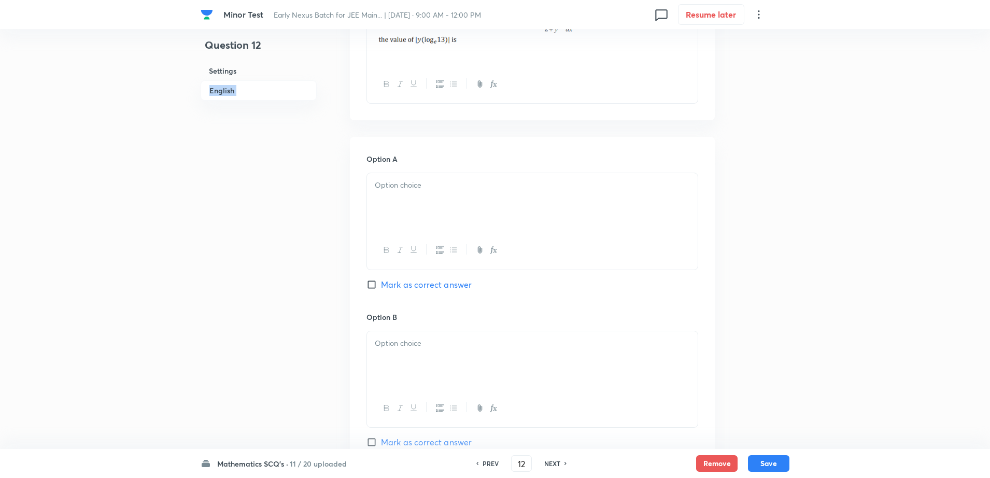
scroll to position [369, 0]
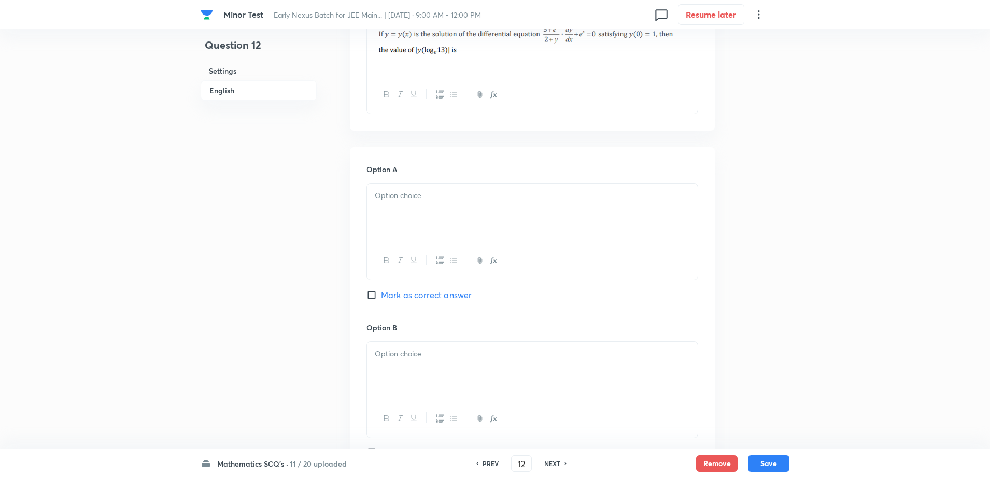
click at [407, 221] on div at bounding box center [532, 212] width 331 height 58
click at [394, 300] on span "Mark as correct answer" at bounding box center [426, 295] width 91 height 12
click at [381, 300] on input "Mark as correct answer" at bounding box center [373, 295] width 15 height 10
checkbox input "true"
click at [381, 399] on div at bounding box center [532, 371] width 331 height 58
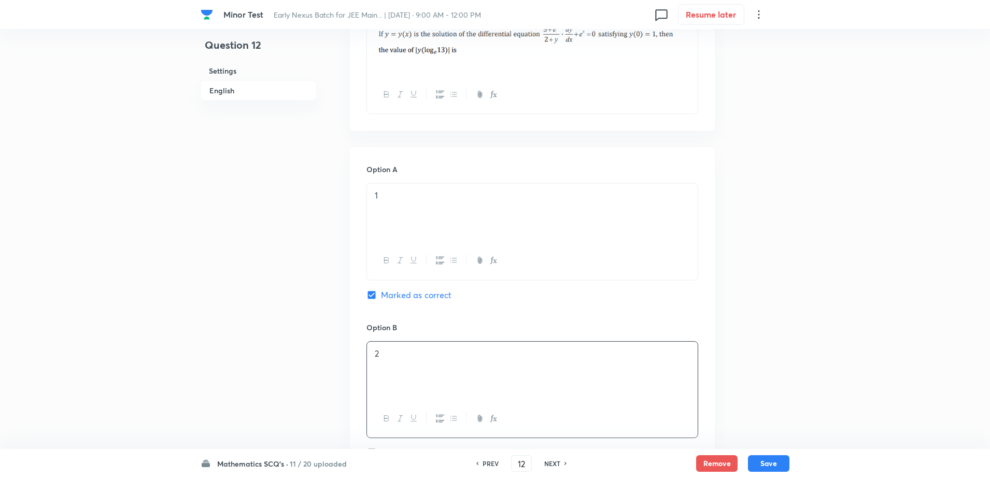
click at [263, 345] on div "Question 12 Settings English" at bounding box center [259, 423] width 116 height 1485
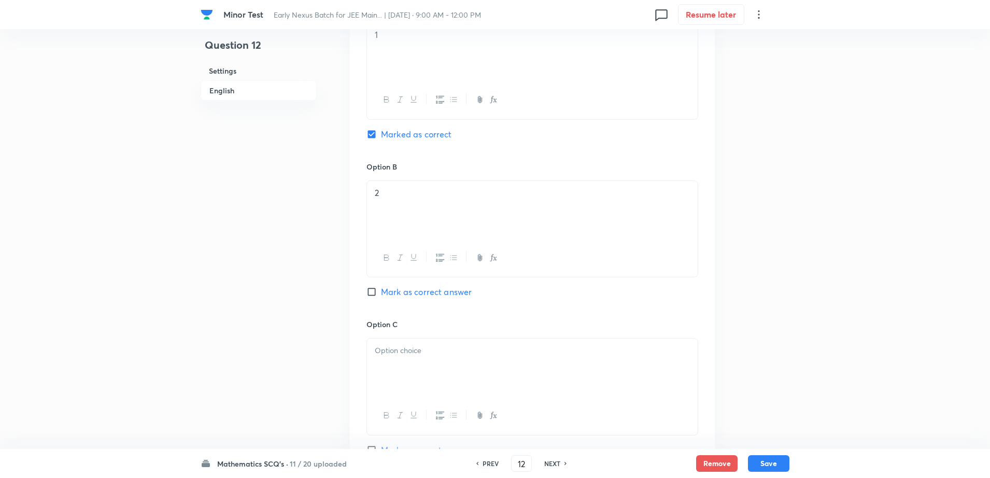
scroll to position [576, 0]
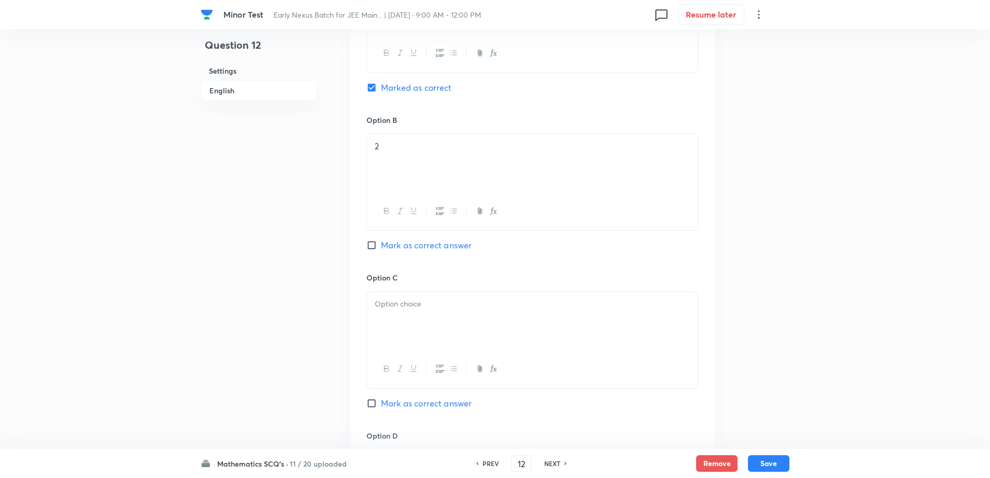
click at [394, 333] on div at bounding box center [532, 321] width 331 height 58
click at [237, 322] on div "Question 12 Settings English" at bounding box center [259, 215] width 116 height 1485
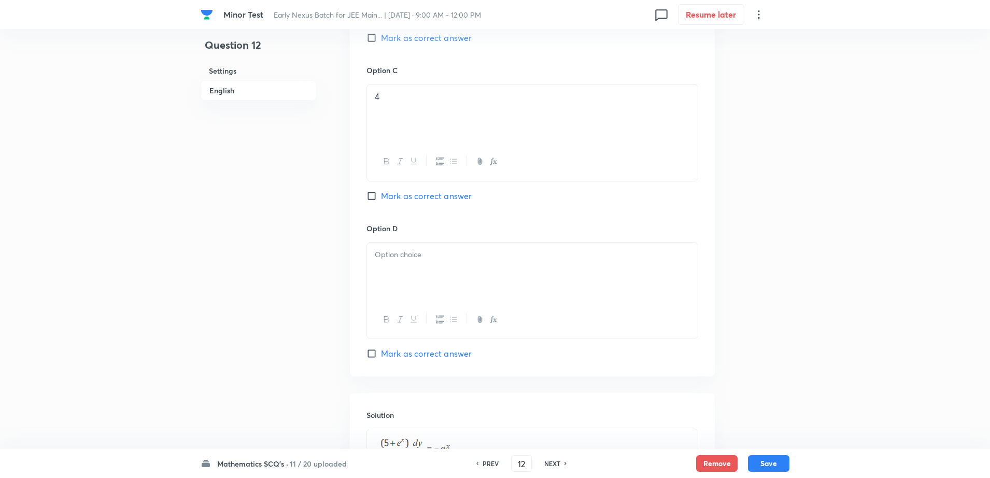
click at [460, 243] on div at bounding box center [532, 272] width 331 height 58
click at [159, 291] on div "Minor Test Early Nexus Batch for JEE Main... | Sept 14, 2025 · 9:00 AM - 12:00 …" at bounding box center [495, 8] width 990 height 1485
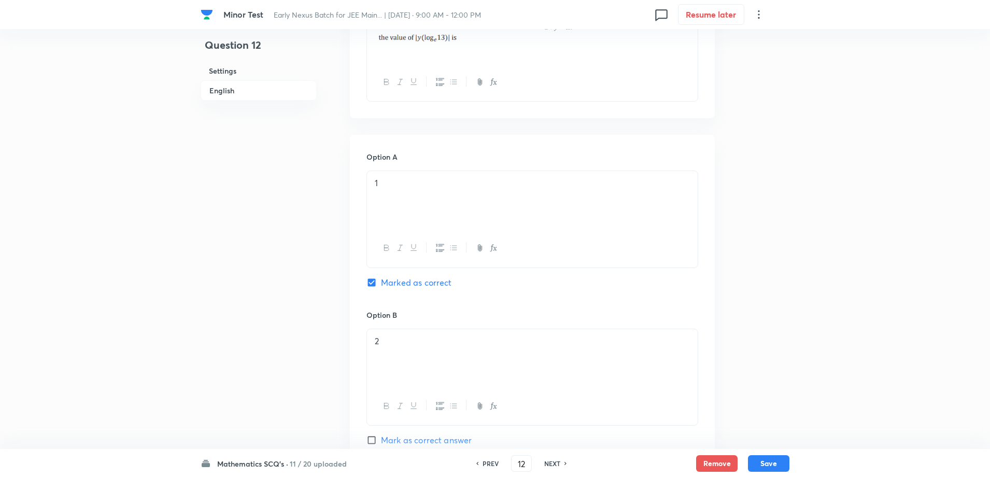
scroll to position [381, 0]
click at [769, 457] on button "Save" at bounding box center [768, 462] width 41 height 17
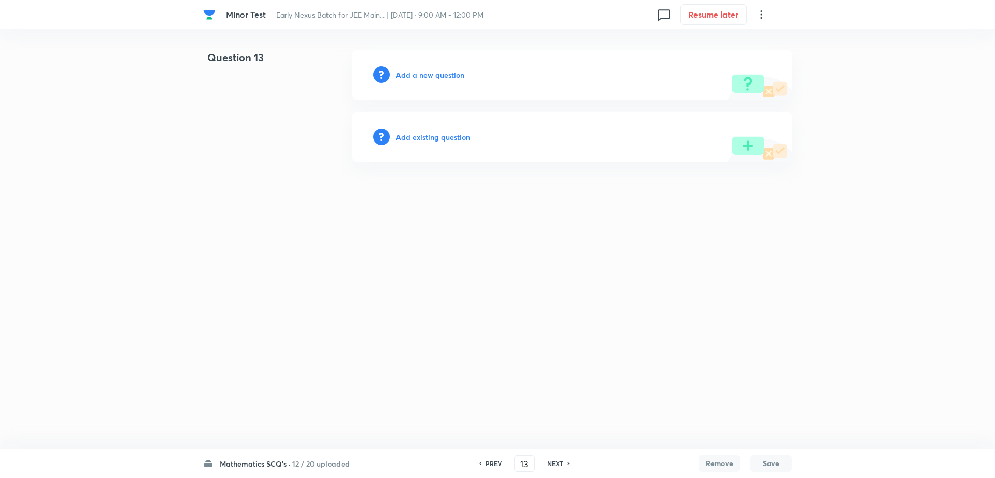
click at [562, 463] on h6 "NEXT" at bounding box center [555, 463] width 16 height 9
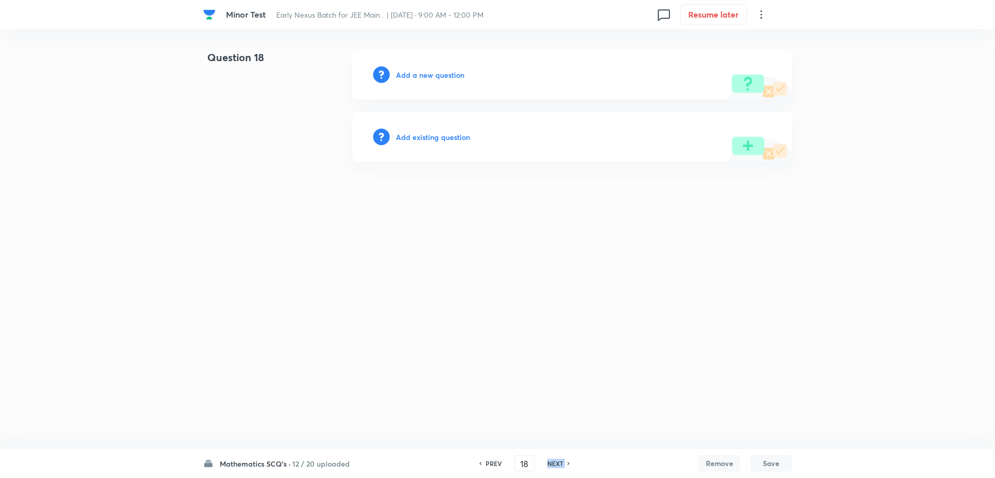
click at [562, 463] on h6 "NEXT" at bounding box center [555, 463] width 16 height 9
click at [566, 463] on div "NEXT" at bounding box center [556, 463] width 27 height 9
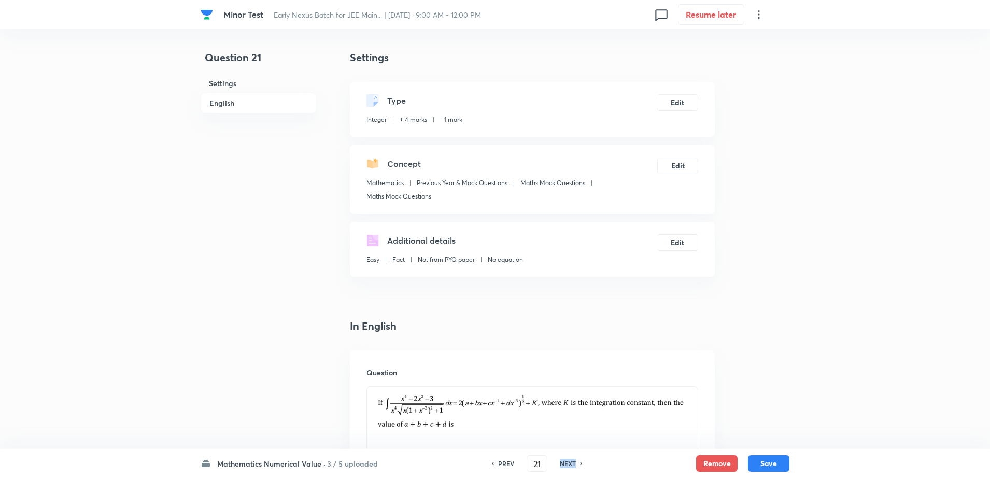
click at [566, 463] on h6 "NEXT" at bounding box center [568, 463] width 16 height 9
type input "22"
type input "9"
click at [566, 463] on h6 "NEXT" at bounding box center [568, 463] width 16 height 9
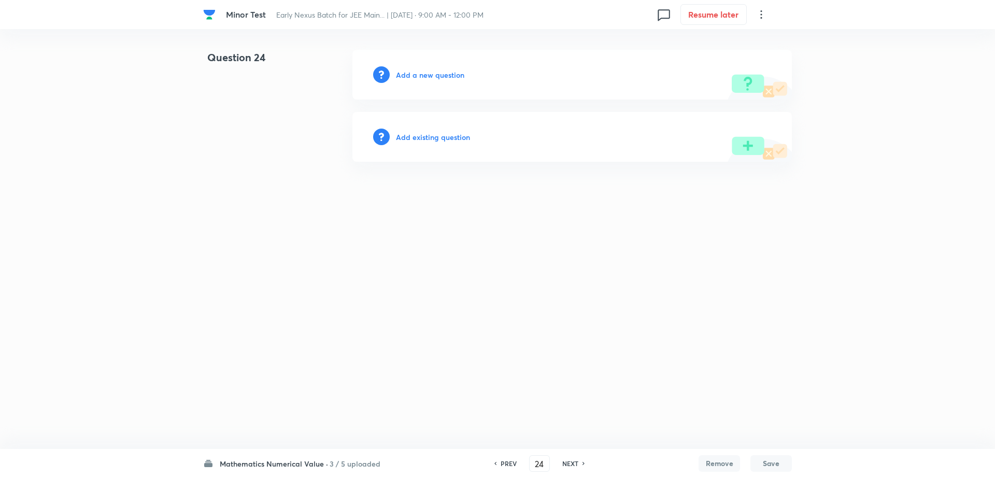
click at [504, 462] on h6 "PREV" at bounding box center [509, 463] width 16 height 9
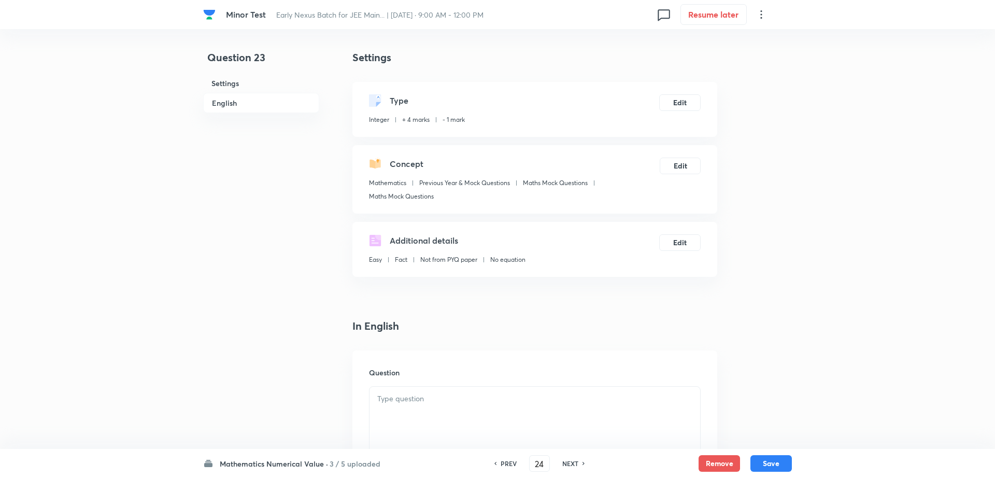
type input "23"
type input "2"
click at [573, 466] on h6 "NEXT" at bounding box center [568, 463] width 16 height 9
type input "24"
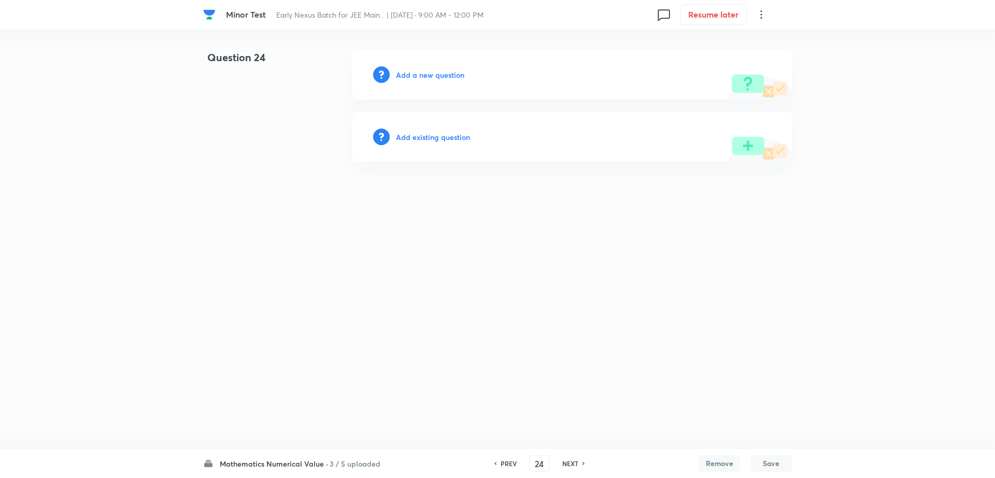
click at [418, 76] on h6 "Add a new question" at bounding box center [430, 74] width 68 height 11
click at [418, 76] on h6 "Choose a question type" at bounding box center [436, 74] width 80 height 11
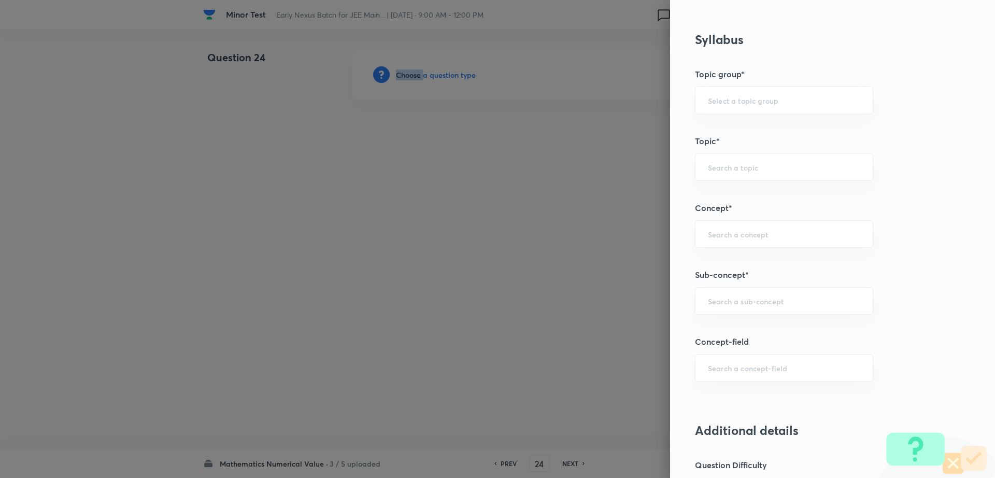
scroll to position [346, 0]
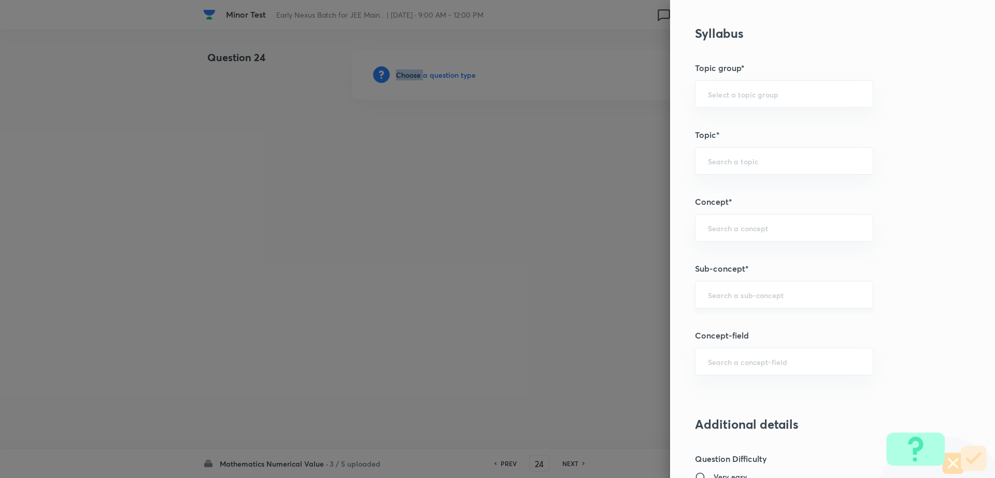
click at [785, 291] on input "text" at bounding box center [784, 295] width 152 height 10
click at [741, 320] on li "Maths Mock Questions" at bounding box center [774, 324] width 177 height 19
type input "Maths Mock Questions"
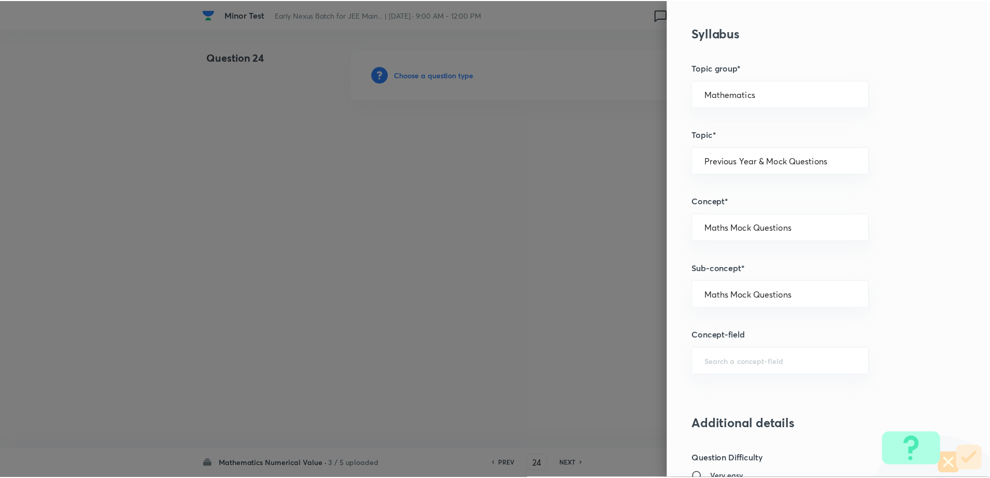
scroll to position [874, 0]
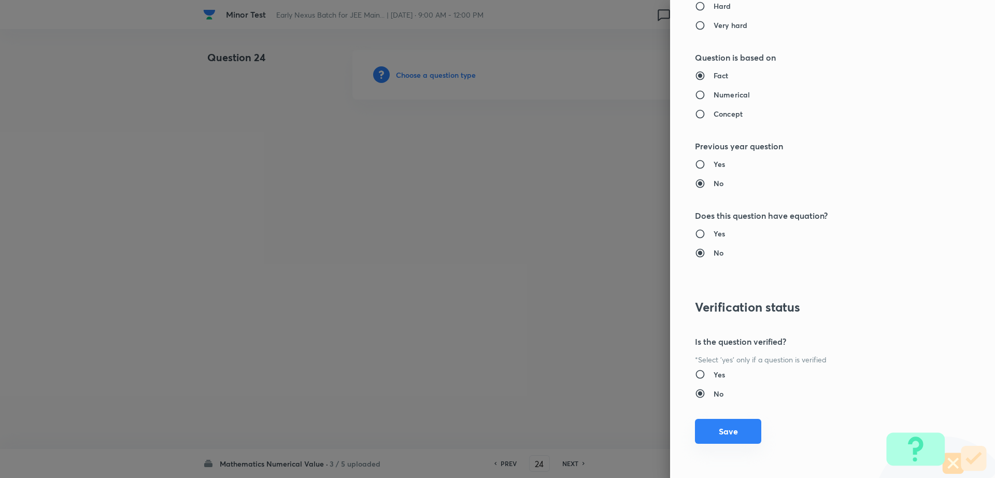
click at [733, 432] on button "Save" at bounding box center [728, 431] width 66 height 25
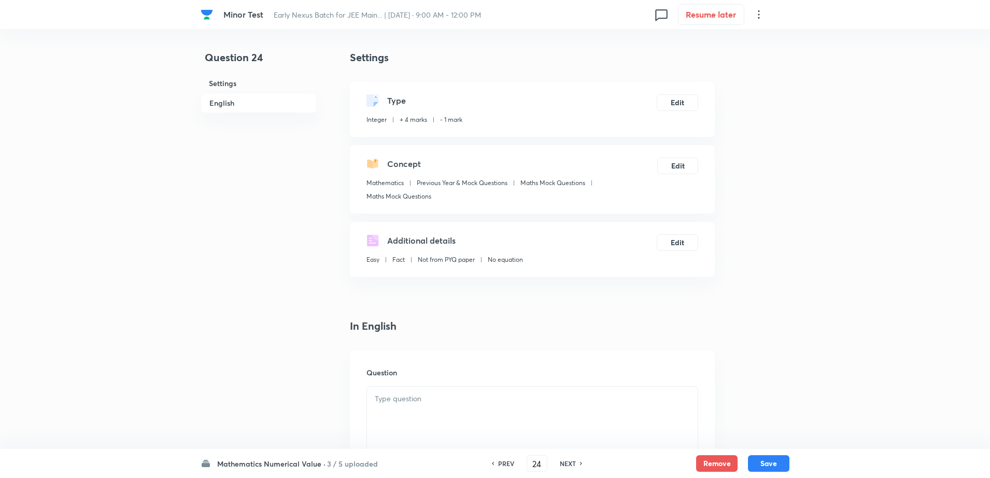
click at [446, 409] on div at bounding box center [532, 416] width 331 height 58
click at [196, 383] on div "Minor Test Early Nexus Batch for JEE Main... | Sept 14, 2025 · 9:00 AM - 12:00 …" at bounding box center [495, 437] width 990 height 775
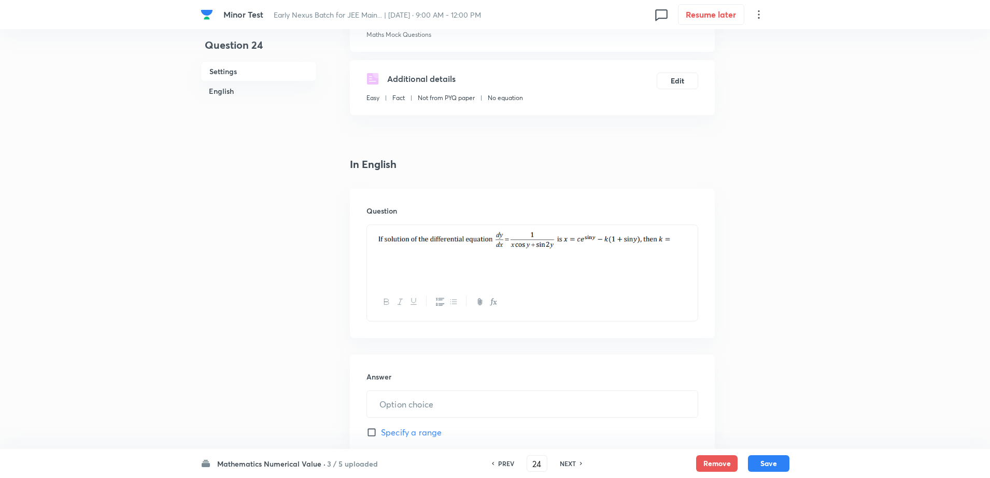
scroll to position [311, 0]
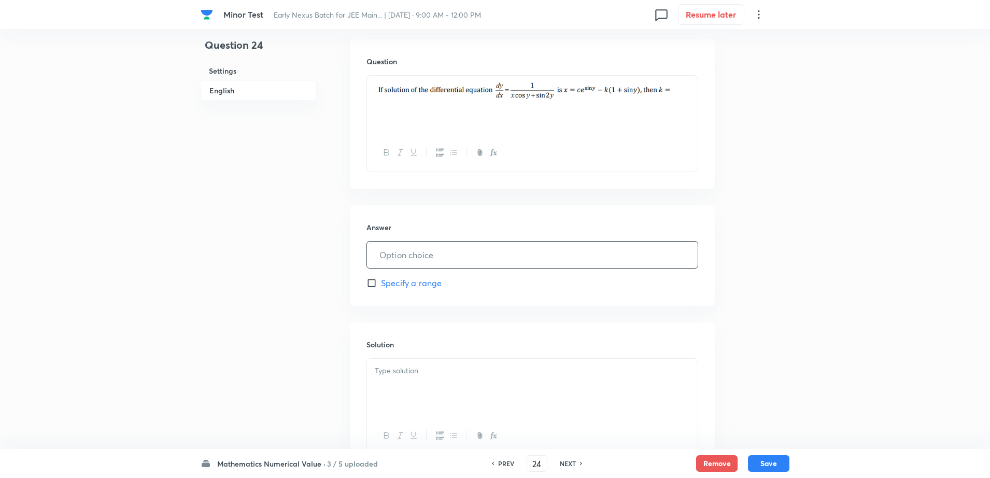
click at [459, 250] on input "text" at bounding box center [532, 254] width 331 height 26
click at [430, 436] on div at bounding box center [532, 436] width 331 height 38
click at [408, 389] on div at bounding box center [532, 388] width 331 height 58
click at [819, 317] on div "Minor Test Early Nexus Batch for JEE Main... | Sept 14, 2025 · 9:00 AM - 12:00 …" at bounding box center [495, 185] width 990 height 892
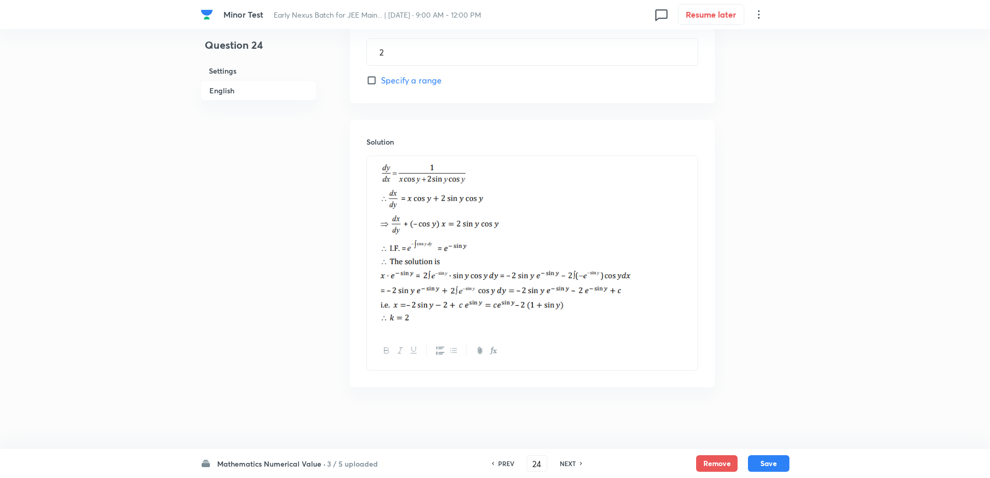
scroll to position [514, 0]
click at [773, 461] on button "Save" at bounding box center [768, 462] width 41 height 17
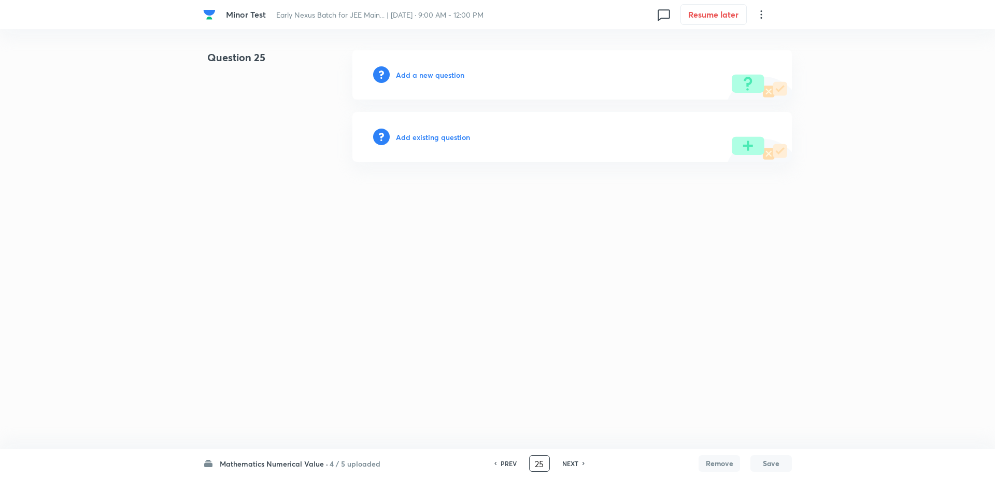
click at [542, 467] on input "25" at bounding box center [540, 463] width 20 height 18
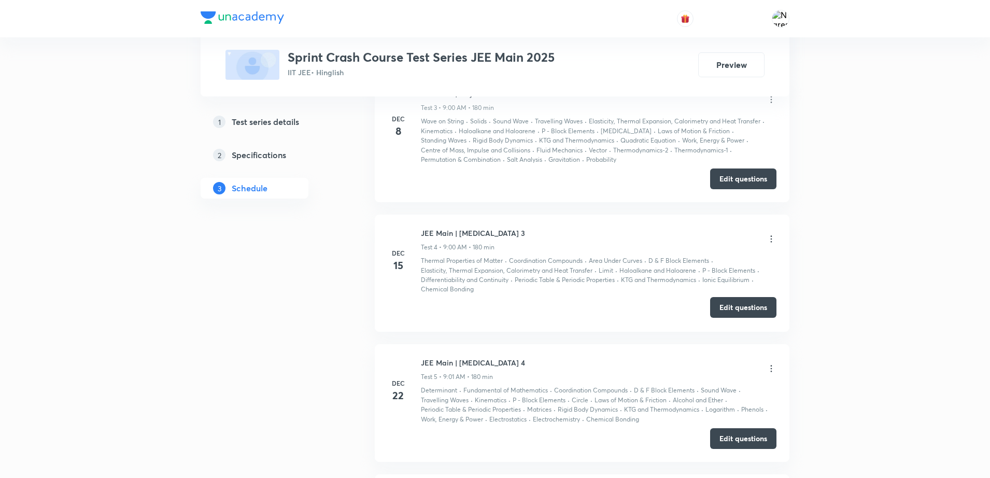
click at [715, 304] on button "Edit questions" at bounding box center [743, 307] width 66 height 21
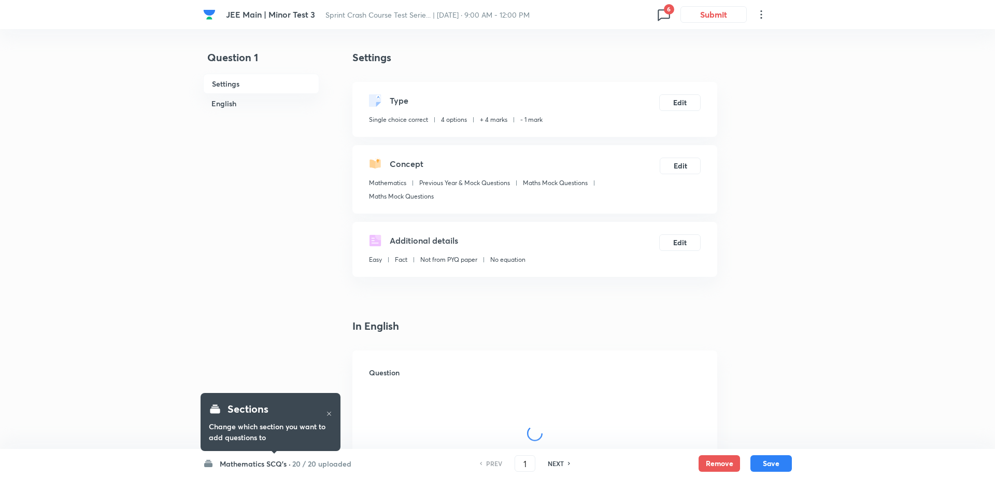
checkbox input "true"
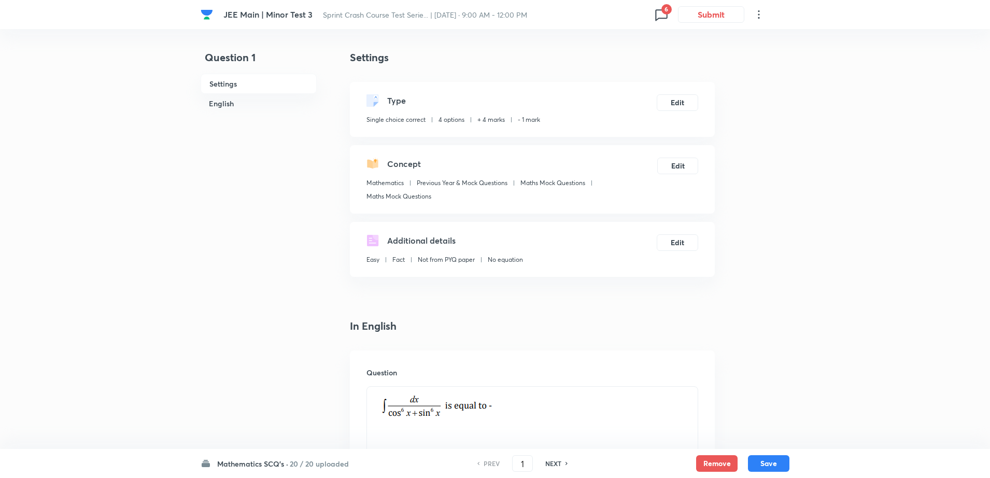
click at [657, 9] on icon at bounding box center [661, 14] width 17 height 17
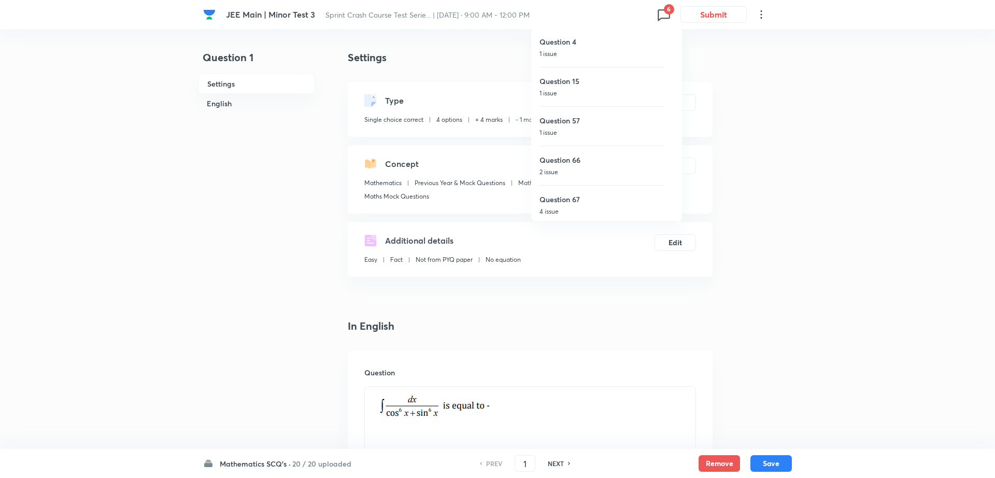
click at [772, 304] on div at bounding box center [497, 239] width 995 height 478
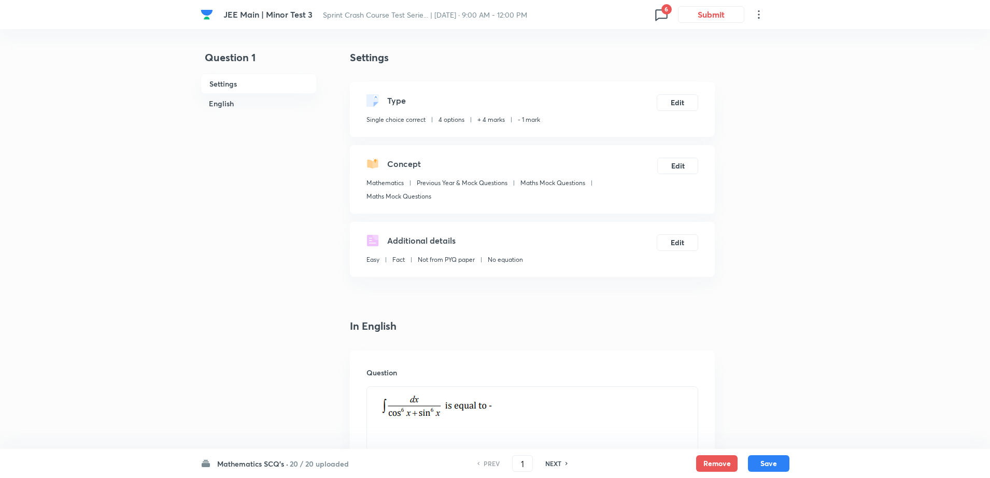
click at [553, 465] on h6 "NEXT" at bounding box center [553, 463] width 16 height 9
type input "2"
checkbox input "false"
checkbox input "true"
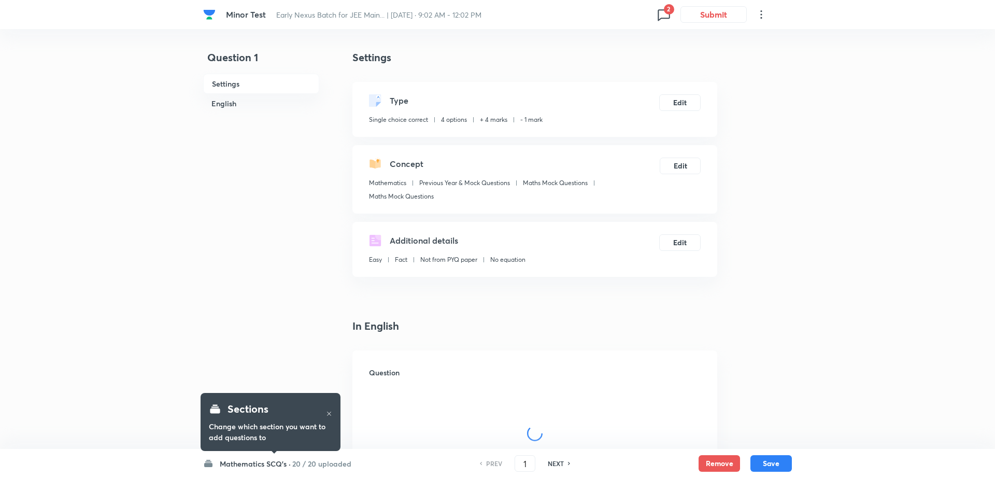
checkbox input "true"
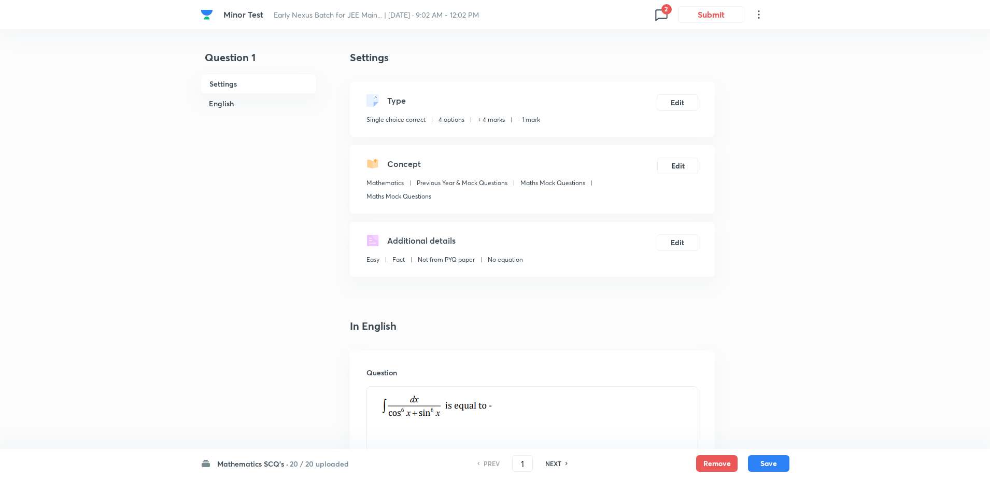
click at [554, 464] on h6 "NEXT" at bounding box center [553, 463] width 16 height 9
type input "2"
checkbox input "false"
checkbox input "true"
click at [554, 464] on h6 "NEXT" at bounding box center [553, 463] width 16 height 9
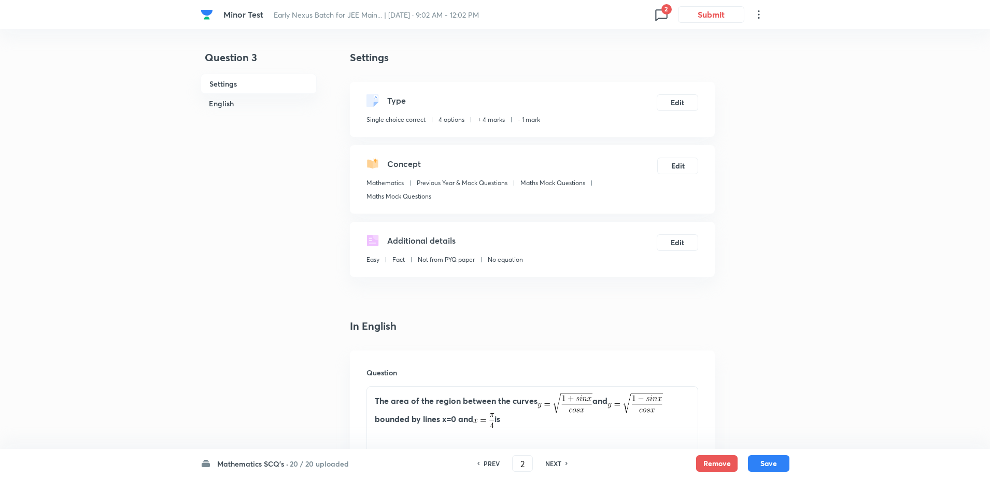
type input "3"
checkbox input "false"
checkbox input "true"
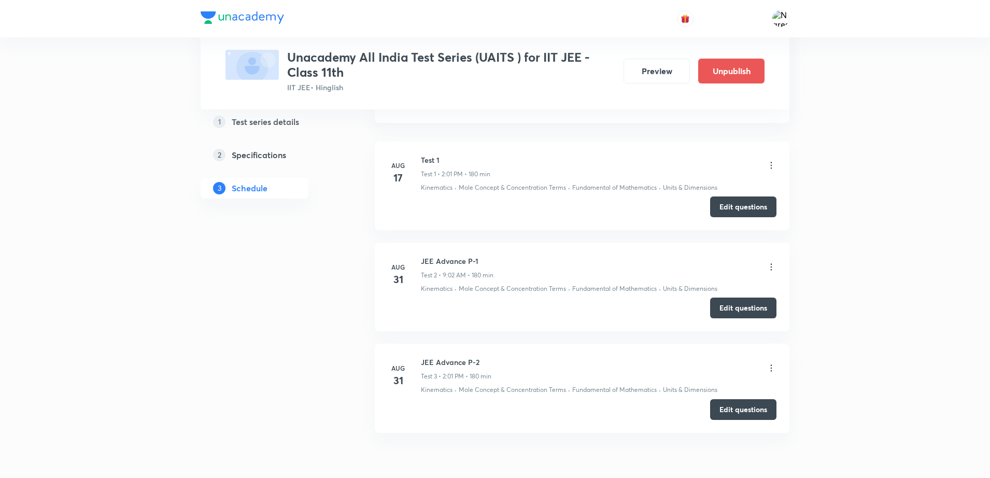
scroll to position [536, 0]
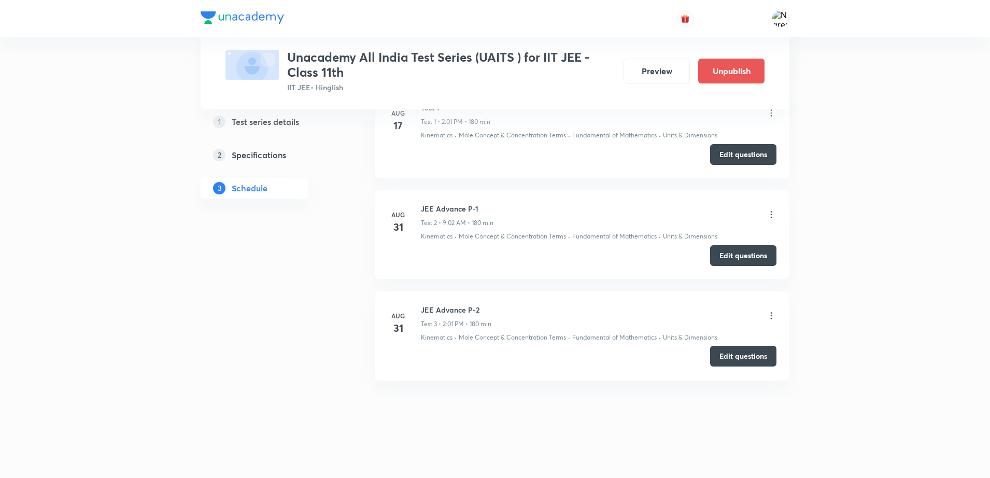
click at [744, 358] on button "Edit questions" at bounding box center [743, 356] width 66 height 21
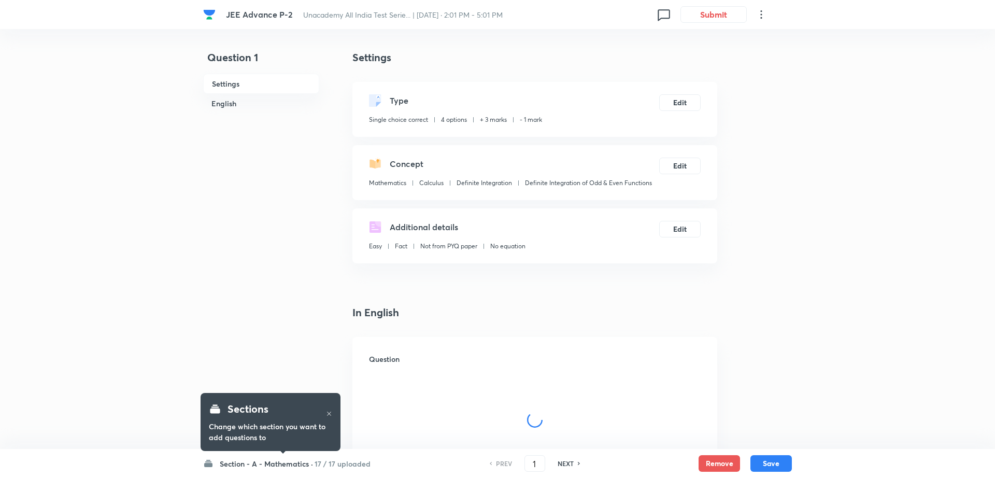
checkbox input "true"
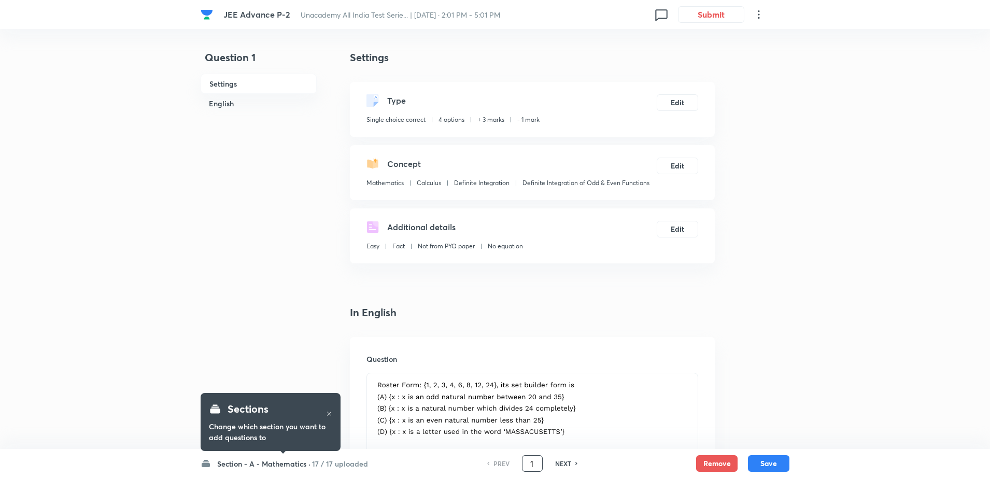
click at [535, 467] on input "1" at bounding box center [532, 463] width 20 height 18
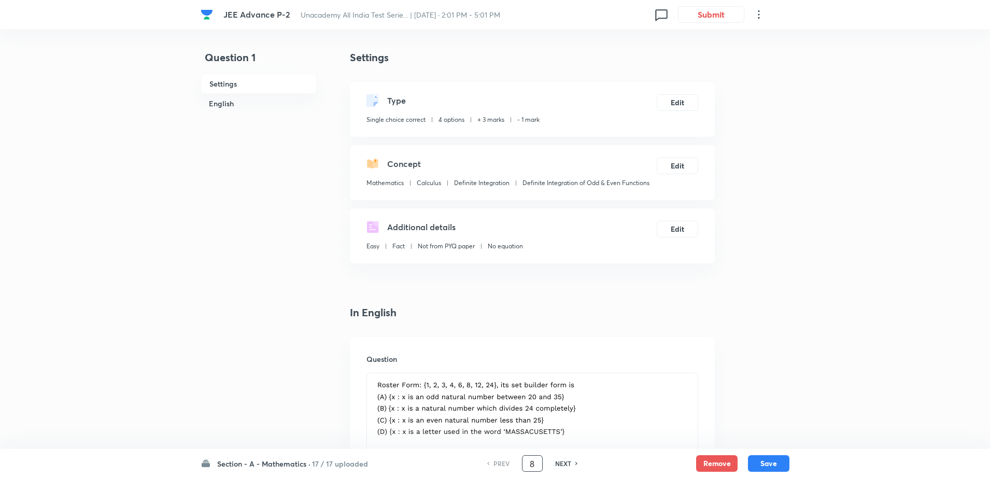
type input "8"
type input "25"
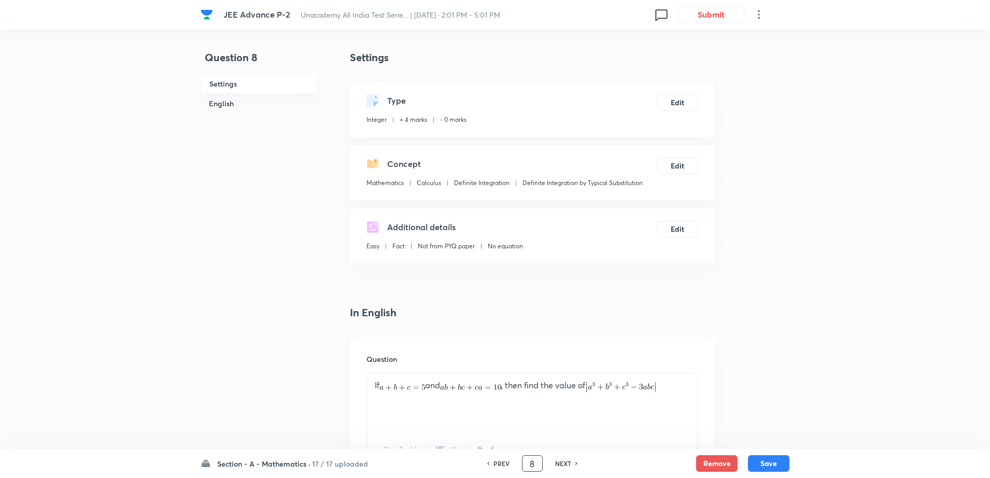
click at [533, 466] on input "8" at bounding box center [532, 463] width 20 height 18
type input "14"
type input "360"
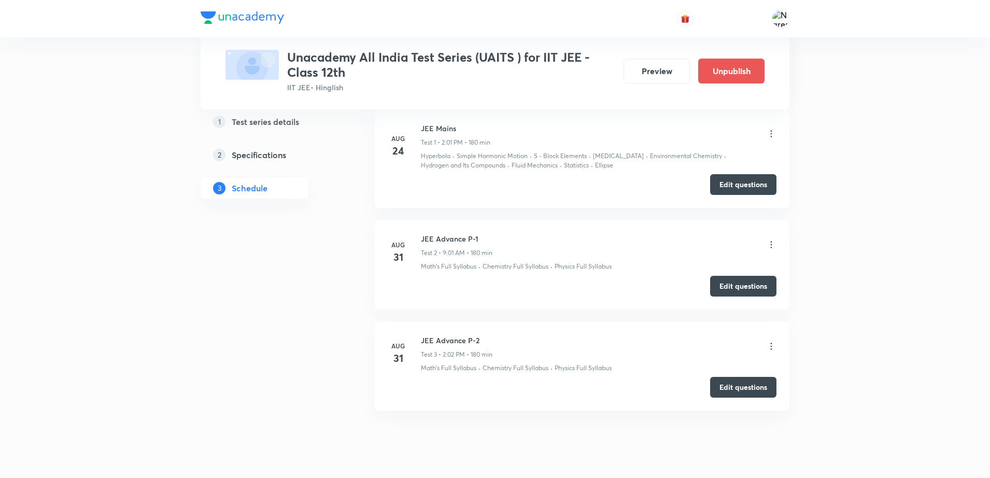
scroll to position [545, 0]
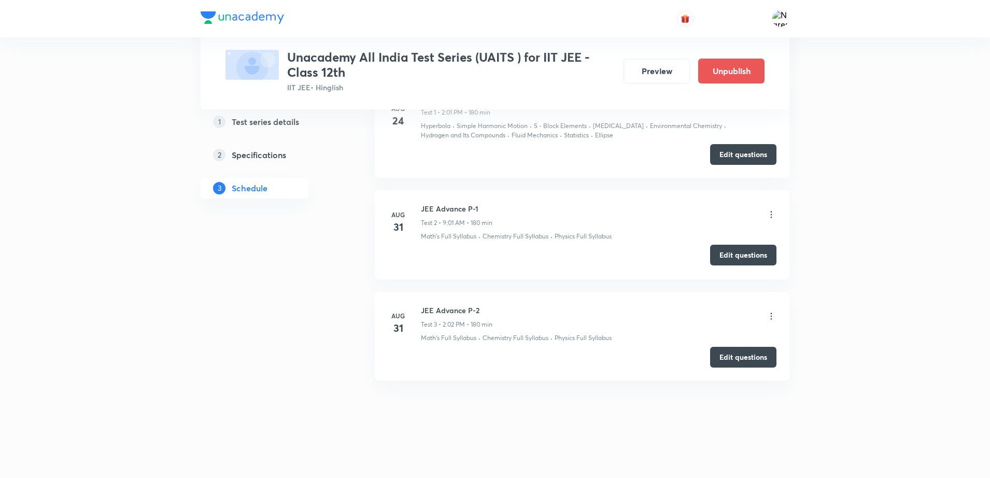
click at [749, 250] on button "Edit questions" at bounding box center [743, 255] width 66 height 21
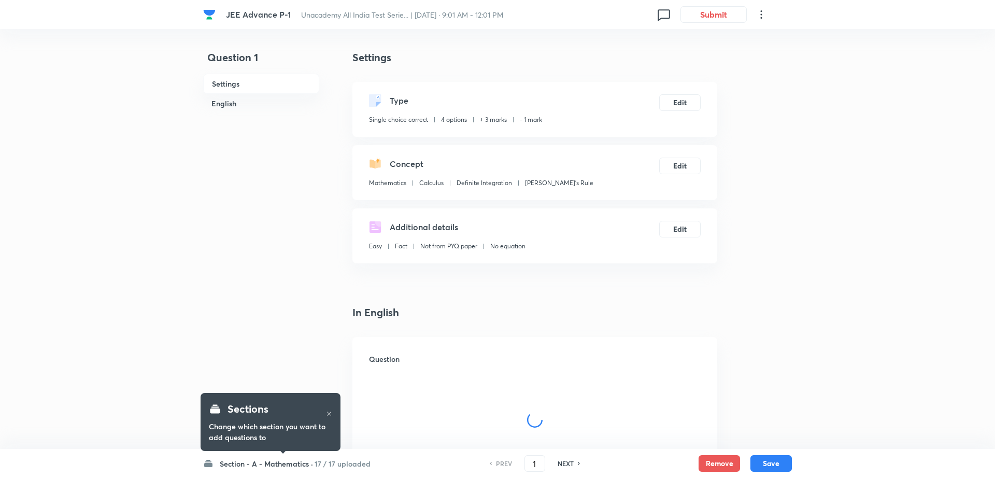
checkbox input "true"
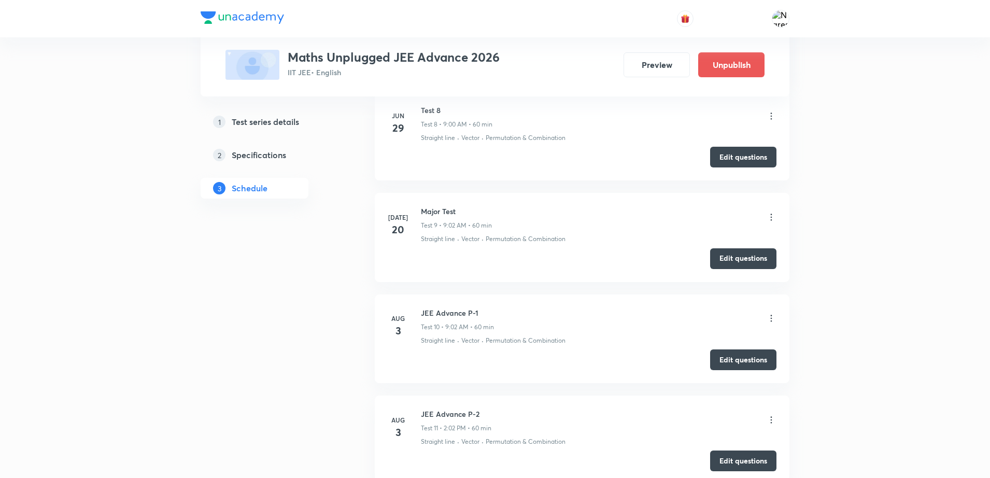
scroll to position [1234, 0]
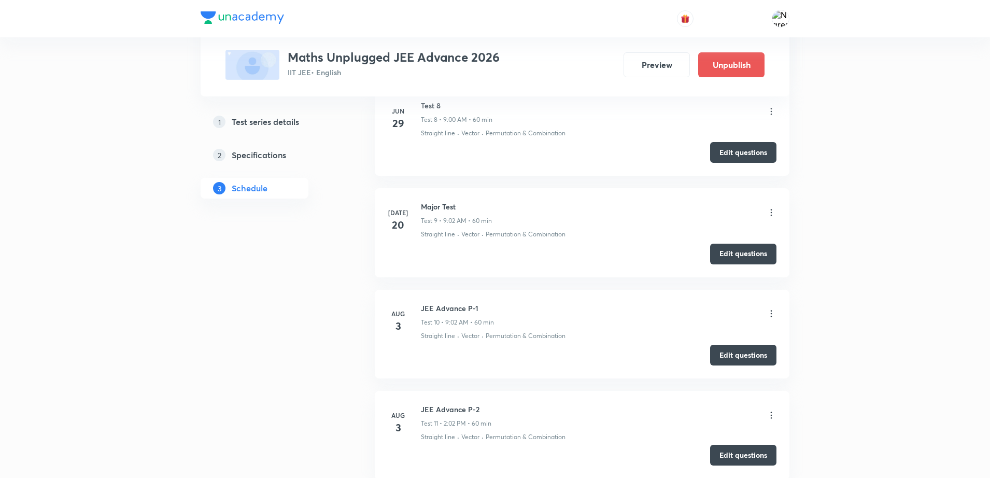
click at [758, 455] on button "Edit questions" at bounding box center [743, 455] width 66 height 21
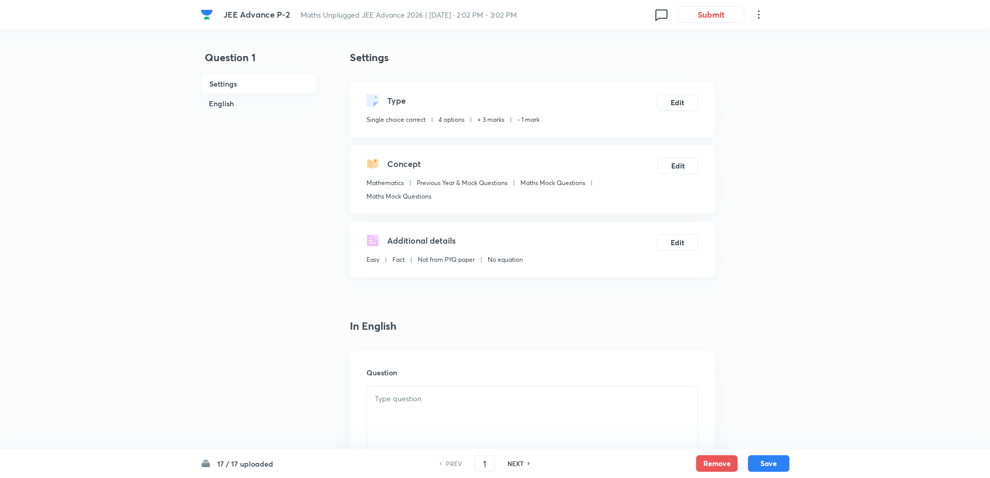
checkbox input "true"
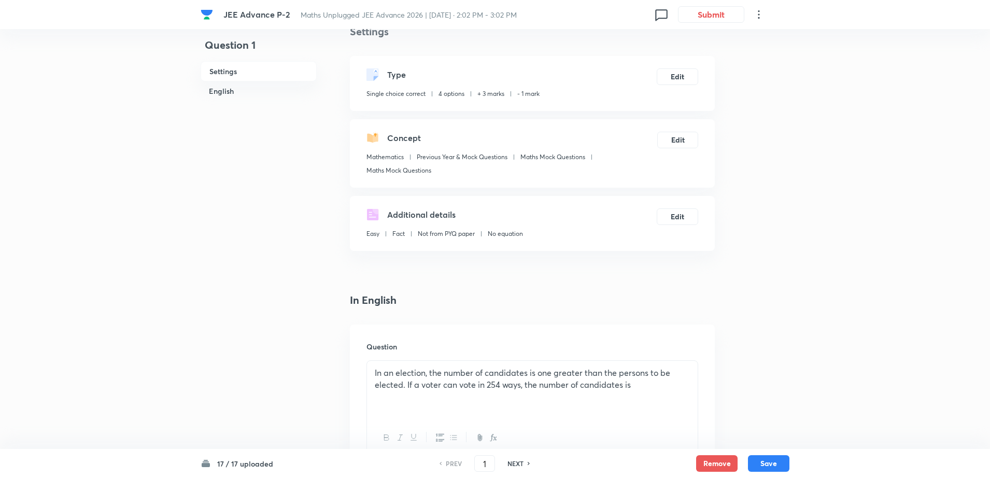
scroll to position [52, 0]
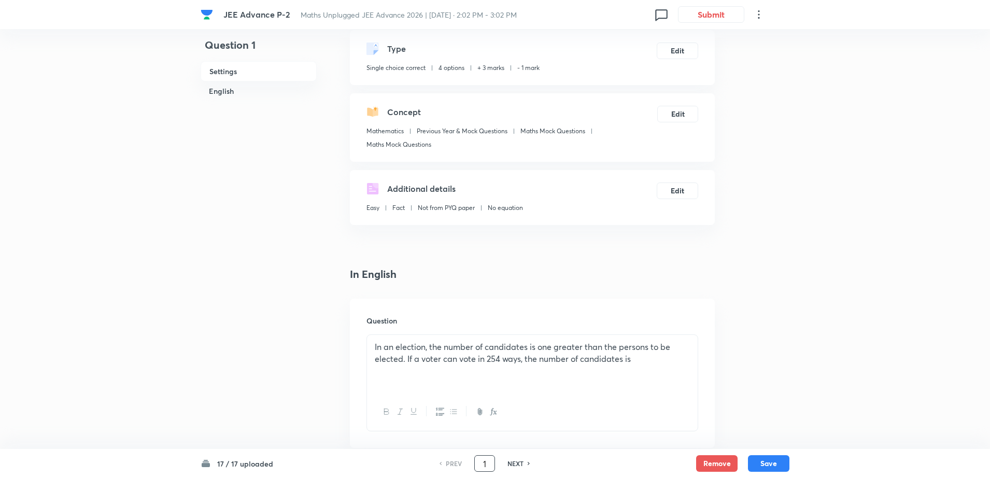
click at [492, 463] on input "1" at bounding box center [485, 463] width 20 height 18
type input "14"
type input "107406"
